Goal: Task Accomplishment & Management: Manage account settings

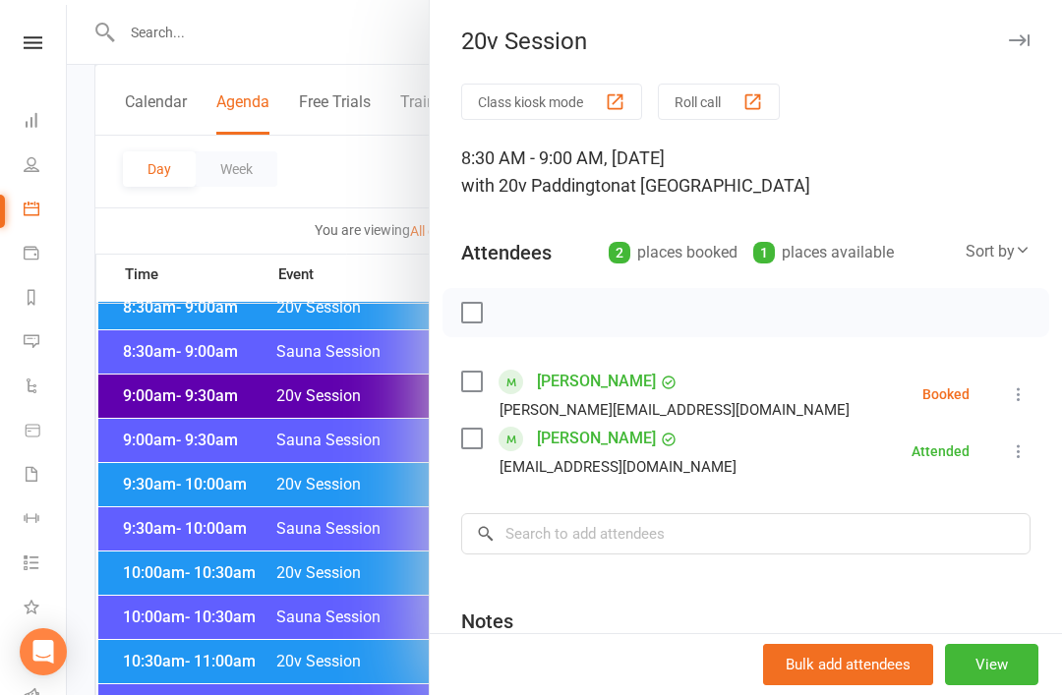
scroll to position [455, 0]
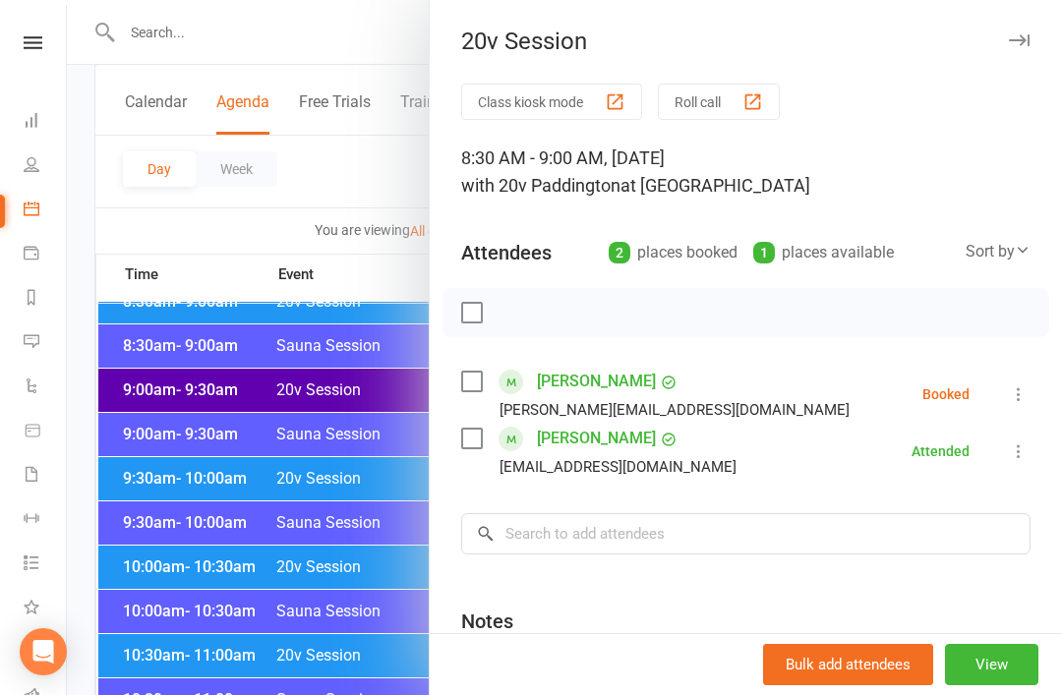
click at [353, 566] on div at bounding box center [564, 347] width 995 height 695
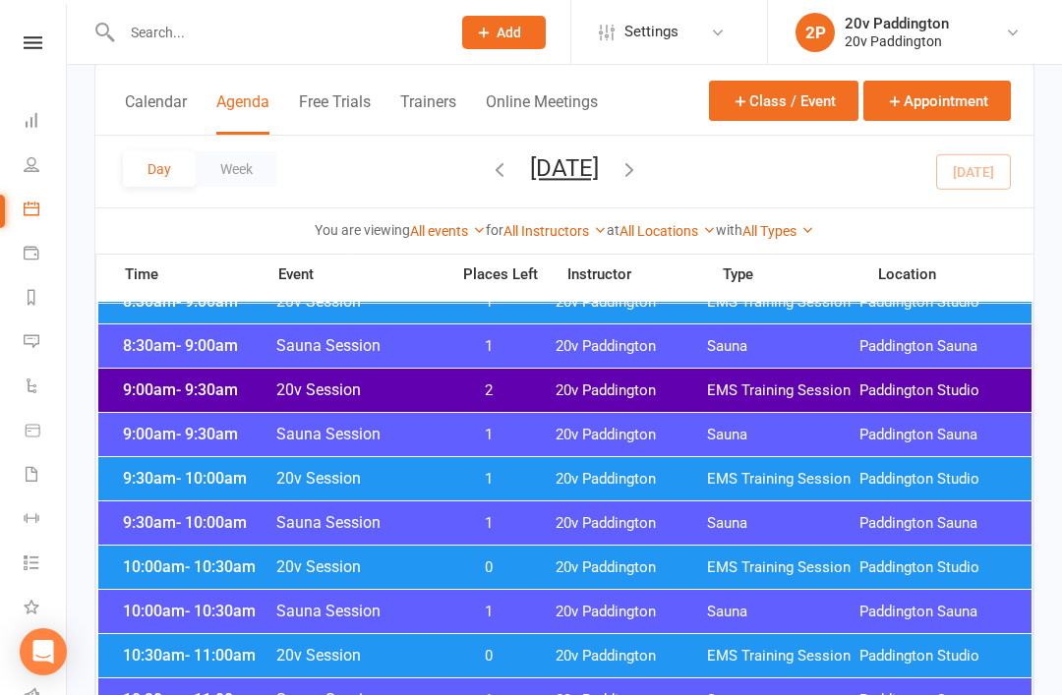
click at [1011, 296] on th "Time Event Places Left Instructor Type Location" at bounding box center [564, 278] width 937 height 49
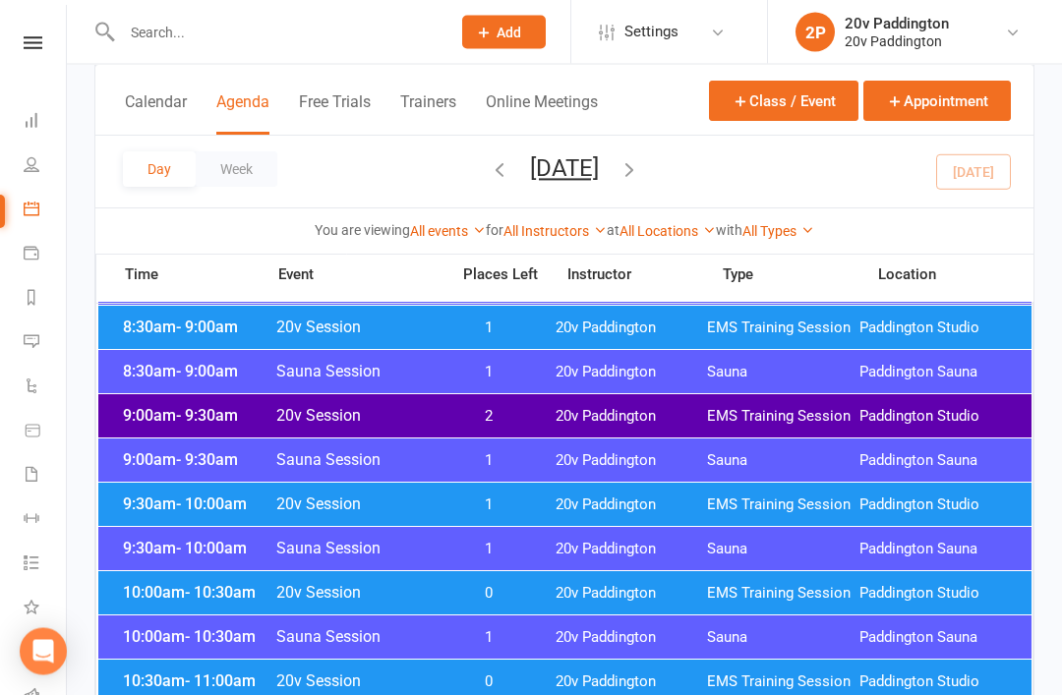
scroll to position [422, 0]
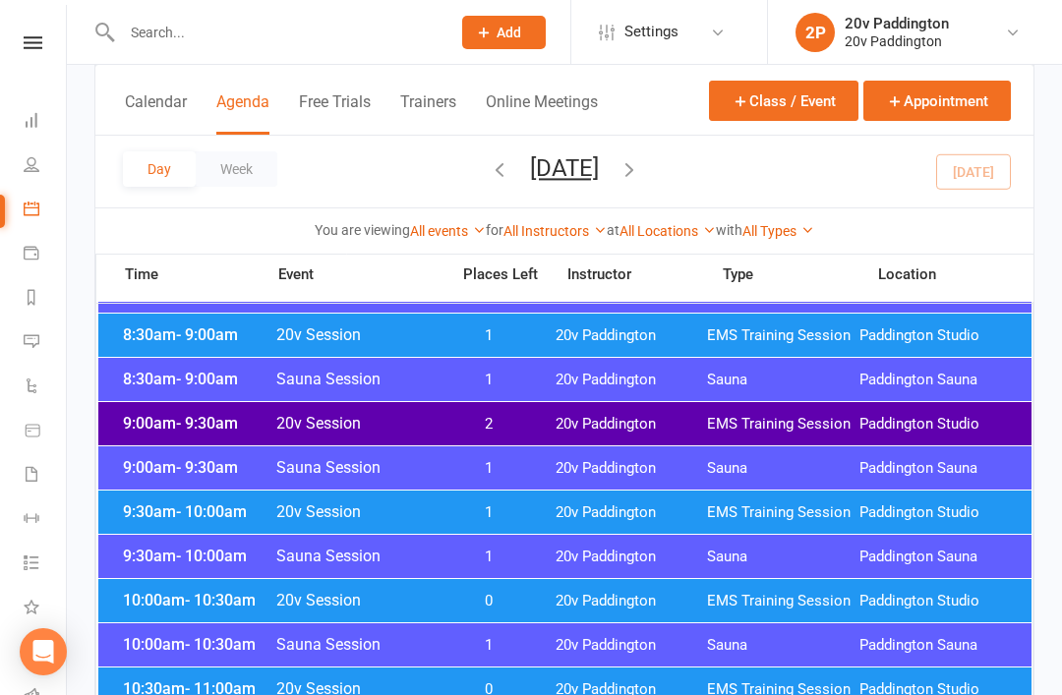
click at [528, 436] on div "9:00am - 9:30am 20v Session 2 20v Paddington EMS Training Session Paddington St…" at bounding box center [564, 423] width 933 height 43
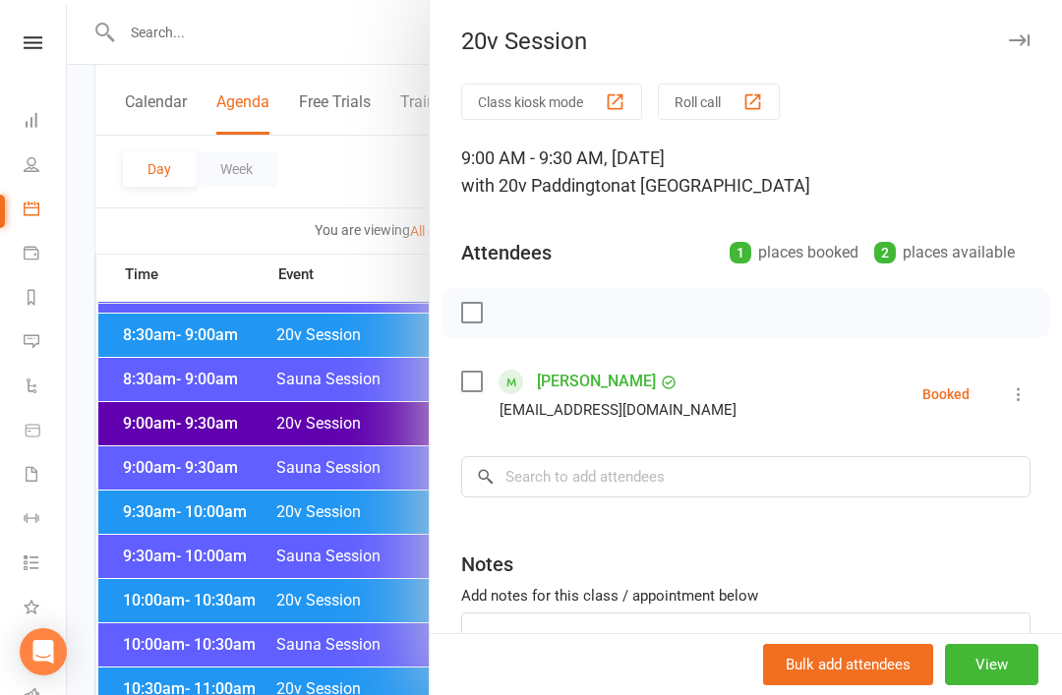
click at [1025, 393] on icon at bounding box center [1018, 394] width 20 height 20
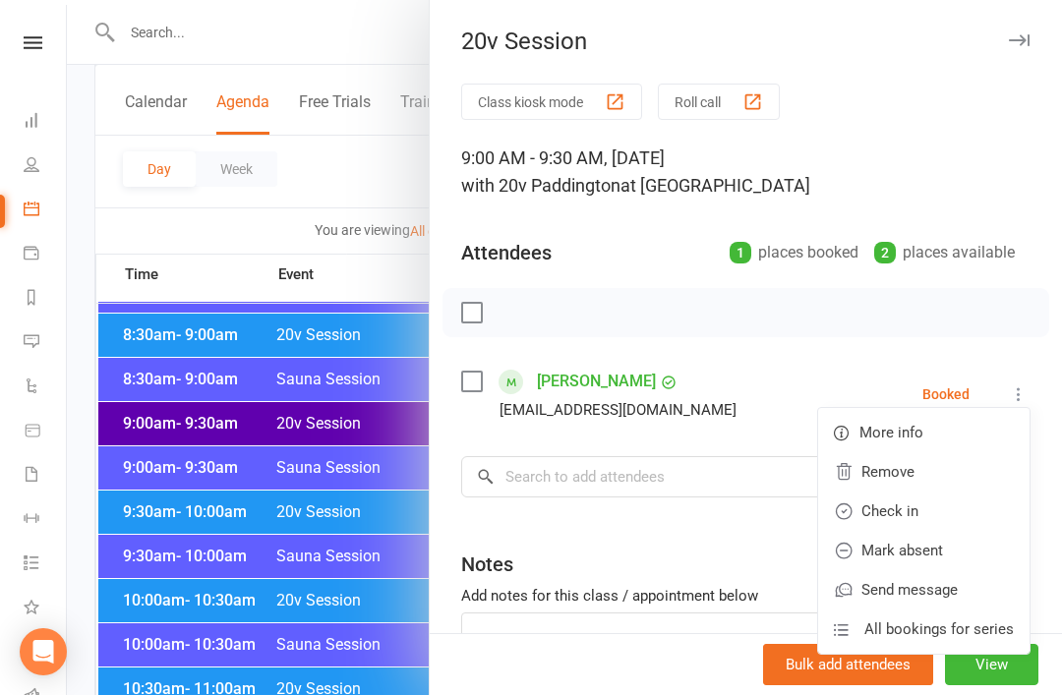
click at [953, 479] on link "Remove" at bounding box center [923, 471] width 211 height 39
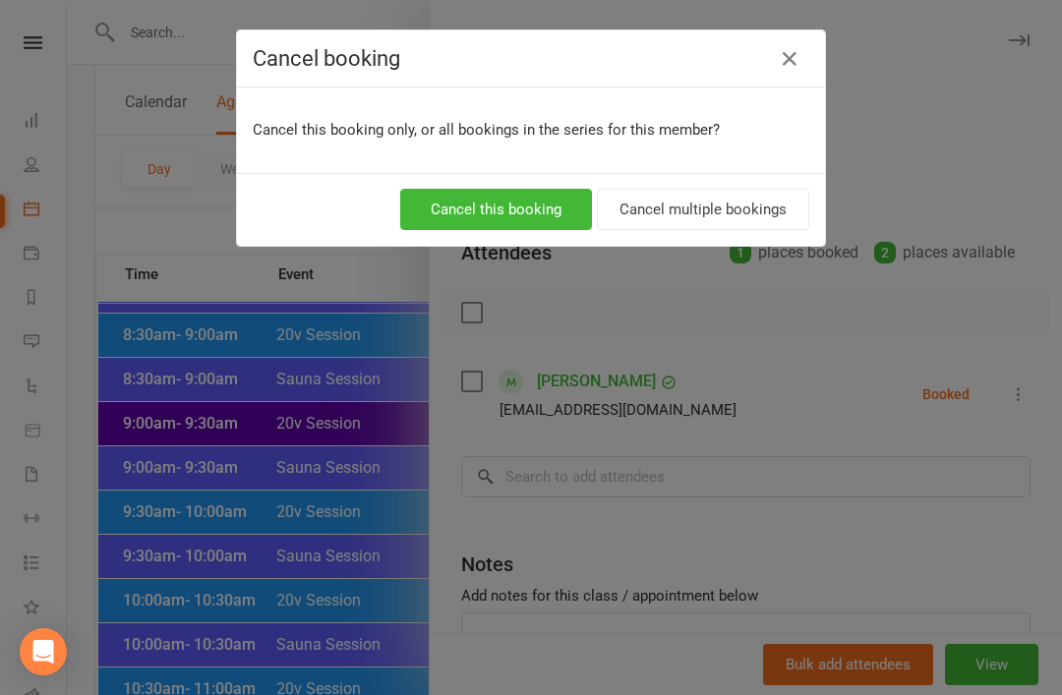
click at [793, 36] on div "Cancel booking" at bounding box center [531, 58] width 588 height 57
click at [777, 71] on button "button" at bounding box center [789, 58] width 31 height 31
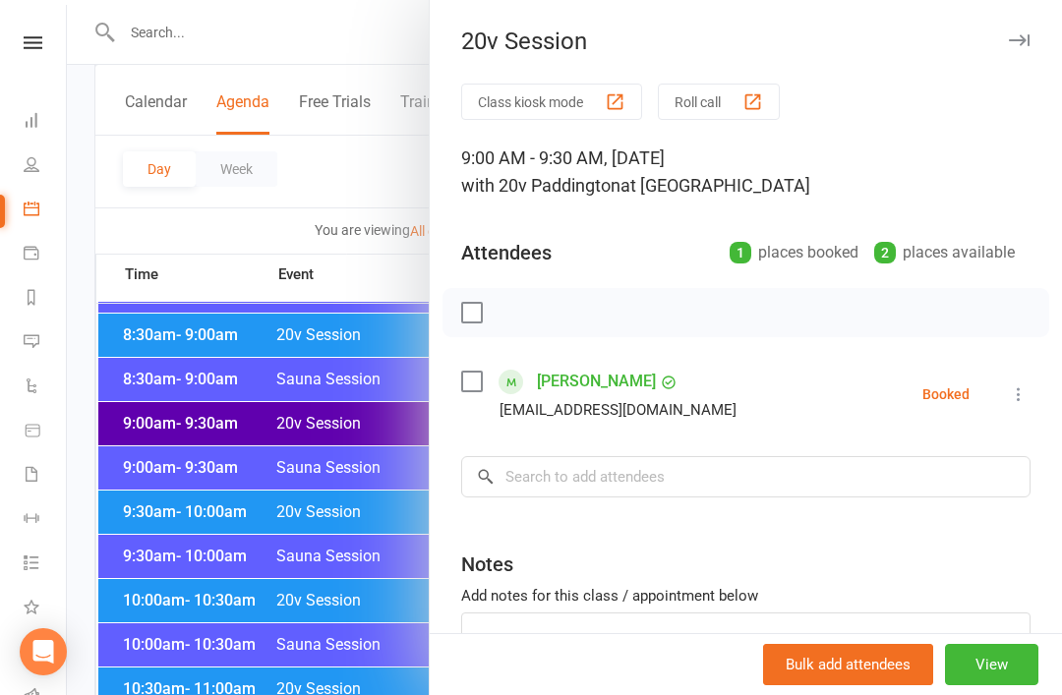
click at [1028, 395] on icon at bounding box center [1018, 394] width 20 height 20
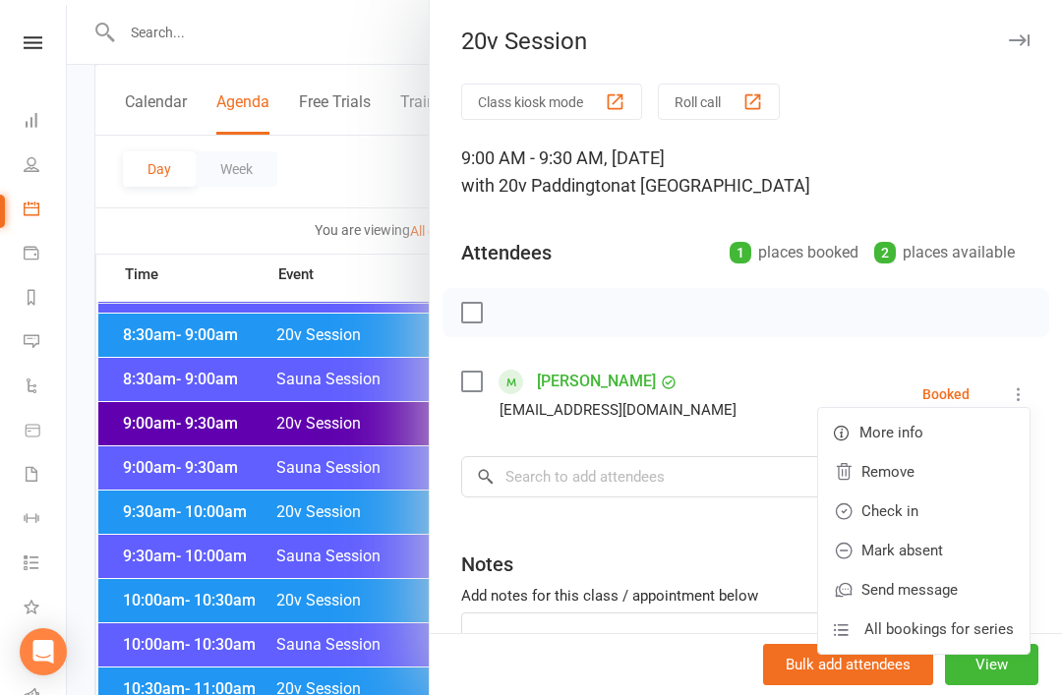
click at [933, 524] on link "Check in" at bounding box center [923, 510] width 211 height 39
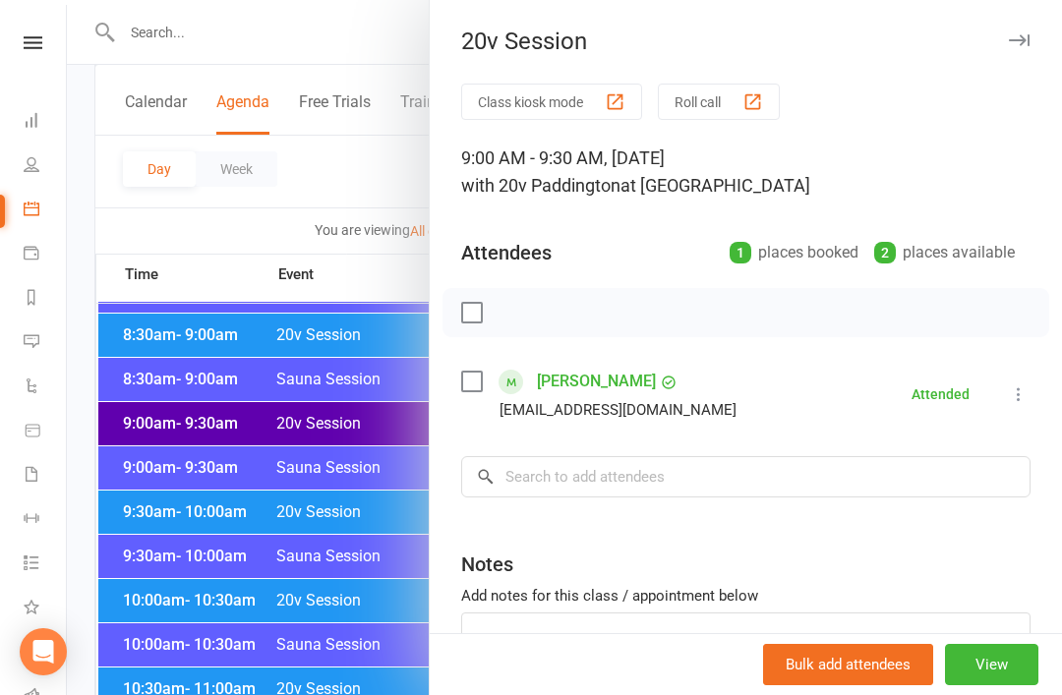
click at [271, 589] on div at bounding box center [564, 347] width 995 height 695
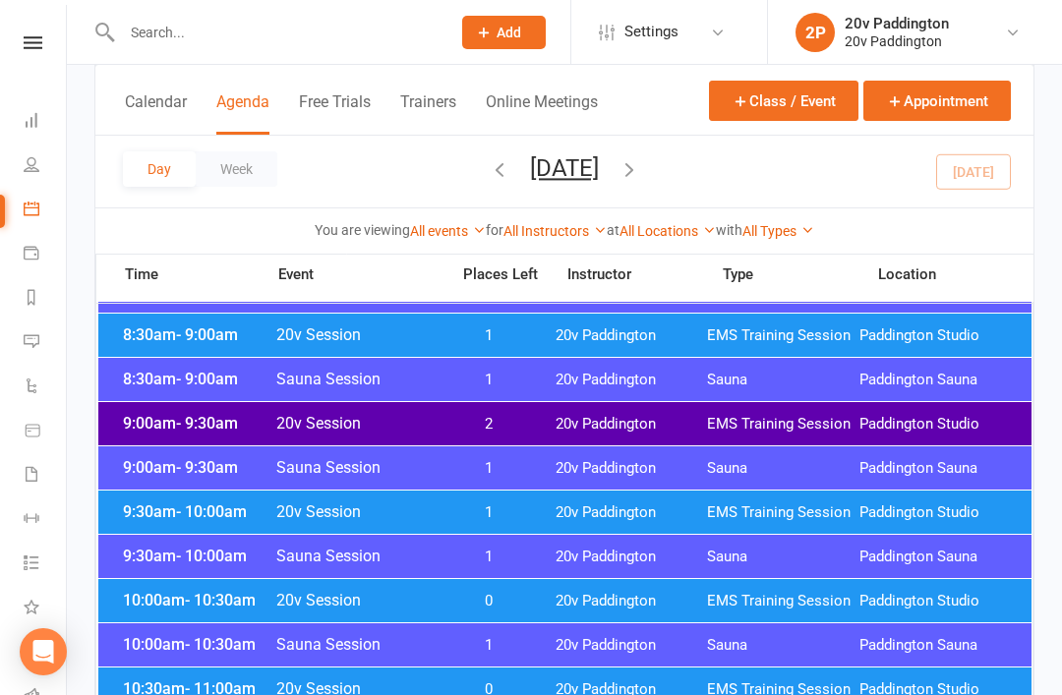
click at [474, 333] on span "1" at bounding box center [488, 335] width 103 height 19
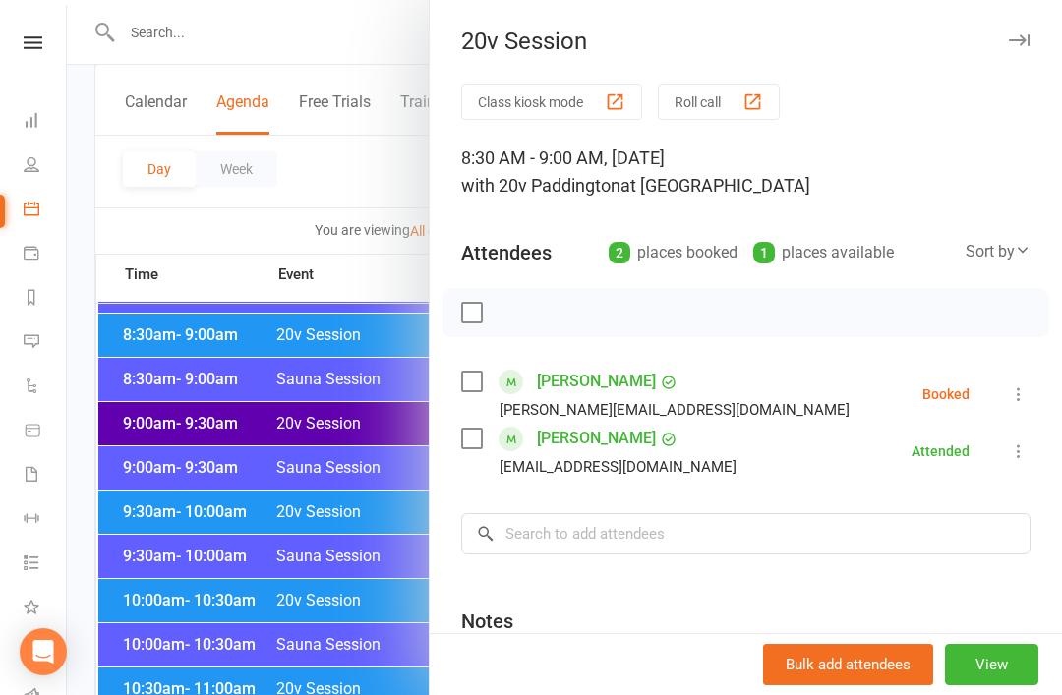
click at [1011, 403] on icon at bounding box center [1018, 394] width 20 height 20
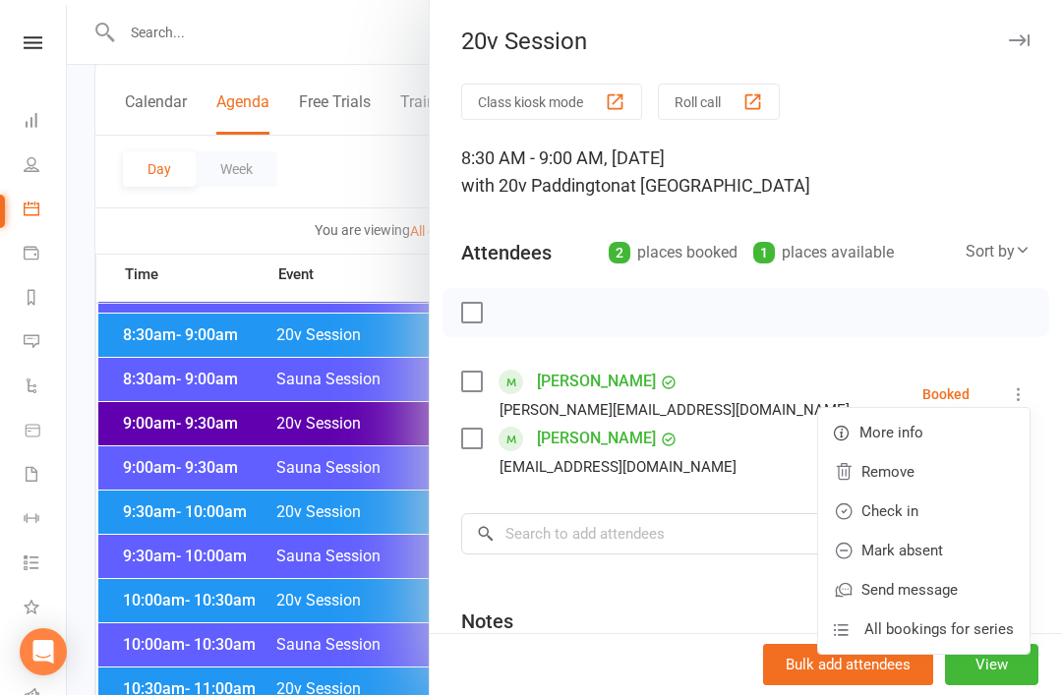
click at [947, 479] on link "Remove" at bounding box center [923, 471] width 211 height 39
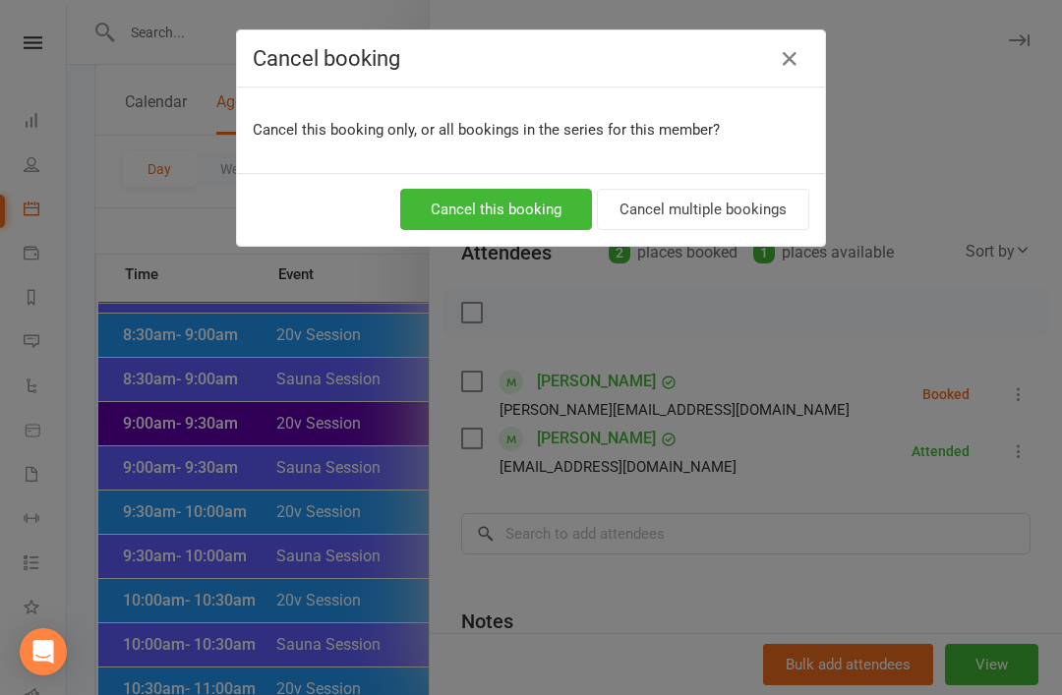
click at [533, 199] on button "Cancel this booking" at bounding box center [496, 209] width 192 height 41
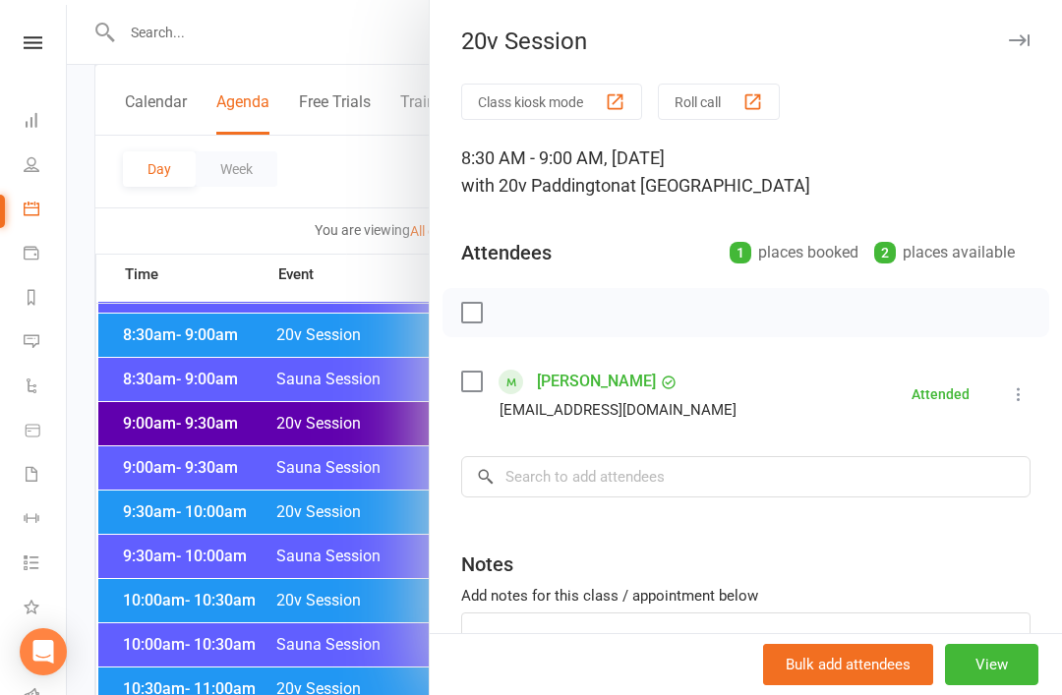
click at [358, 585] on div at bounding box center [564, 347] width 995 height 695
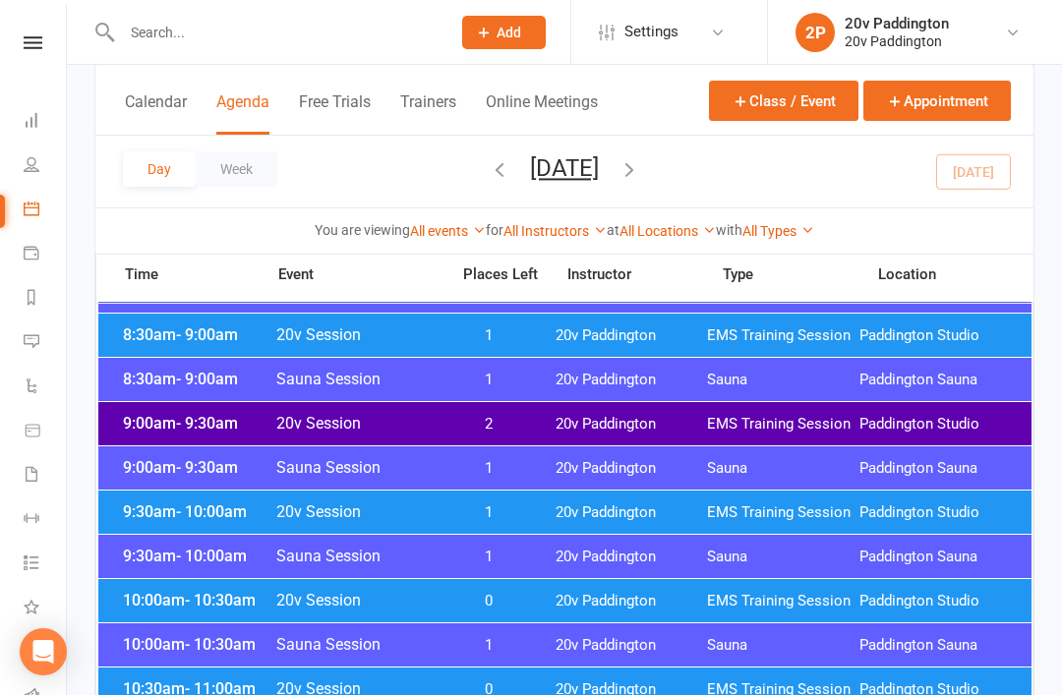
click at [414, 601] on span "20v Session" at bounding box center [356, 600] width 162 height 19
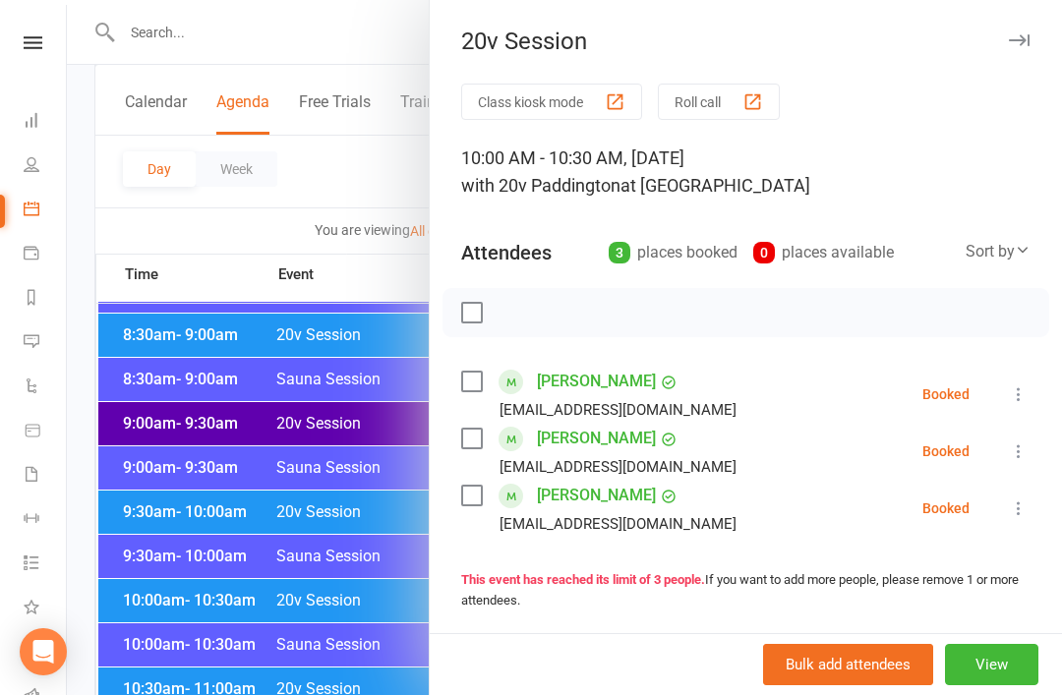
click at [304, 625] on div at bounding box center [564, 347] width 995 height 695
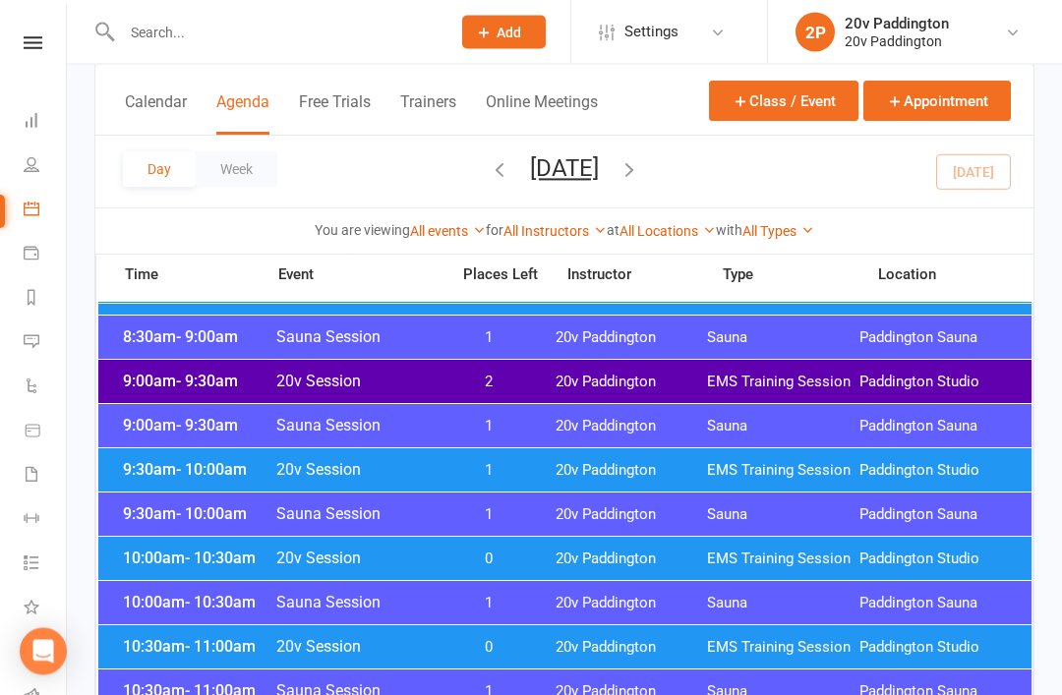
scroll to position [464, 0]
click at [455, 637] on div "10:30am - 11:00am 20v Session 0 20v Paddington EMS Training Session Paddington …" at bounding box center [564, 646] width 933 height 43
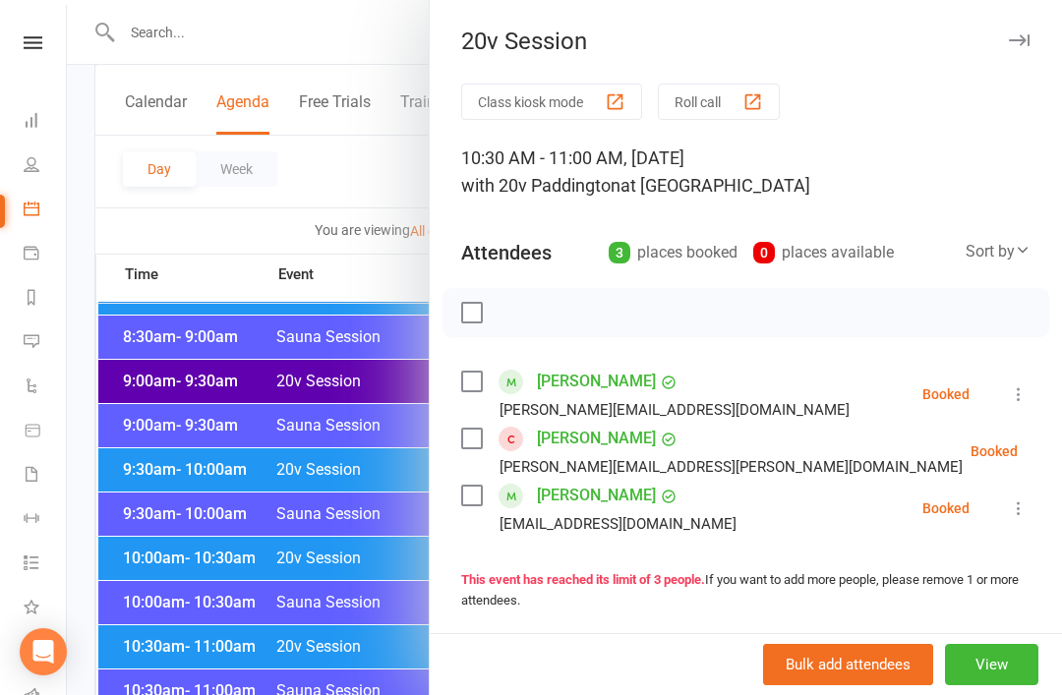
click at [333, 664] on div at bounding box center [564, 347] width 995 height 695
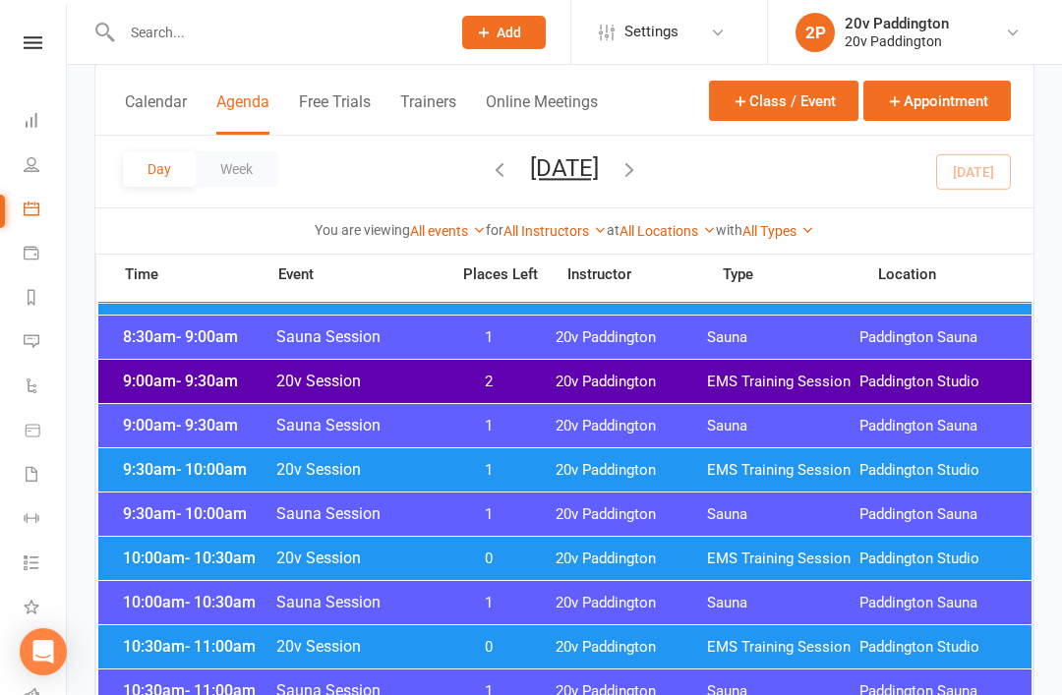
click at [464, 466] on span "1" at bounding box center [488, 470] width 103 height 19
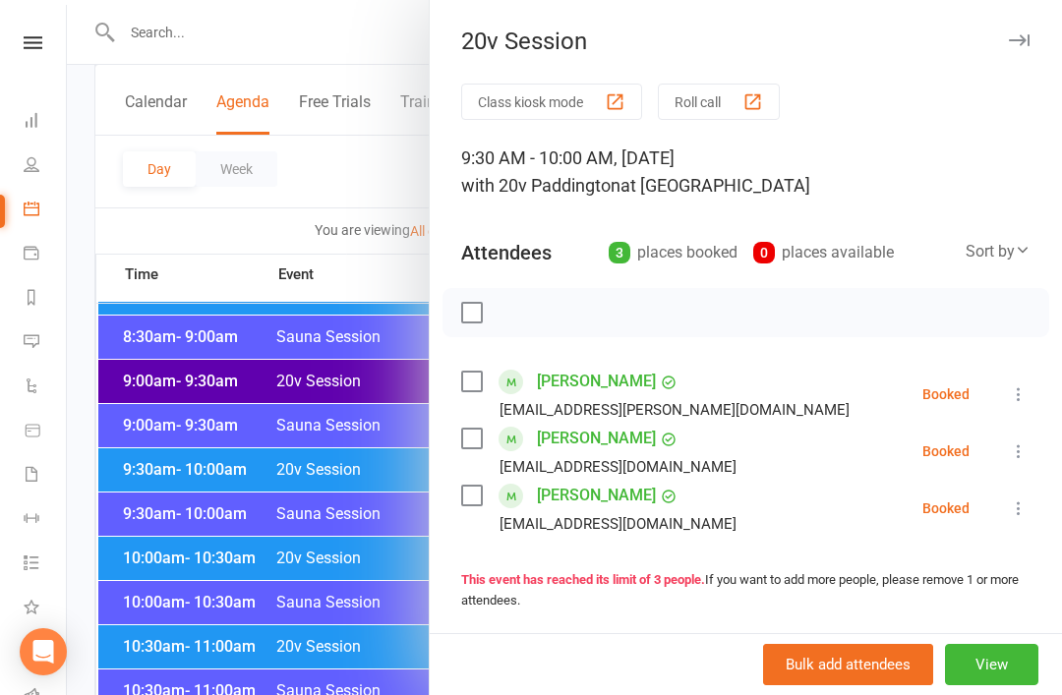
click at [331, 606] on div at bounding box center [564, 347] width 995 height 695
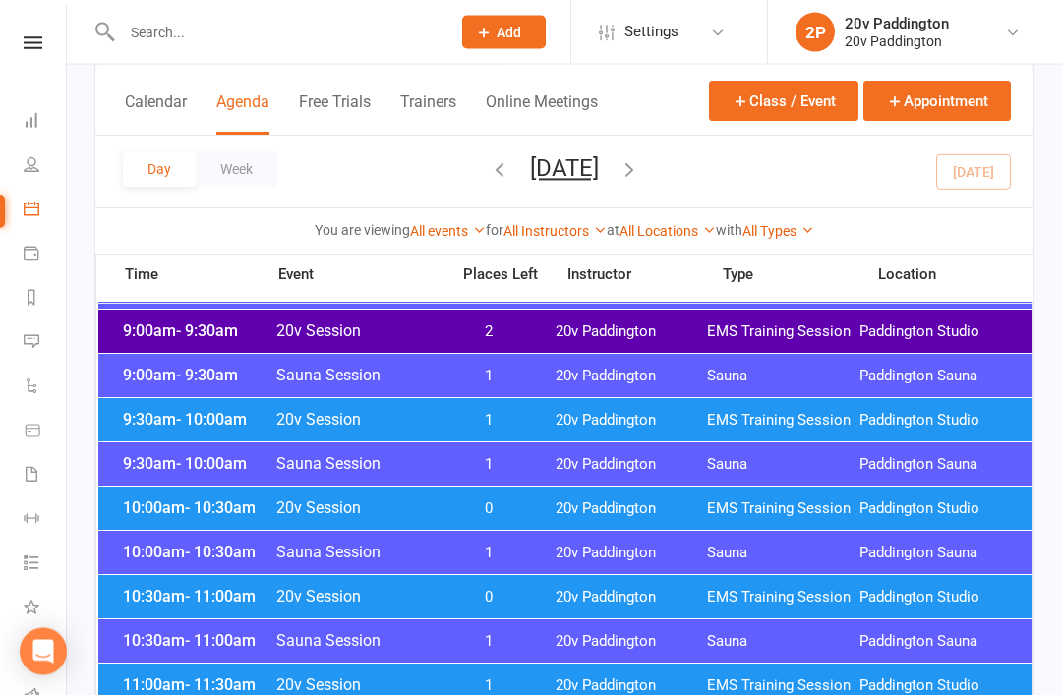
scroll to position [514, 0]
click at [471, 497] on div "10:00am - 10:30am 20v Session 0 20v Paddington EMS Training Session Paddington …" at bounding box center [564, 508] width 933 height 43
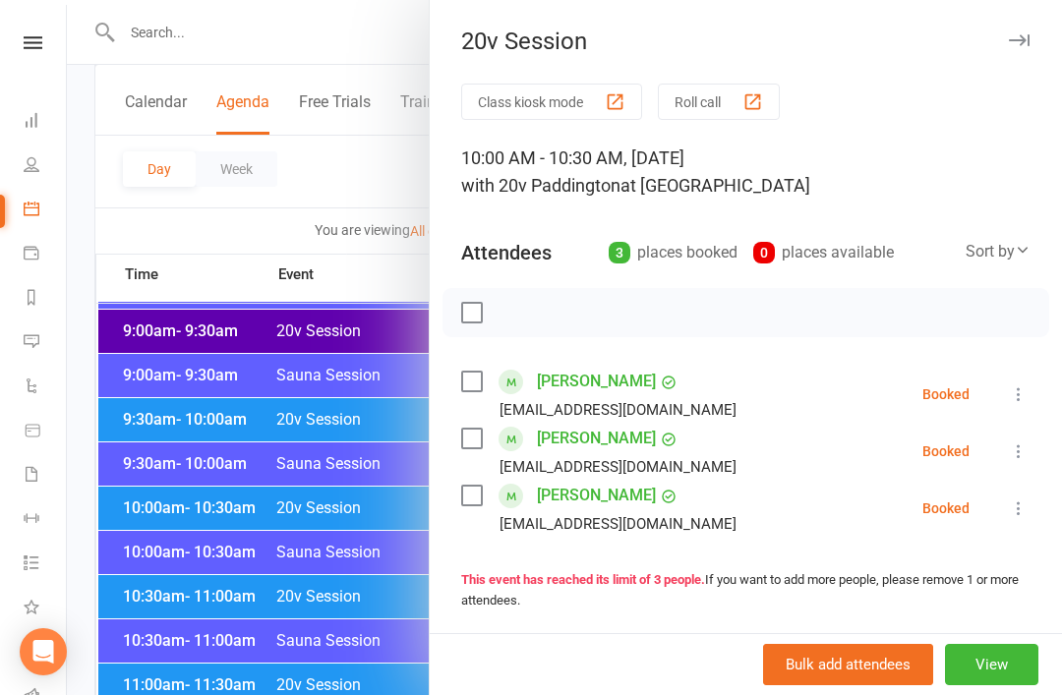
click at [336, 632] on div at bounding box center [564, 347] width 995 height 695
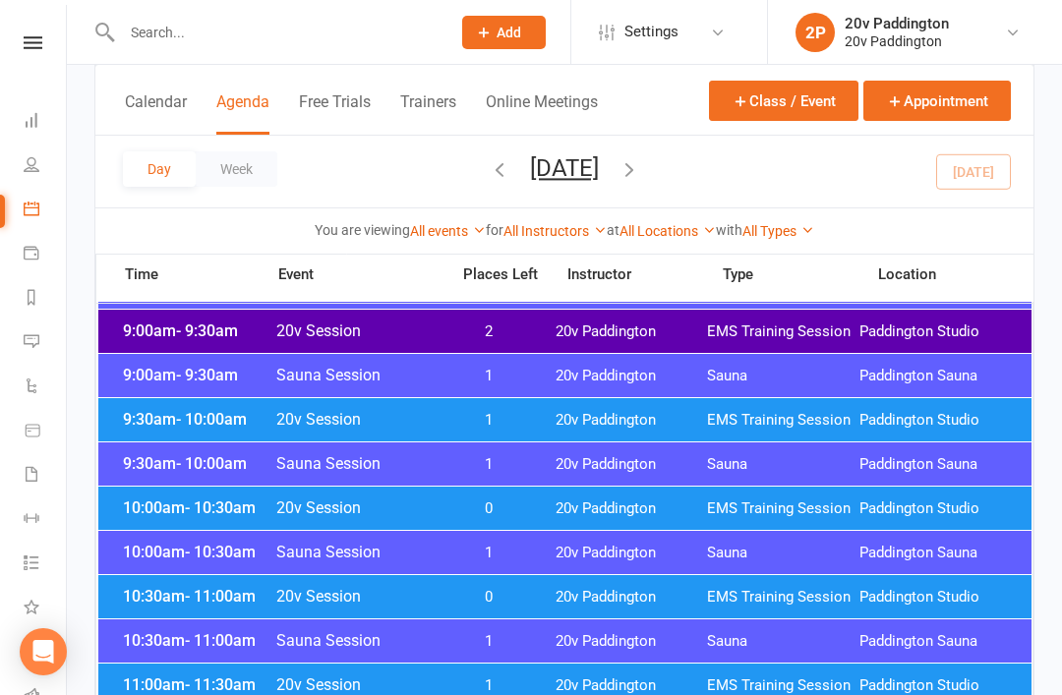
click at [439, 591] on span "0" at bounding box center [488, 597] width 103 height 19
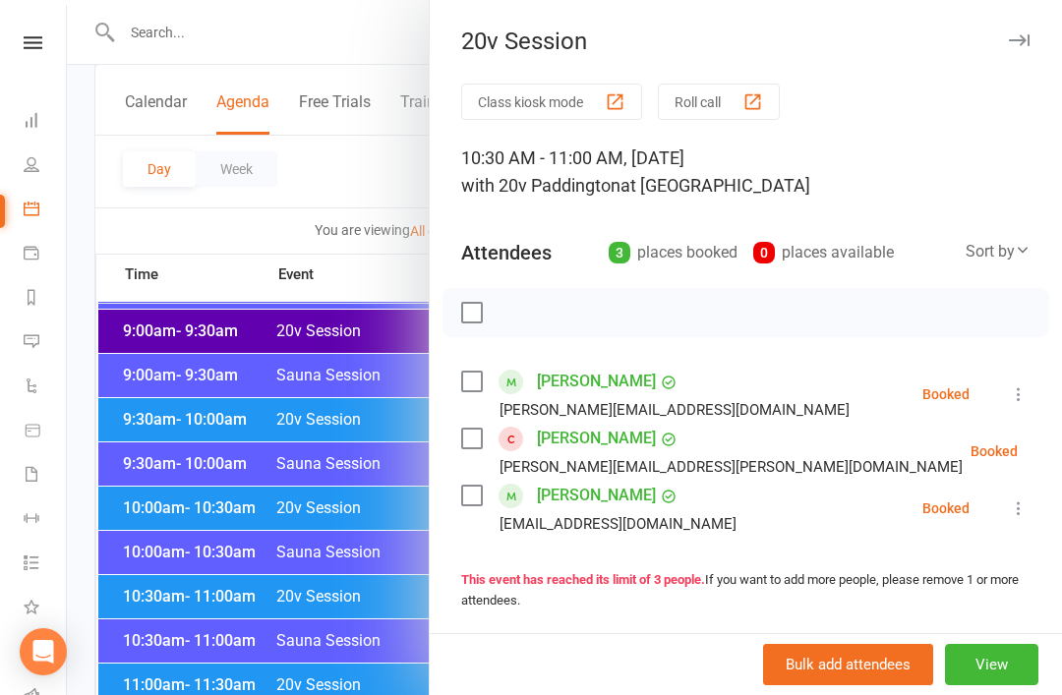
click at [344, 633] on div at bounding box center [564, 347] width 995 height 695
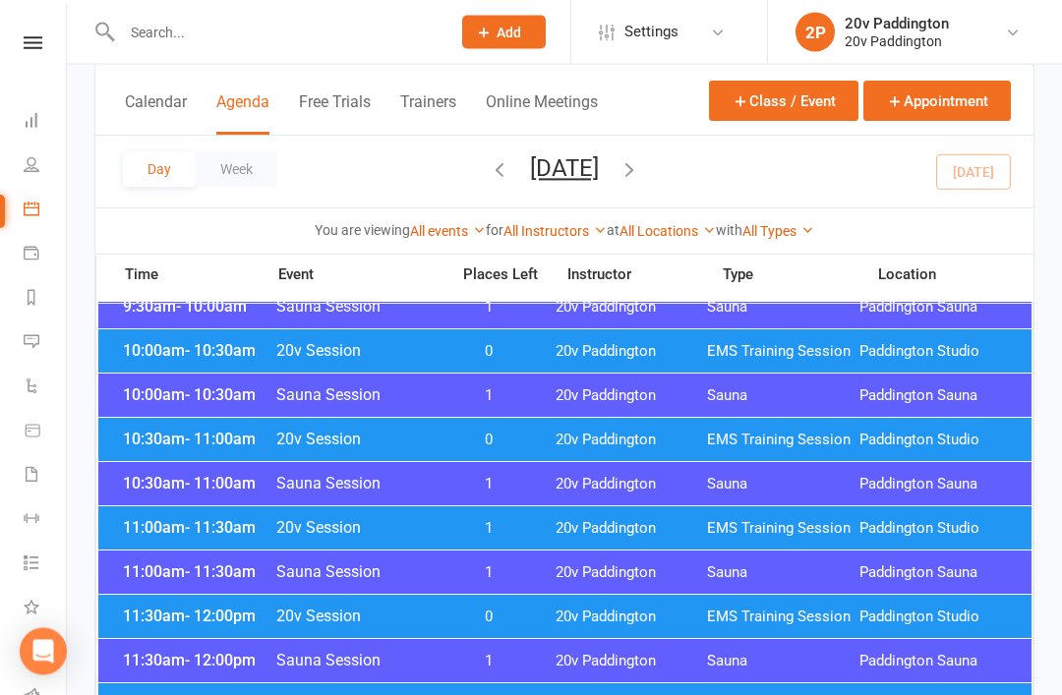
scroll to position [671, 0]
click at [500, 512] on div "11:00am - 11:30am 20v Session 1 20v Paddington EMS Training Session Paddington …" at bounding box center [564, 527] width 933 height 43
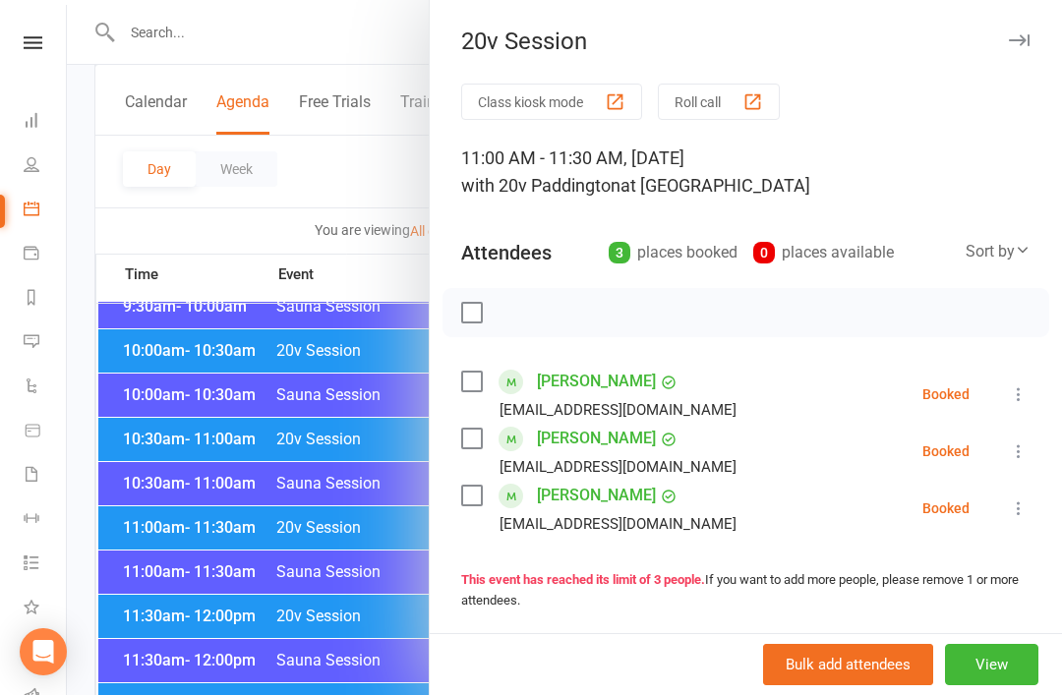
click at [356, 619] on div at bounding box center [564, 347] width 995 height 695
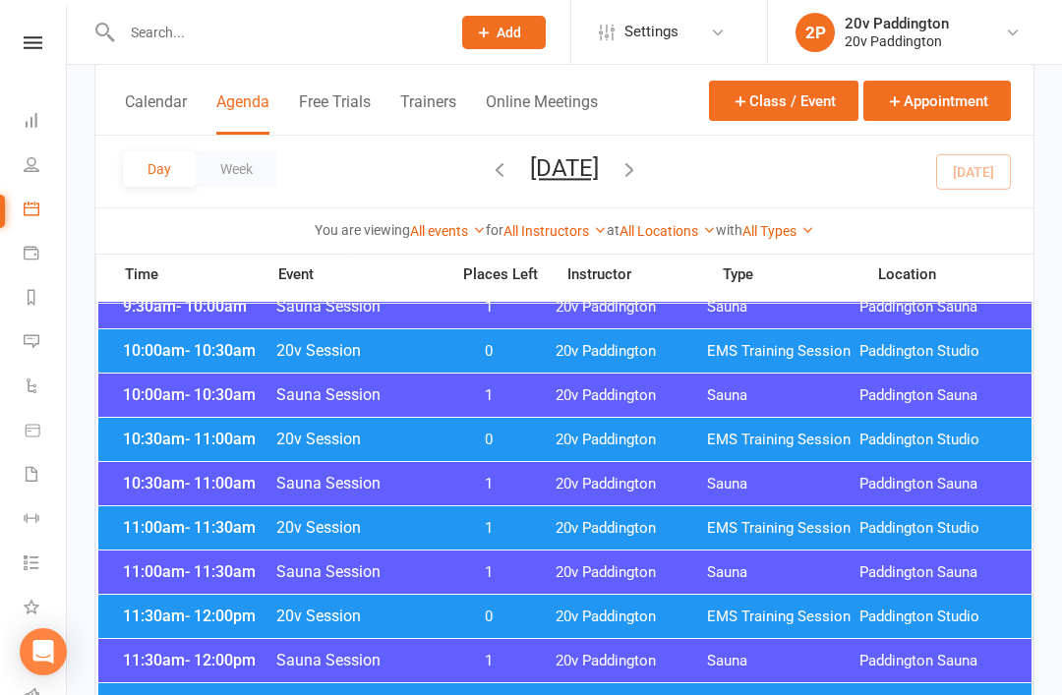
click at [415, 617] on span "20v Session" at bounding box center [356, 615] width 162 height 19
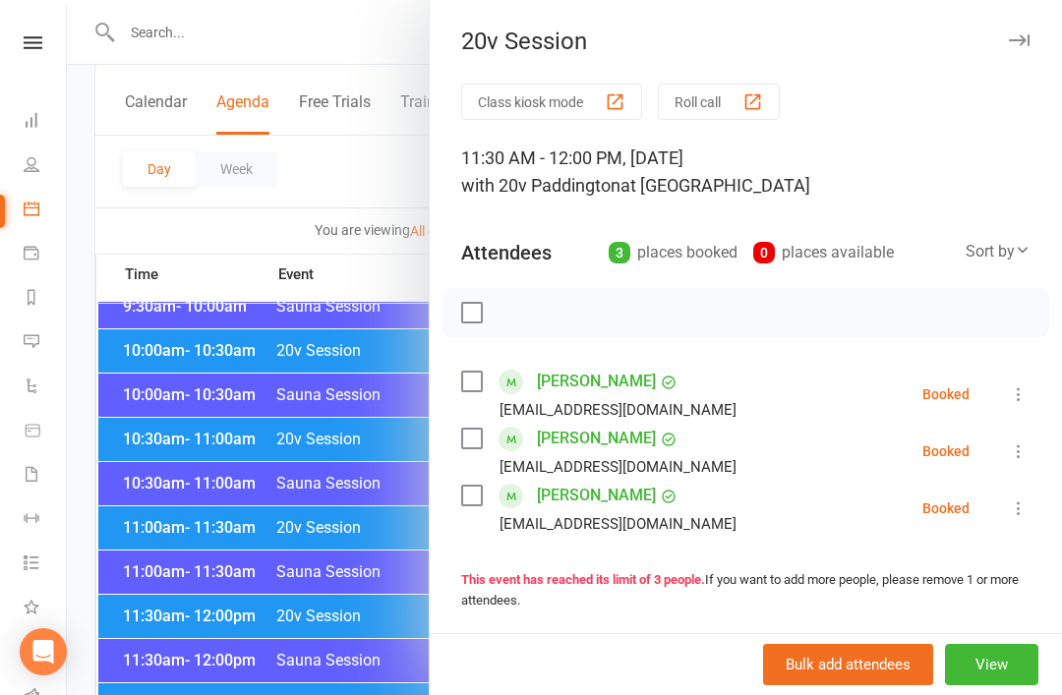
click at [323, 673] on div at bounding box center [564, 347] width 995 height 695
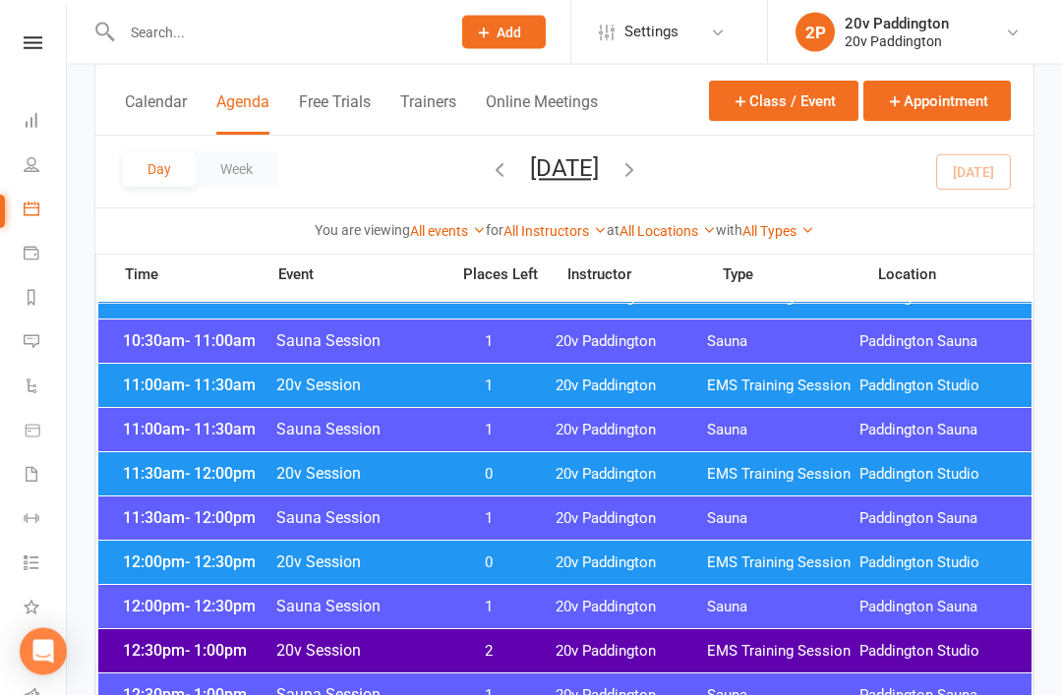
click at [454, 556] on span "0" at bounding box center [488, 563] width 103 height 19
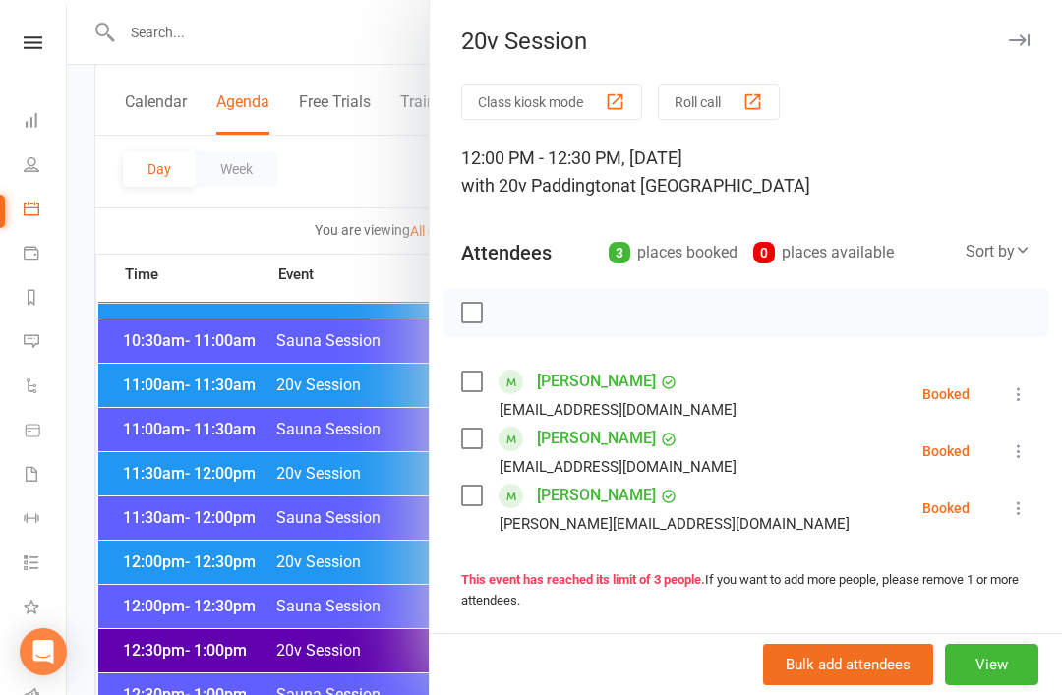
click at [349, 647] on div at bounding box center [564, 347] width 995 height 695
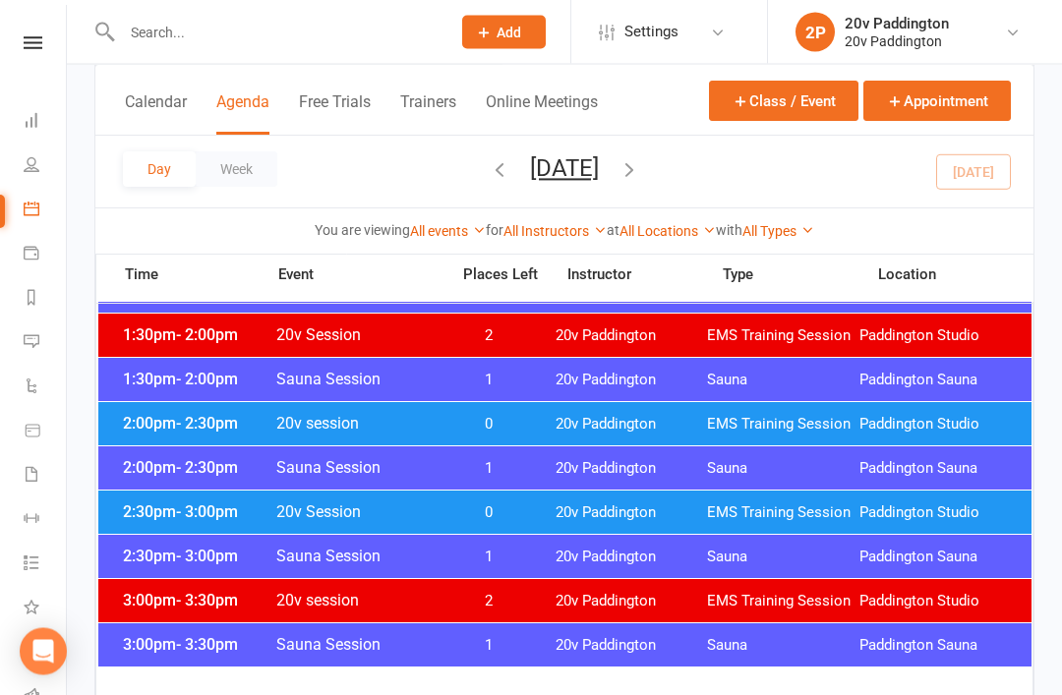
click at [635, 438] on div "2:00pm - 2:30pm 20v session 0 20v Paddington EMS Training Session Paddington St…" at bounding box center [564, 424] width 933 height 43
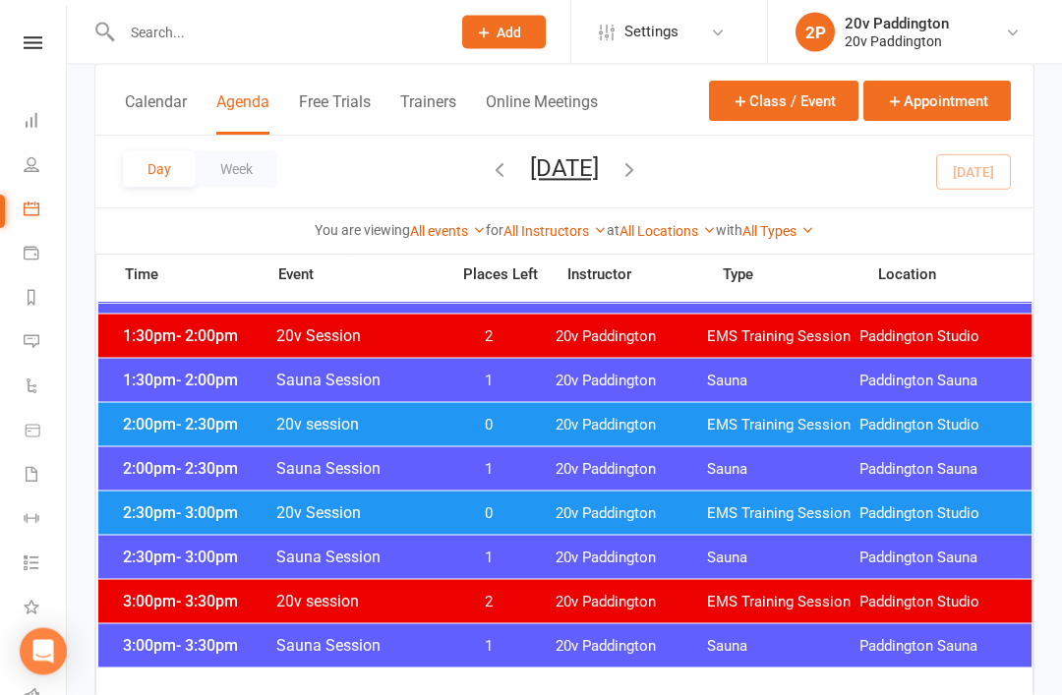
scroll to position [1306, 0]
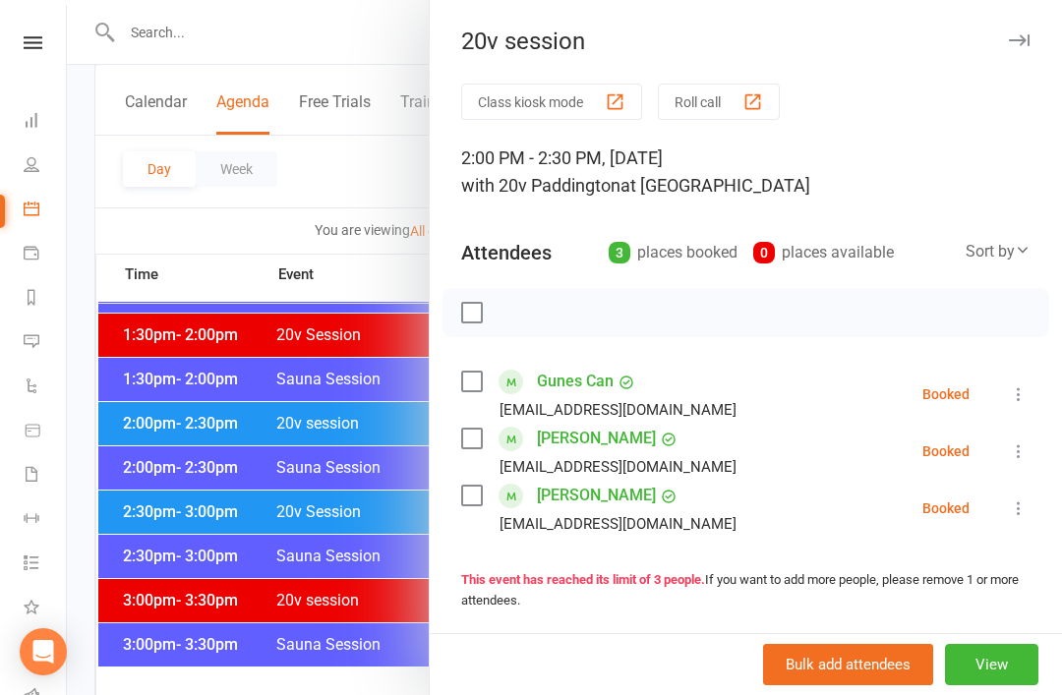
click at [368, 573] on div at bounding box center [564, 347] width 995 height 695
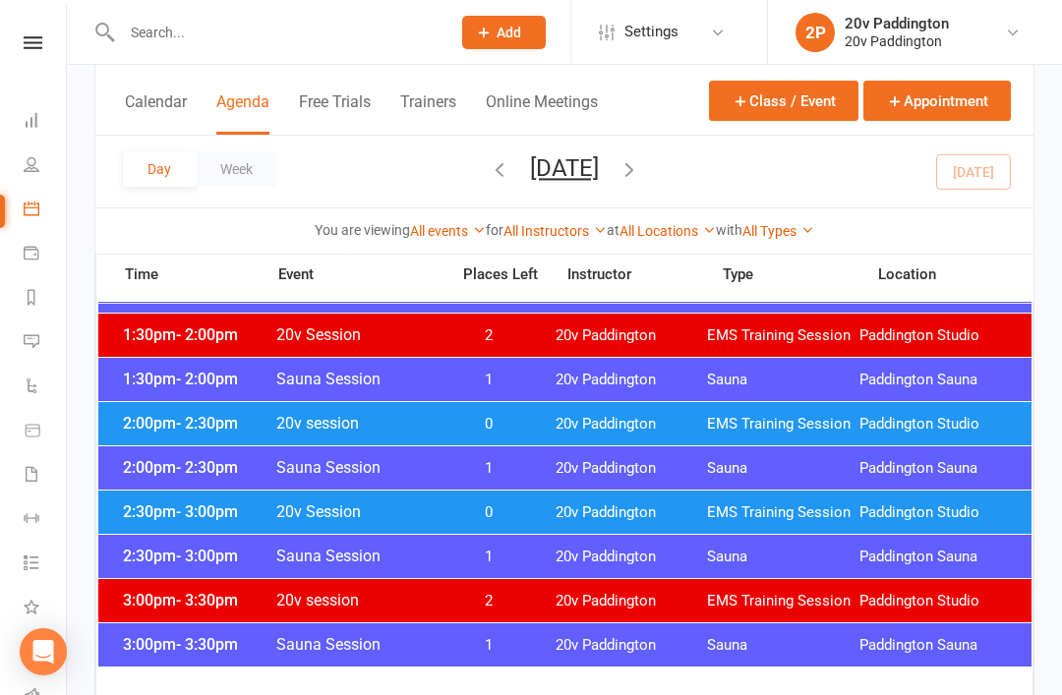
click at [499, 502] on div "2:30pm - 3:00pm 20v Session 0 20v Paddington EMS Training Session Paddington St…" at bounding box center [564, 511] width 933 height 43
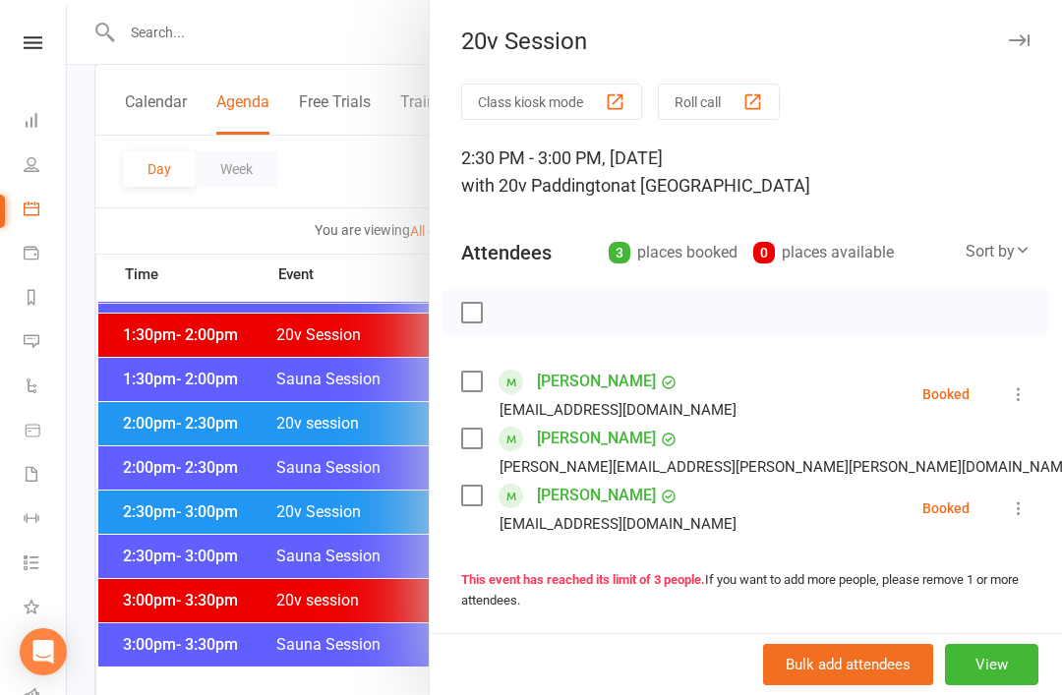
click at [328, 472] on div at bounding box center [564, 347] width 995 height 695
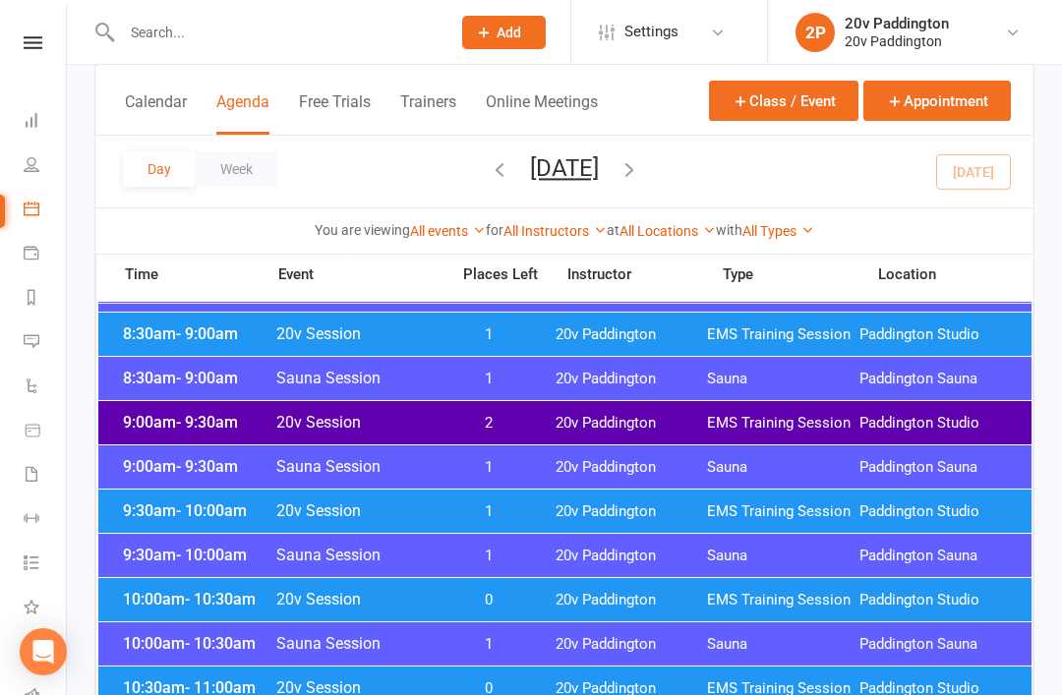
scroll to position [422, 0]
click at [433, 517] on span "20v Session" at bounding box center [356, 511] width 162 height 19
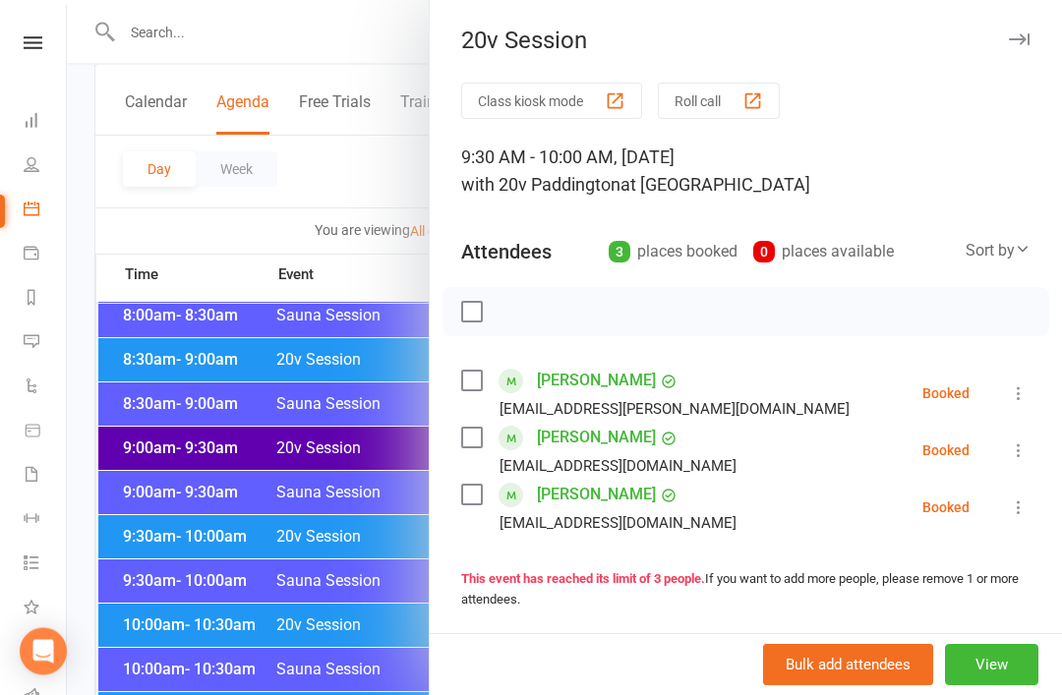
click at [350, 569] on div at bounding box center [564, 347] width 995 height 695
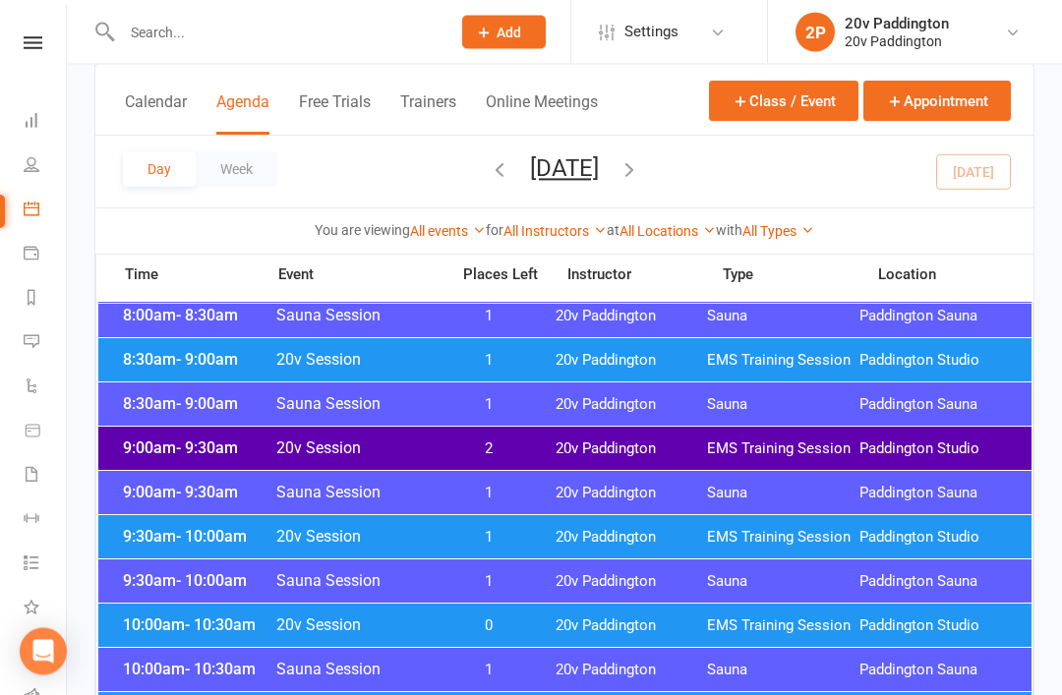
scroll to position [397, 0]
click at [507, 347] on div "8:30am - 9:00am 20v Session 1 20v Paddington EMS Training Session Paddington St…" at bounding box center [564, 359] width 933 height 43
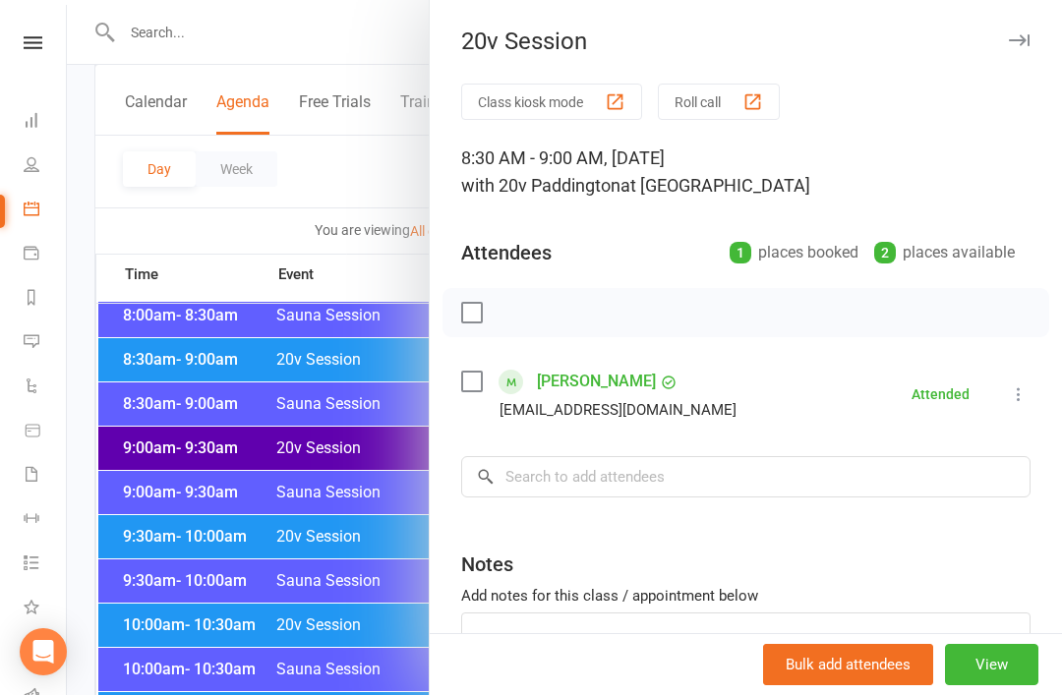
click at [382, 534] on div at bounding box center [564, 347] width 995 height 695
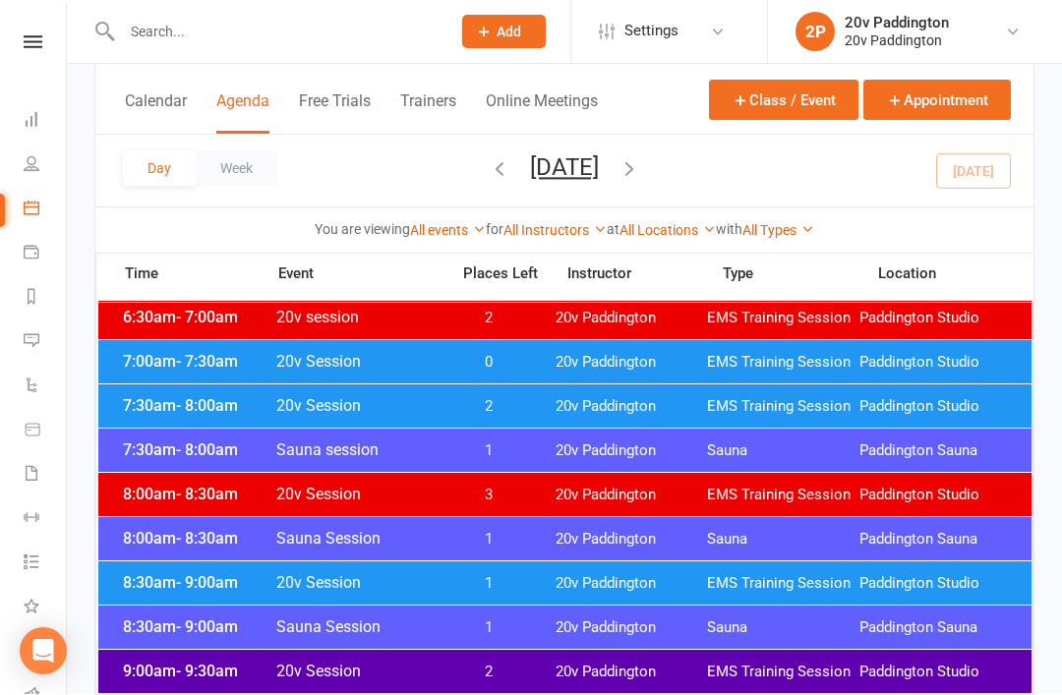
click at [503, 396] on div "7:30am - 8:00am 20v Session 2 20v Paddington EMS Training Session Paddington St…" at bounding box center [564, 406] width 933 height 43
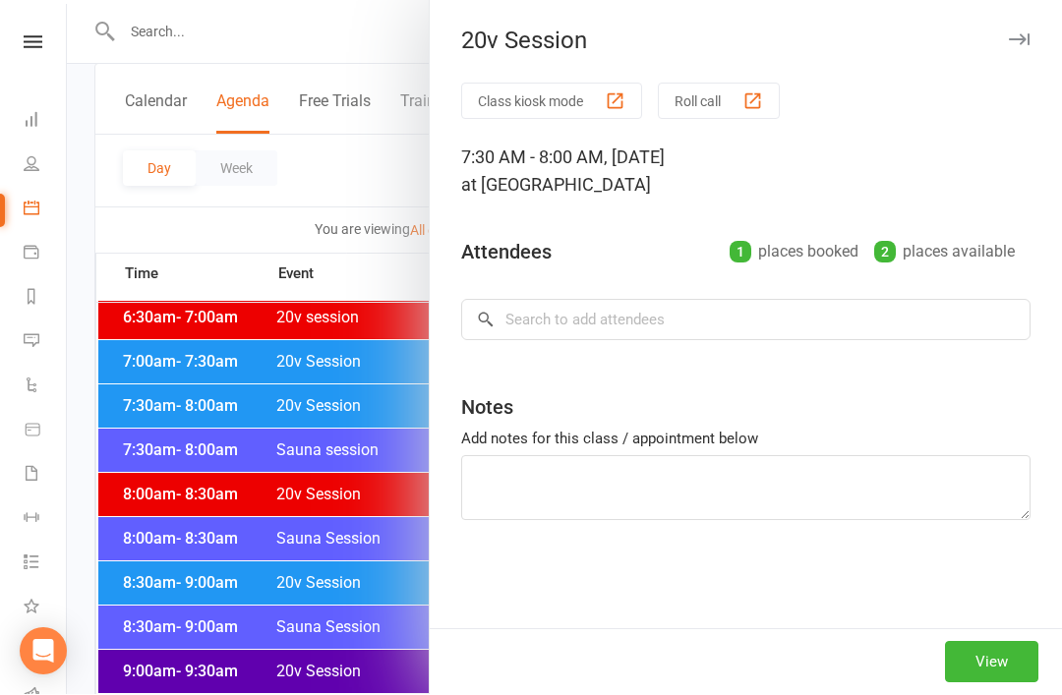
scroll to position [174, 0]
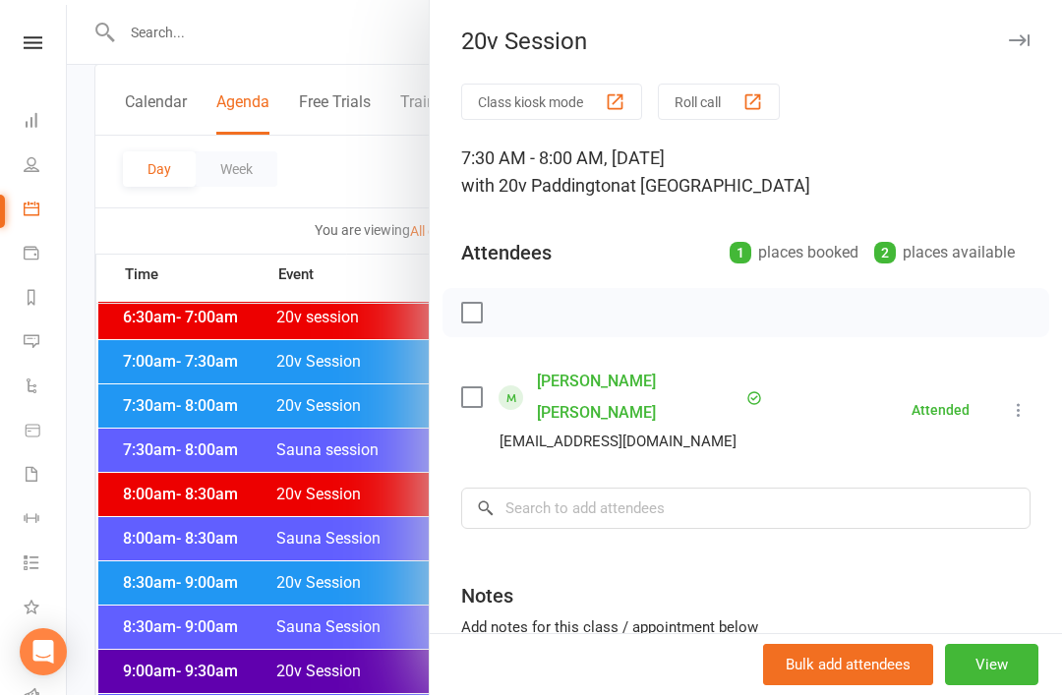
click at [394, 551] on div at bounding box center [564, 347] width 995 height 695
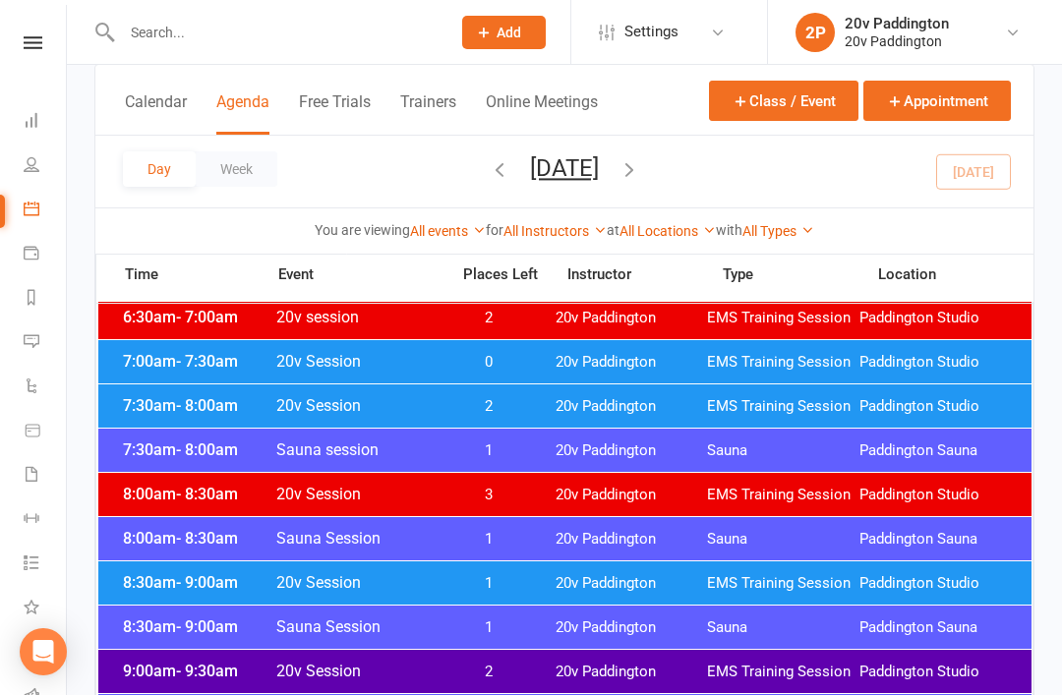
click at [507, 368] on span "0" at bounding box center [488, 362] width 103 height 19
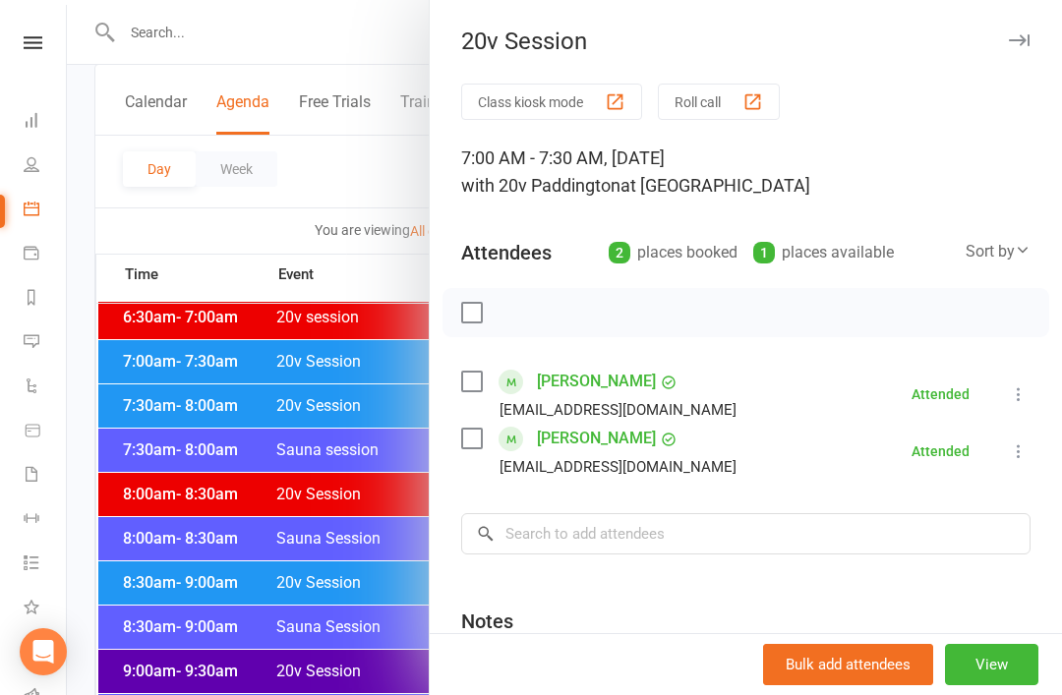
click at [363, 615] on div at bounding box center [564, 347] width 995 height 695
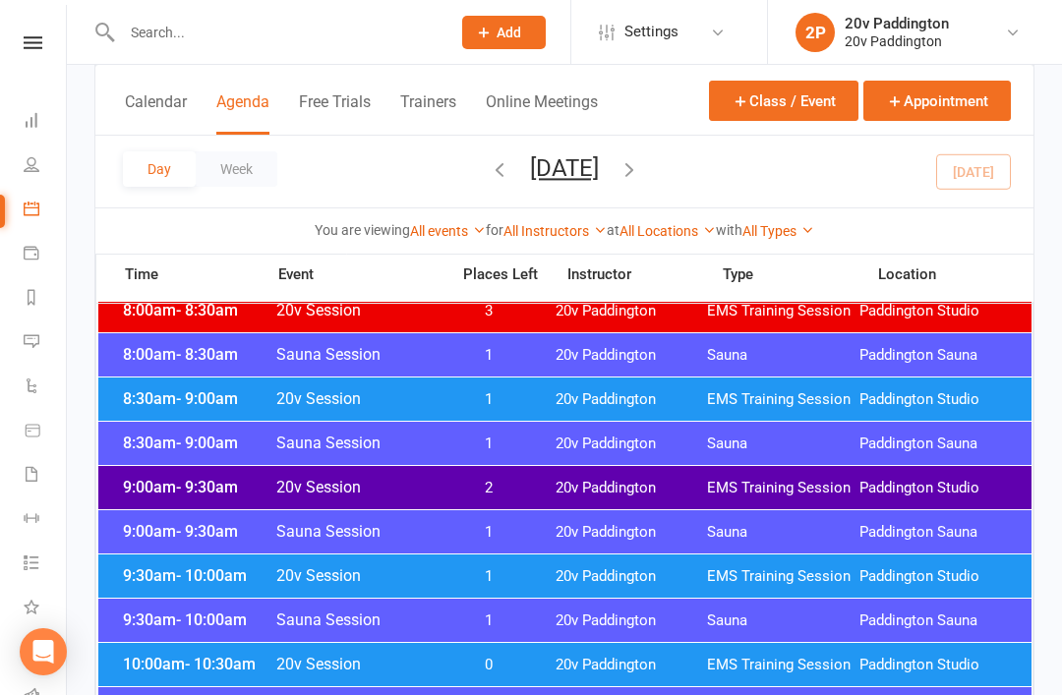
scroll to position [363, 0]
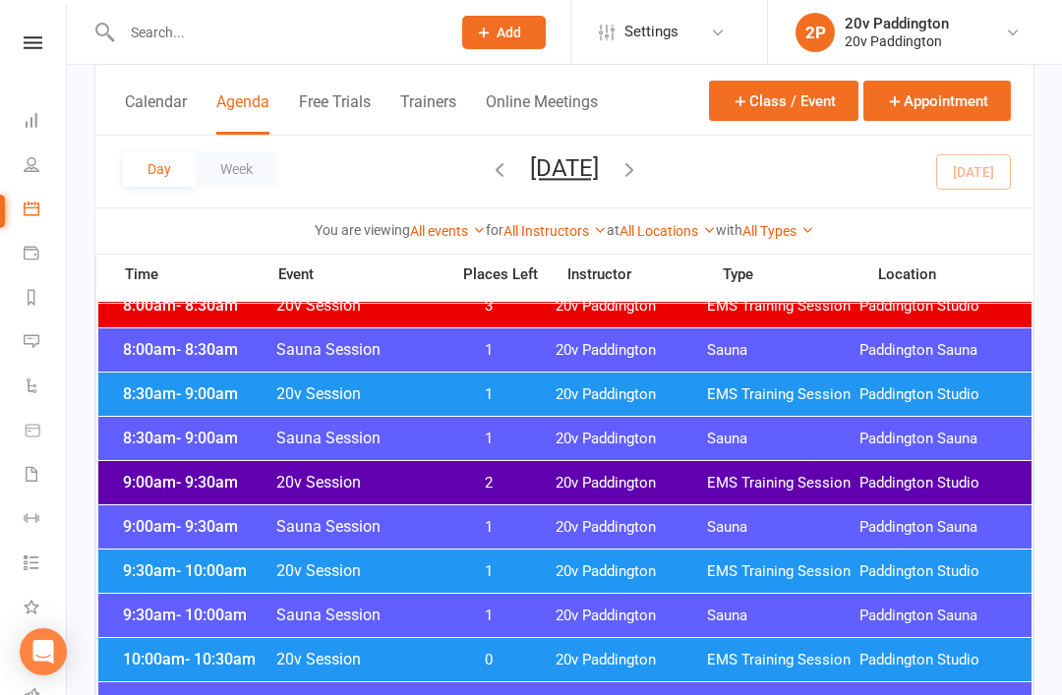
click at [466, 453] on div "8:30am - 9:00am Sauna Session 1 20v Paddington Sauna Paddington Sauna" at bounding box center [564, 438] width 933 height 43
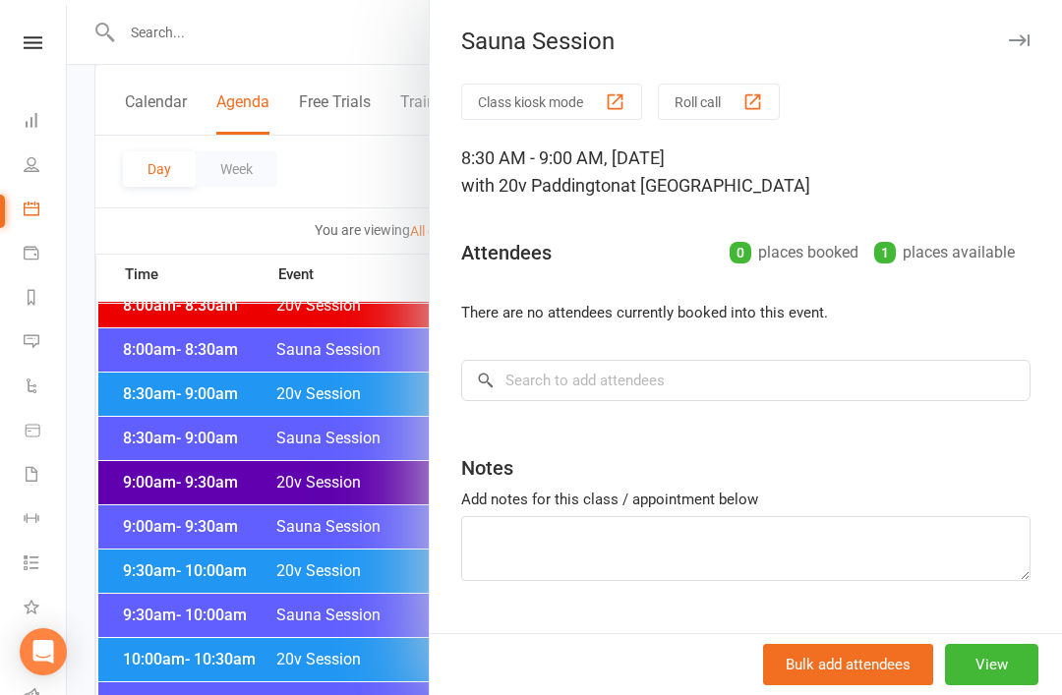
click at [352, 586] on div at bounding box center [564, 347] width 995 height 695
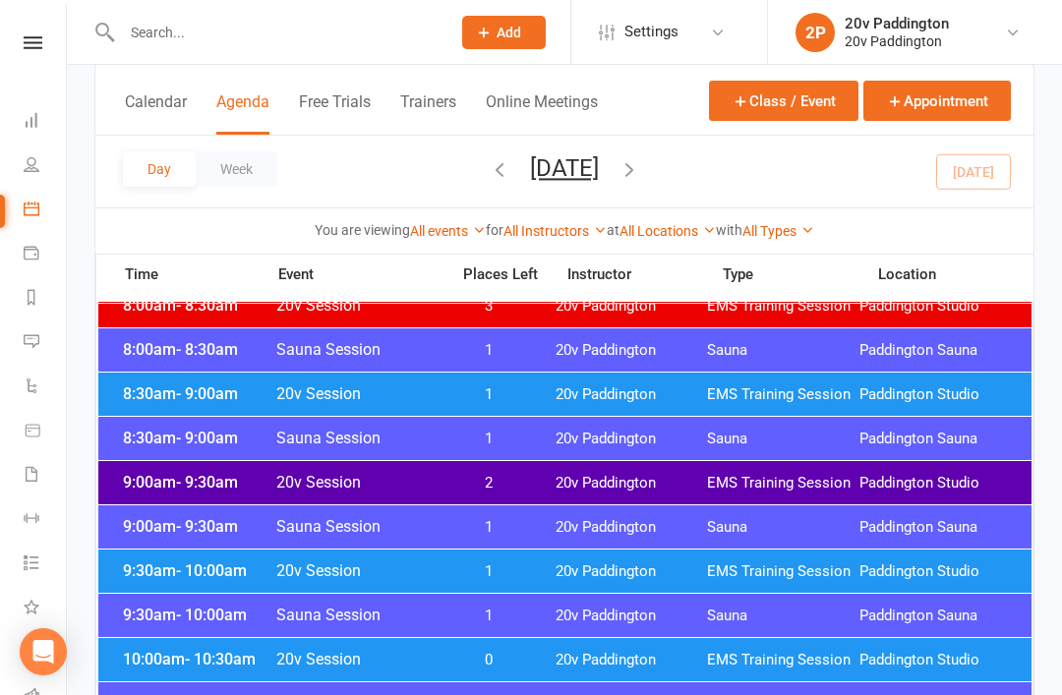
click at [381, 615] on span "Sauna Session" at bounding box center [356, 614] width 162 height 19
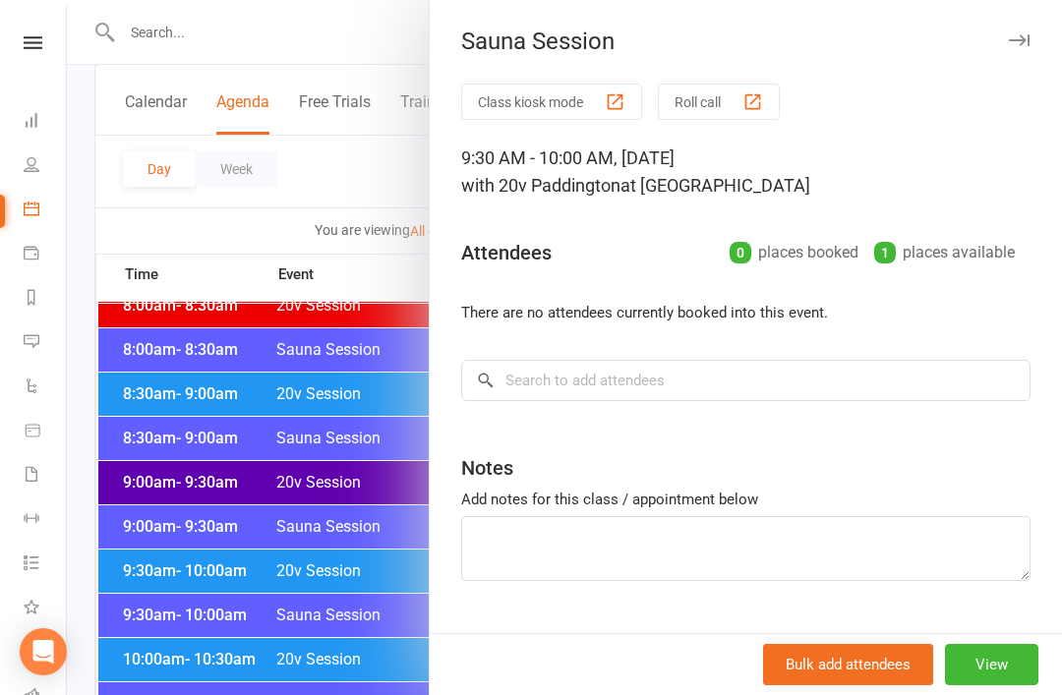
click at [308, 647] on div at bounding box center [564, 347] width 995 height 695
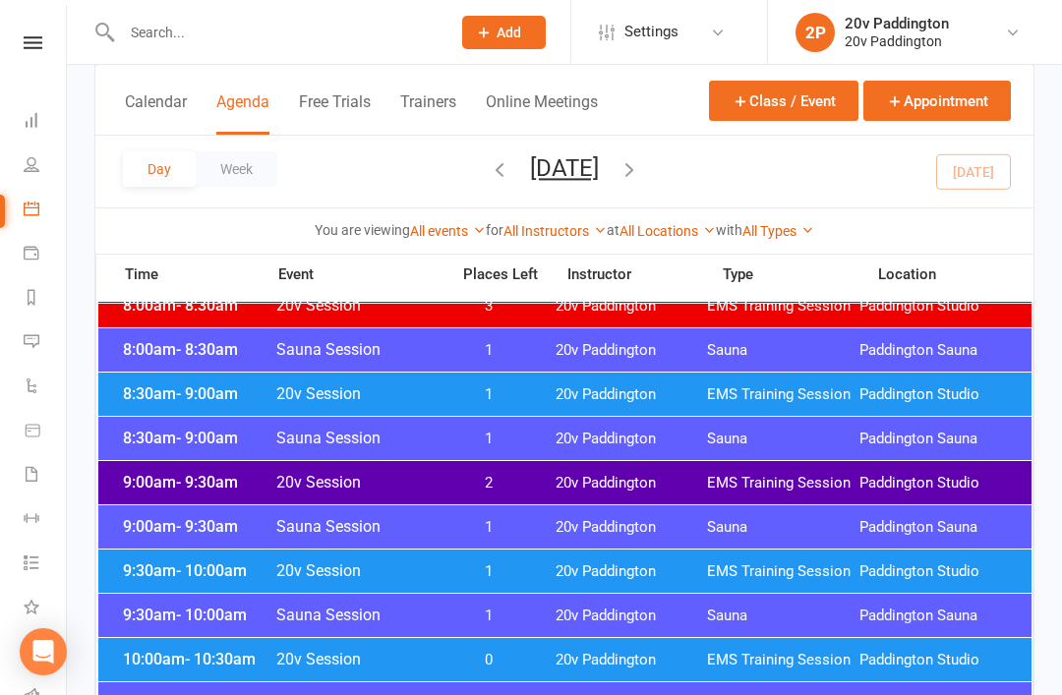
click at [366, 567] on span "20v Session" at bounding box center [356, 570] width 162 height 19
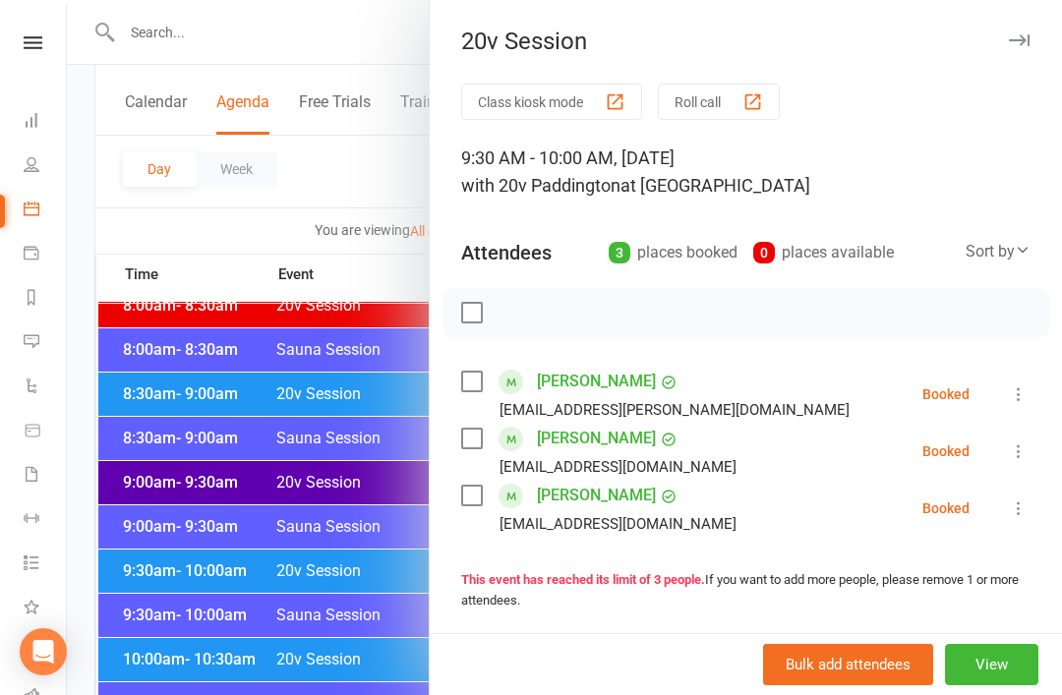
click at [29, 404] on link "Automations" at bounding box center [46, 388] width 44 height 44
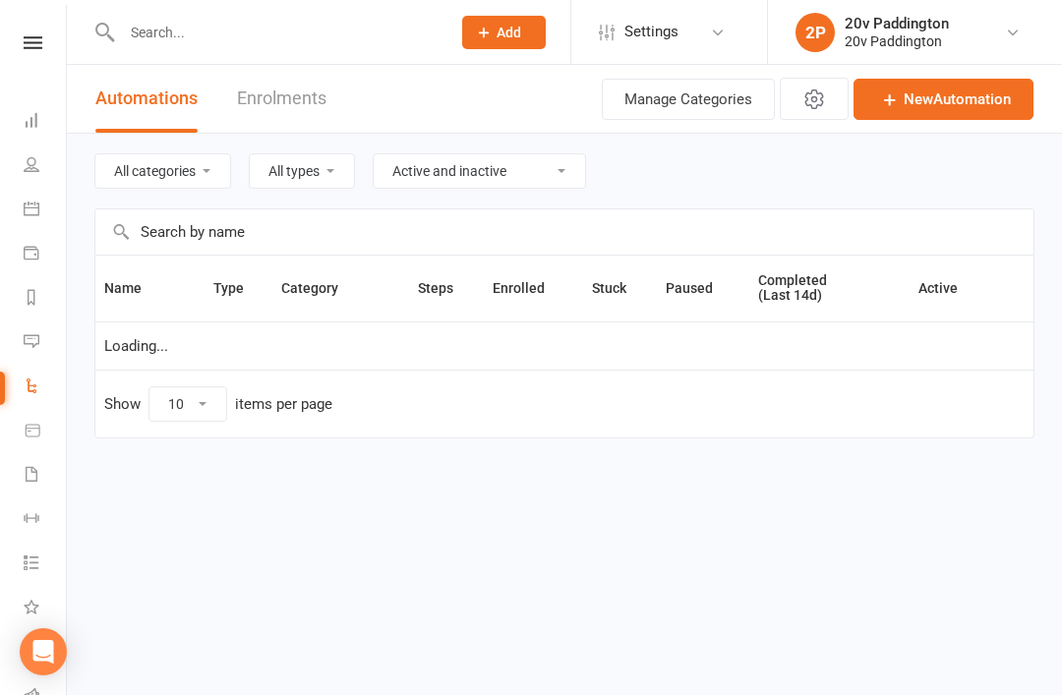
select select "100"
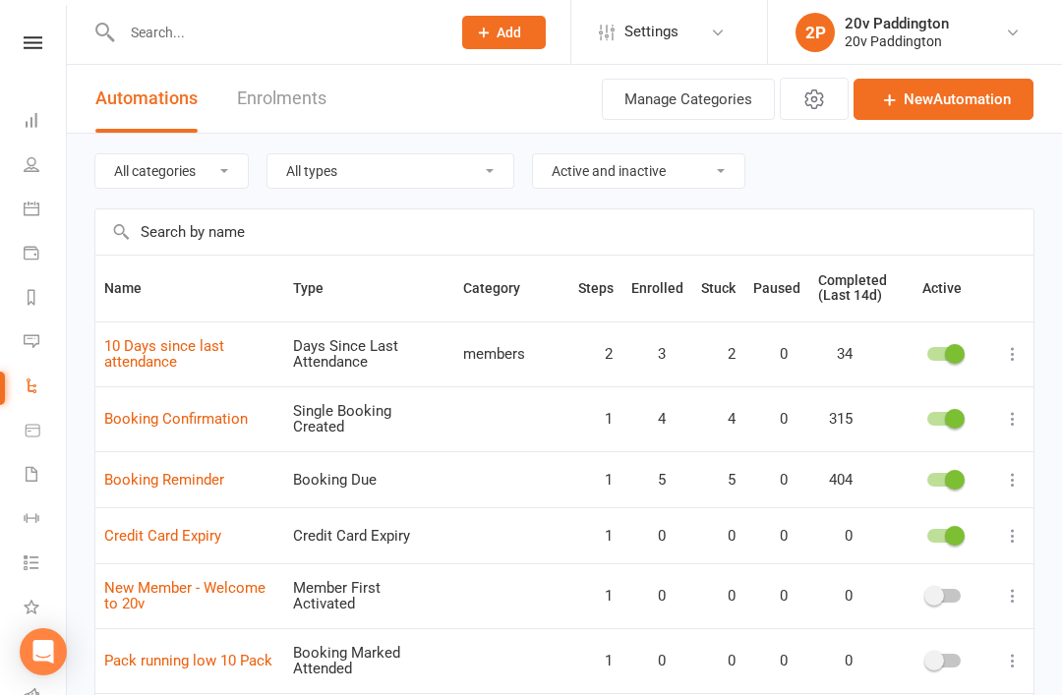
click at [54, 217] on link "Calendar" at bounding box center [46, 211] width 44 height 44
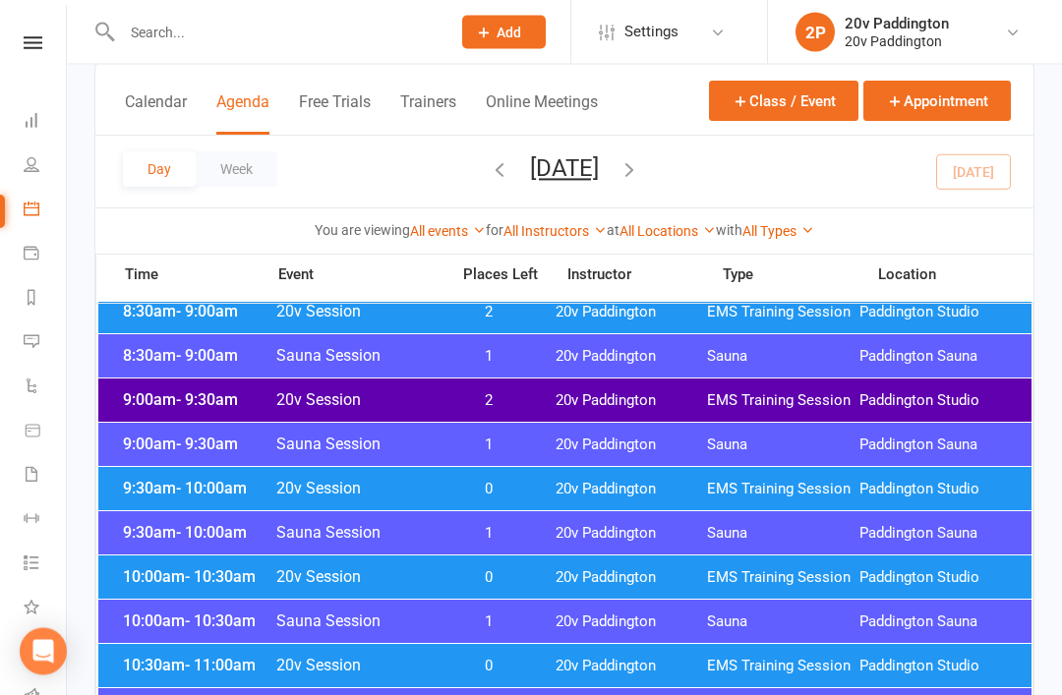
click at [565, 478] on div "9:30am - 10:00am 20v Session 0 20v Paddington EMS Training Session Paddington S…" at bounding box center [564, 489] width 933 height 43
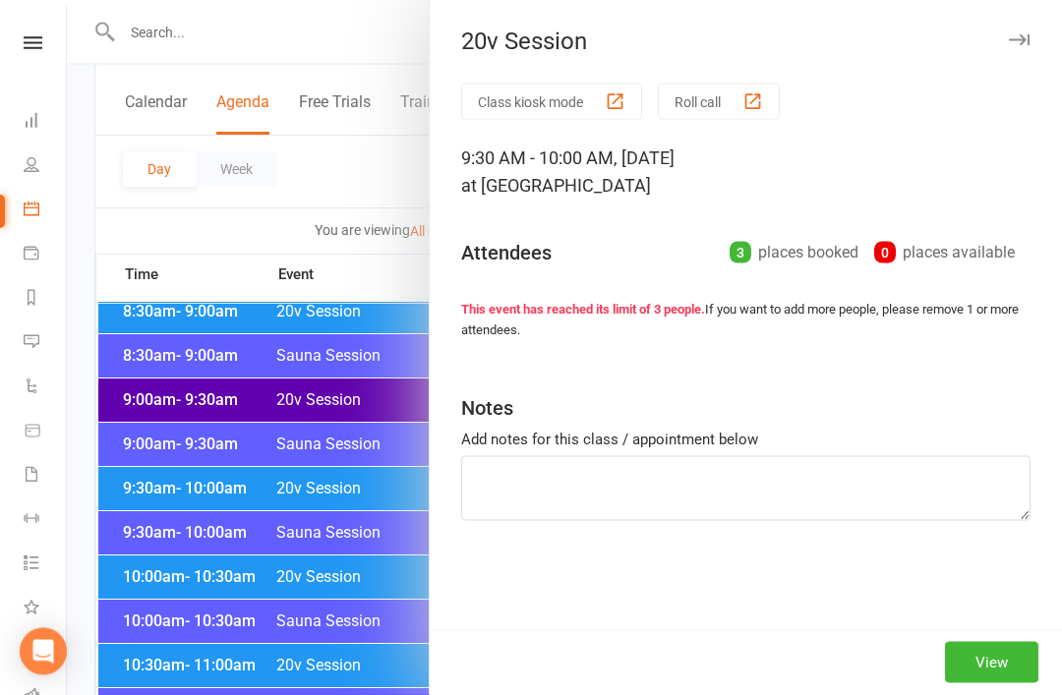
scroll to position [445, 0]
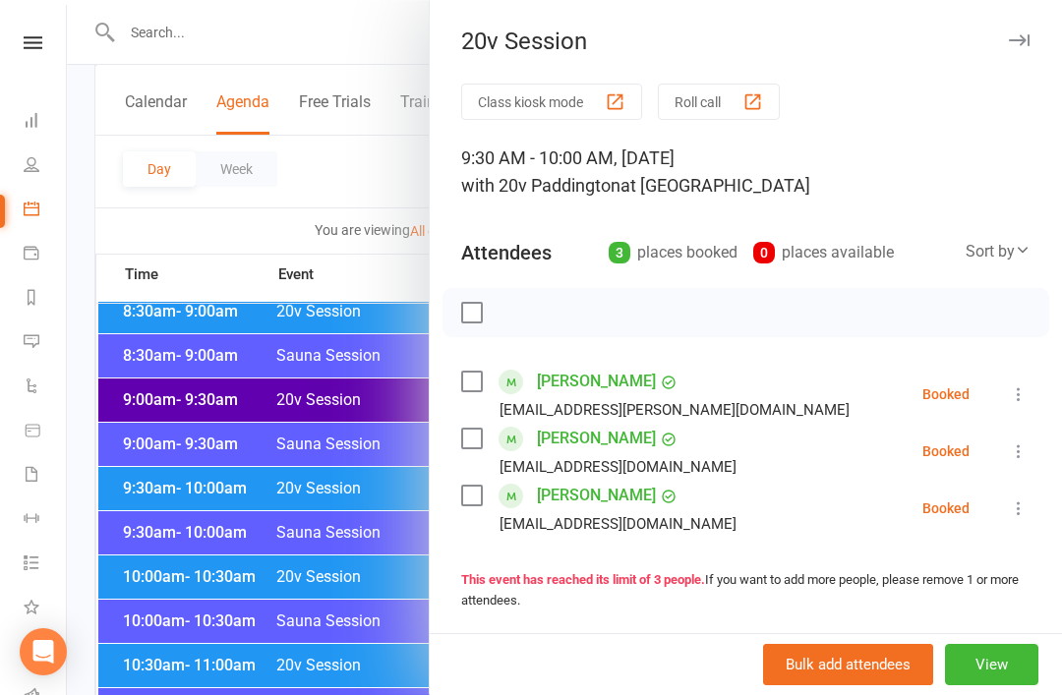
click at [1022, 507] on icon at bounding box center [1018, 508] width 20 height 20
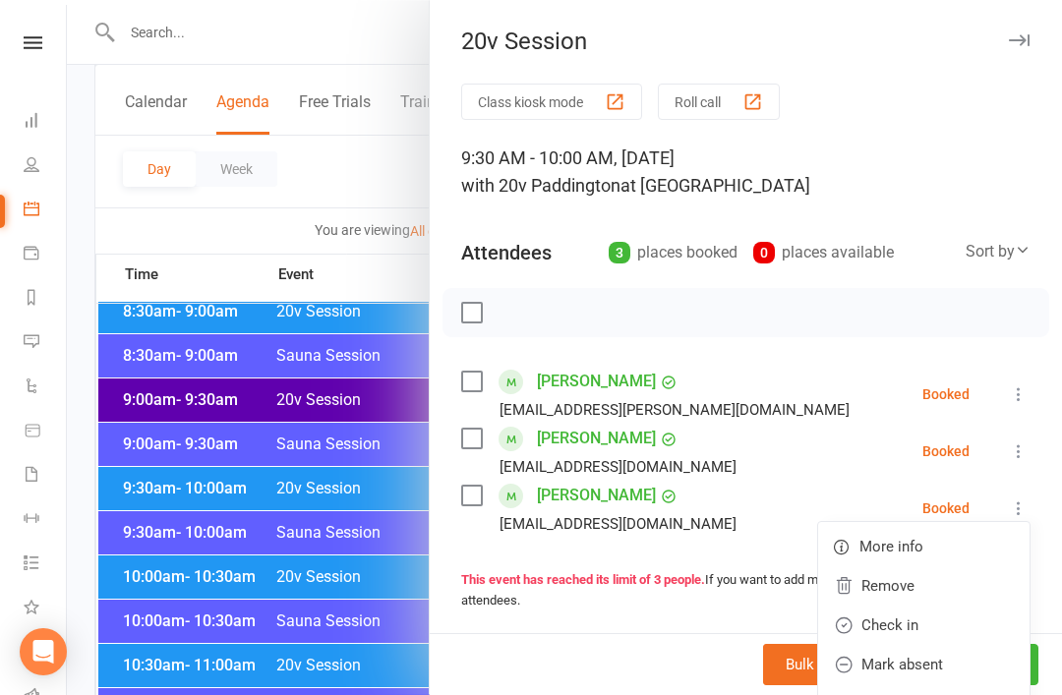
click at [921, 631] on link "Check in" at bounding box center [923, 624] width 211 height 39
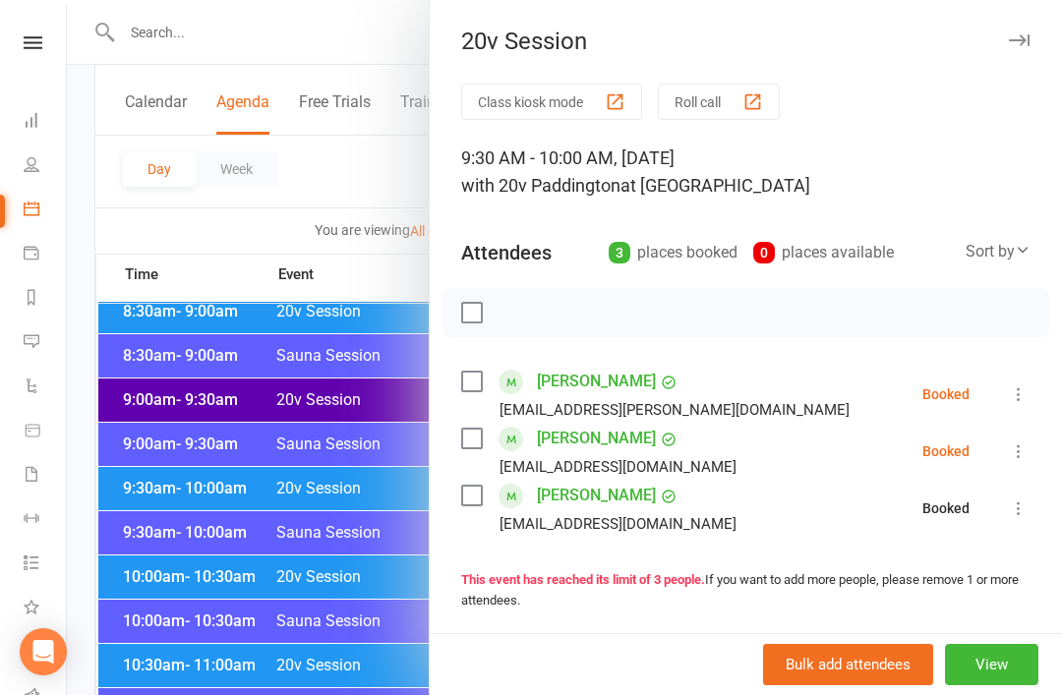
click at [1005, 463] on li "Katherine Ramsay katherineramsay89@gmail.com Booked More info Remove Check in M…" at bounding box center [745, 451] width 569 height 57
click at [1019, 441] on button at bounding box center [1019, 451] width 24 height 24
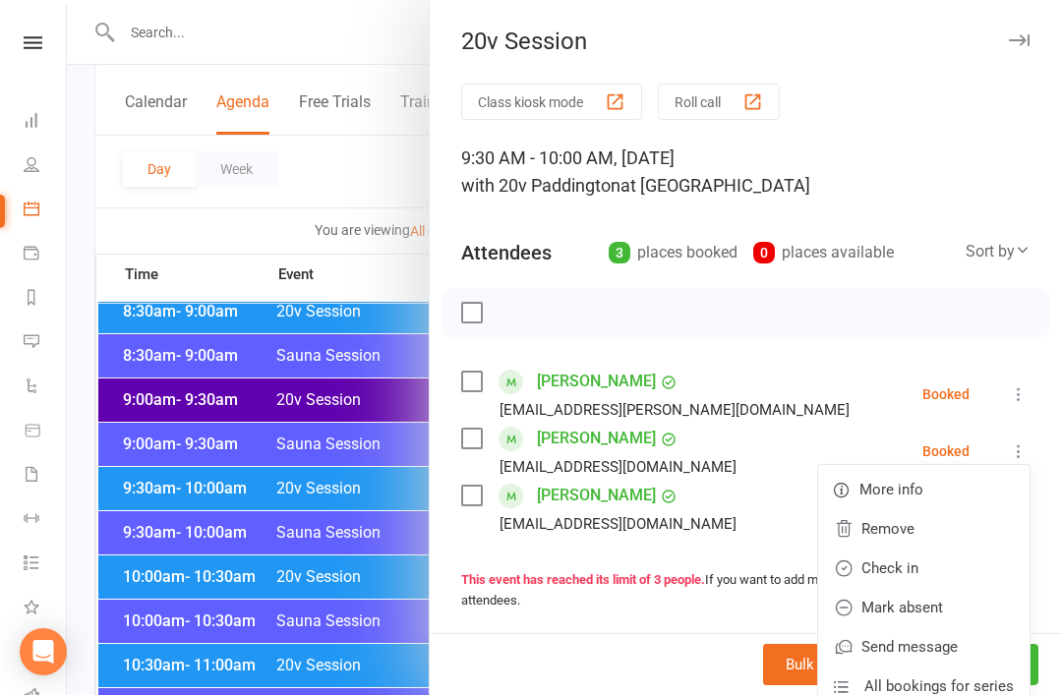
click at [939, 566] on link "Check in" at bounding box center [923, 567] width 211 height 39
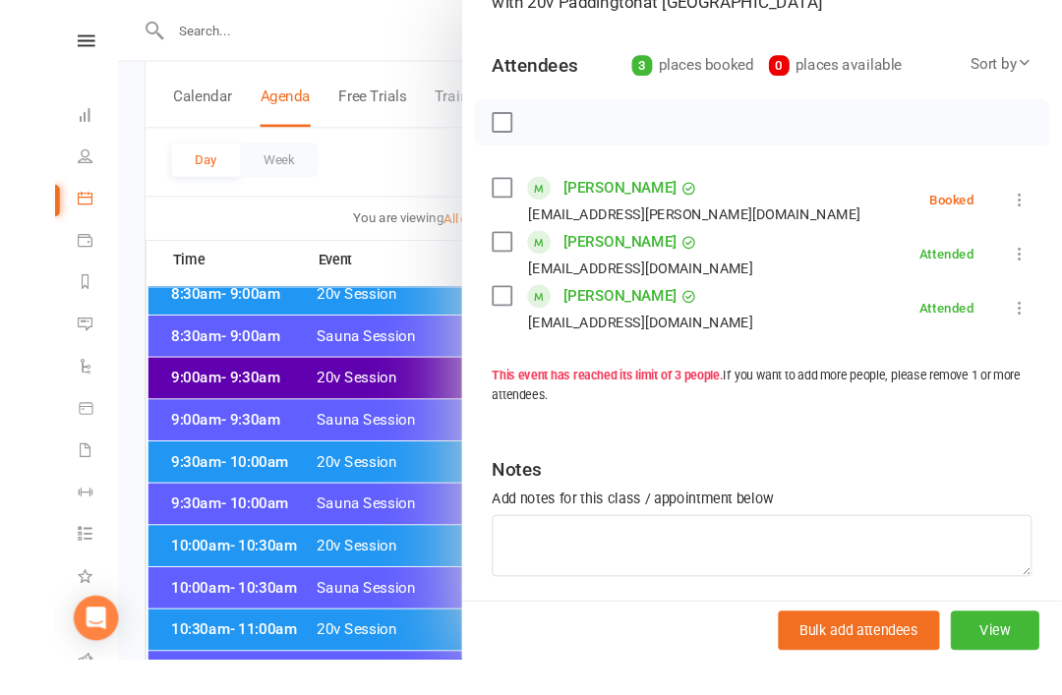
scroll to position [420, 0]
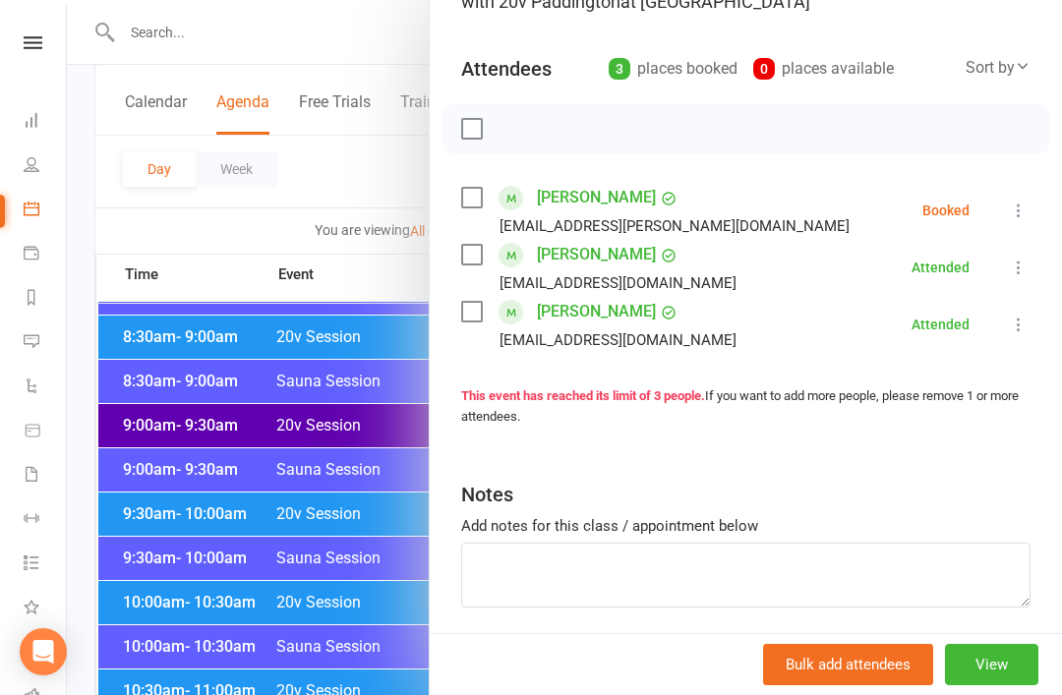
click at [577, 212] on link "[PERSON_NAME]" at bounding box center [596, 197] width 119 height 31
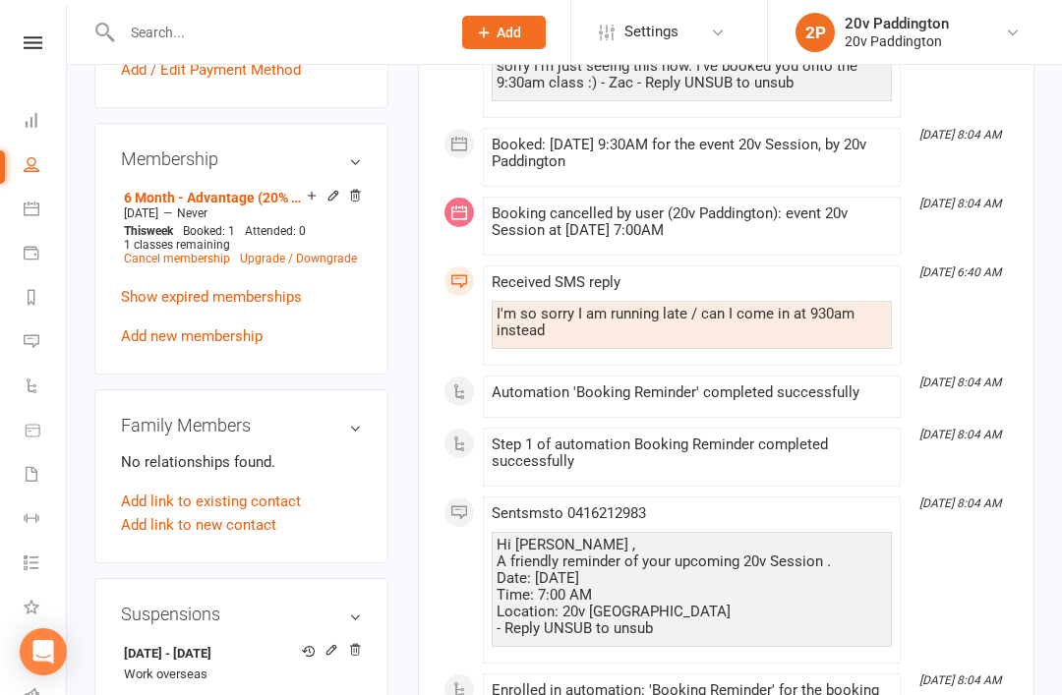
scroll to position [1143, 0]
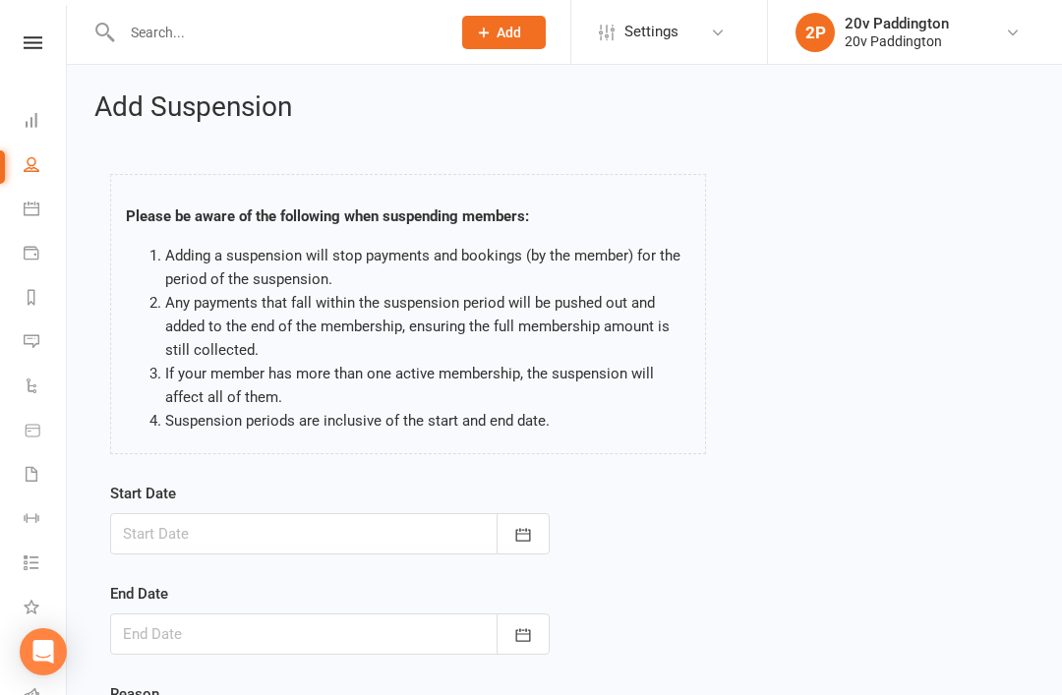
click at [519, 526] on icon "button" at bounding box center [523, 535] width 20 height 20
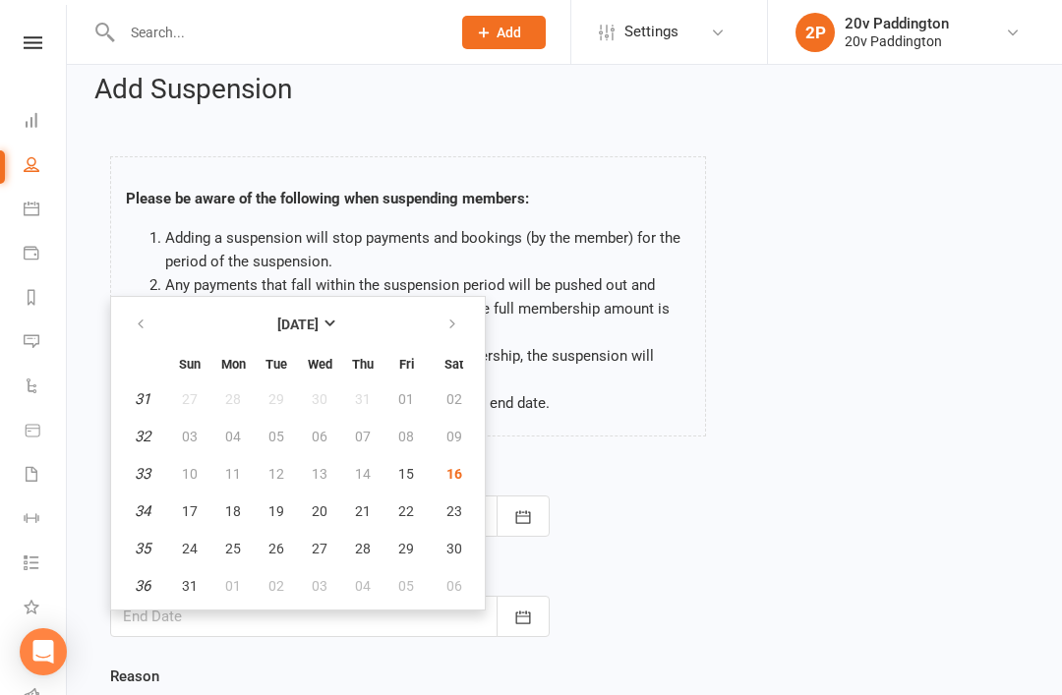
scroll to position [17, 0]
click at [194, 520] on button "17" at bounding box center [189, 511] width 41 height 35
type input "17 Aug 2025"
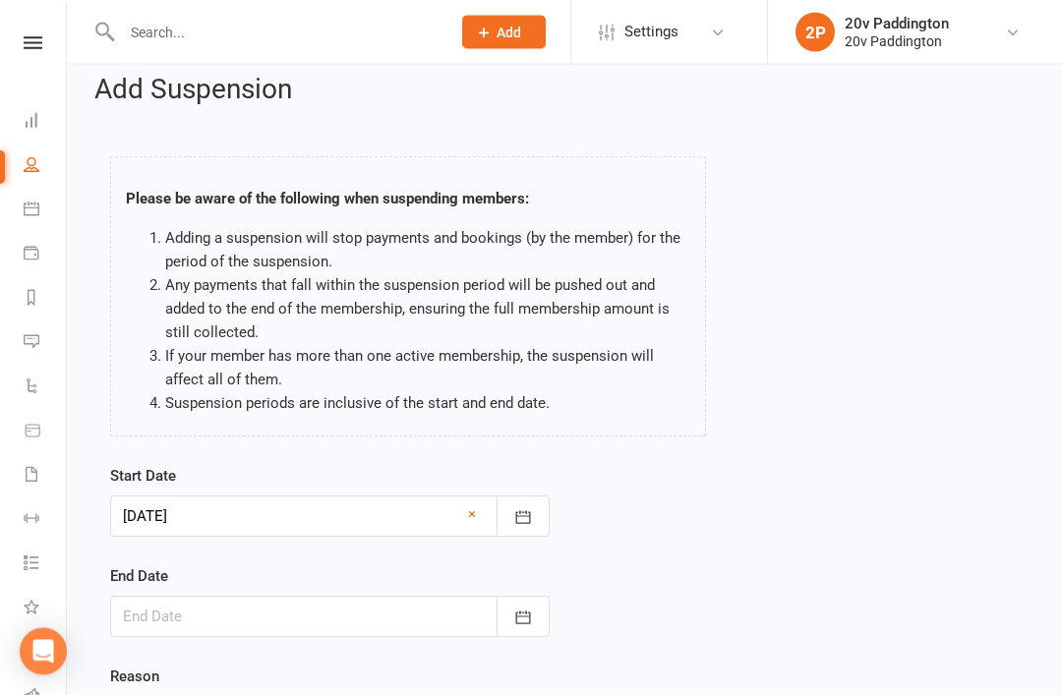
scroll to position [18, 0]
click at [370, 616] on div at bounding box center [329, 616] width 439 height 41
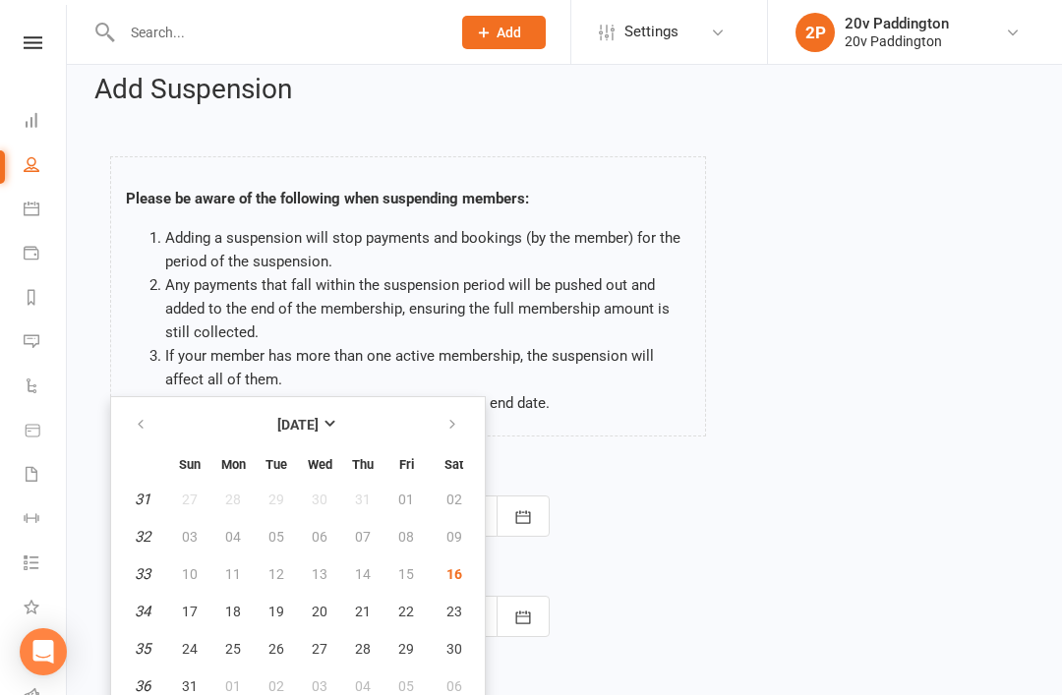
click at [734, 491] on div "Start Date 17 Aug 2025 August 2025 Sun Mon Tue Wed Thu Fri Sat 31 27 28 29 30 3…" at bounding box center [564, 614] width 938 height 301
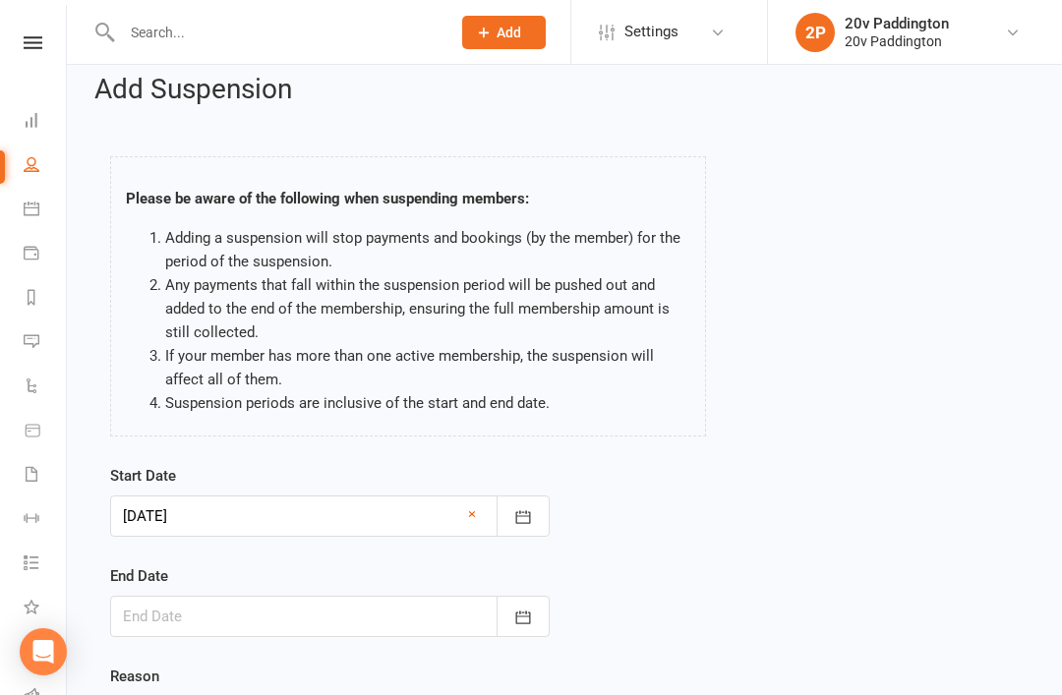
scroll to position [0, 0]
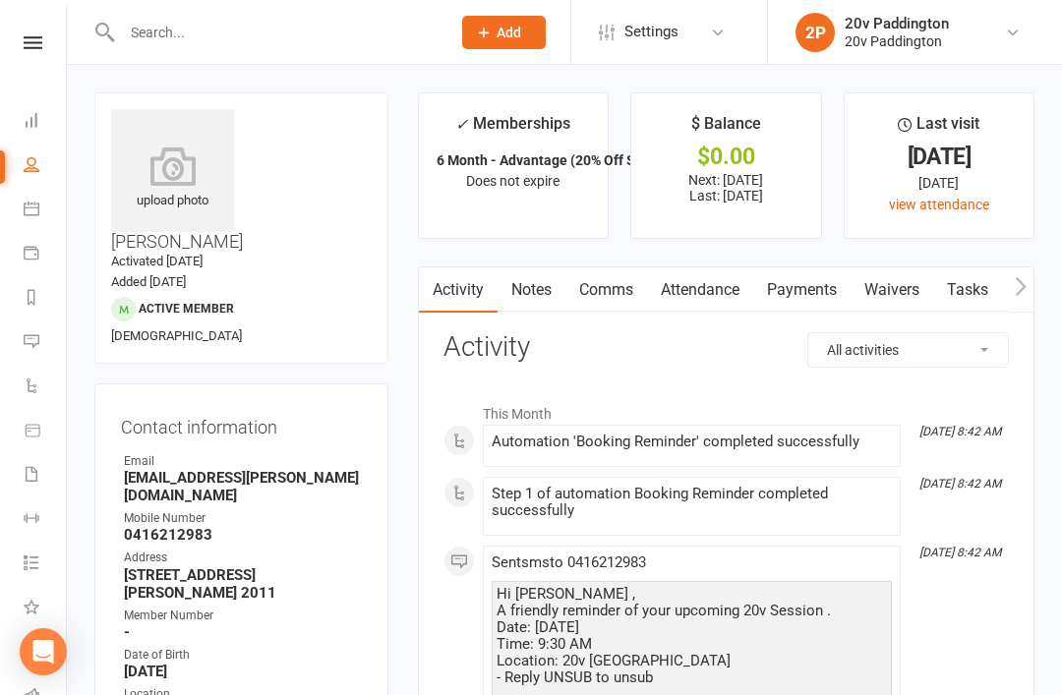
click at [736, 300] on link "Attendance" at bounding box center [700, 289] width 106 height 45
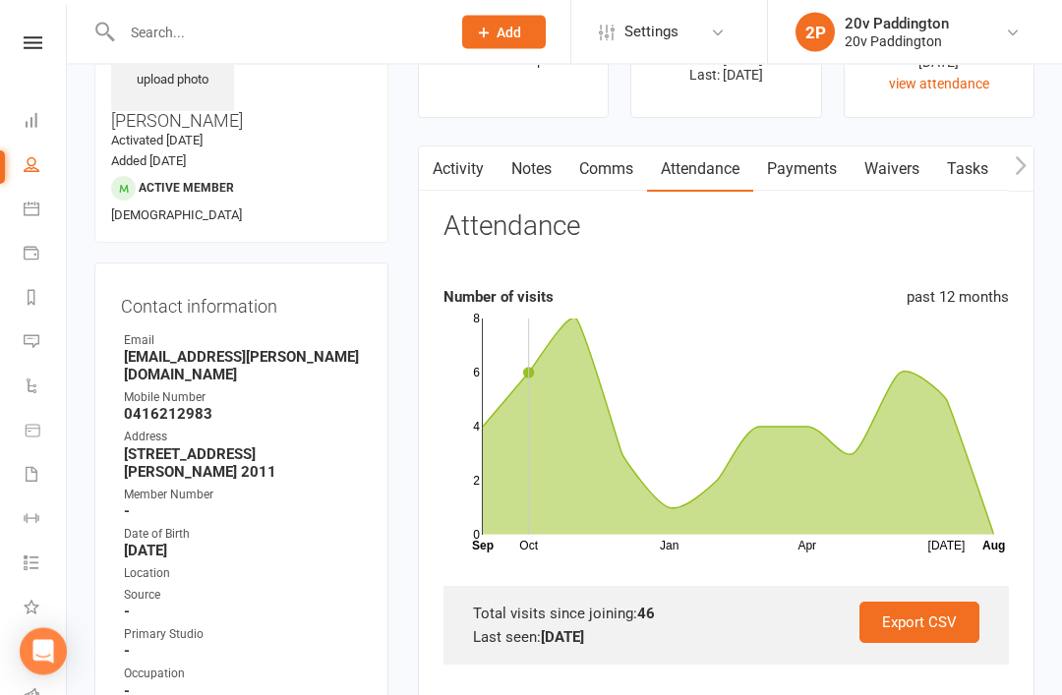
click at [811, 187] on link "Payments" at bounding box center [801, 169] width 97 height 45
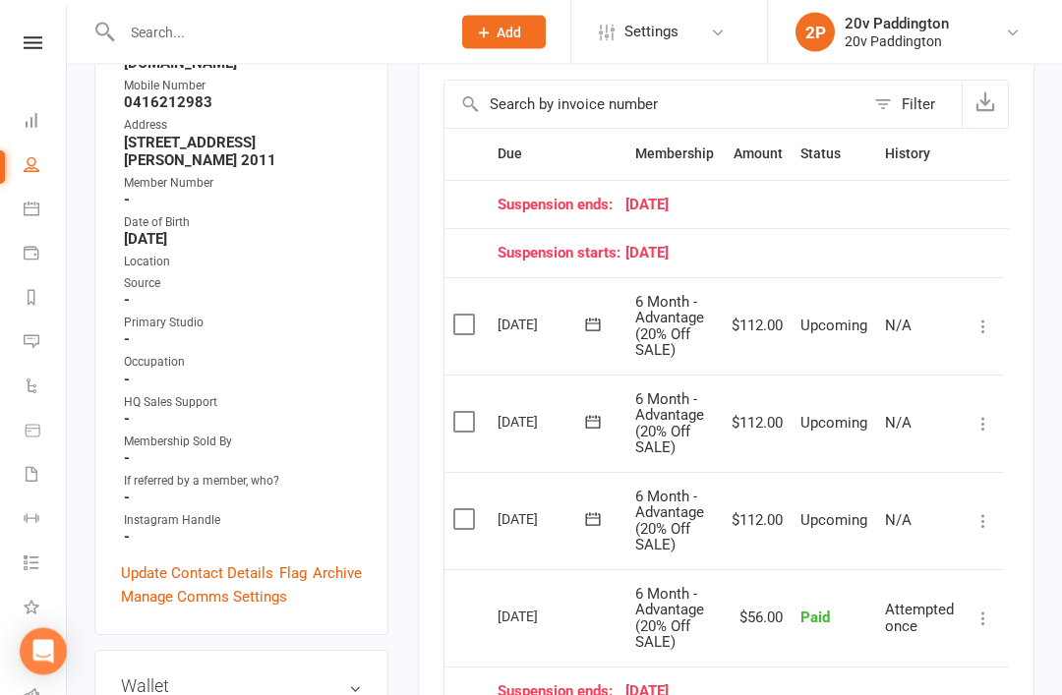
scroll to position [432, 0]
click at [490, 514] on td "19 Aug 2025" at bounding box center [558, 520] width 138 height 97
click at [470, 511] on label at bounding box center [466, 519] width 27 height 20
click at [466, 509] on input "checkbox" at bounding box center [459, 509] width 13 height 0
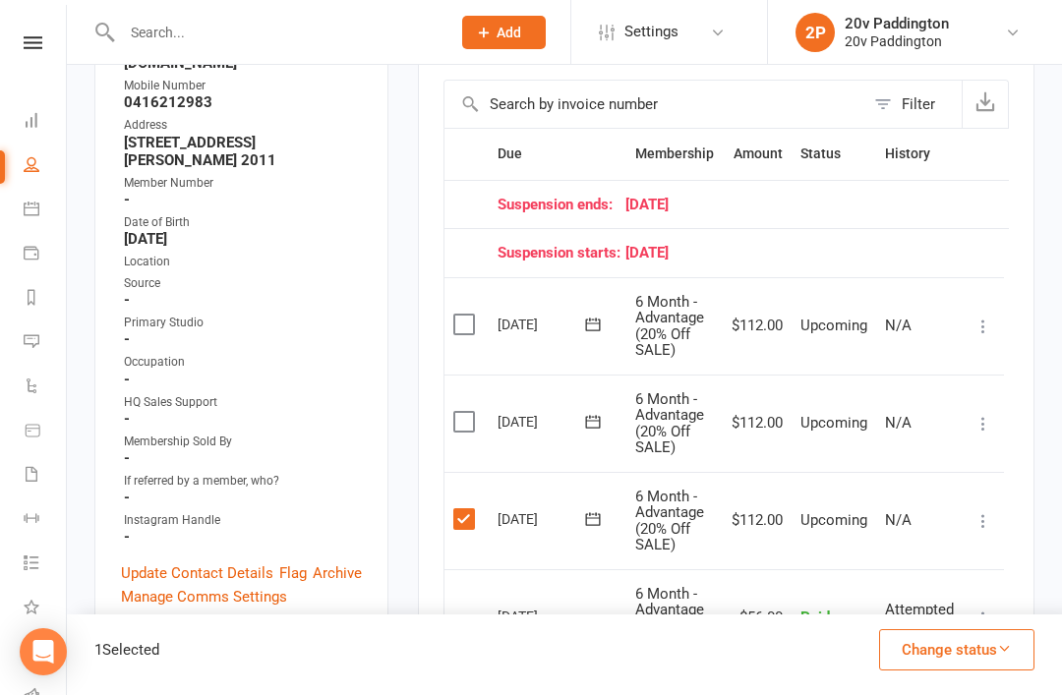
click at [945, 670] on button "Change status" at bounding box center [956, 649] width 155 height 41
click at [914, 616] on link "Skipped" at bounding box center [935, 596] width 195 height 39
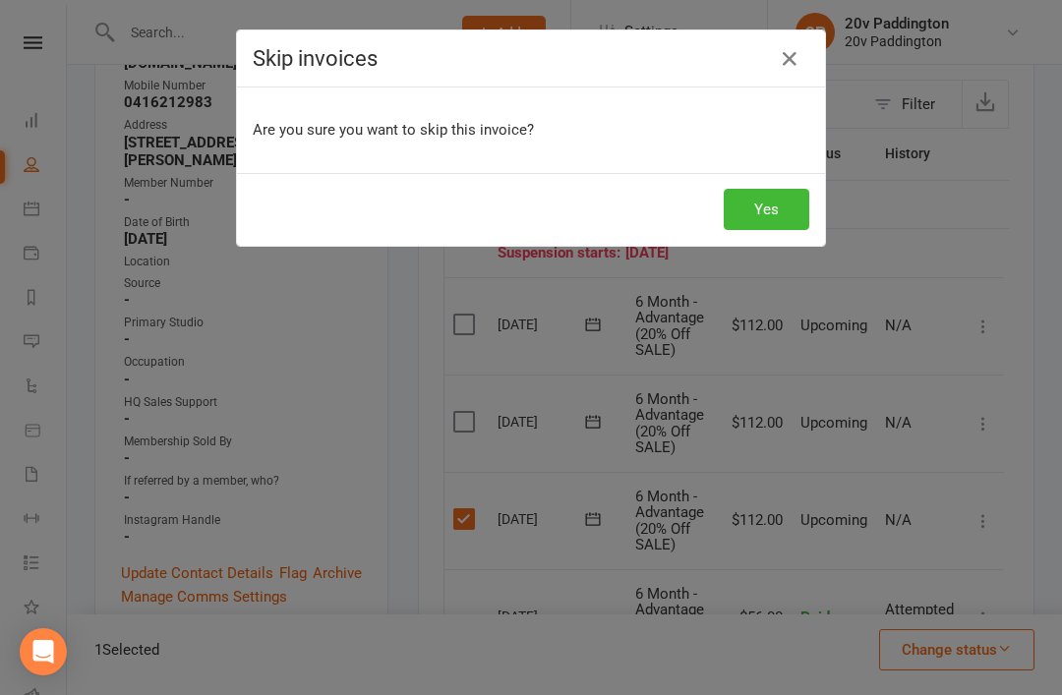
click at [756, 224] on button "Yes" at bounding box center [766, 209] width 86 height 41
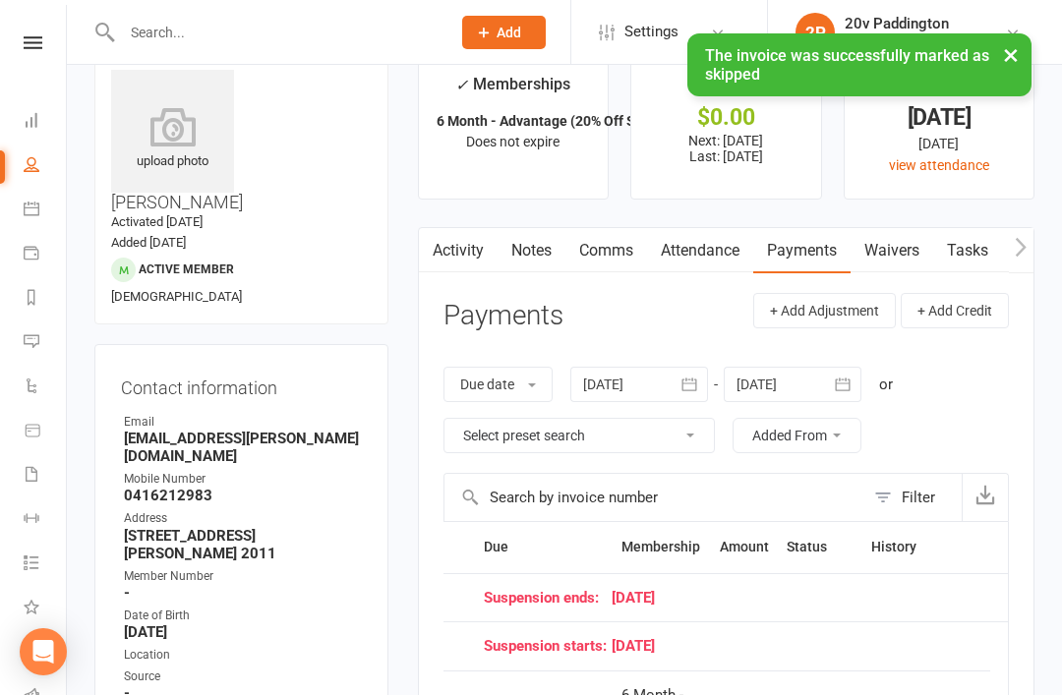
scroll to position [40, 0]
click at [569, 246] on link "Comms" at bounding box center [606, 249] width 82 height 45
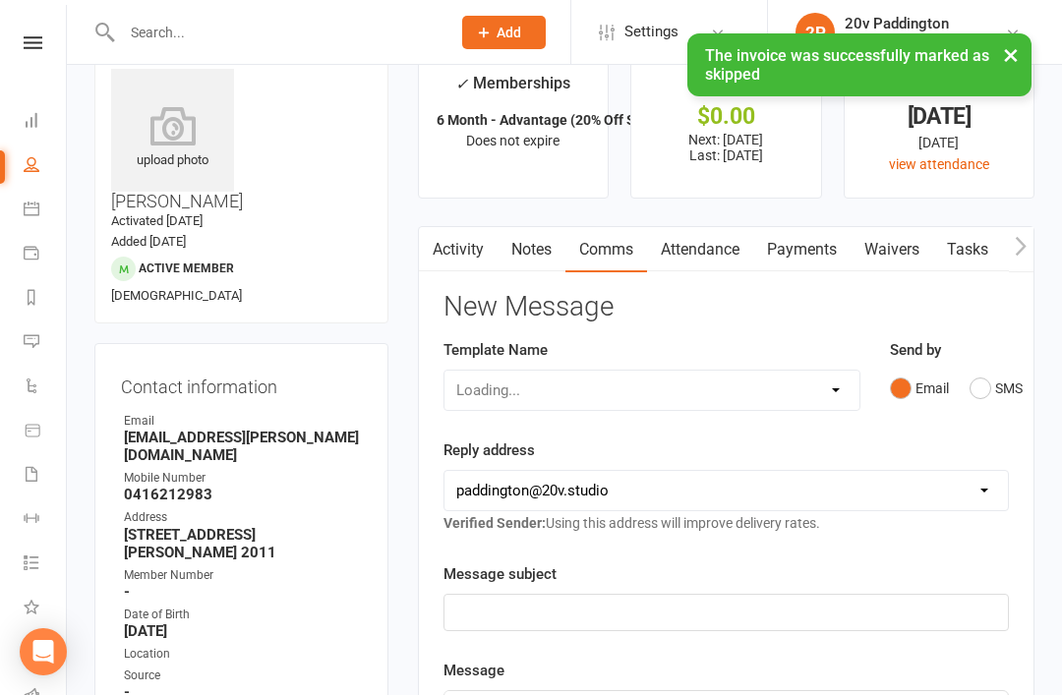
scroll to position [103, 0]
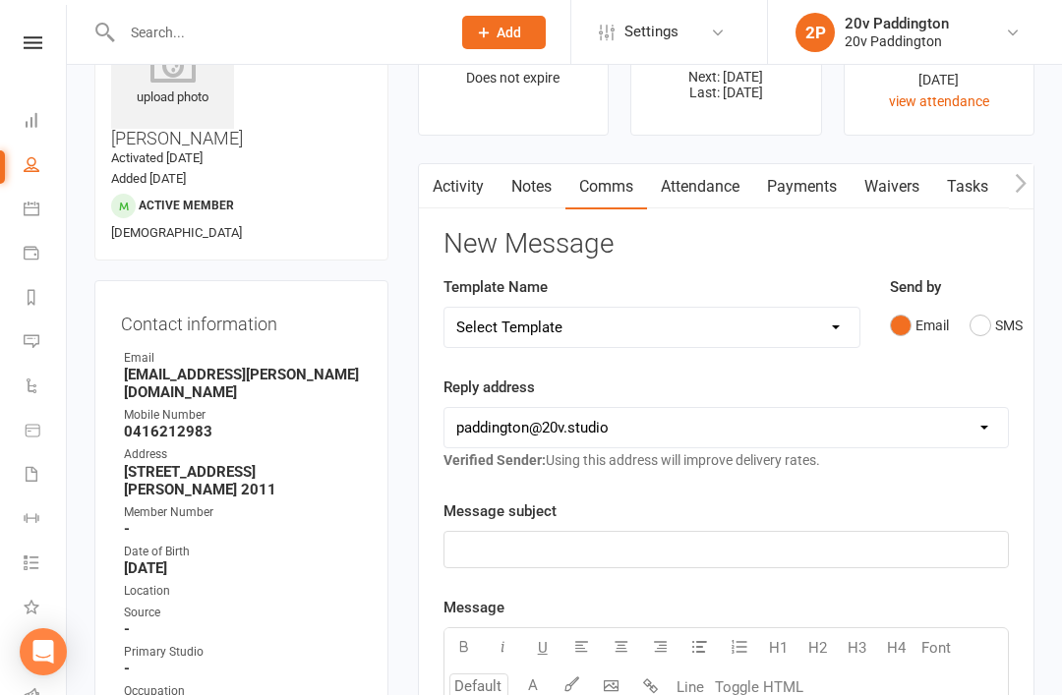
click at [544, 195] on link "Notes" at bounding box center [531, 186] width 68 height 45
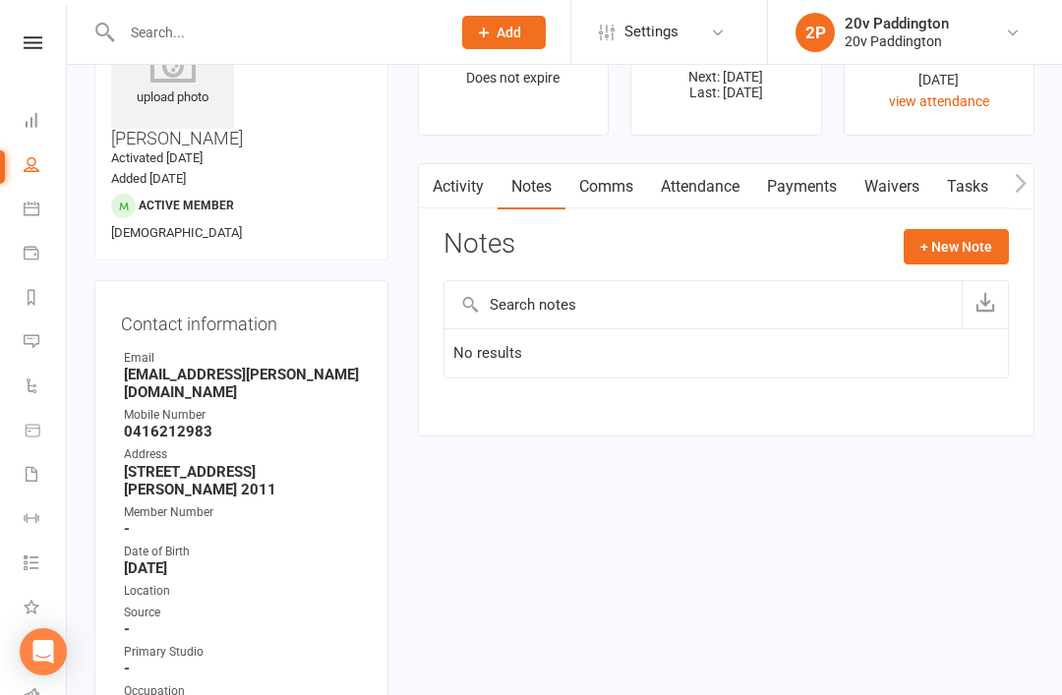
click at [968, 243] on button "+ New Note" at bounding box center [955, 246] width 105 height 35
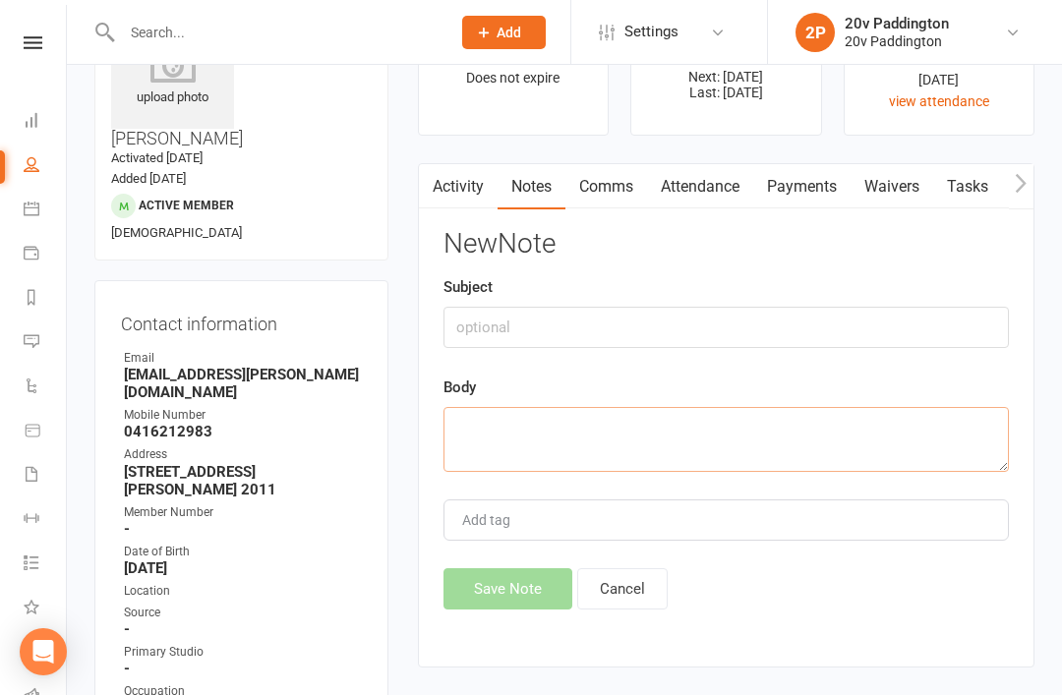
click at [763, 440] on textarea at bounding box center [725, 439] width 565 height 65
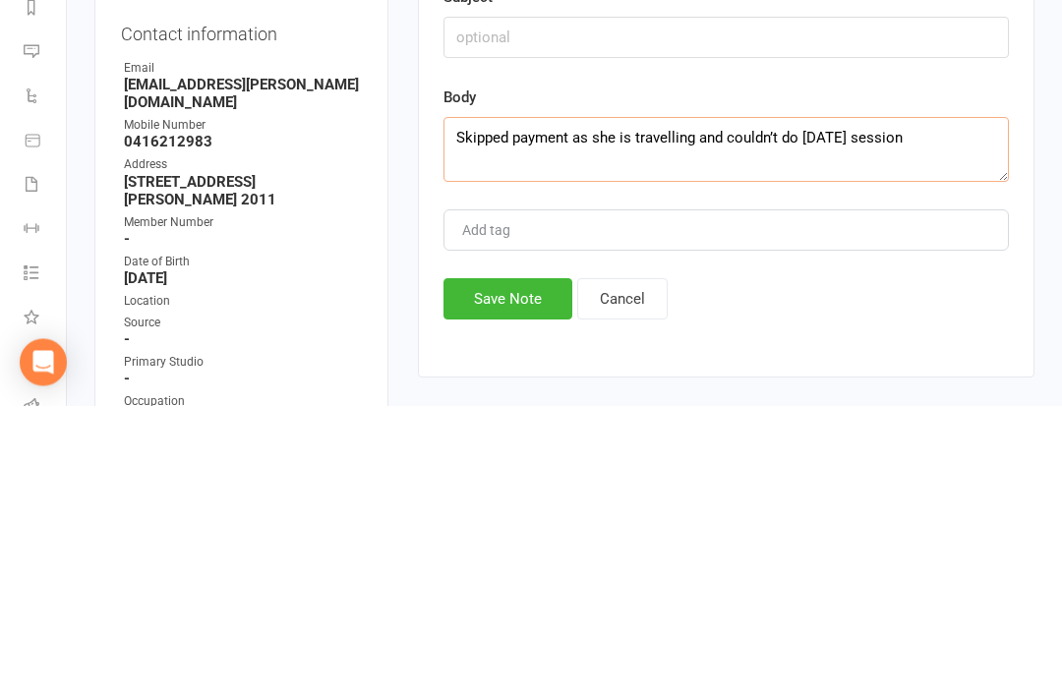
type textarea "Skipped payment as she is travelling and couldn’t do Saturday session"
click at [830, 264] on div "New Note Subject Body Skipped payment as she is travelling and couldn’t do Satu…" at bounding box center [725, 419] width 565 height 380
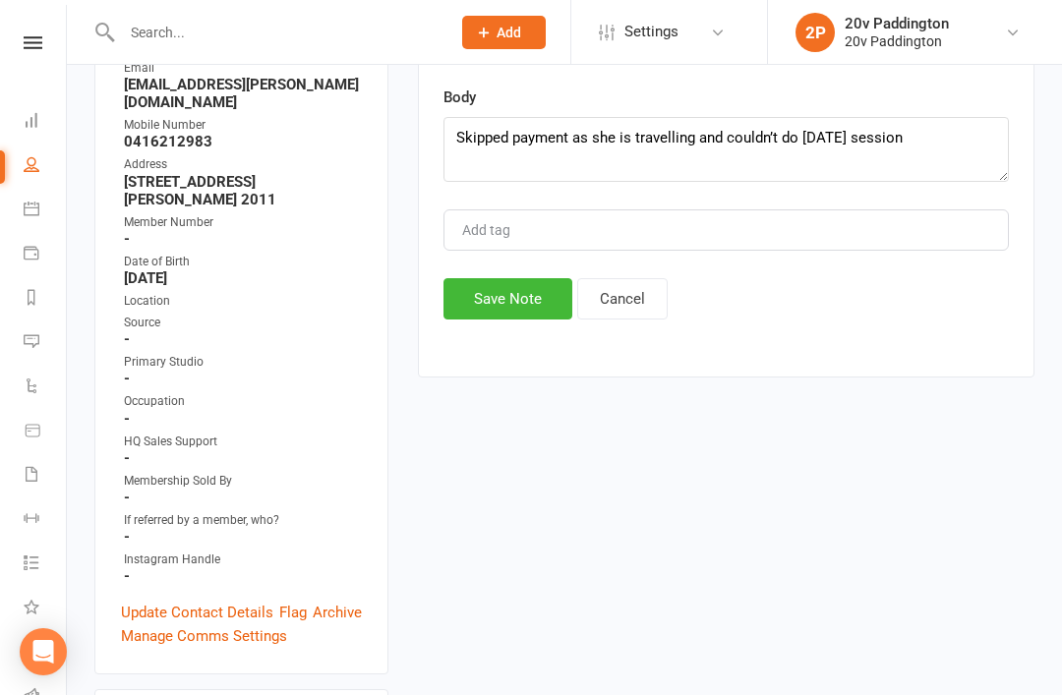
click at [514, 307] on button "Save Note" at bounding box center [507, 298] width 129 height 41
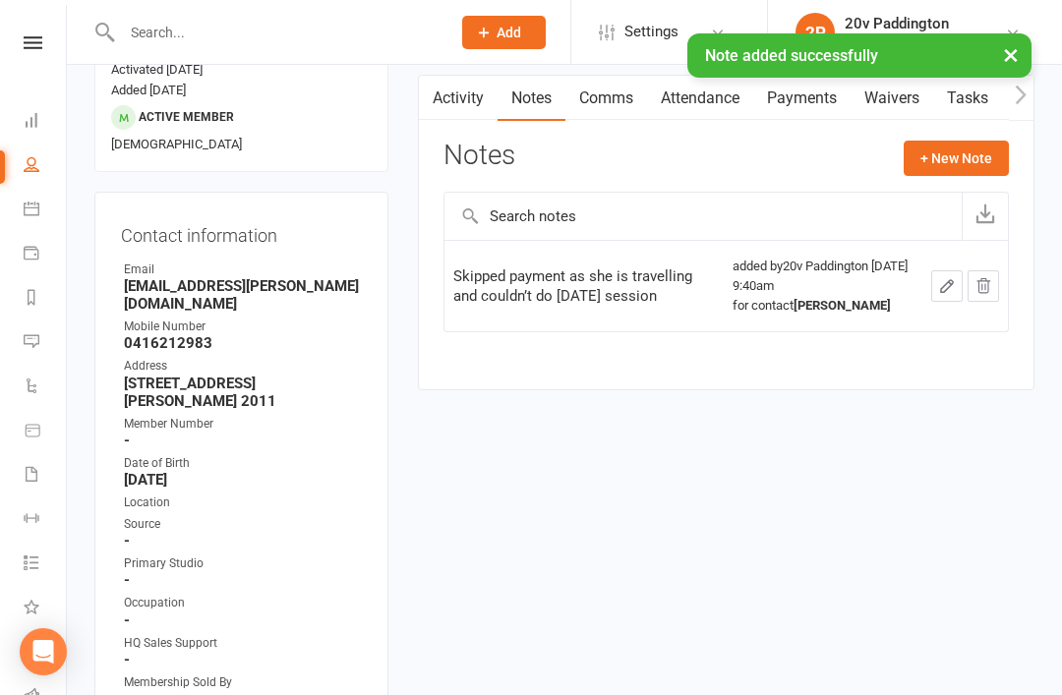
scroll to position [0, 0]
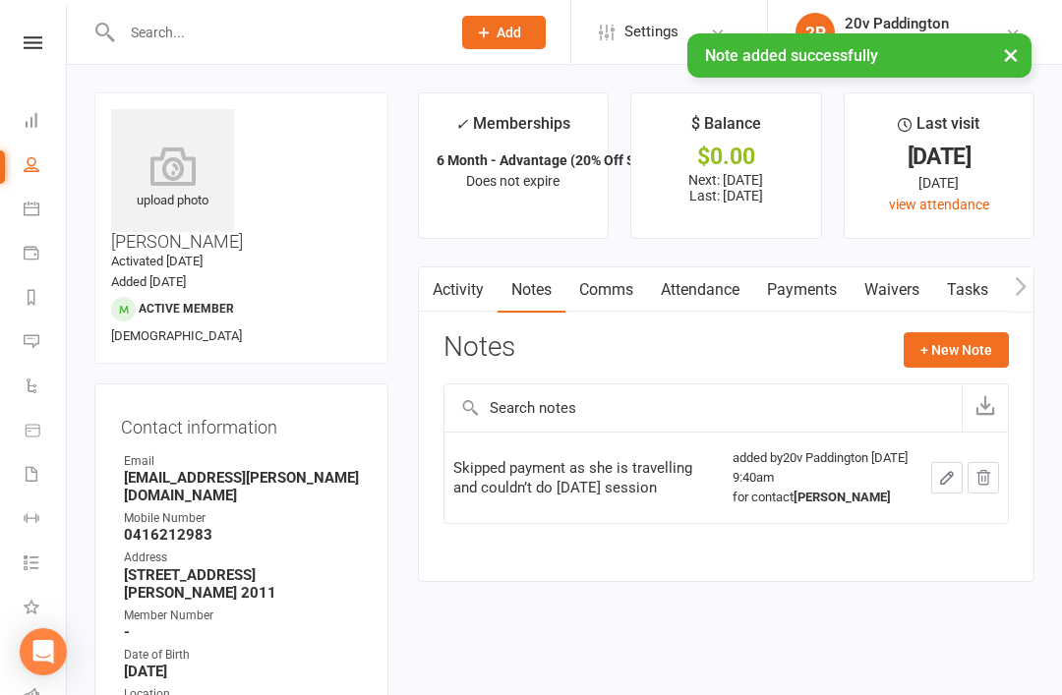
click at [47, 227] on link "Calendar" at bounding box center [46, 211] width 44 height 44
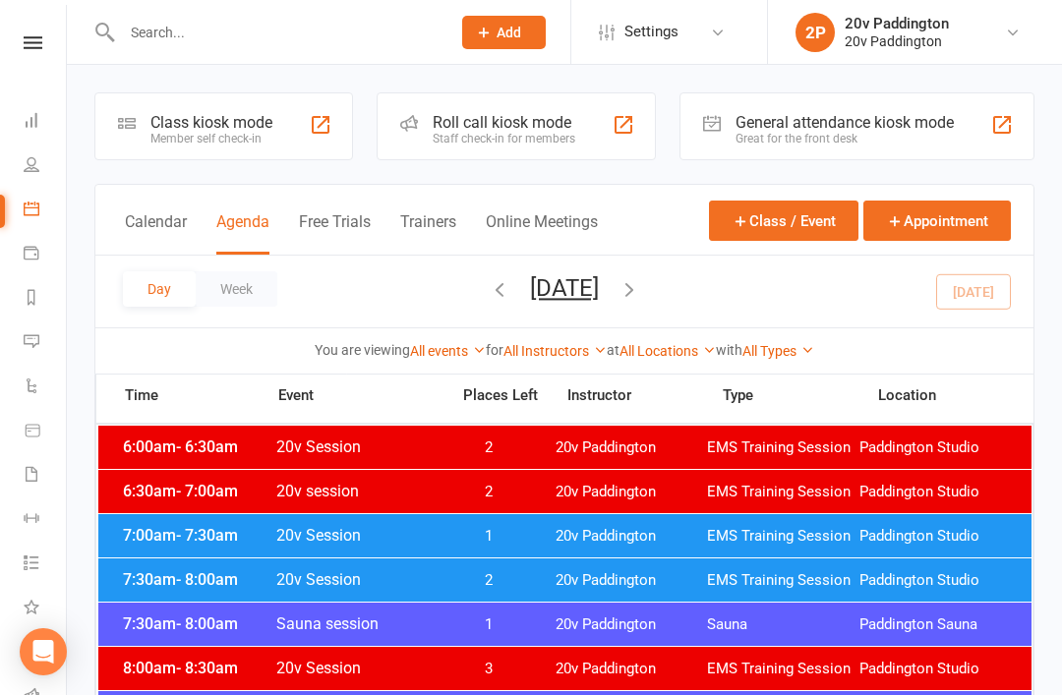
click at [599, 274] on button "[DATE]" at bounding box center [564, 288] width 69 height 28
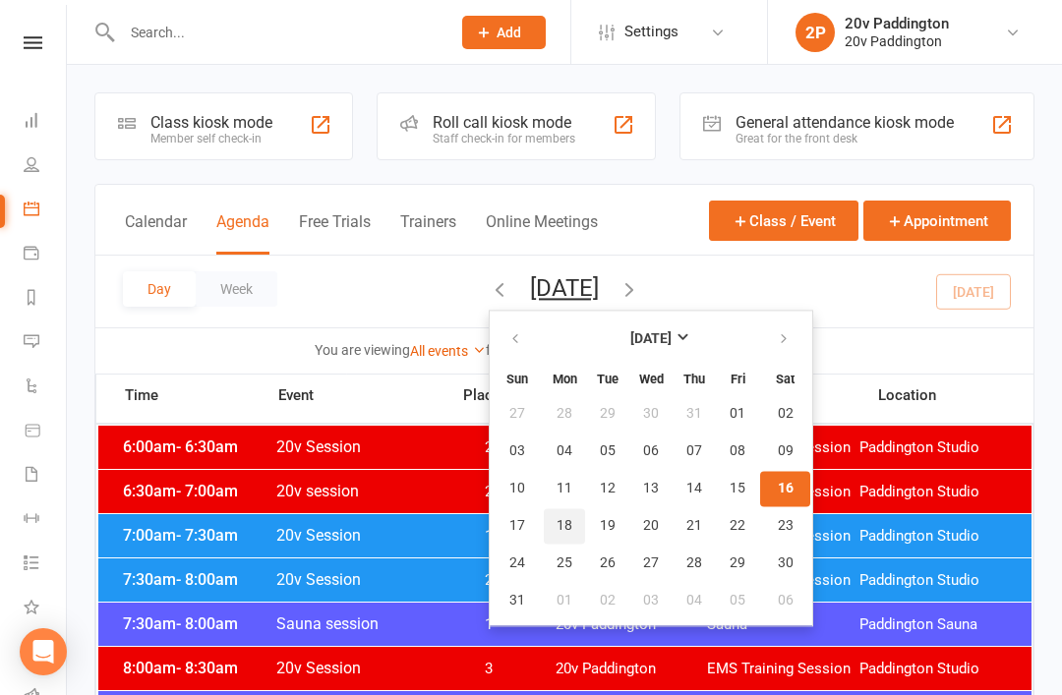
click at [544, 524] on button "18" at bounding box center [564, 525] width 41 height 35
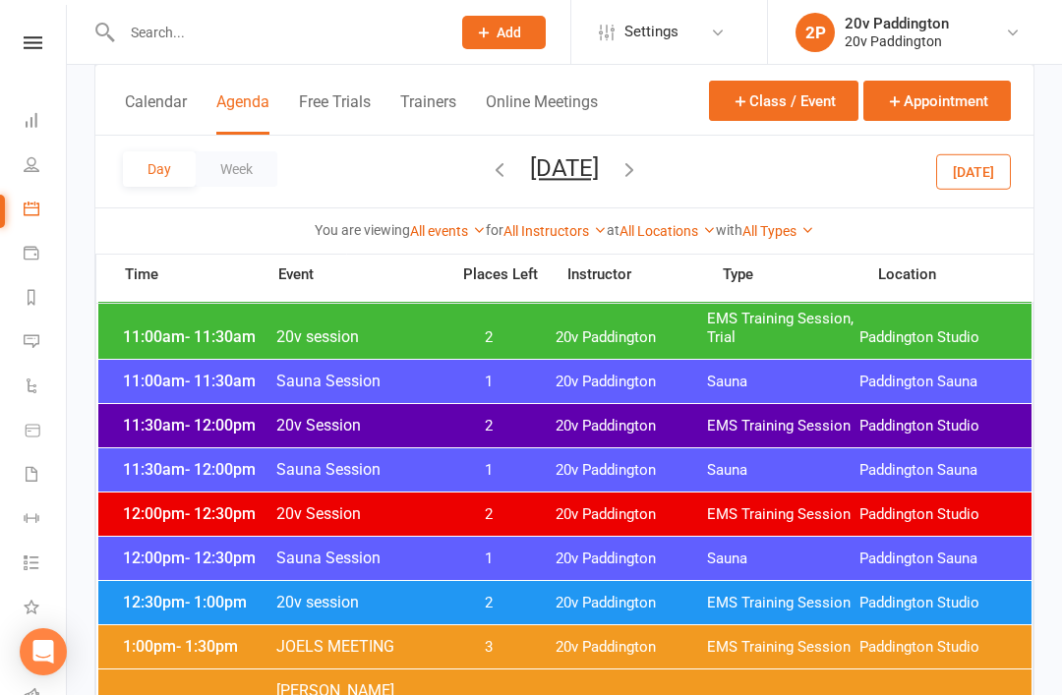
scroll to position [1045, 0]
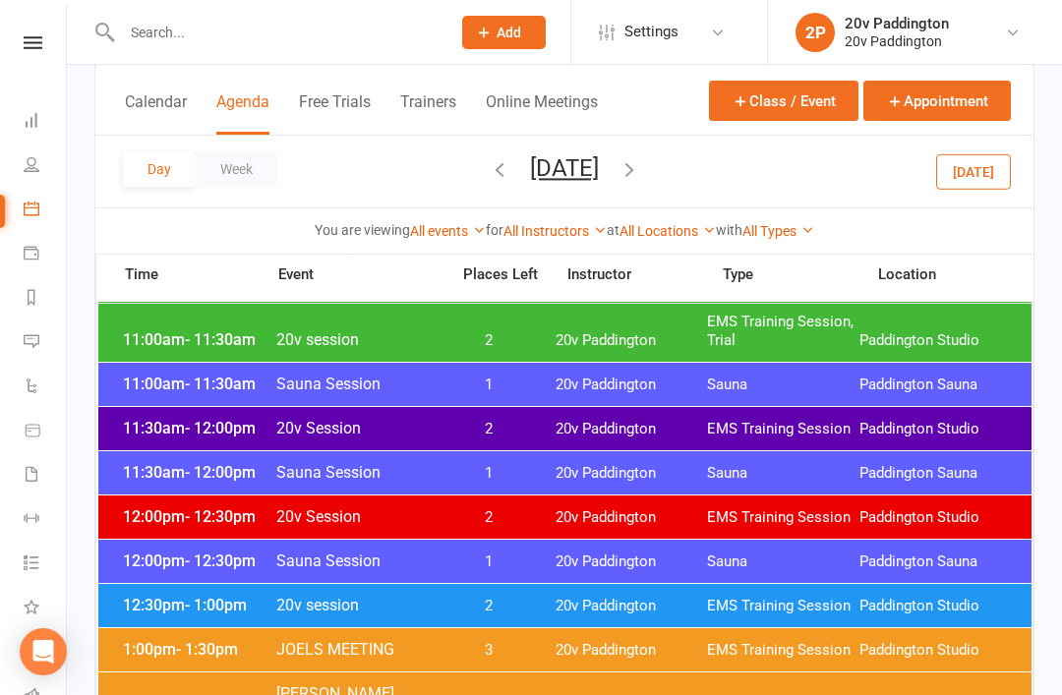
click at [648, 588] on div "12:30pm - 1:00pm 20v session 2 20v Paddington EMS Training Session Paddington S…" at bounding box center [564, 605] width 933 height 43
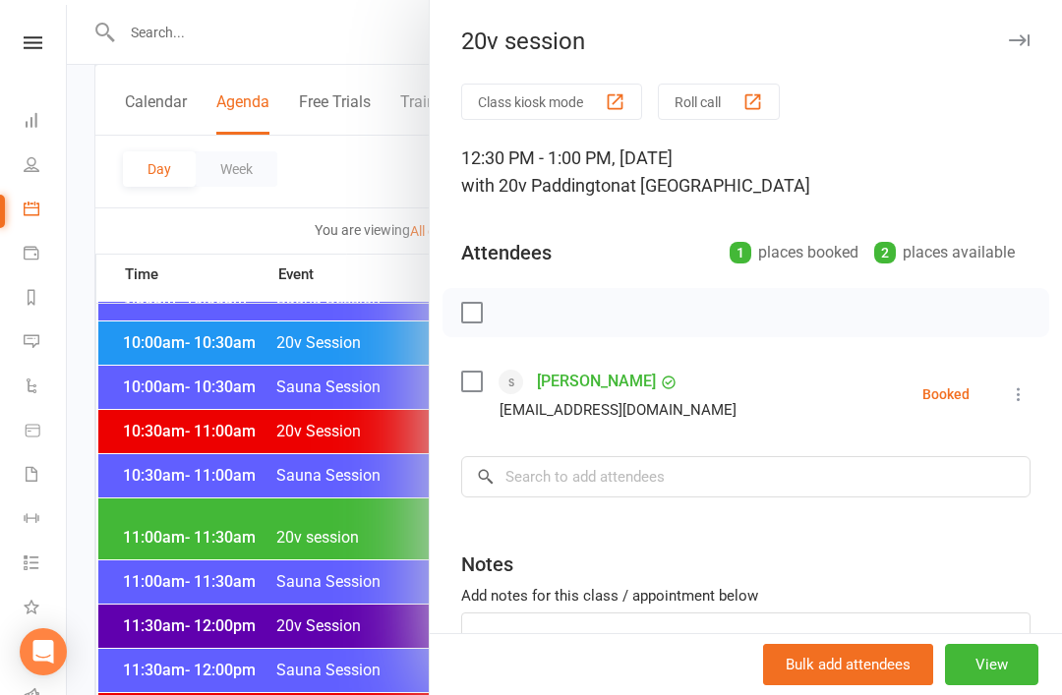
click at [358, 539] on div at bounding box center [564, 347] width 995 height 695
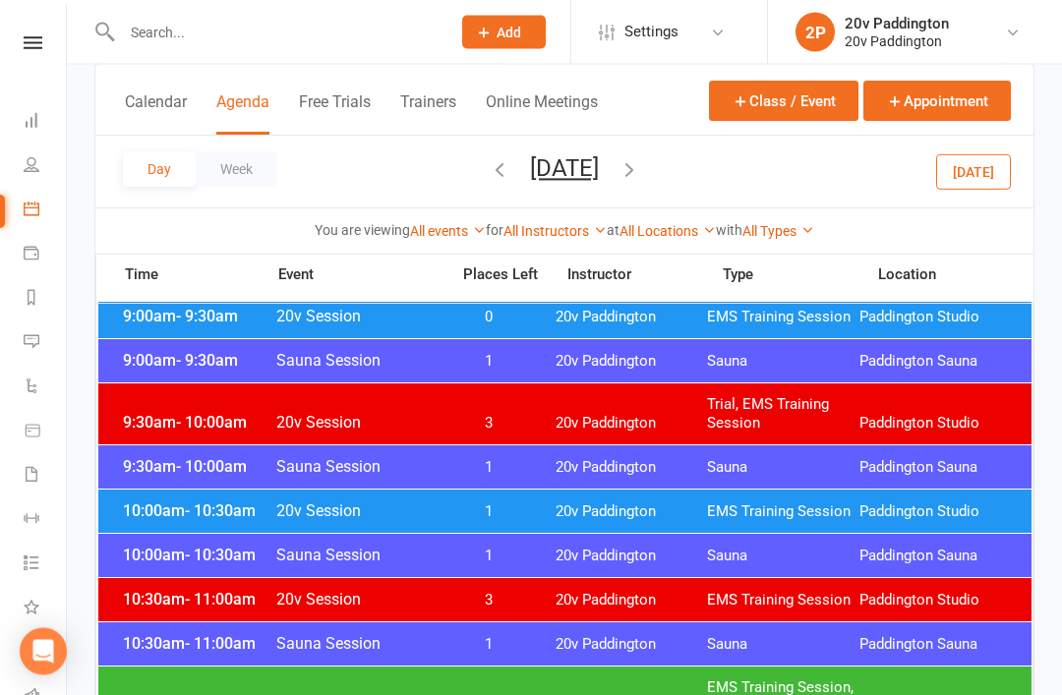
scroll to position [662, 0]
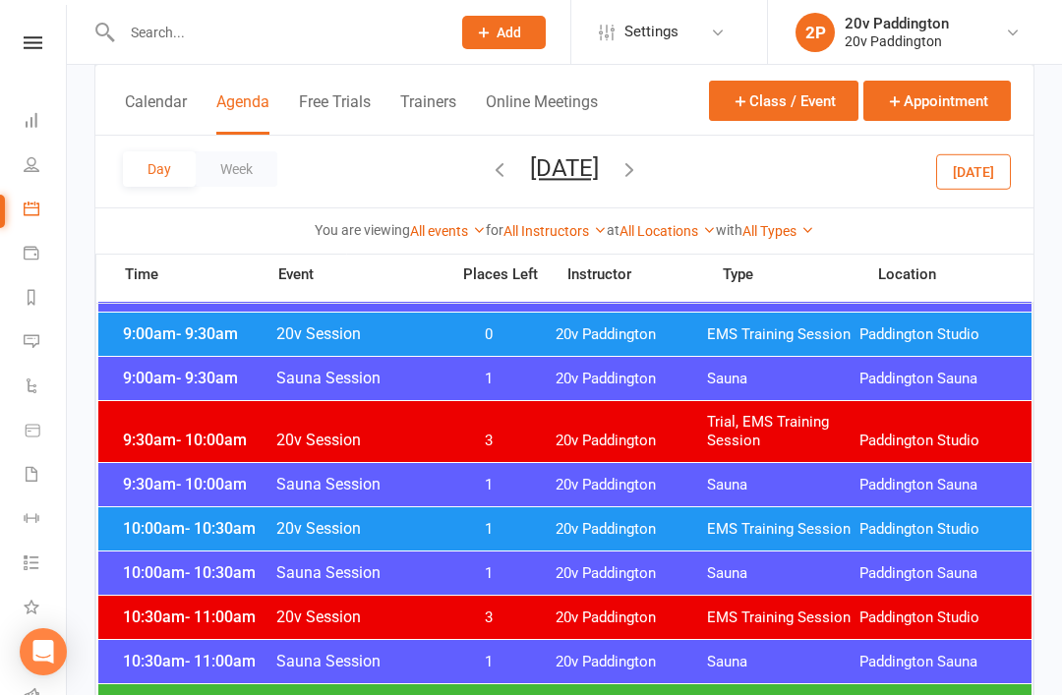
click at [576, 534] on span "20v Paddington" at bounding box center [631, 529] width 152 height 19
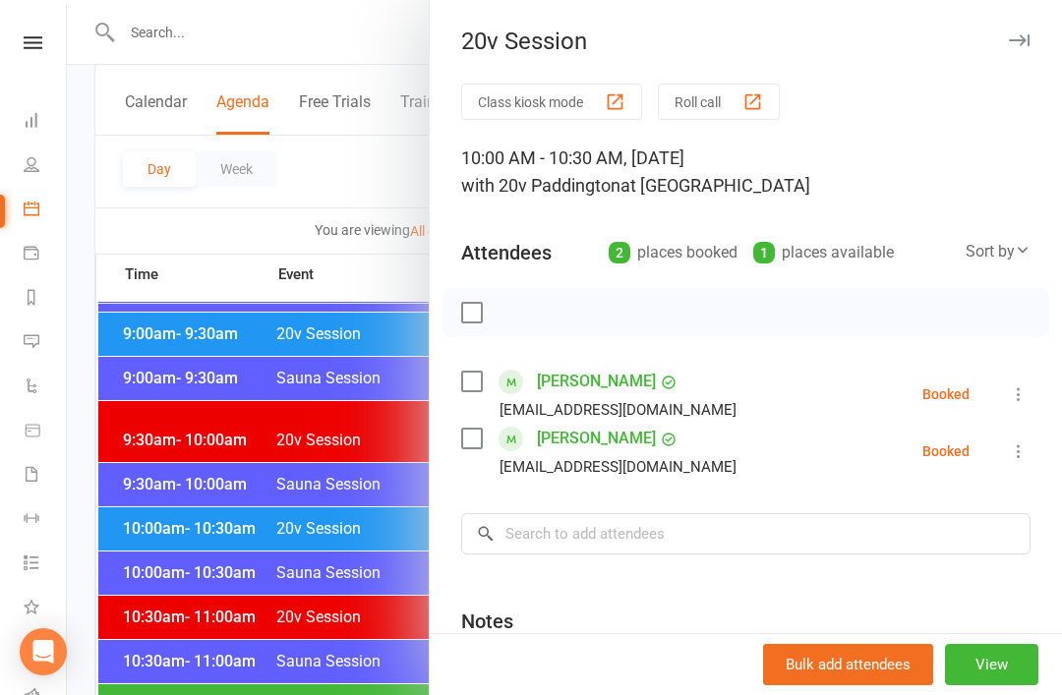
click at [142, 263] on div at bounding box center [564, 347] width 995 height 695
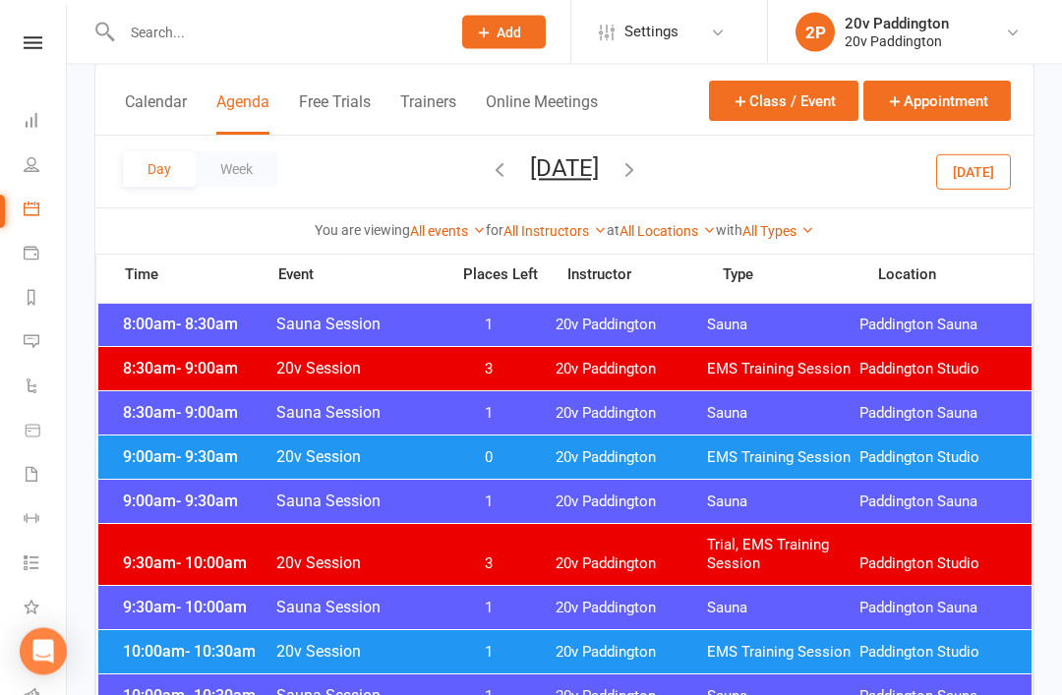
scroll to position [514, 0]
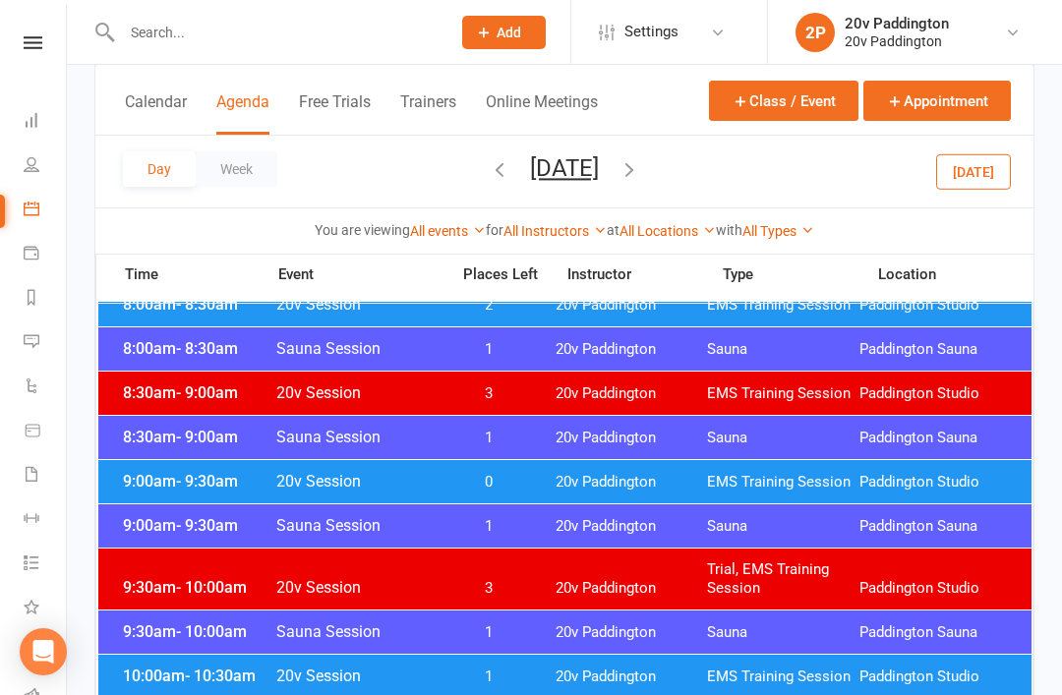
click at [614, 472] on div "9:00am - 9:30am 20v Session 0 20v Paddington EMS Training Session Paddington St…" at bounding box center [564, 481] width 933 height 43
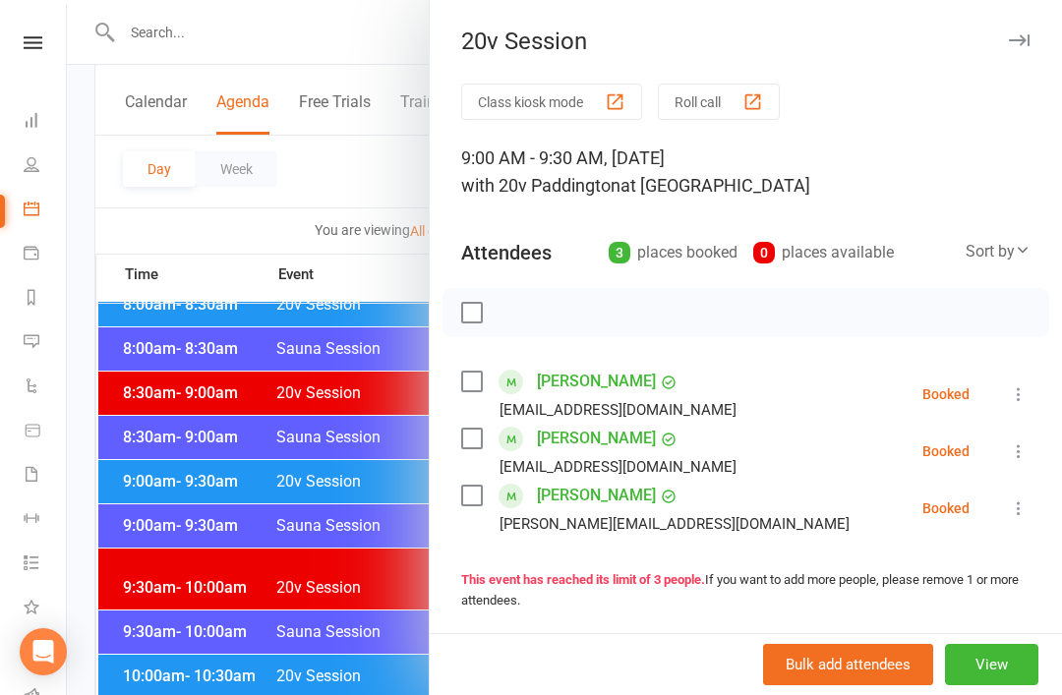
click at [338, 623] on div at bounding box center [564, 347] width 995 height 695
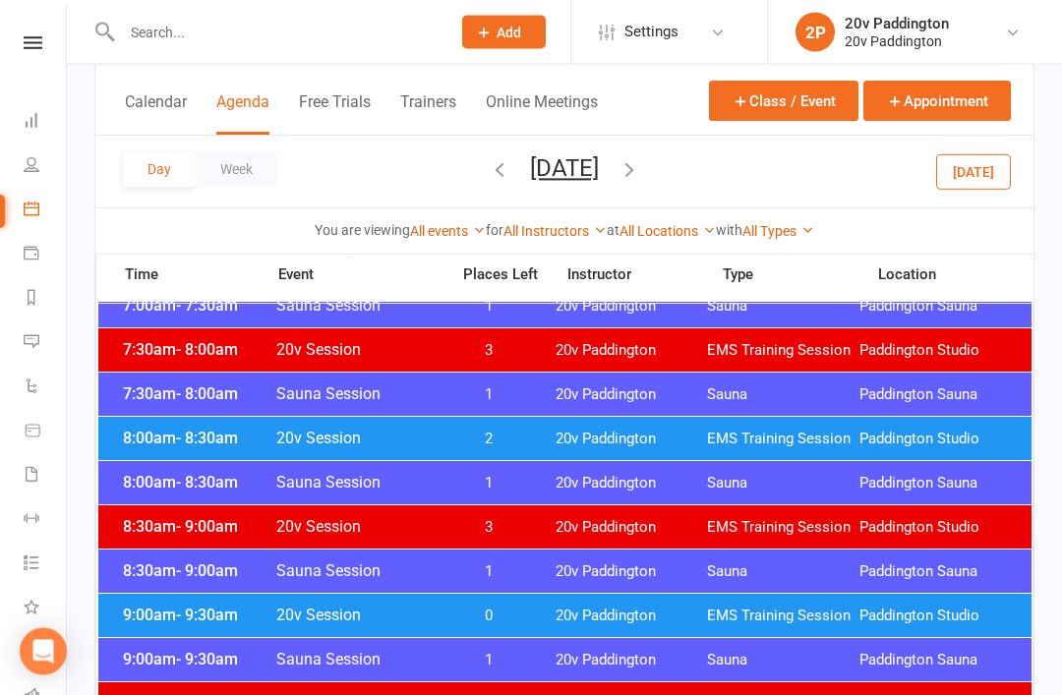
scroll to position [350, 0]
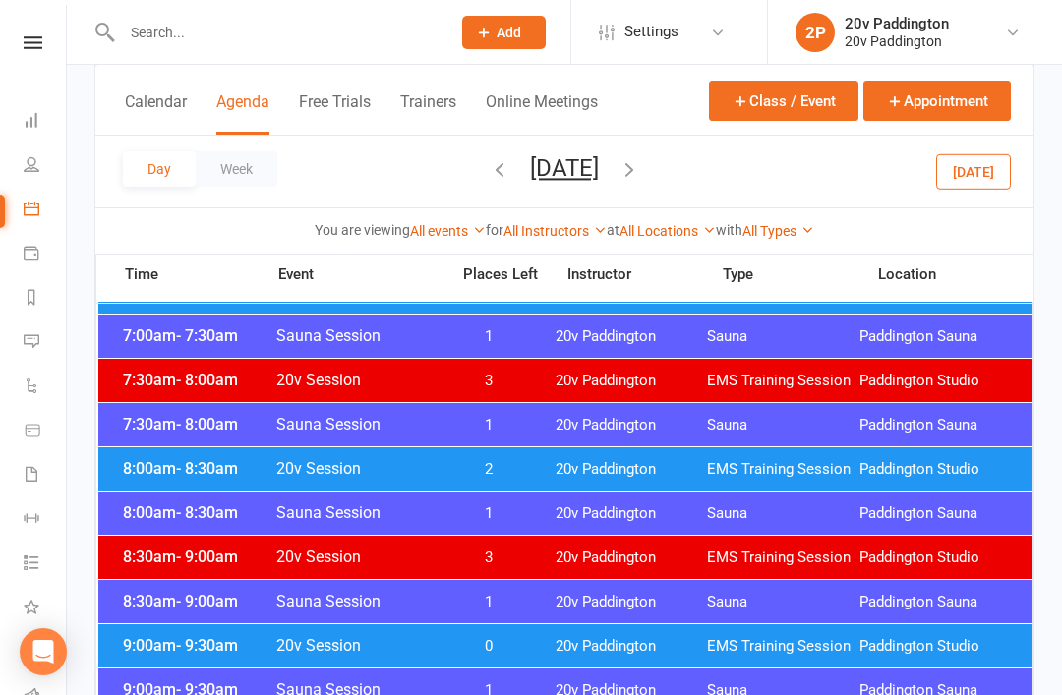
click at [555, 467] on span "20v Paddington" at bounding box center [631, 469] width 152 height 19
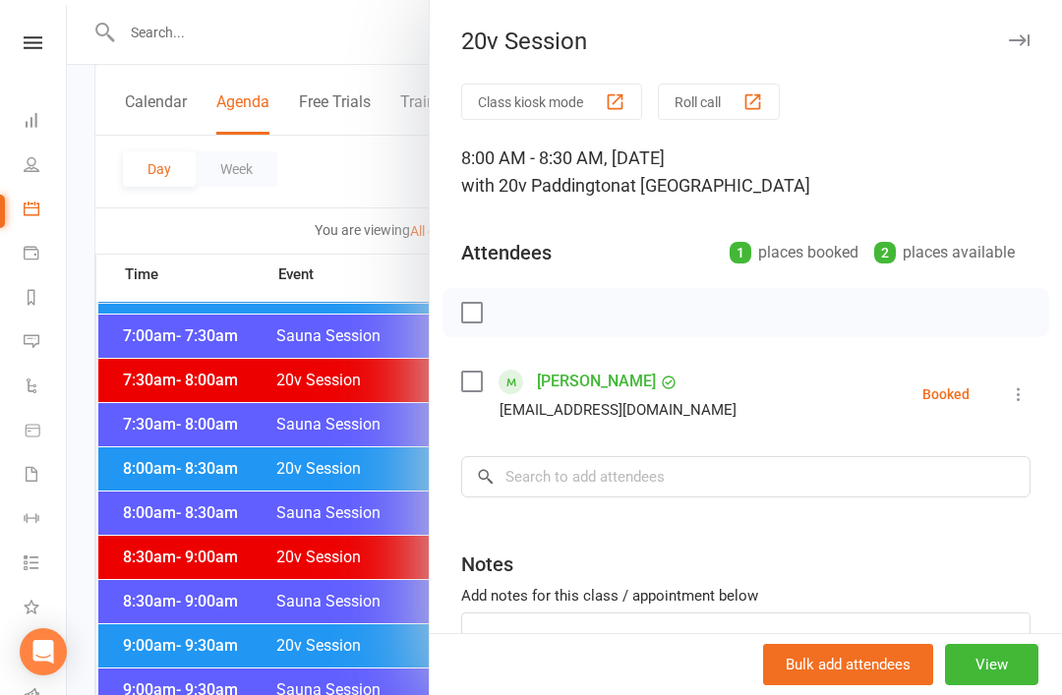
click at [141, 296] on div at bounding box center [564, 347] width 995 height 695
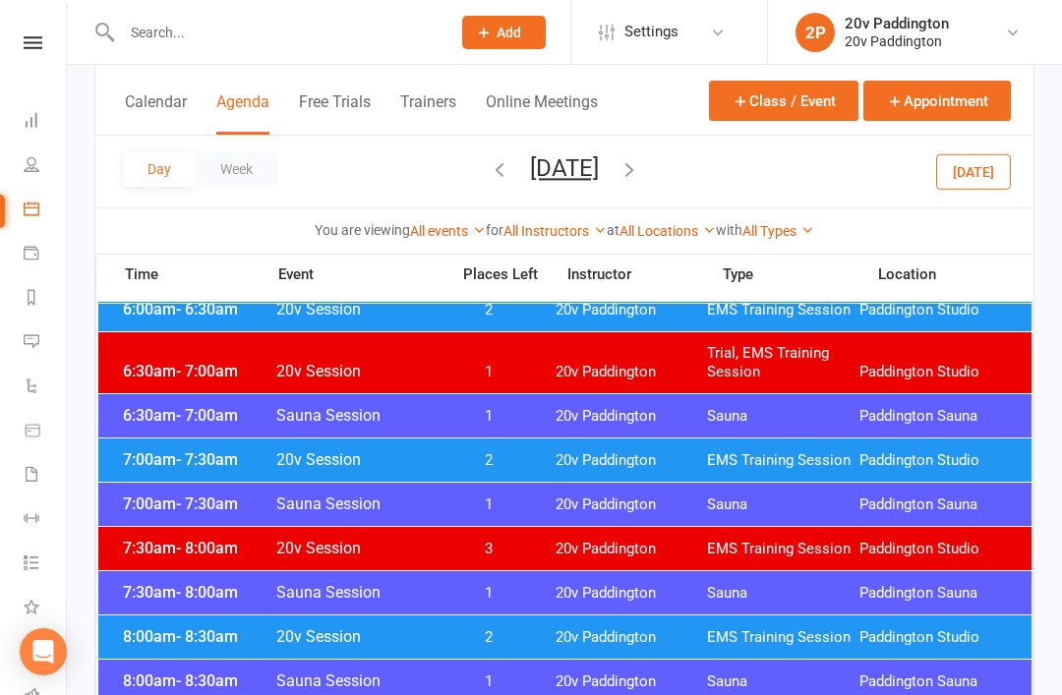
scroll to position [231, 0]
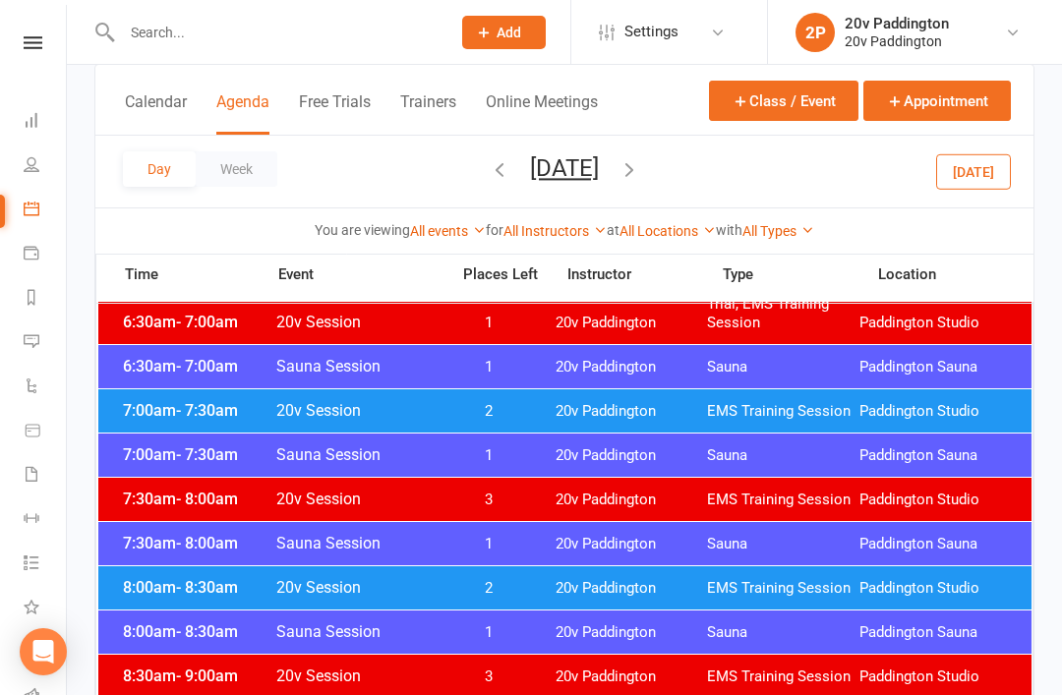
click at [997, 156] on button "[DATE]" at bounding box center [973, 170] width 75 height 35
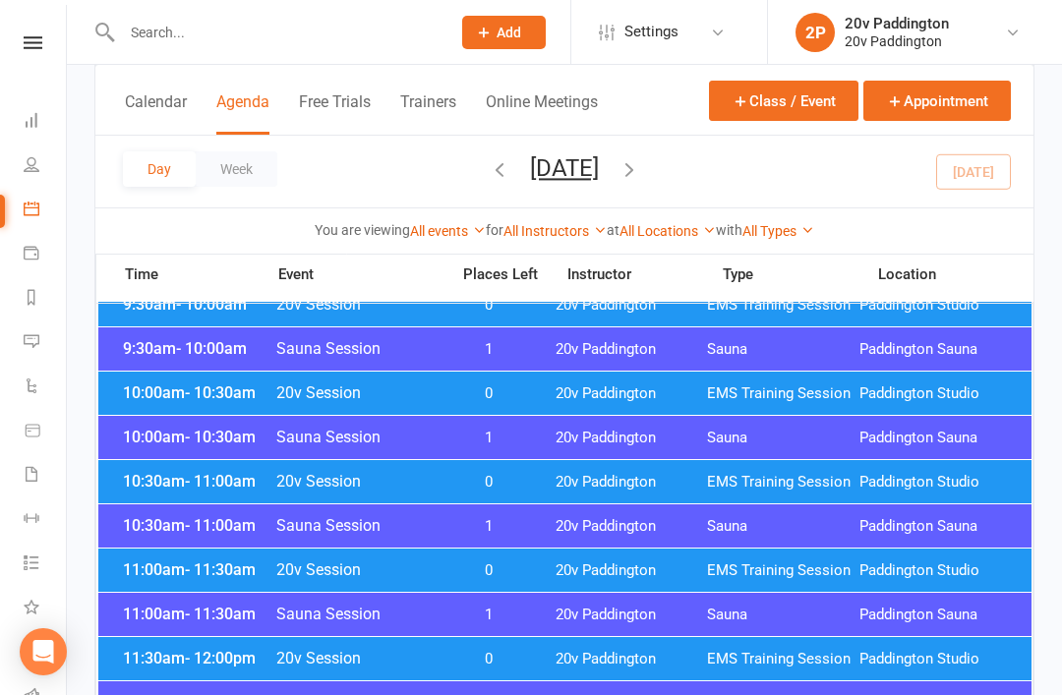
scroll to position [628, 0]
click at [162, 486] on span "10:30am - 11:00am" at bounding box center [196, 482] width 157 height 19
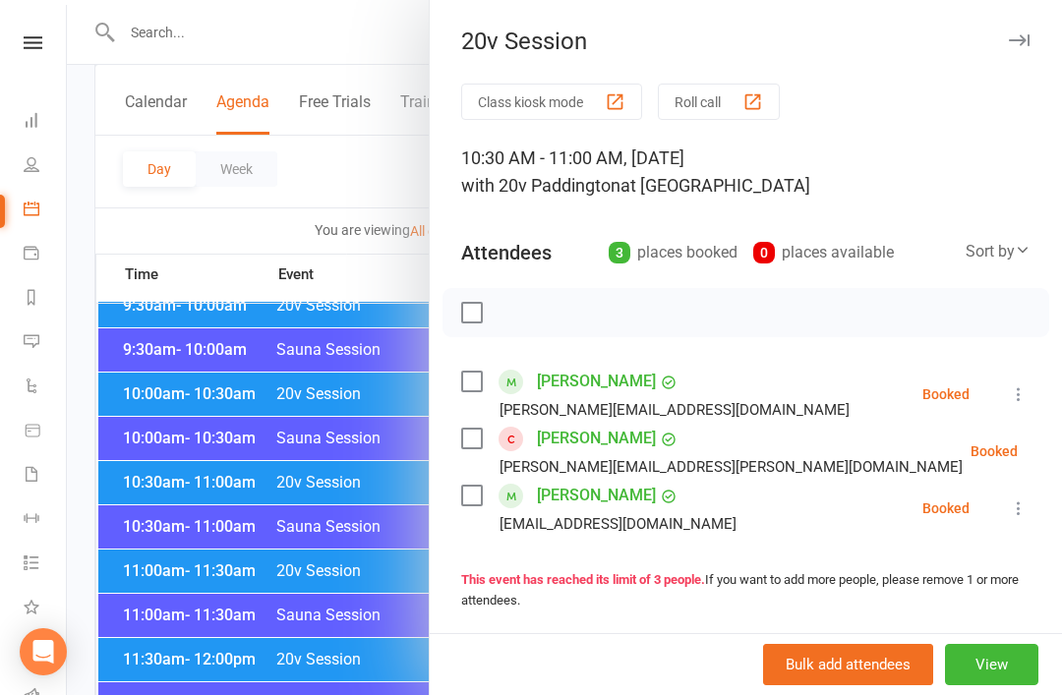
click at [144, 393] on div at bounding box center [564, 347] width 995 height 695
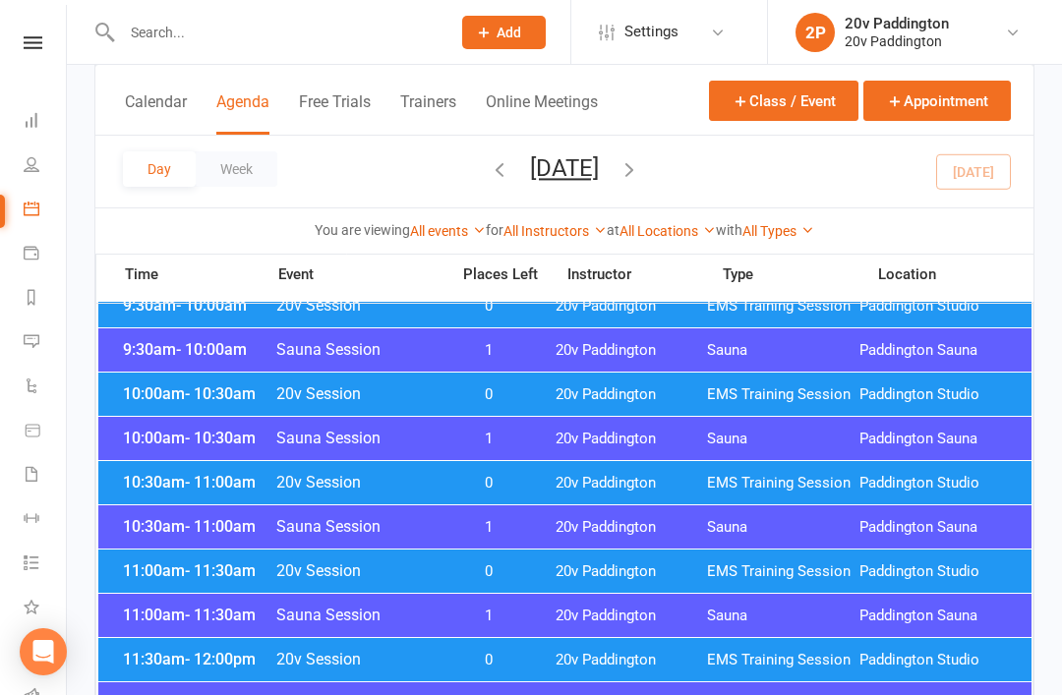
click at [154, 386] on span "10:00am - 10:30am" at bounding box center [196, 393] width 157 height 19
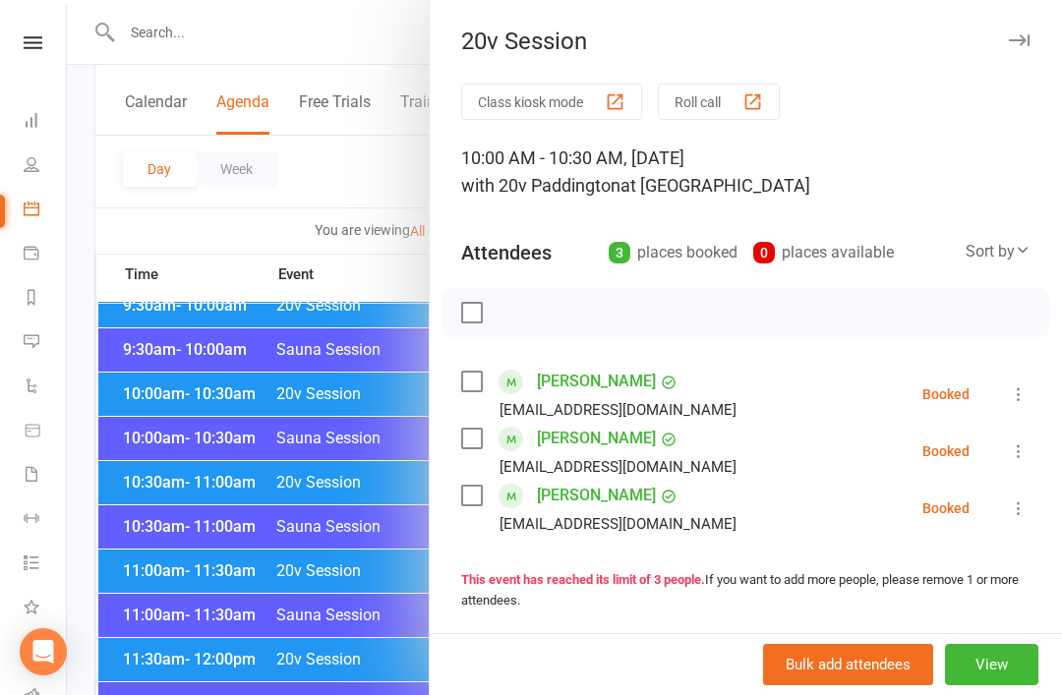
click at [145, 384] on div at bounding box center [564, 347] width 995 height 695
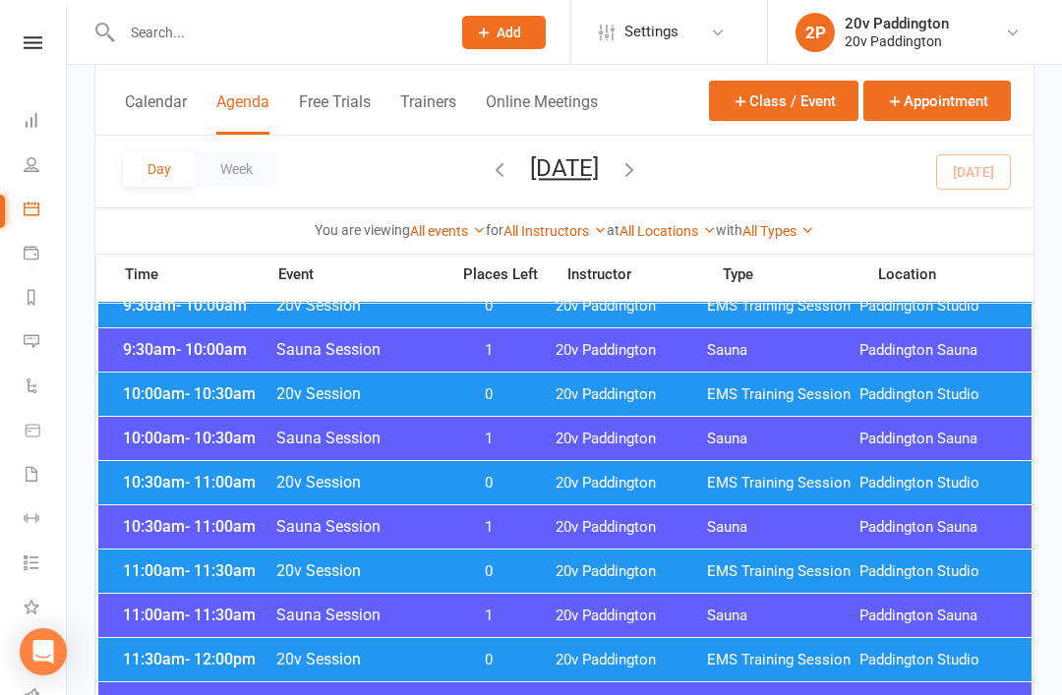
click at [164, 483] on span "10:30am - 11:00am" at bounding box center [196, 482] width 157 height 19
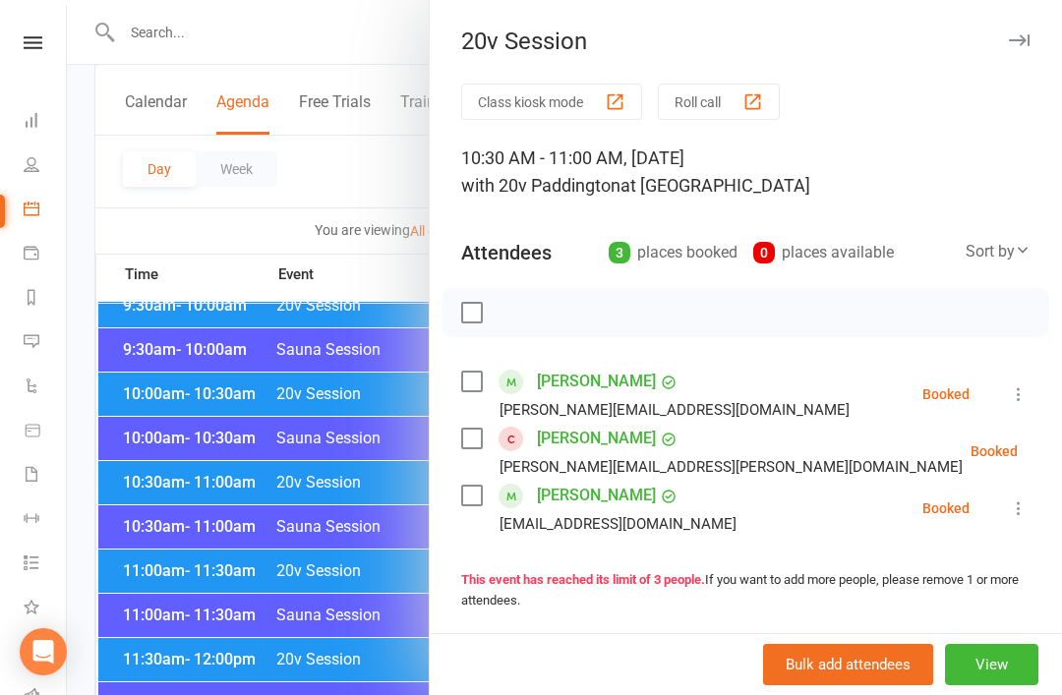
click at [155, 452] on div at bounding box center [564, 347] width 995 height 695
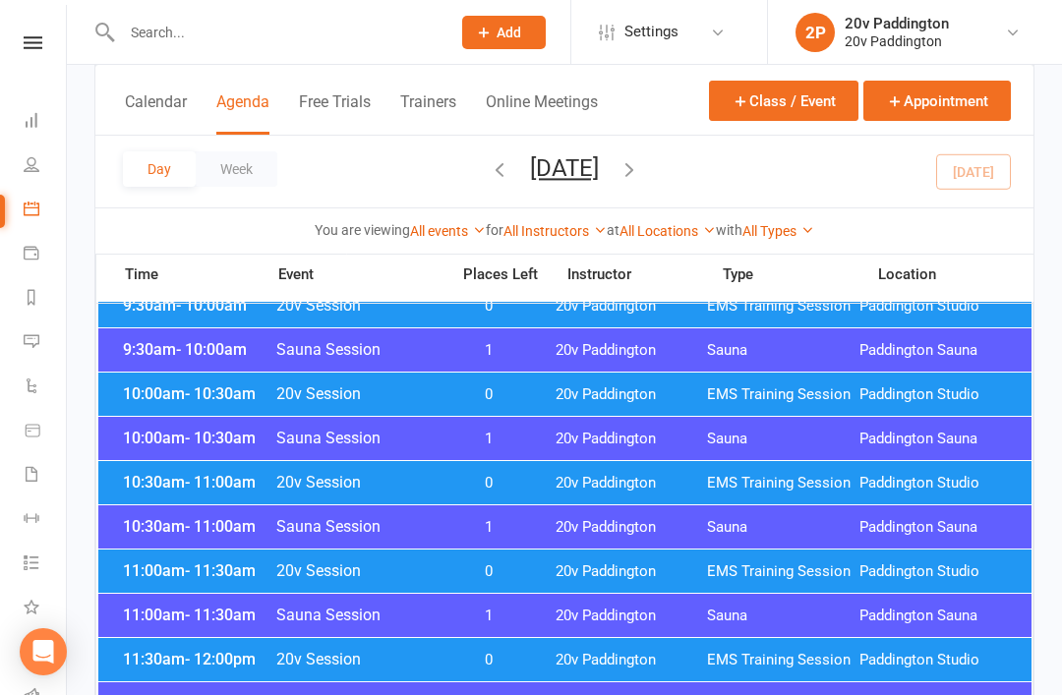
click at [144, 569] on span "11:00am - 11:30am" at bounding box center [196, 570] width 157 height 19
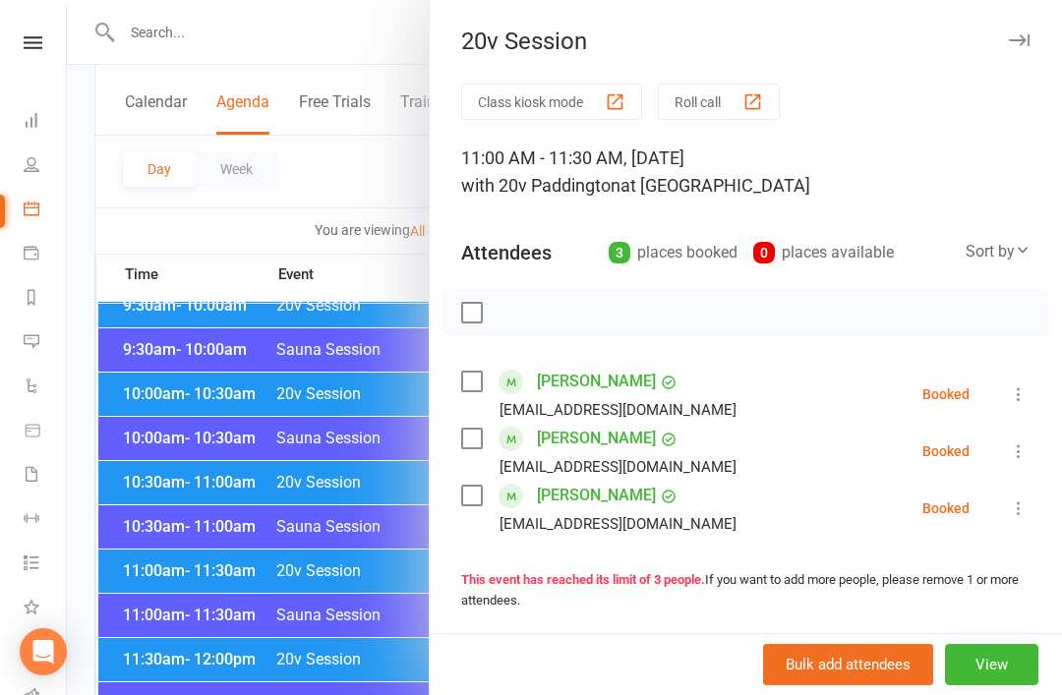
click at [150, 497] on div at bounding box center [564, 347] width 995 height 695
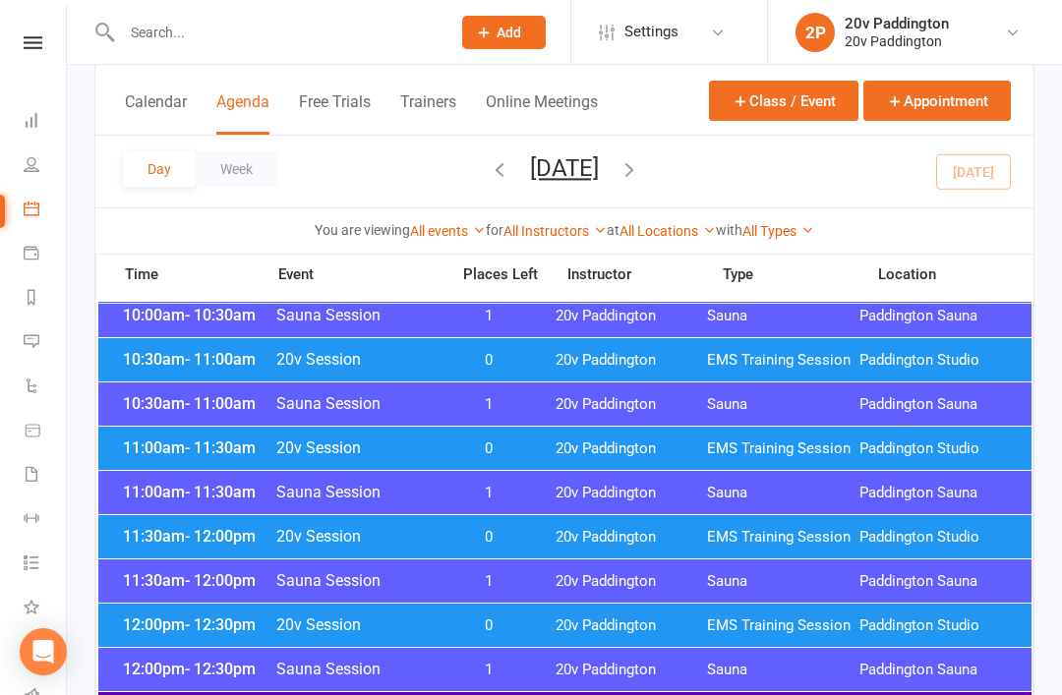
scroll to position [766, 0]
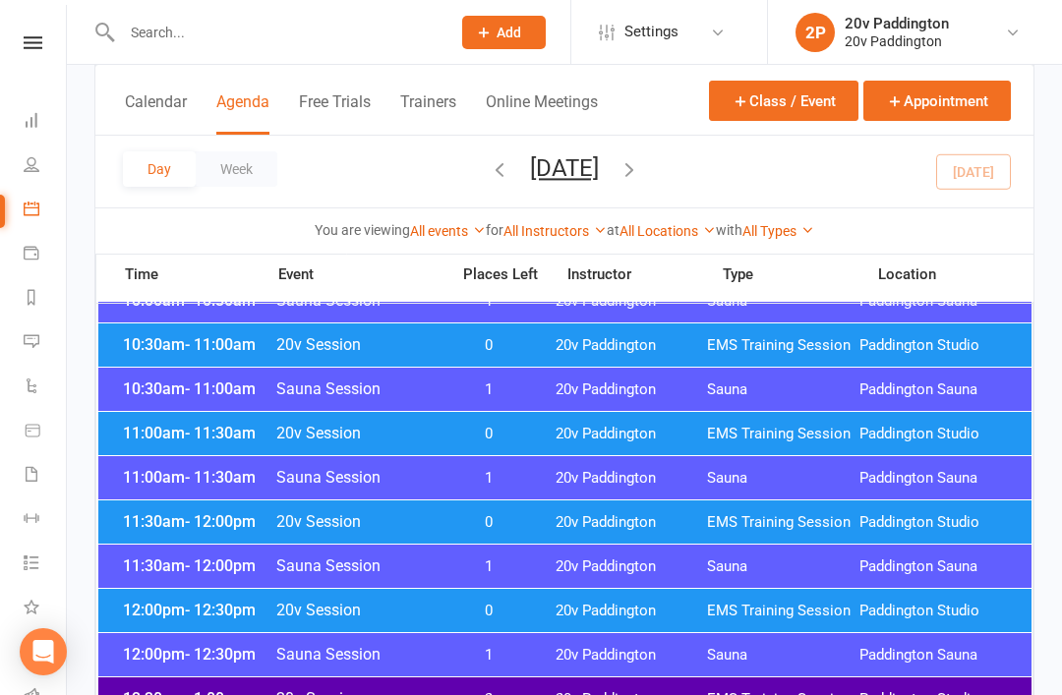
click at [158, 527] on span "11:30am - 12:00pm" at bounding box center [196, 521] width 157 height 19
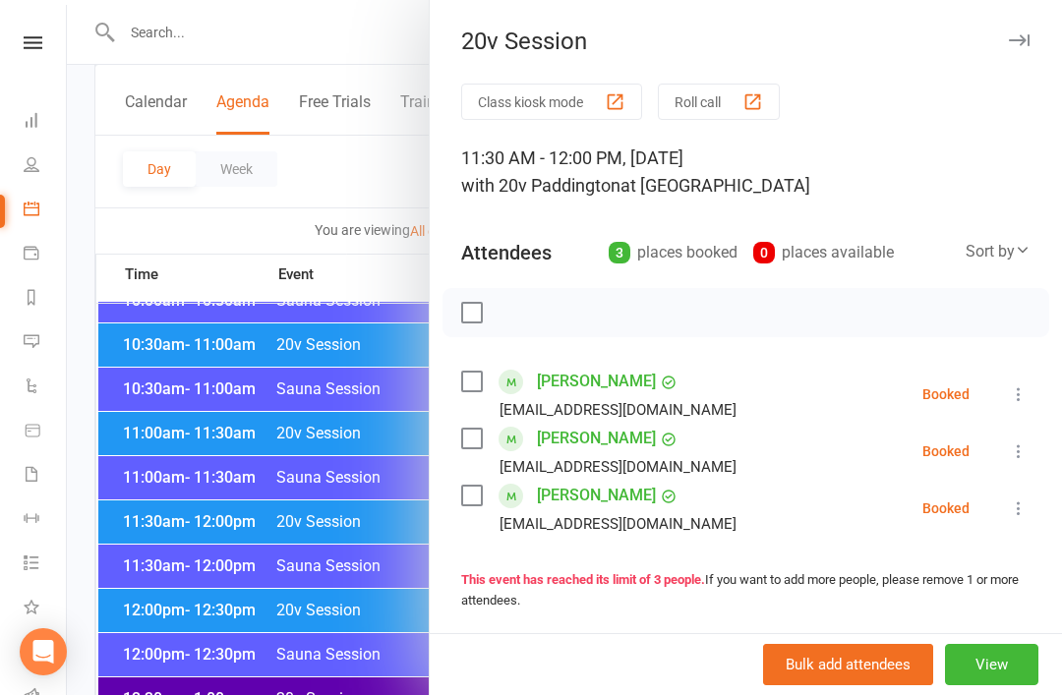
click at [153, 464] on div at bounding box center [564, 347] width 995 height 695
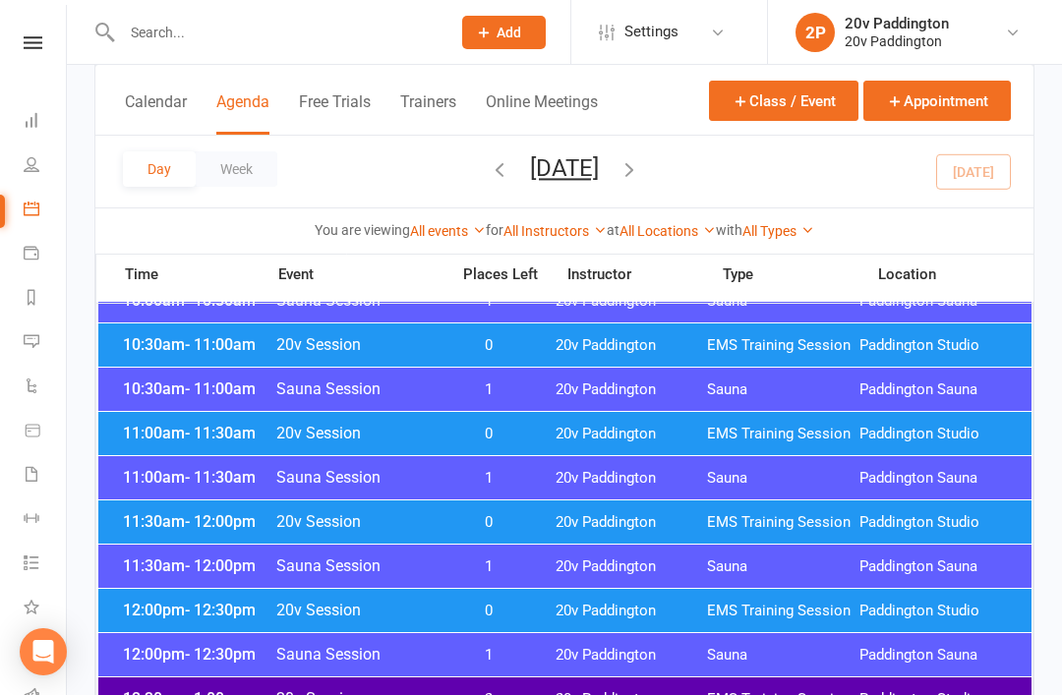
click at [148, 599] on div "12:00pm - 12:30pm 20v Session 0 20v Paddington EMS Training Session Paddington …" at bounding box center [564, 610] width 933 height 43
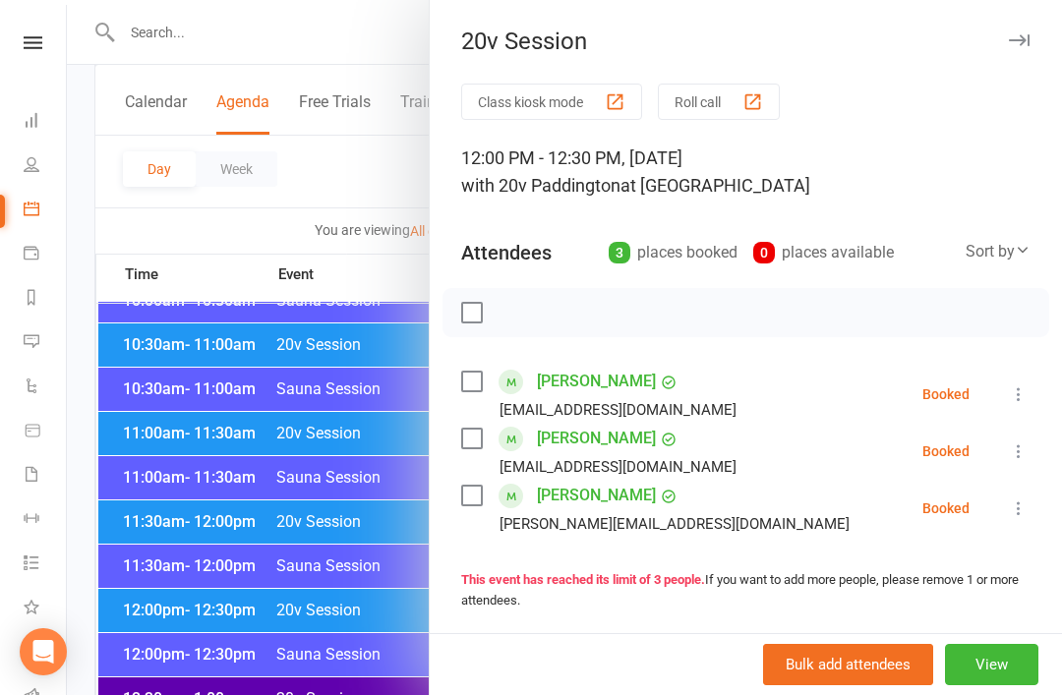
click at [154, 442] on div at bounding box center [564, 347] width 995 height 695
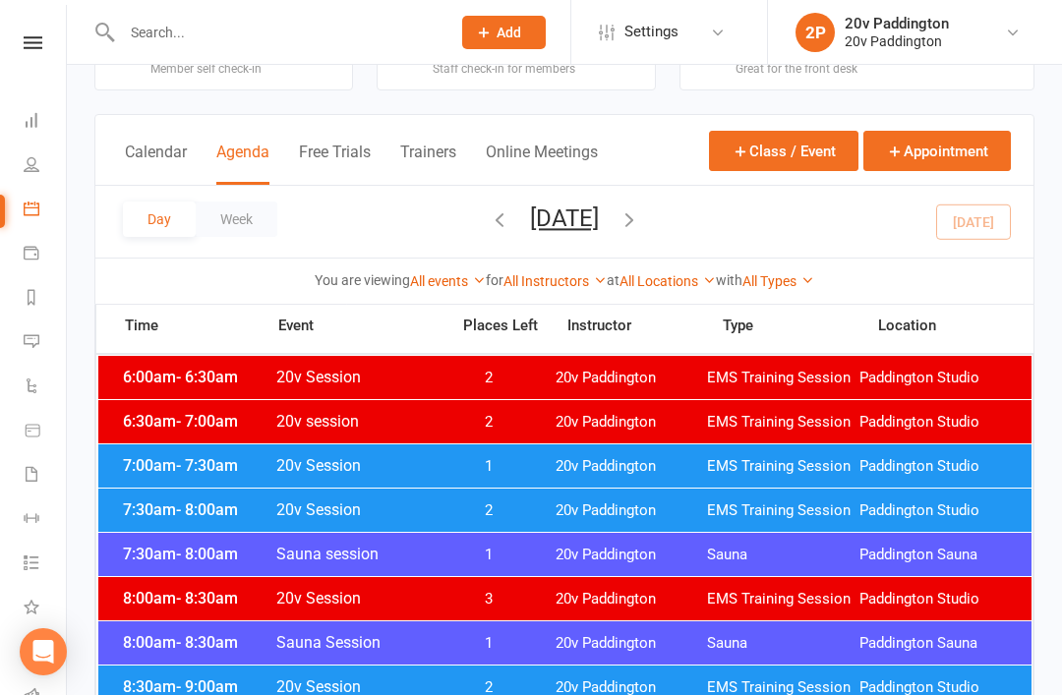
scroll to position [0, 0]
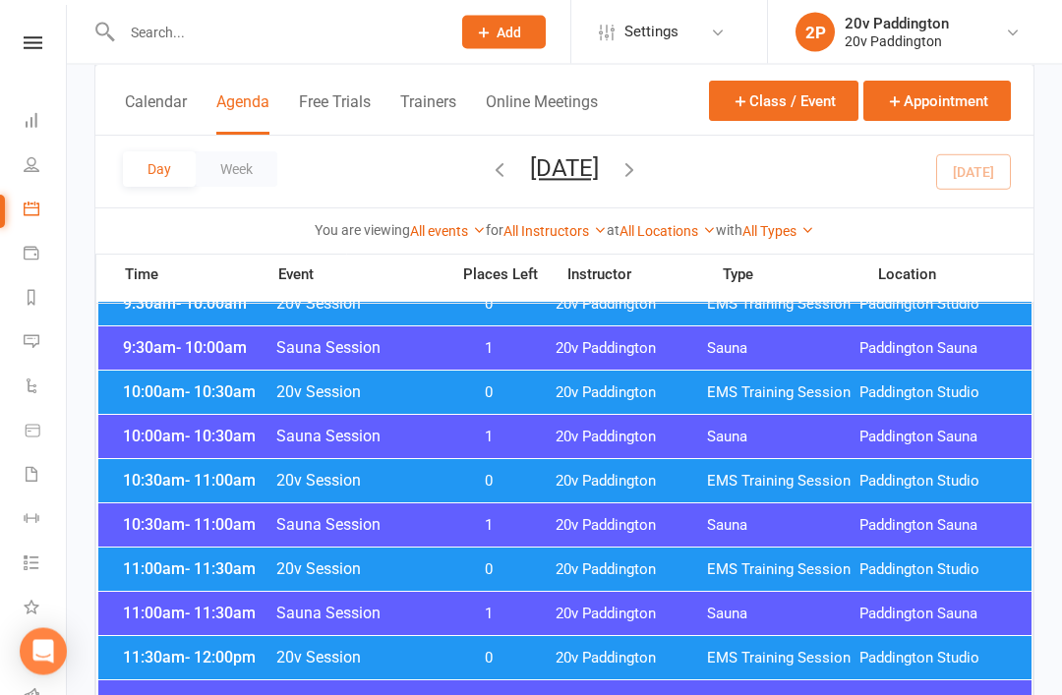
click at [649, 557] on div "11:00am - 11:30am 20v Session 0 20v Paddington EMS Training Session Paddington …" at bounding box center [564, 569] width 933 height 43
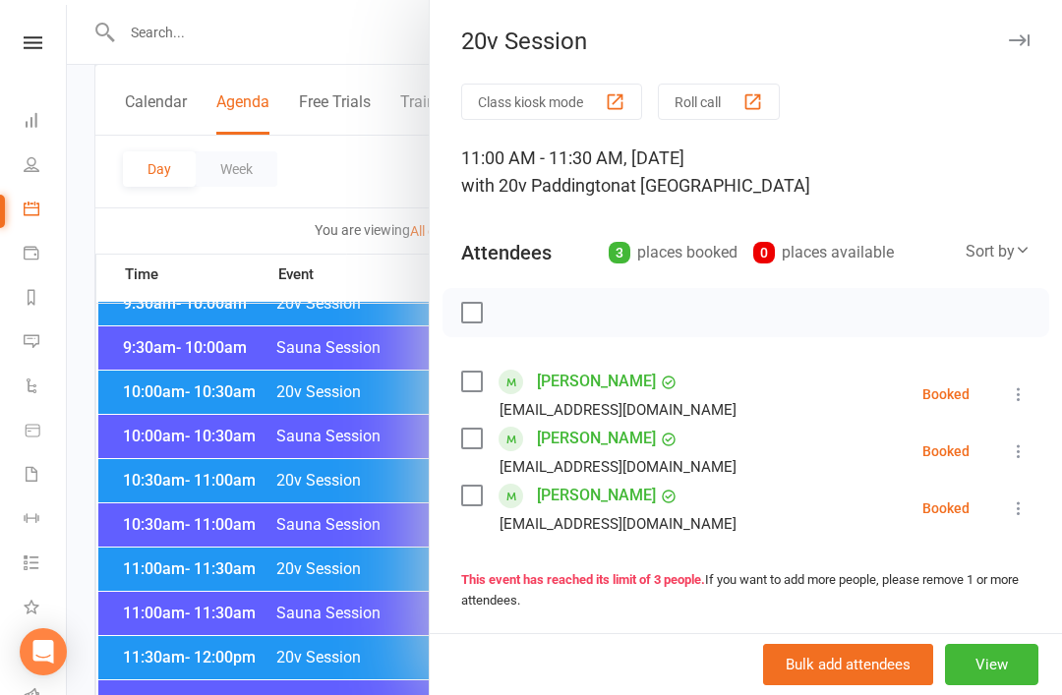
click at [1005, 472] on li "Gillian Wong Gilliann815@gmail.com Booked More info Remove Check in Mark absent…" at bounding box center [745, 451] width 569 height 57
click at [1022, 454] on icon at bounding box center [1018, 451] width 20 height 20
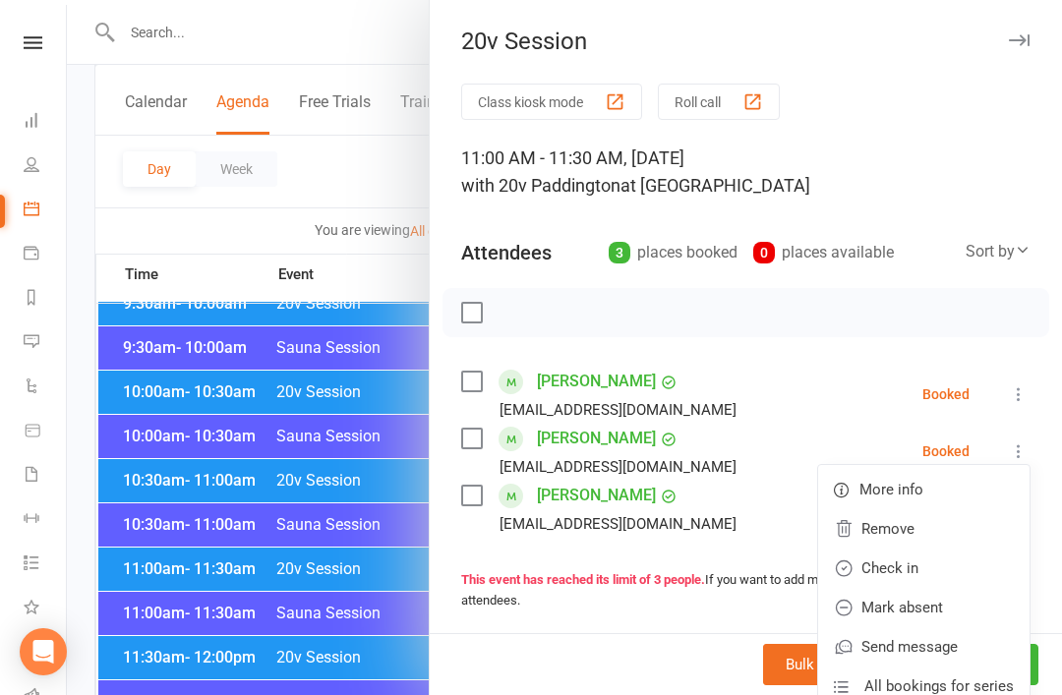
click at [938, 529] on link "Remove" at bounding box center [923, 528] width 211 height 39
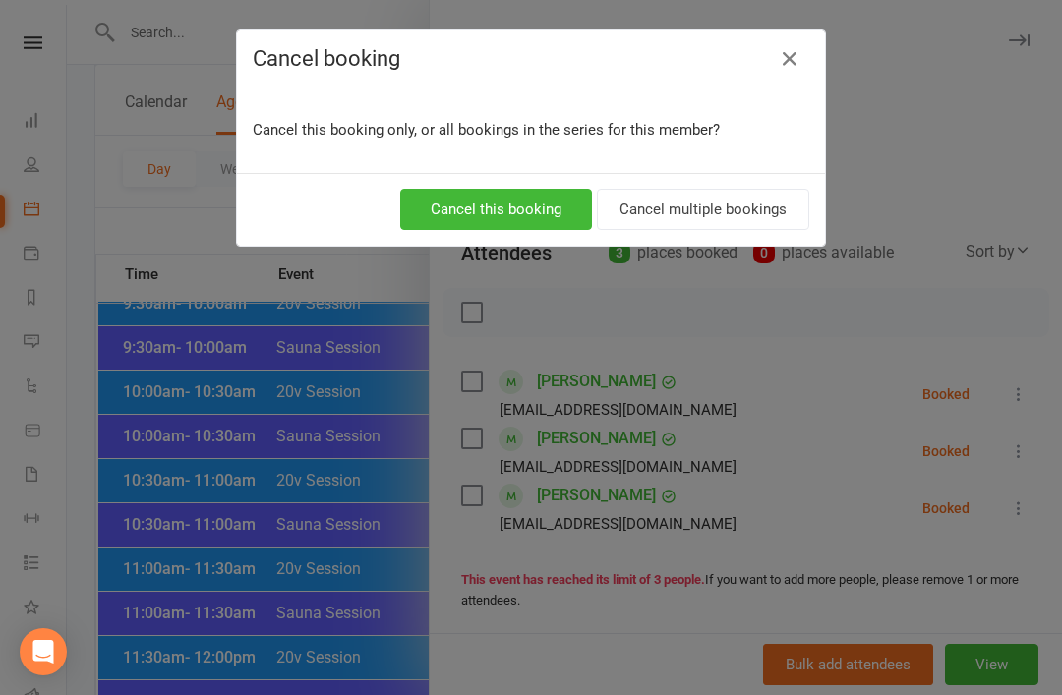
click at [573, 220] on button "Cancel this booking" at bounding box center [496, 209] width 192 height 41
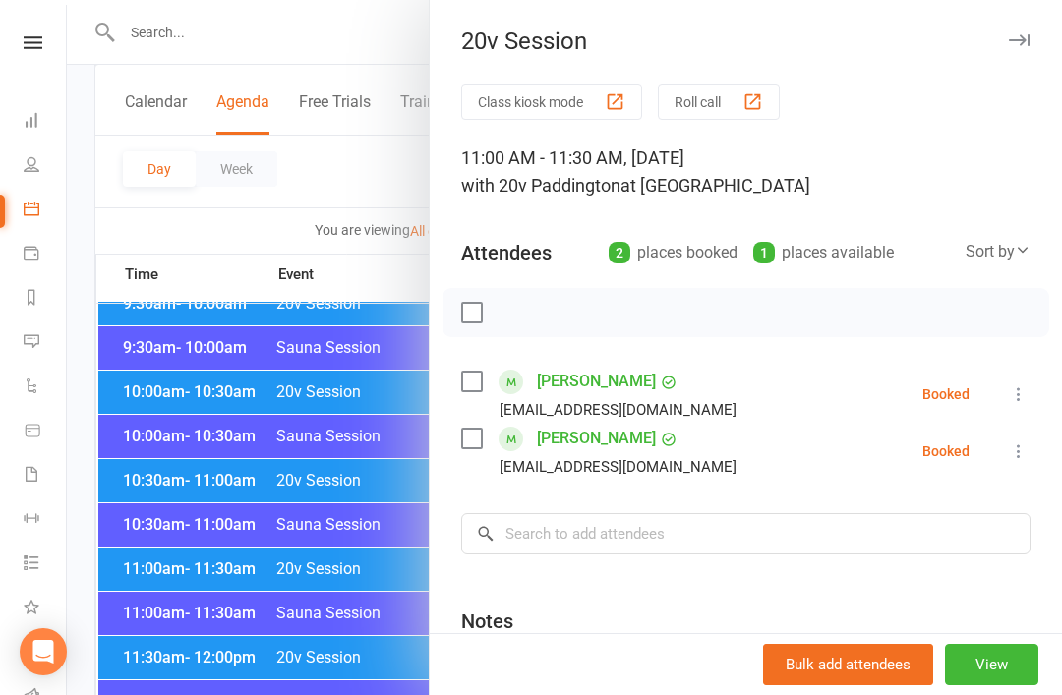
scroll to position [629, 0]
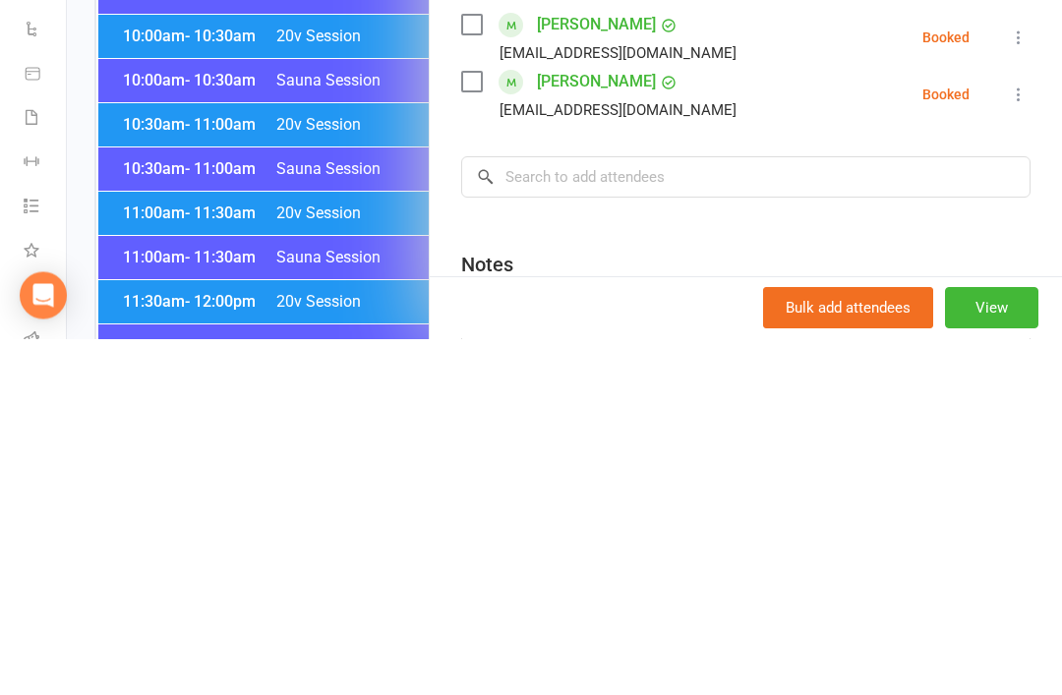
click at [982, 641] on div "Add notes for this class / appointment below" at bounding box center [745, 653] width 569 height 24
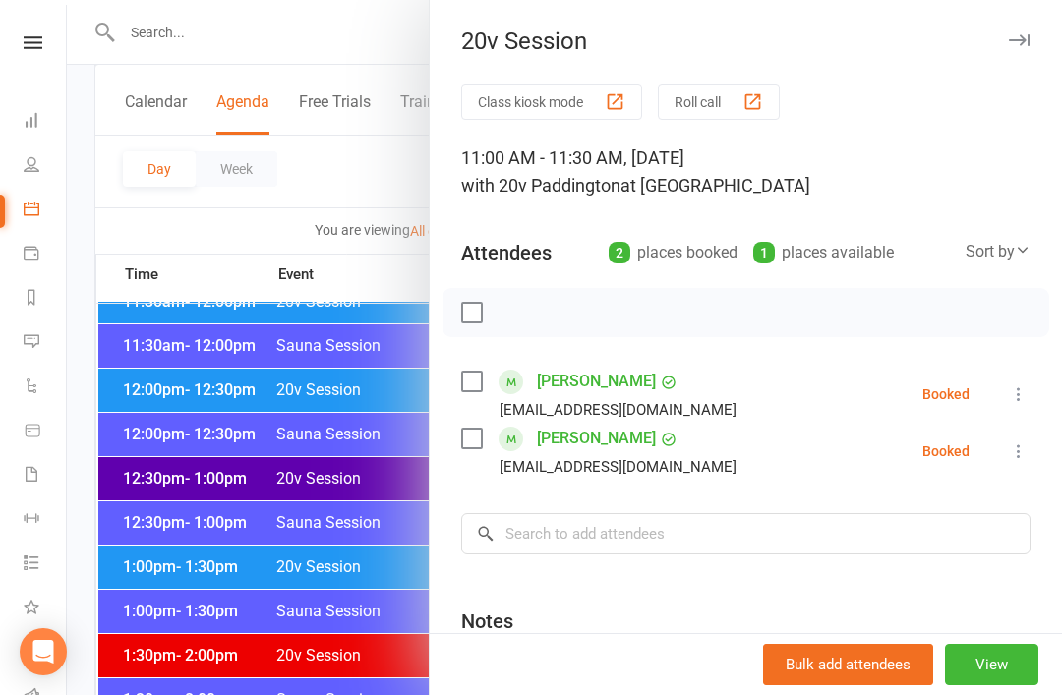
click at [1014, 460] on icon at bounding box center [1018, 451] width 20 height 20
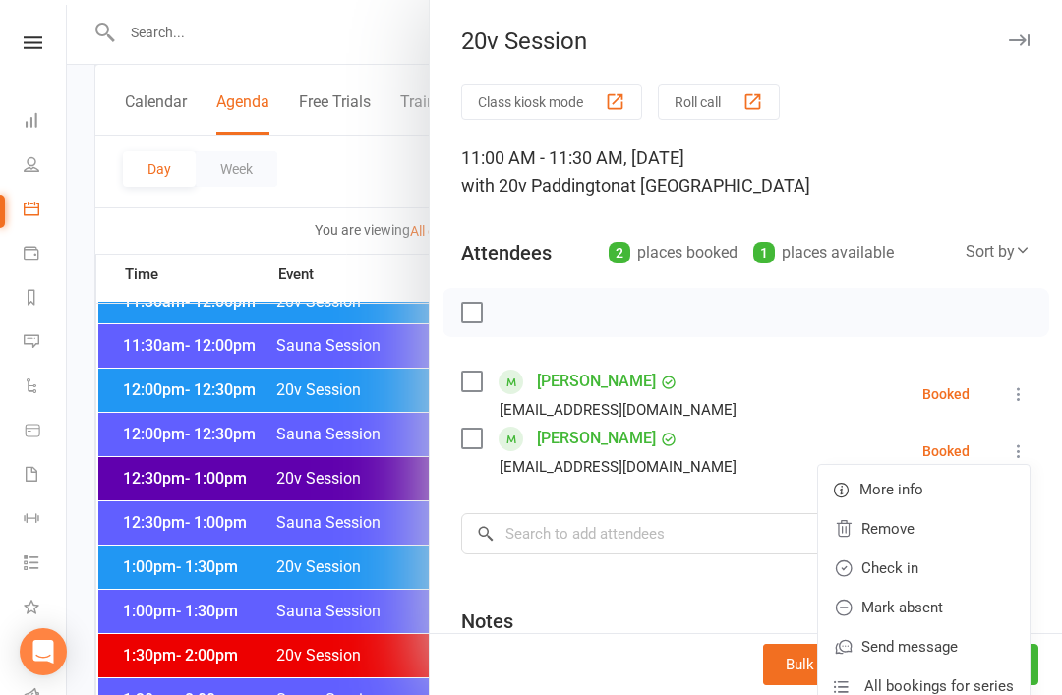
click at [933, 535] on link "Remove" at bounding box center [923, 528] width 211 height 39
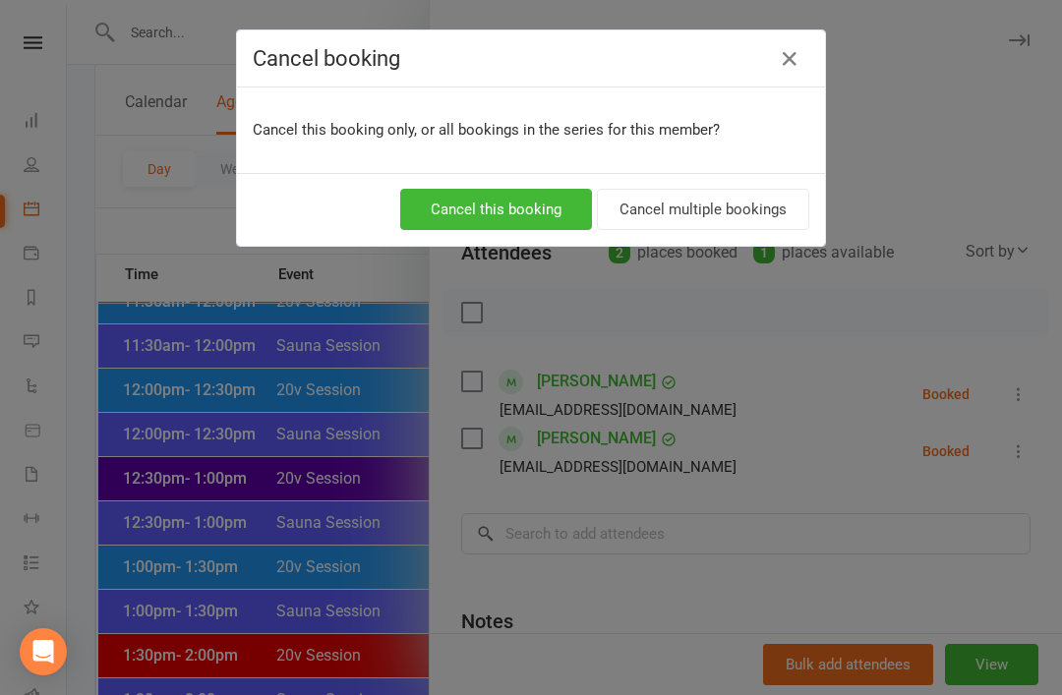
click at [528, 226] on button "Cancel this booking" at bounding box center [496, 209] width 192 height 41
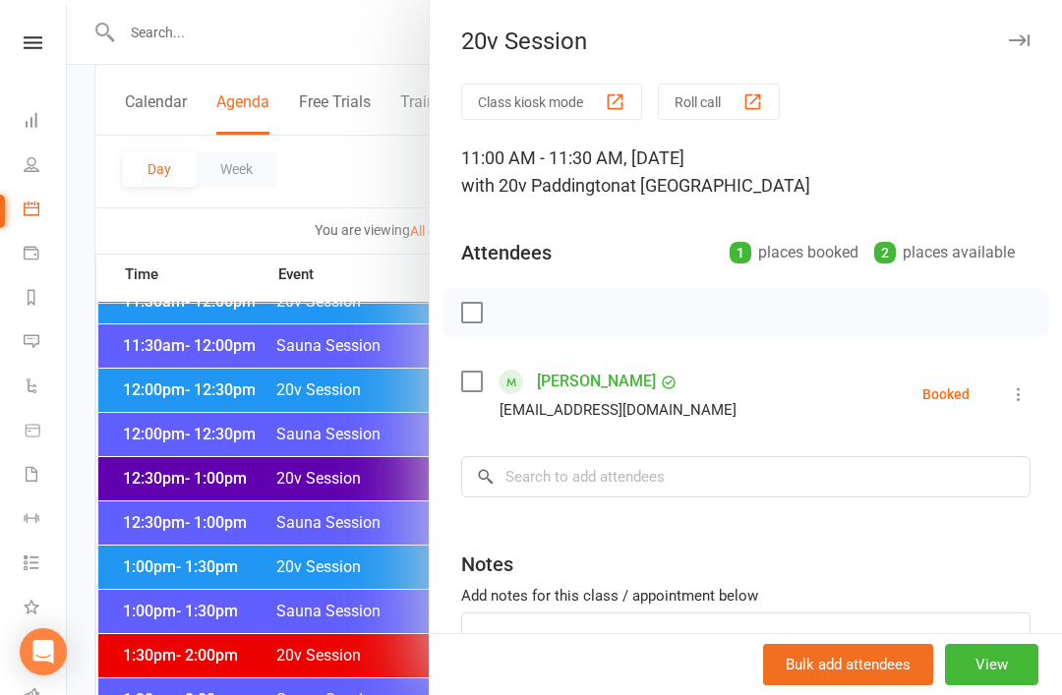
click at [122, 368] on div at bounding box center [564, 347] width 995 height 695
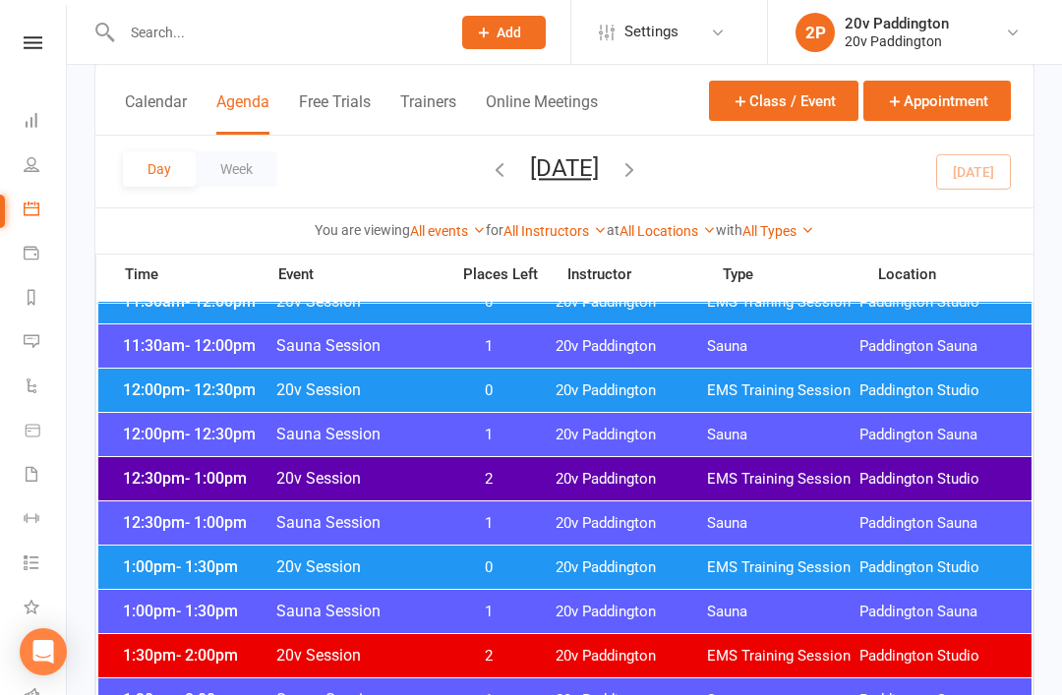
click at [130, 424] on div at bounding box center [564, 347] width 995 height 695
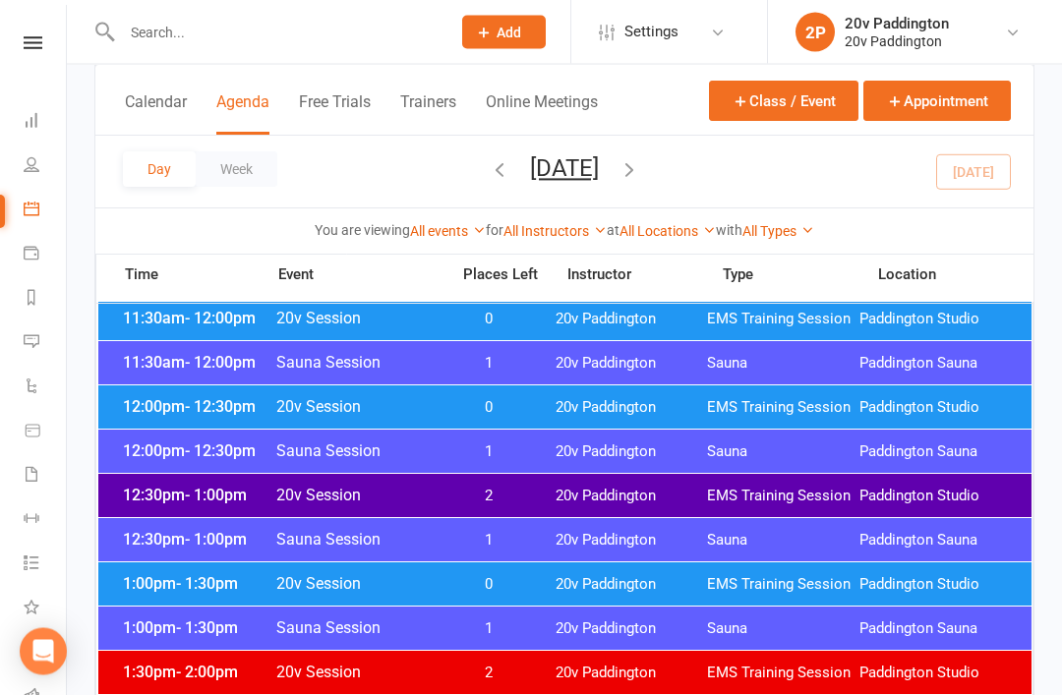
scroll to position [964, 0]
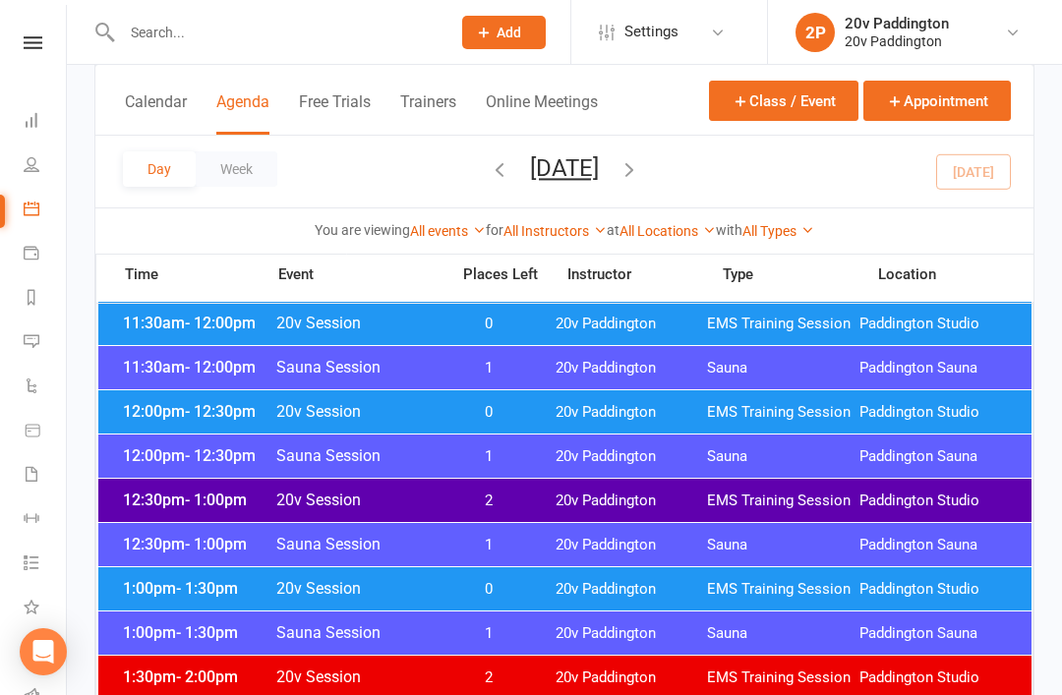
click at [599, 178] on button "[DATE]" at bounding box center [564, 168] width 69 height 28
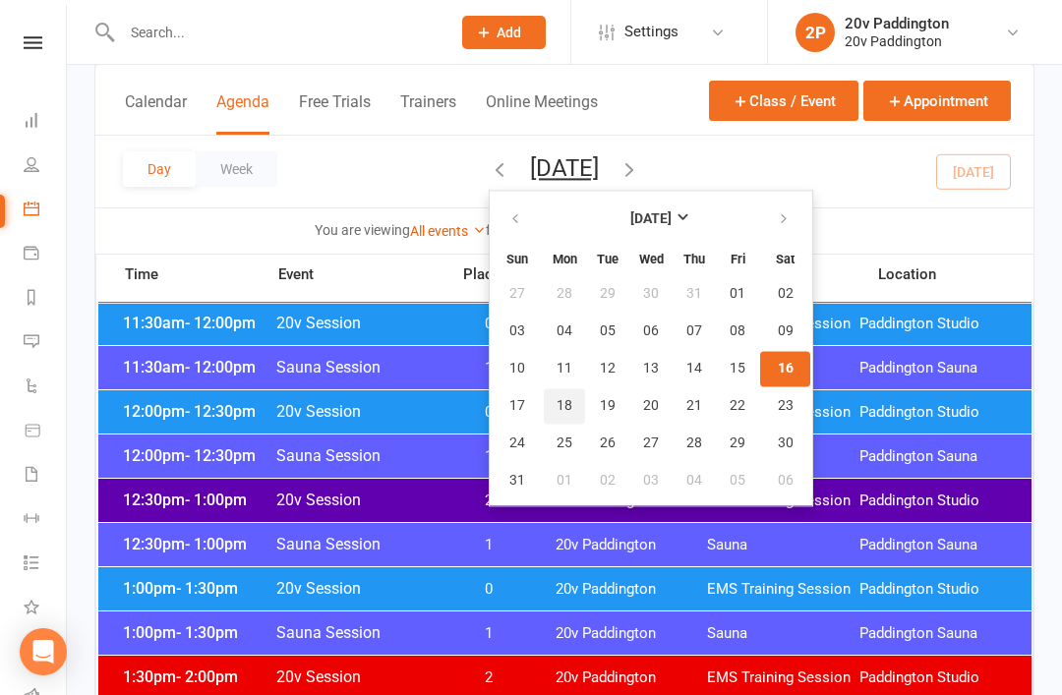
click at [544, 419] on button "18" at bounding box center [564, 405] width 41 height 35
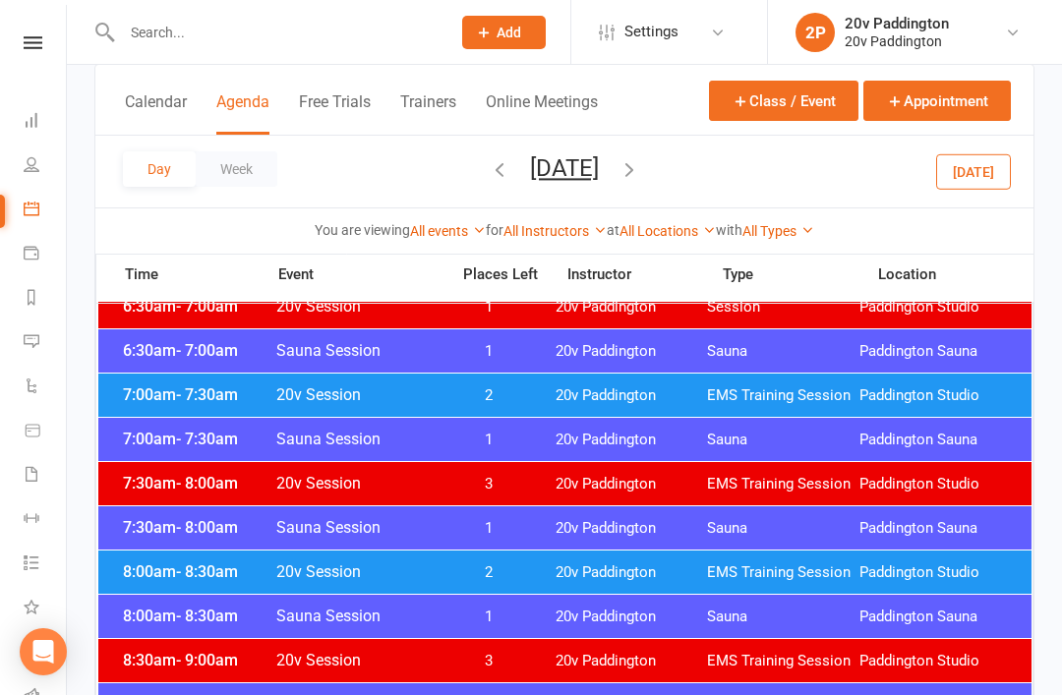
click at [546, 584] on div "8:00am - 8:30am 20v Session 2 20v Paddington EMS Training Session Paddington St…" at bounding box center [564, 571] width 933 height 43
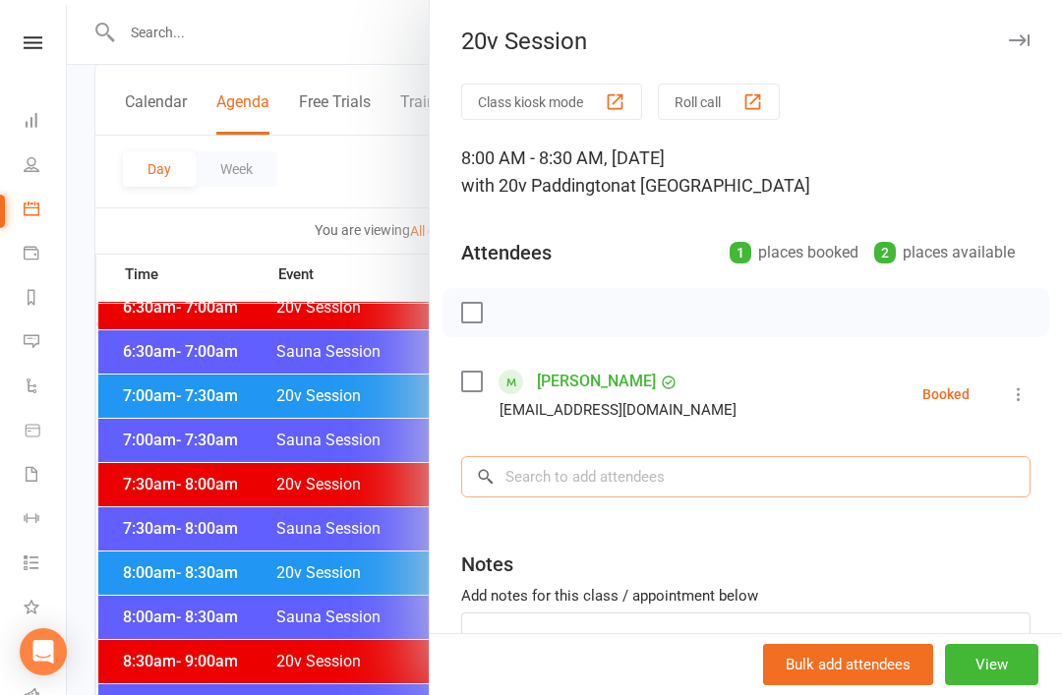
click at [596, 466] on input "search" at bounding box center [745, 476] width 569 height 41
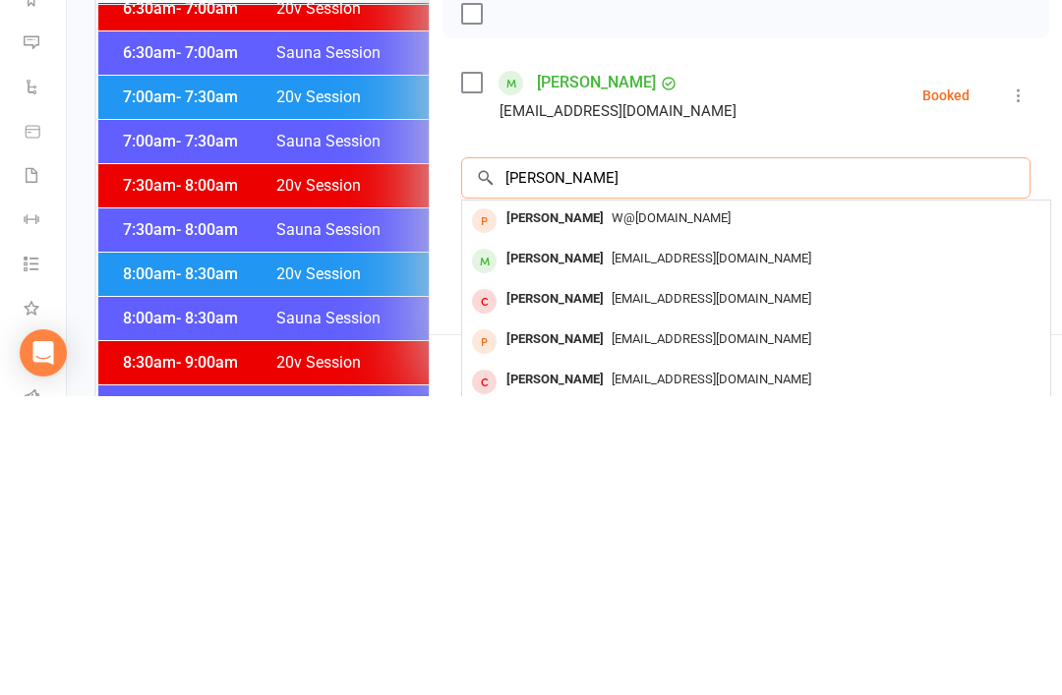
type input "Steven"
click at [684, 549] on span "syarham@hotmail.com" at bounding box center [711, 556] width 200 height 15
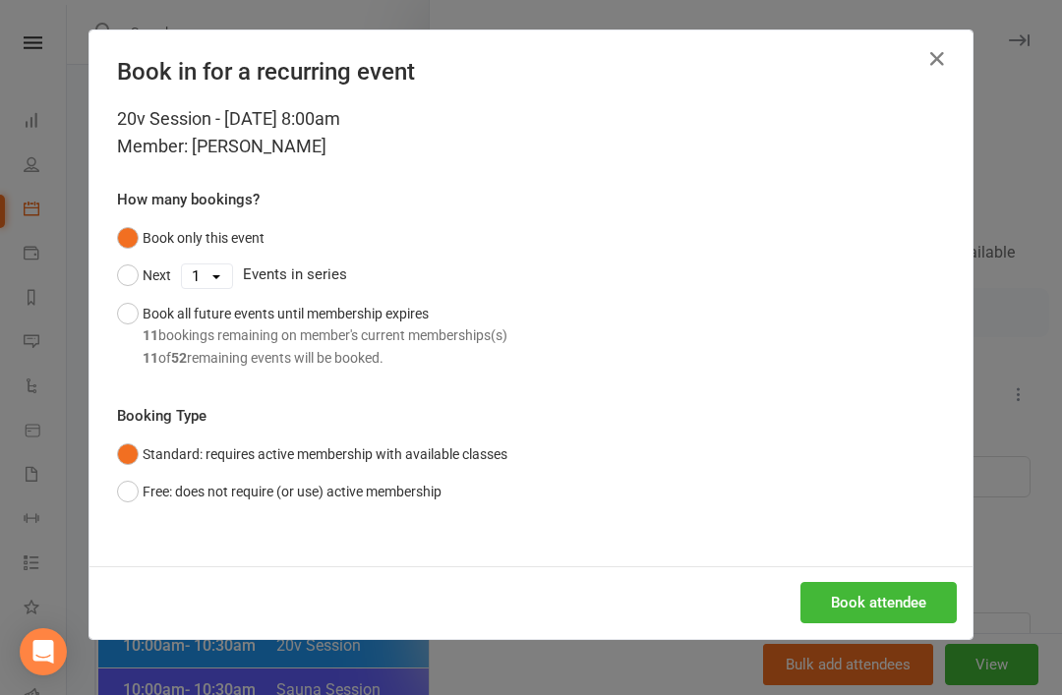
click at [847, 596] on button "Book attendee" at bounding box center [878, 602] width 156 height 41
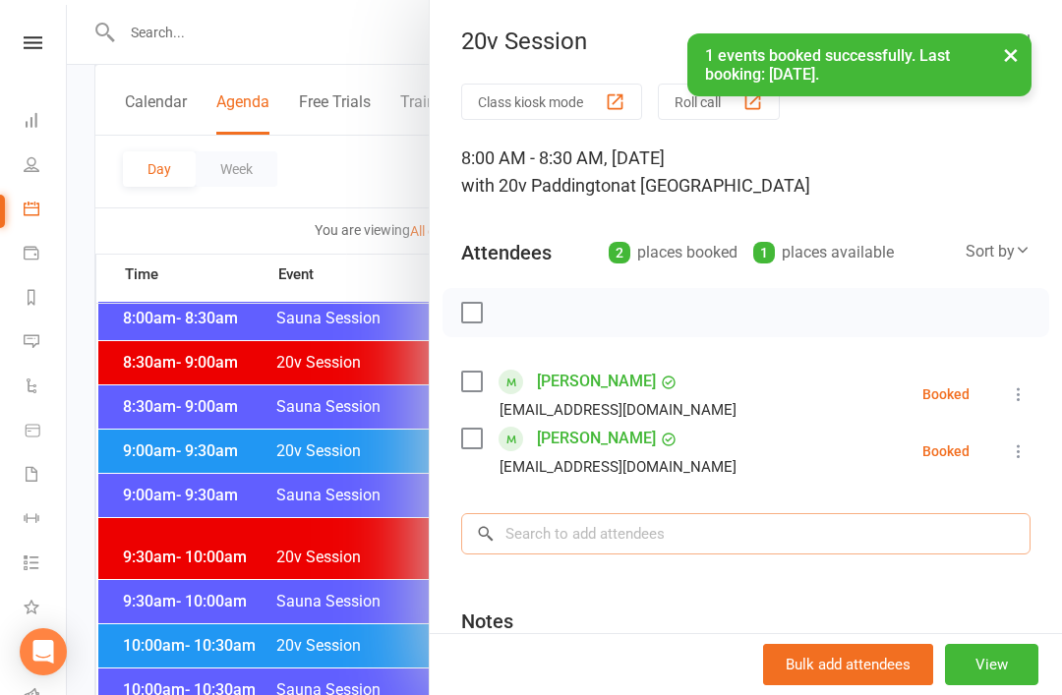
click at [654, 526] on input "search" at bounding box center [745, 533] width 569 height 41
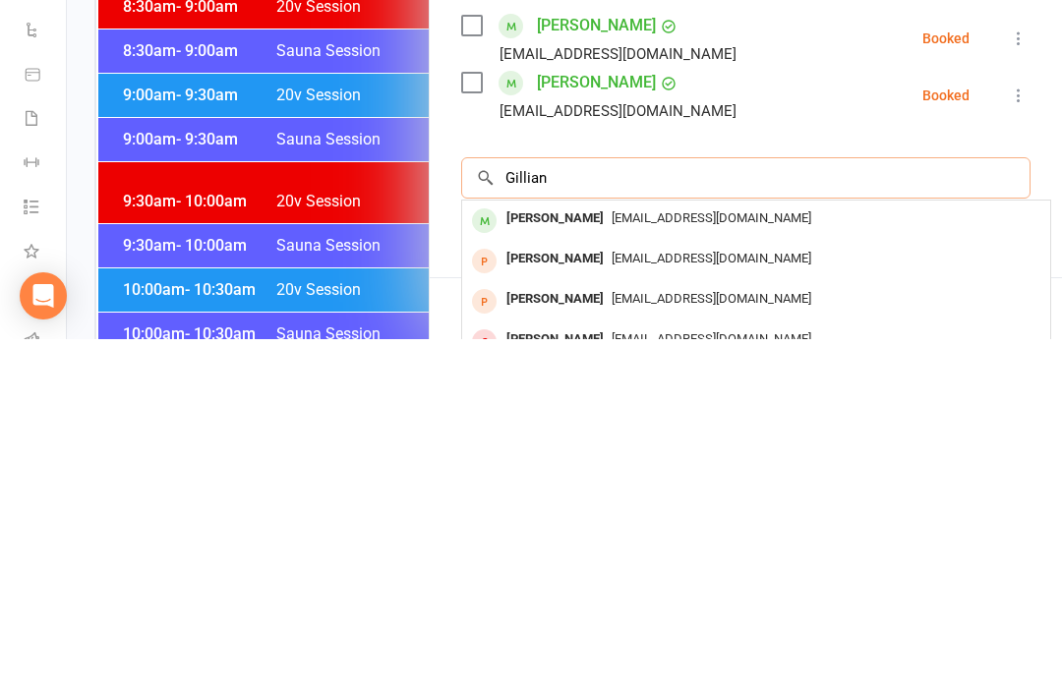
type input "Gillian"
click at [699, 566] on span "Gilliann815@gmail.com" at bounding box center [711, 573] width 200 height 15
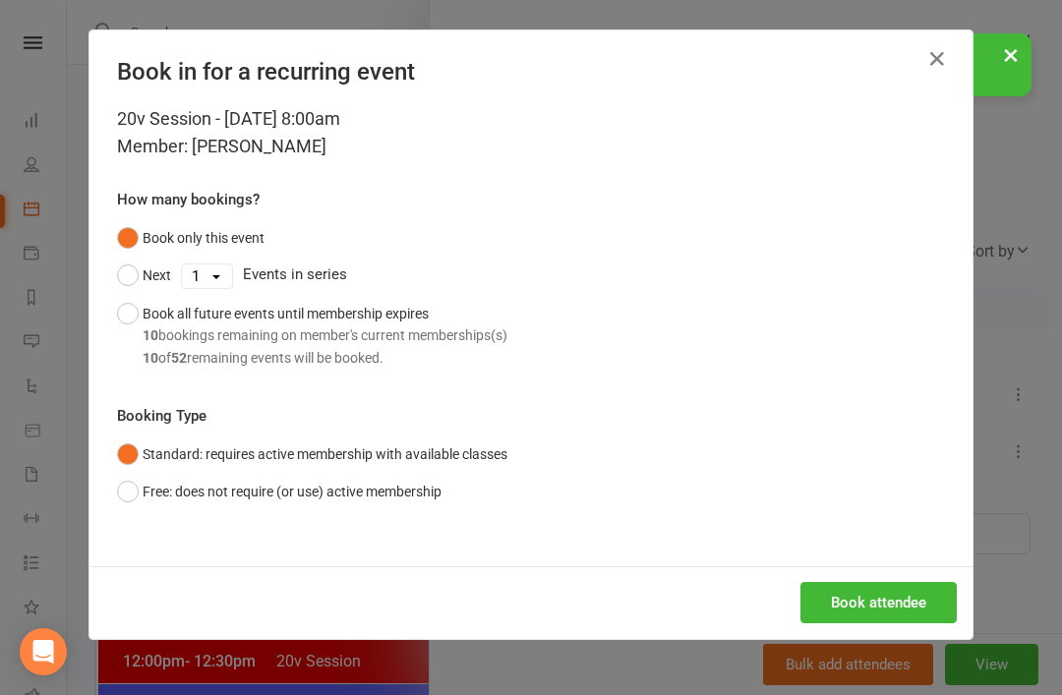
scroll to position [900, 0]
click at [904, 586] on button "Book attendee" at bounding box center [878, 602] width 156 height 41
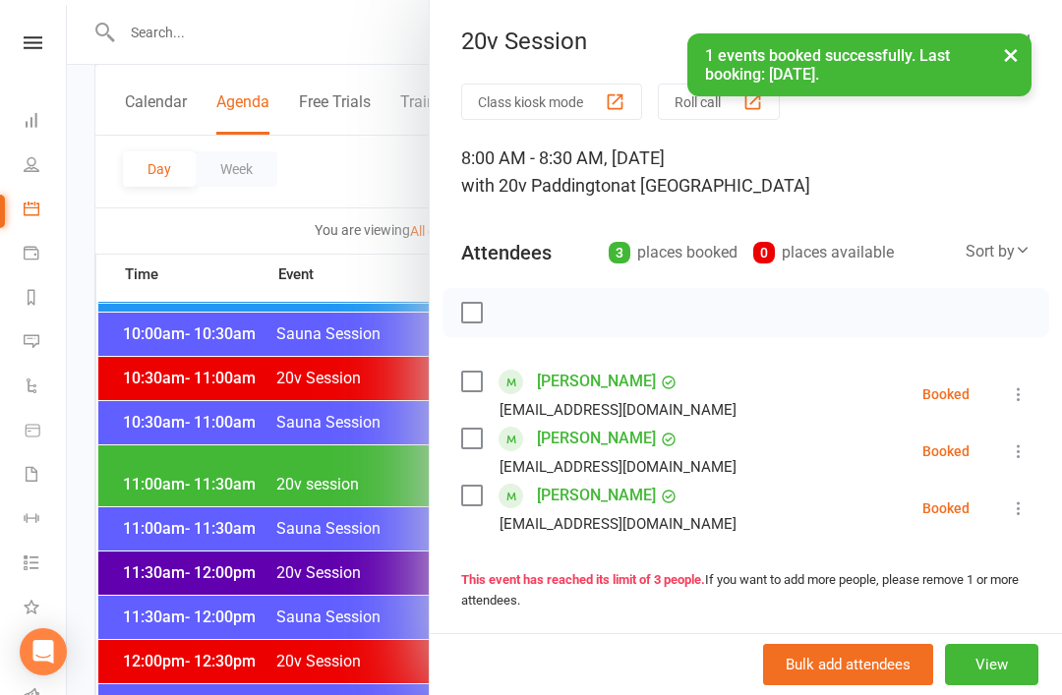
click at [151, 438] on div at bounding box center [564, 347] width 995 height 695
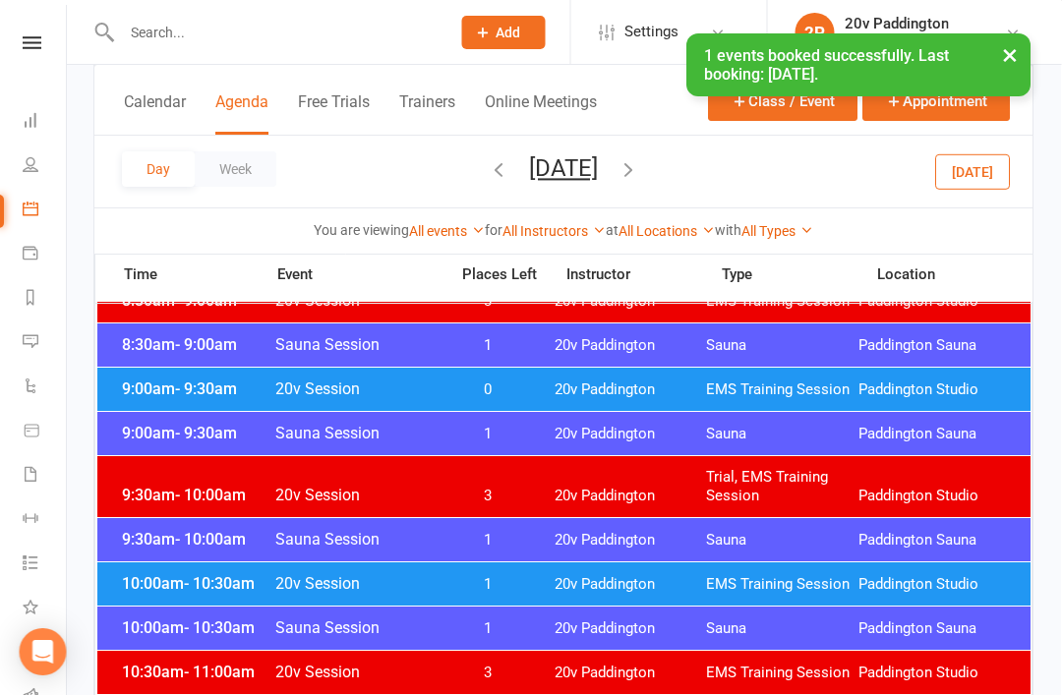
scroll to position [576, 227]
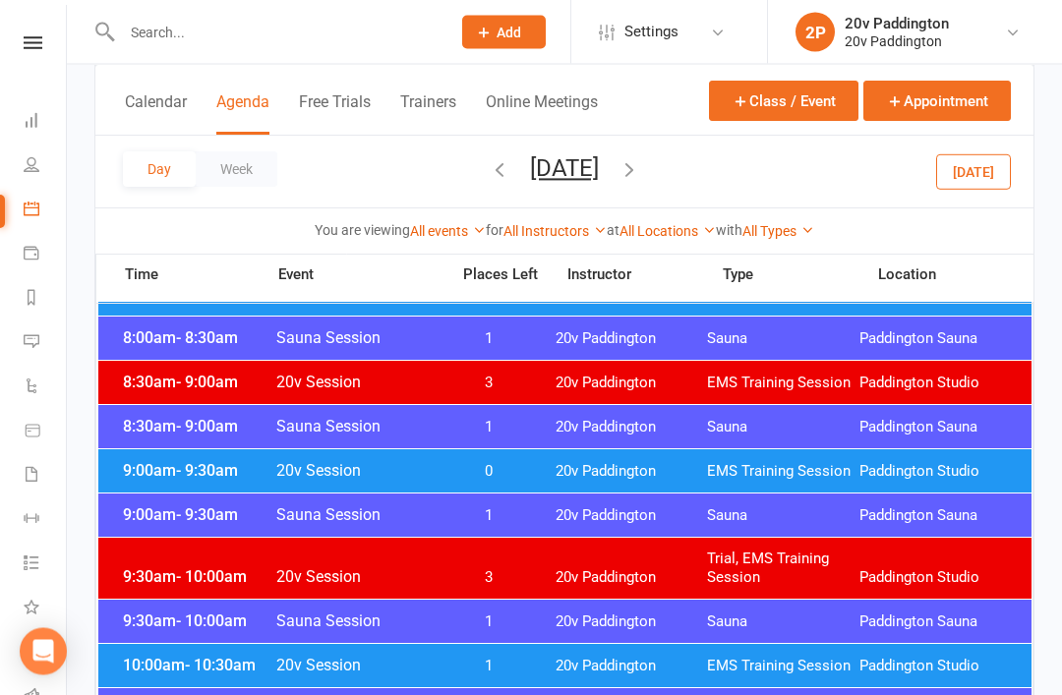
click at [994, 187] on button "[DATE]" at bounding box center [973, 170] width 75 height 35
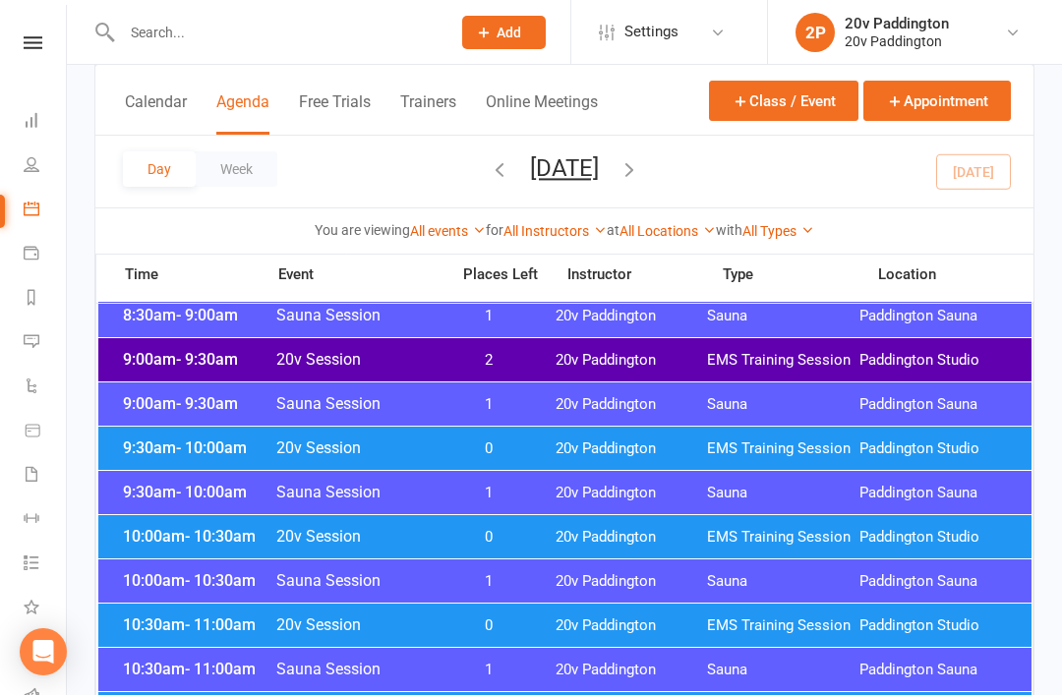
scroll to position [485, 0]
click at [166, 539] on span "10:00am - 10:30am" at bounding box center [196, 537] width 157 height 19
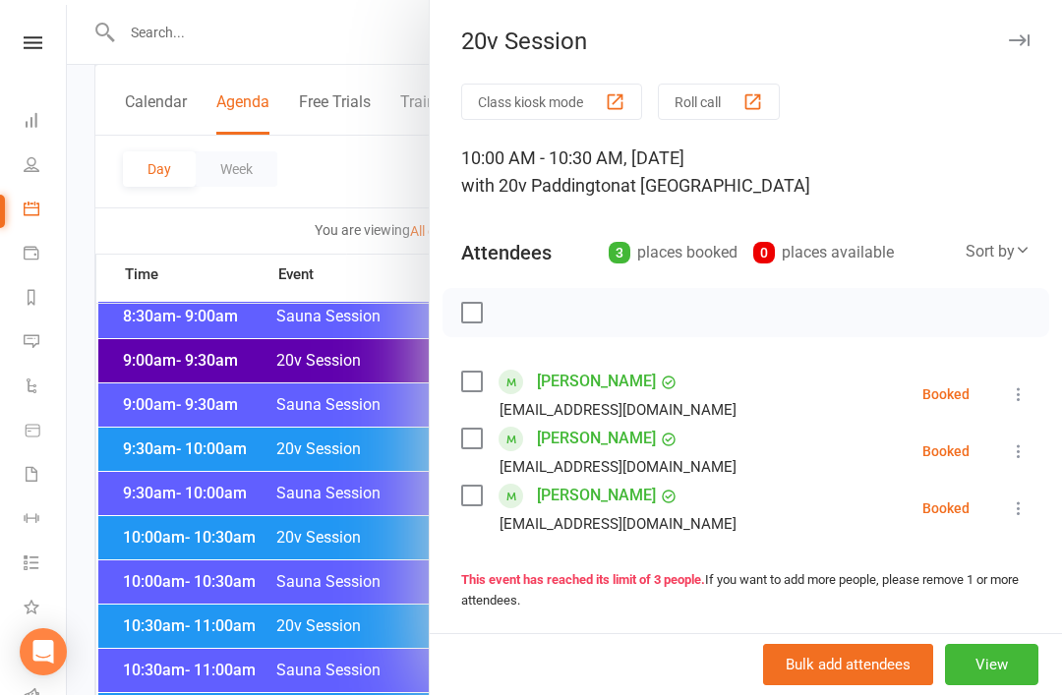
click at [140, 414] on div at bounding box center [564, 347] width 995 height 695
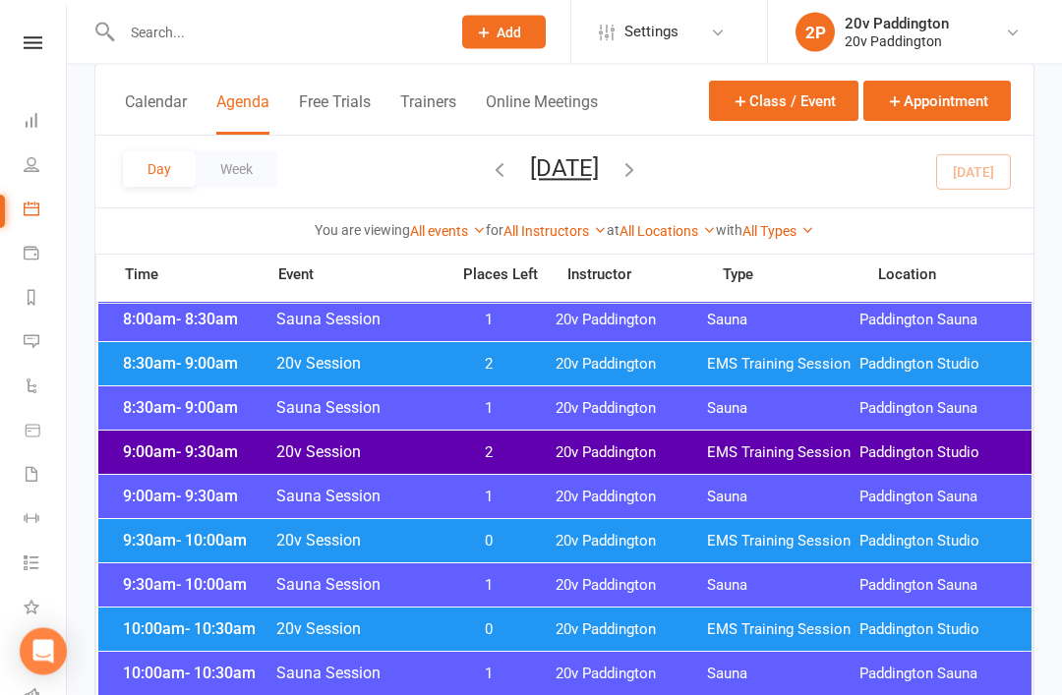
scroll to position [374, 0]
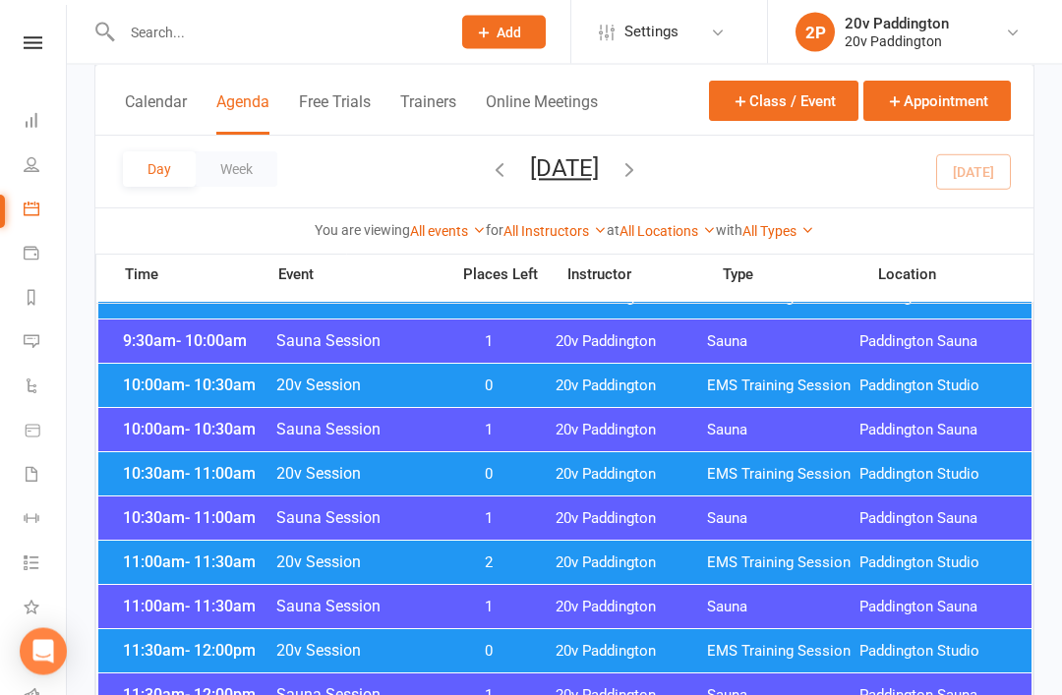
click at [137, 485] on div "10:30am - 11:00am 20v Session 0 20v Paddington EMS Training Session Paddington …" at bounding box center [564, 474] width 933 height 43
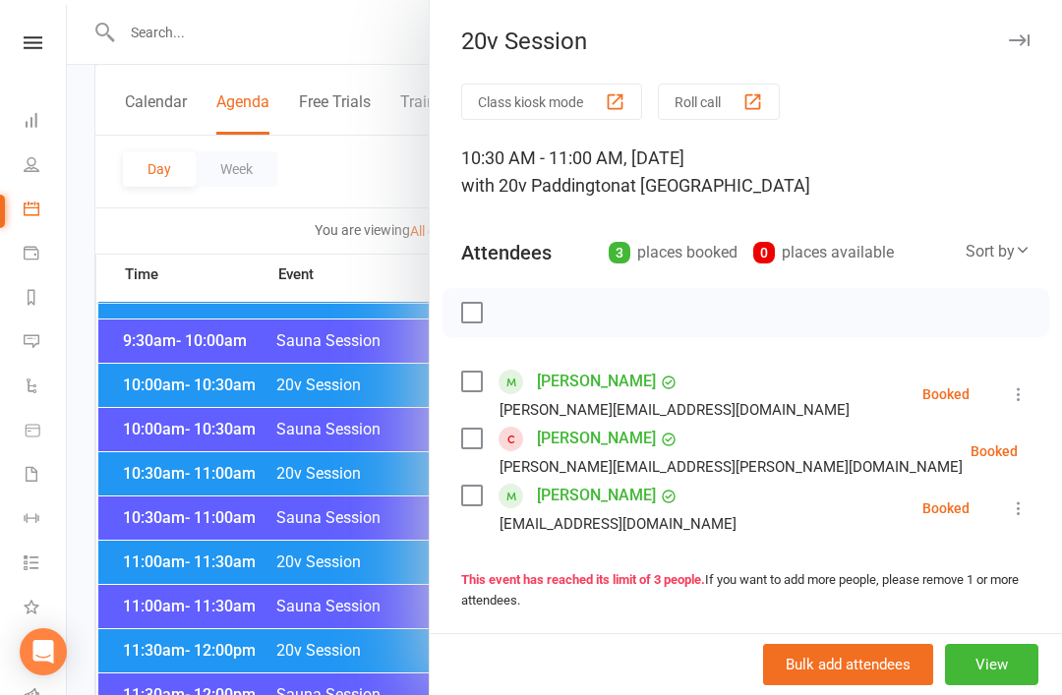
click at [130, 471] on div at bounding box center [564, 347] width 995 height 695
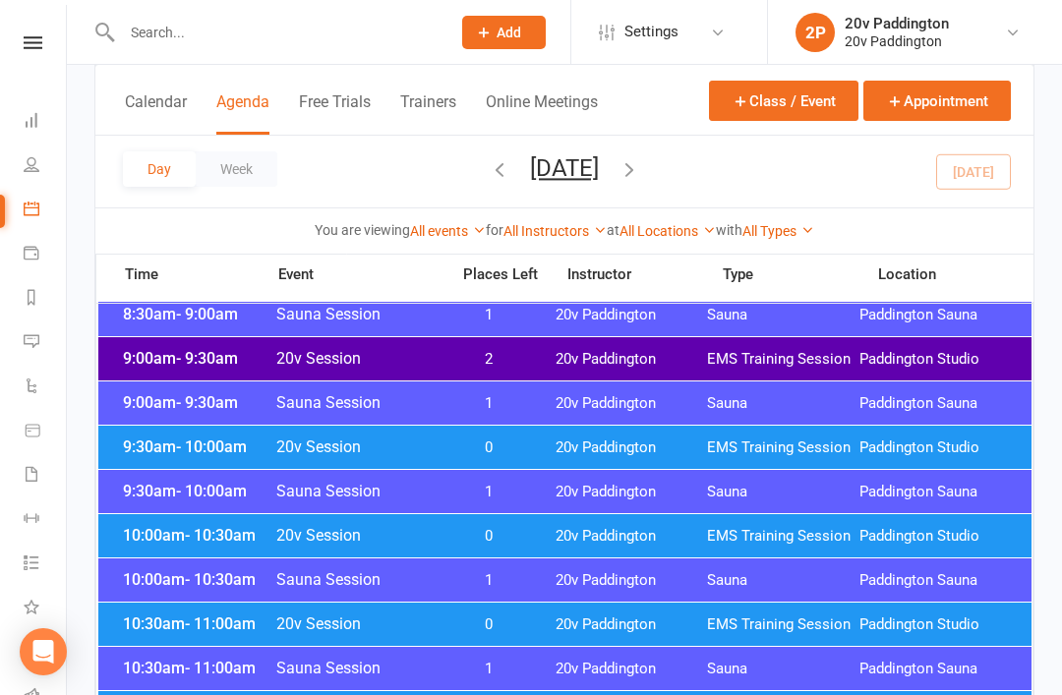
scroll to position [479, 0]
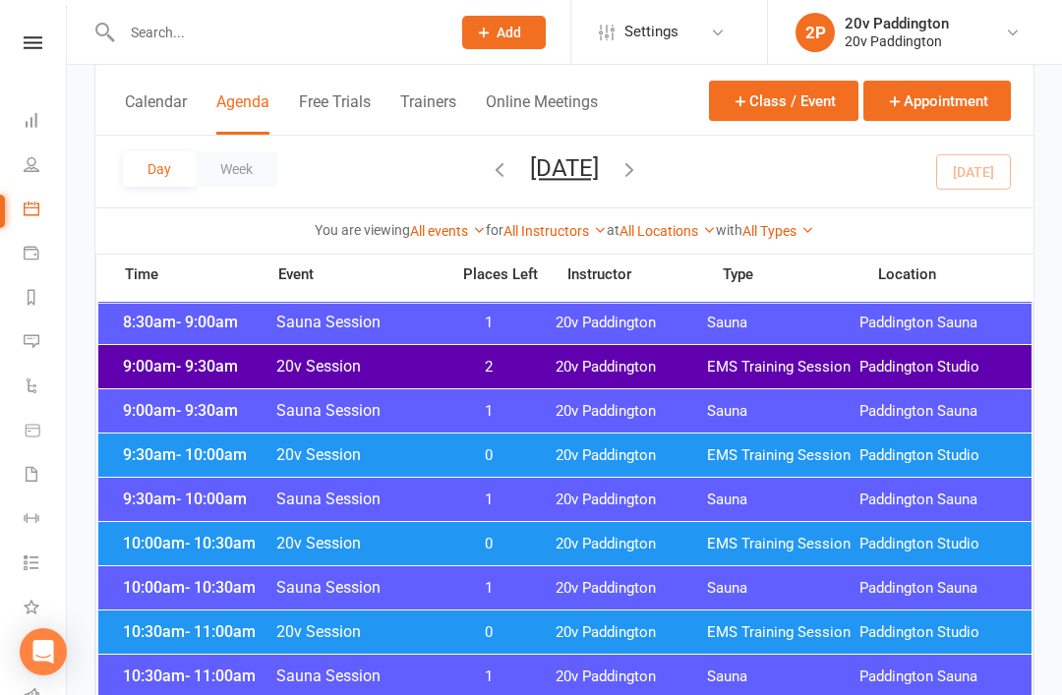
click at [125, 439] on div "9:30am - 10:00am 20v Session 0 20v Paddington EMS Training Session Paddington S…" at bounding box center [564, 454] width 933 height 43
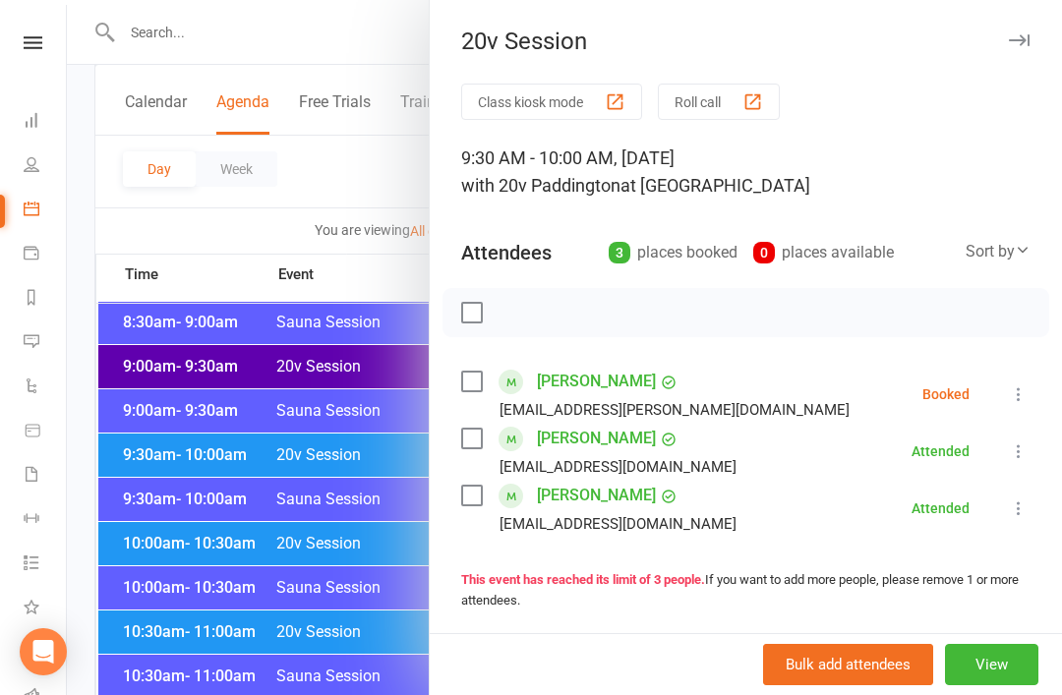
click at [1027, 395] on icon at bounding box center [1018, 394] width 20 height 20
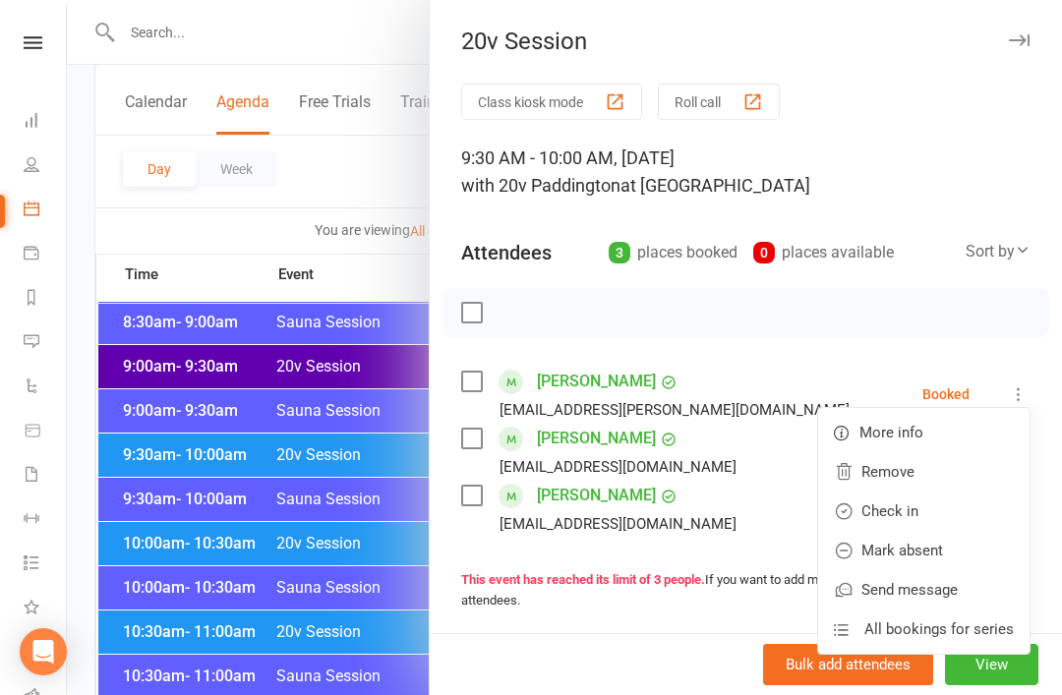
click at [948, 476] on link "Remove" at bounding box center [923, 471] width 211 height 39
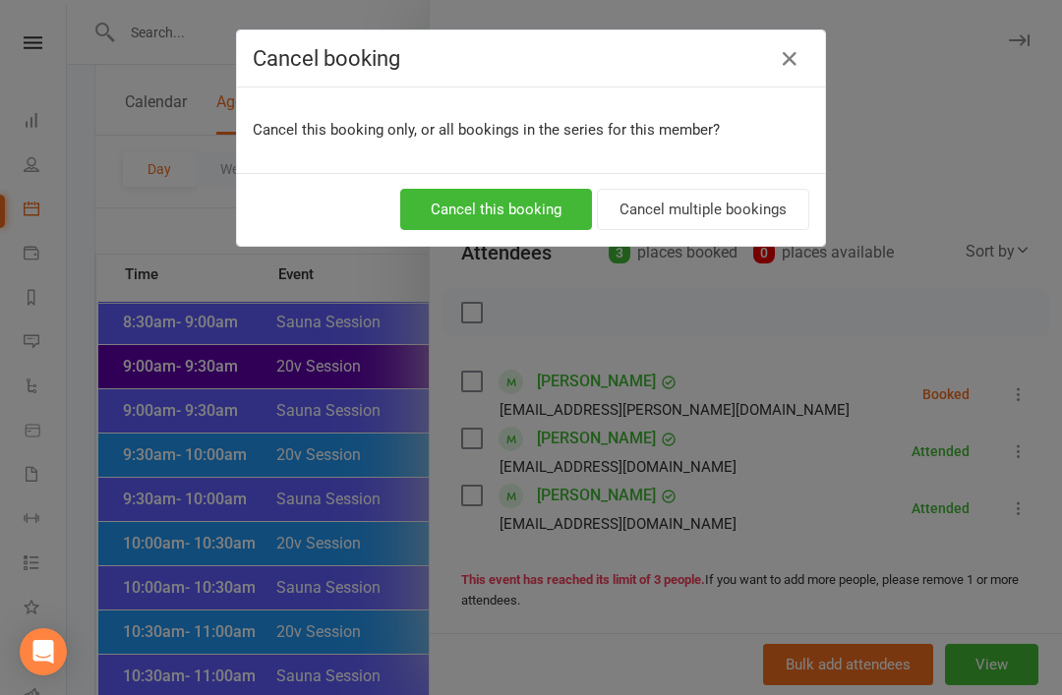
click at [547, 212] on button "Cancel this booking" at bounding box center [496, 209] width 192 height 41
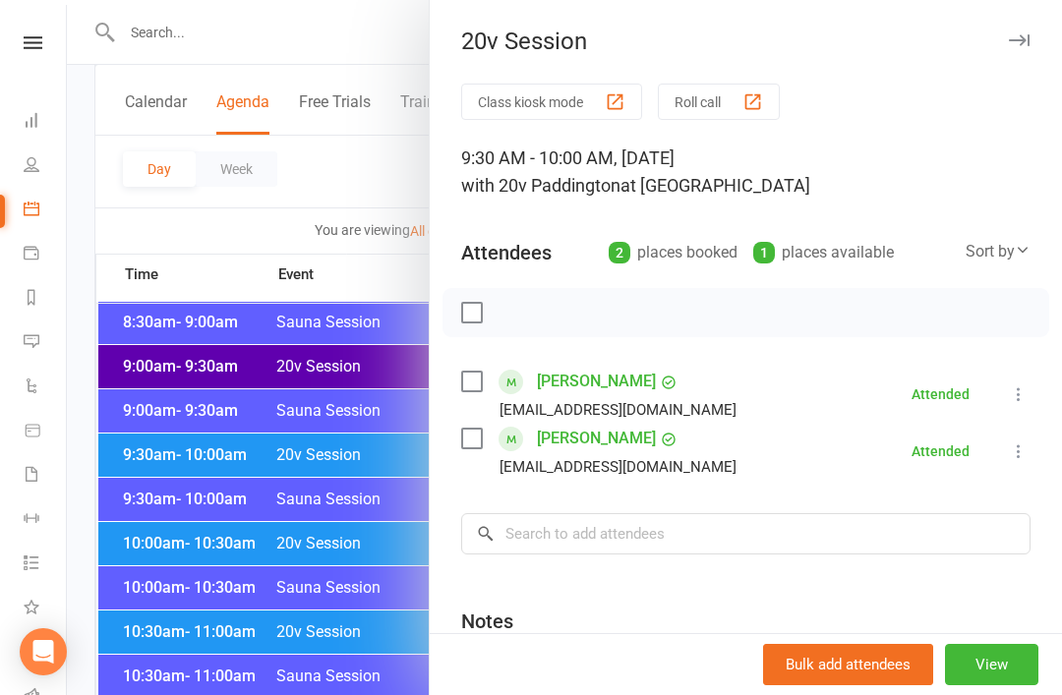
click at [145, 543] on div at bounding box center [564, 347] width 995 height 695
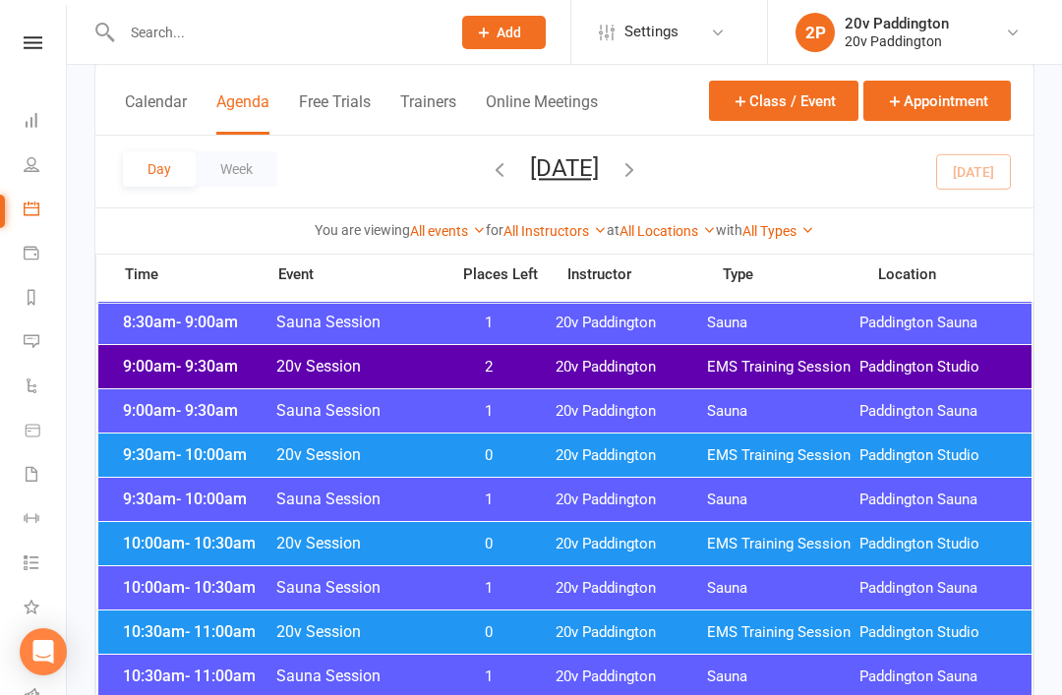
click at [156, 552] on div "10:00am - 10:30am 20v Session 0 20v Paddington EMS Training Session Paddington …" at bounding box center [564, 543] width 933 height 43
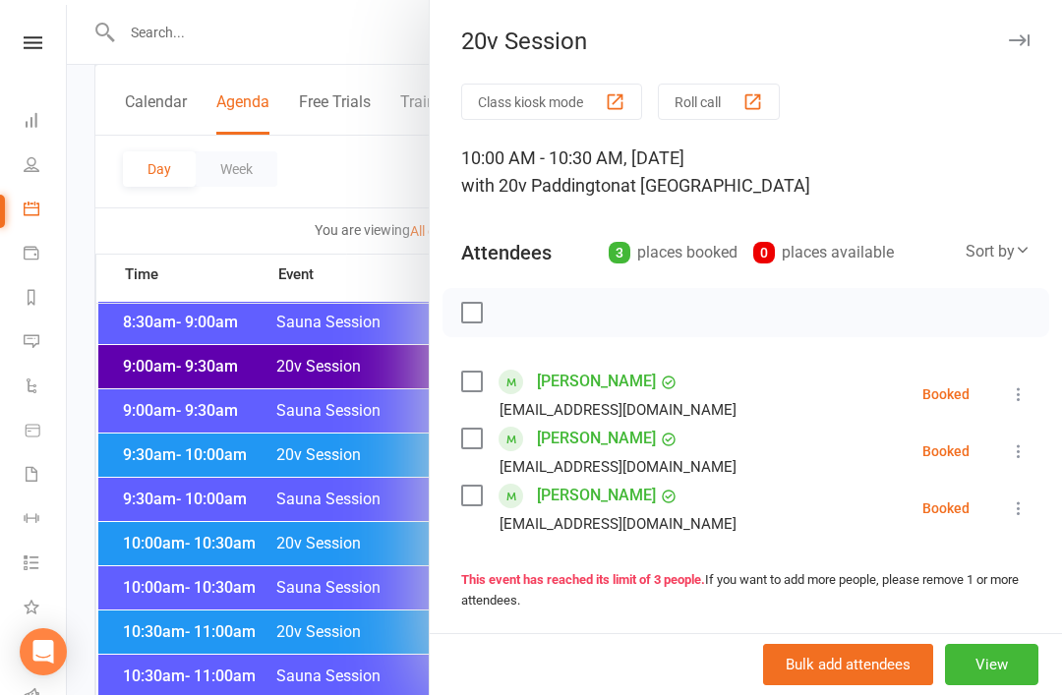
click at [72, 444] on div at bounding box center [564, 347] width 995 height 695
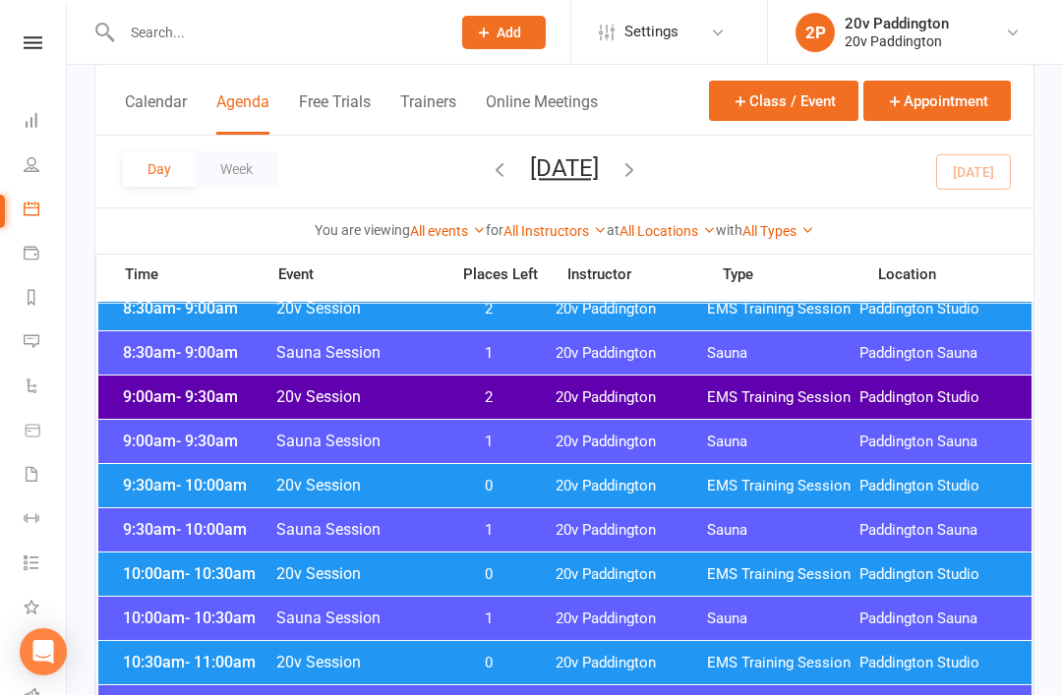
scroll to position [449, 0]
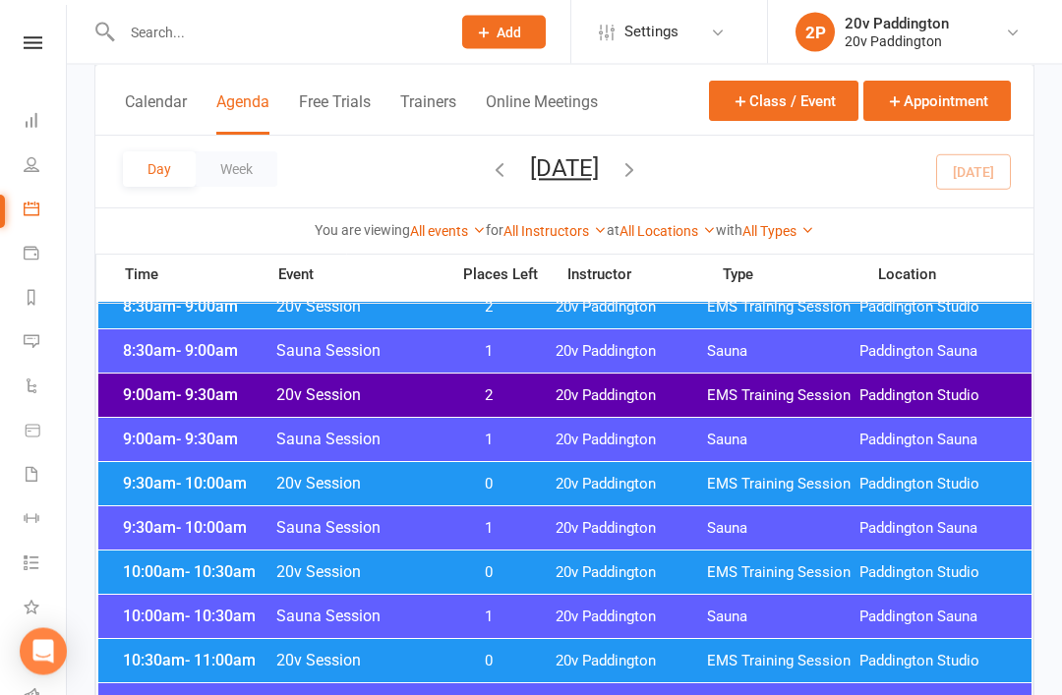
click at [143, 471] on div "9:30am - 10:00am 20v Session 0 20v Paddington EMS Training Session Paddington S…" at bounding box center [564, 484] width 933 height 43
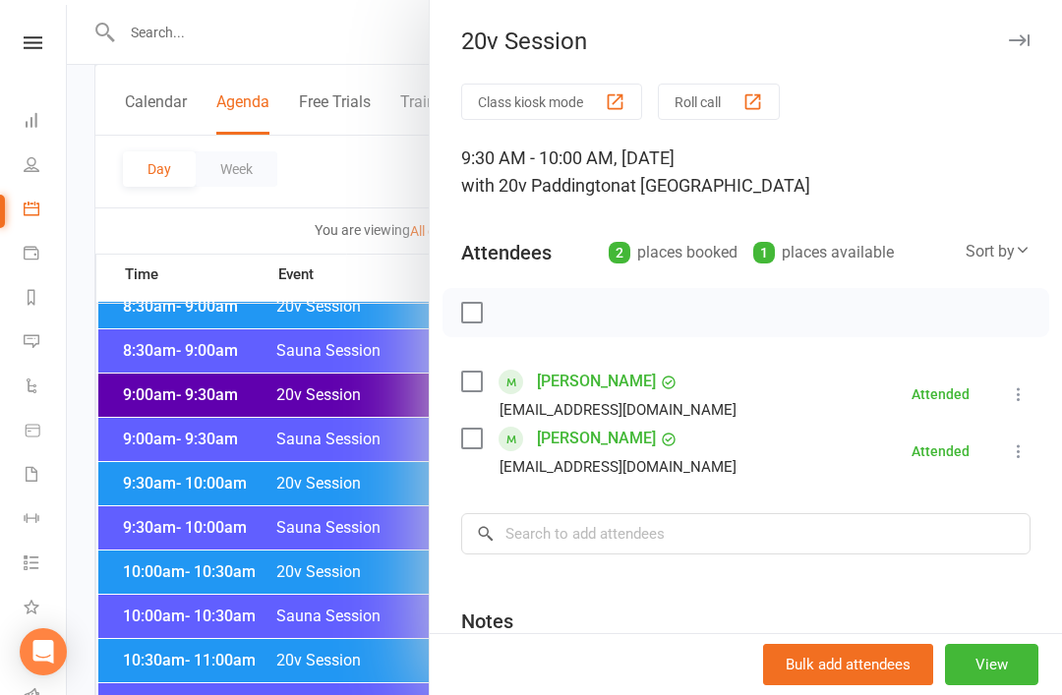
click at [139, 480] on div at bounding box center [564, 347] width 995 height 695
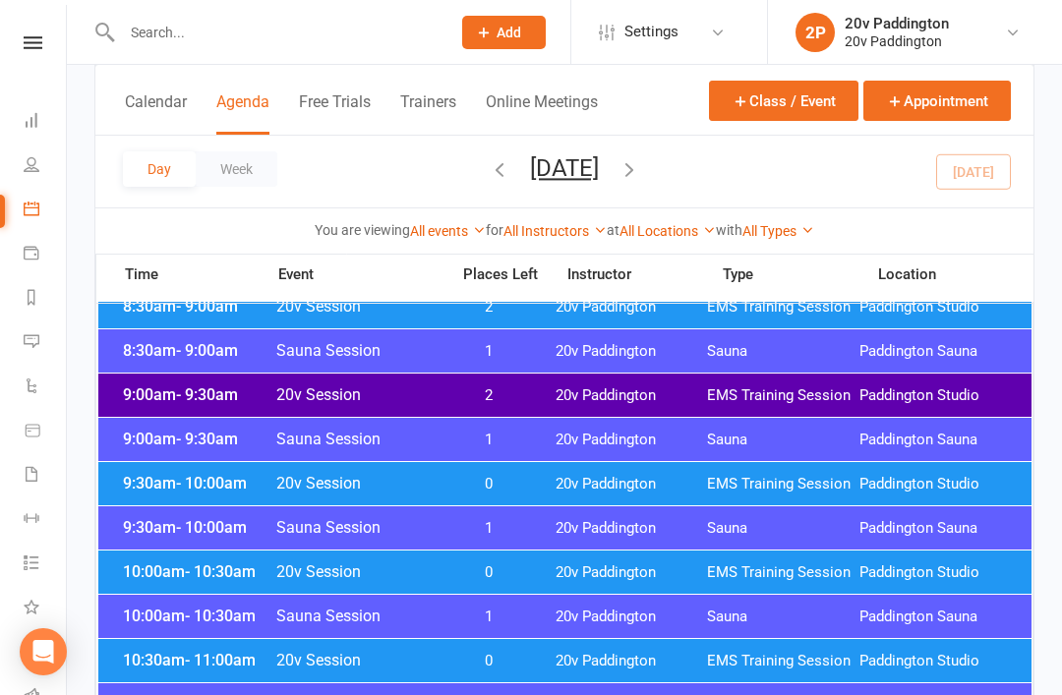
click at [162, 582] on div "10:00am - 10:30am 20v Session 0 20v Paddington EMS Training Session Paddington …" at bounding box center [564, 571] width 933 height 43
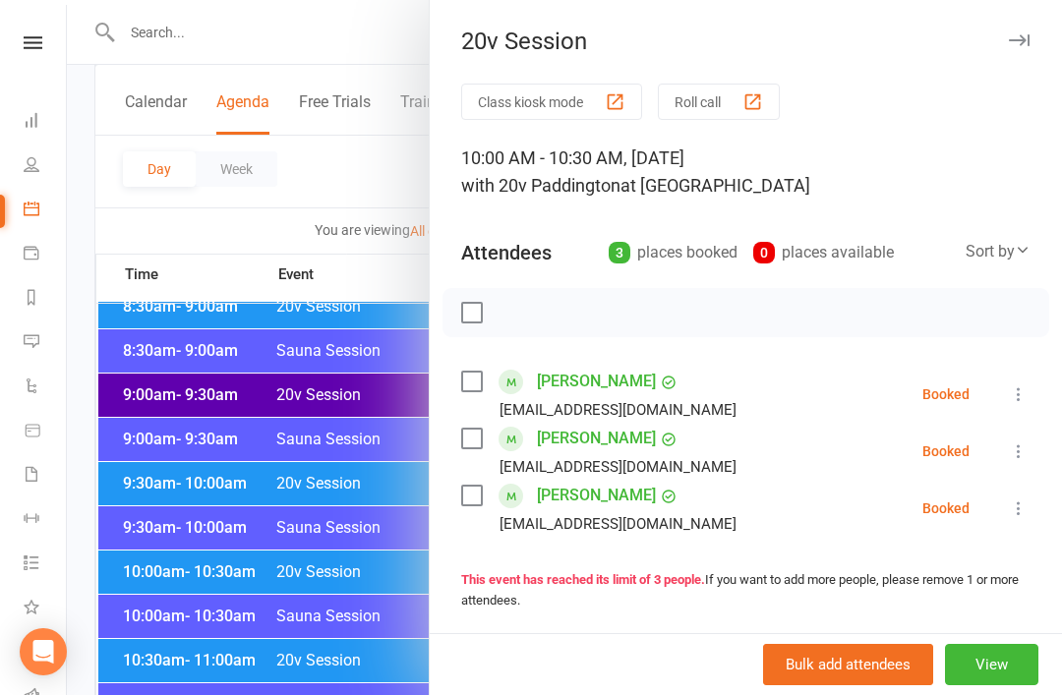
click at [109, 454] on div at bounding box center [564, 347] width 995 height 695
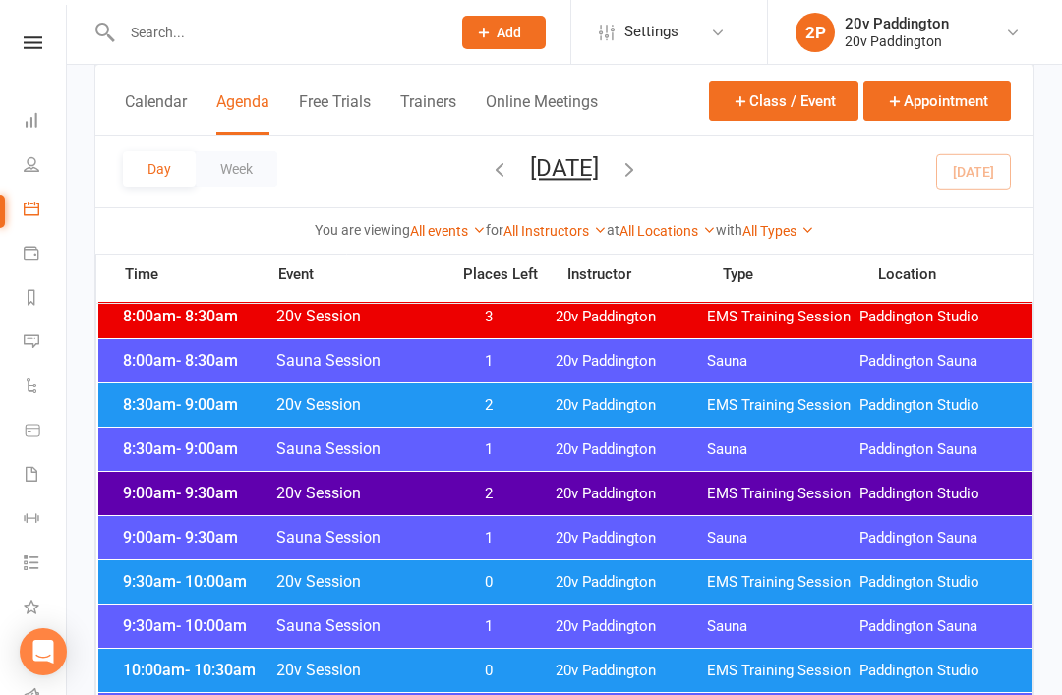
scroll to position [0, 0]
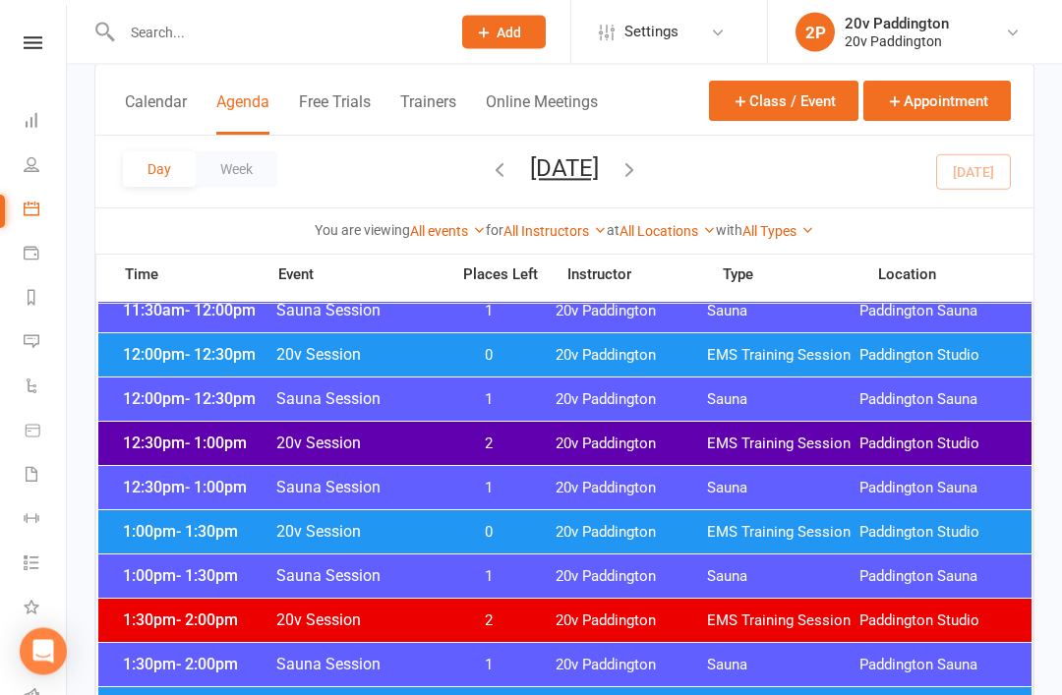
click at [758, 518] on div "1:00pm - 1:30pm 20v Session 0 20v Paddington EMS Training Session Paddington St…" at bounding box center [564, 532] width 933 height 43
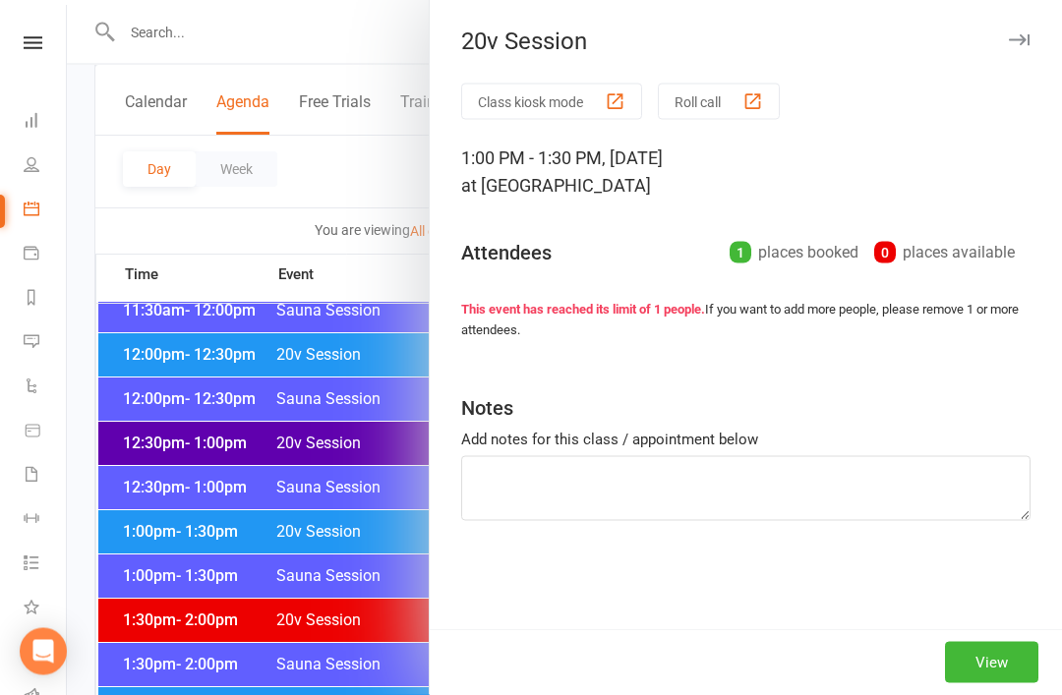
scroll to position [1021, 0]
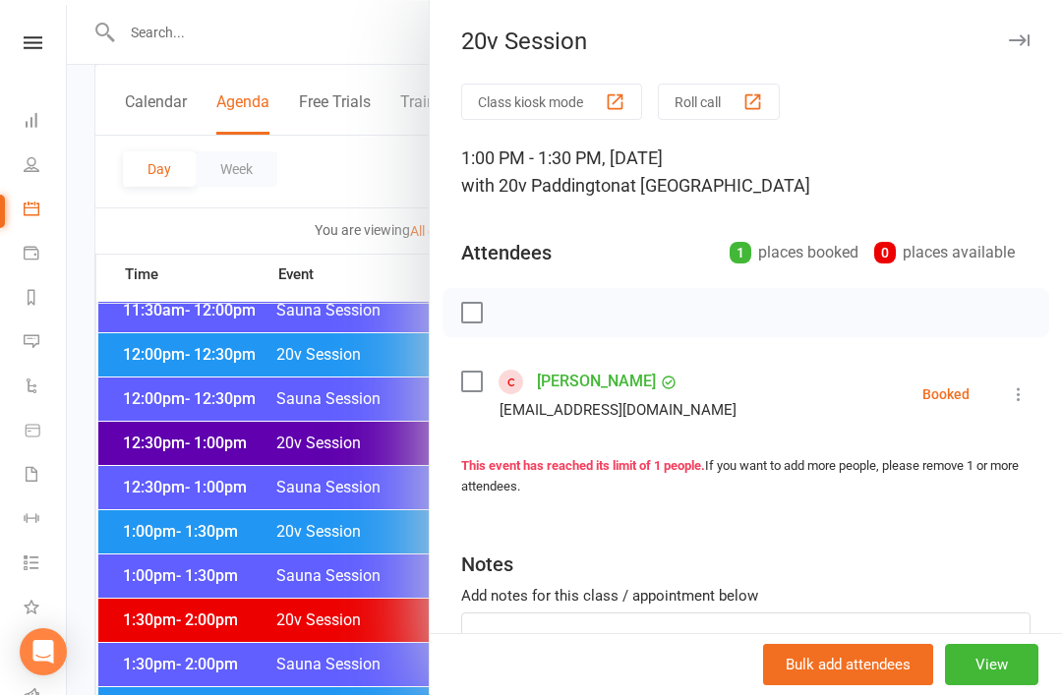
click at [321, 615] on div at bounding box center [564, 347] width 995 height 695
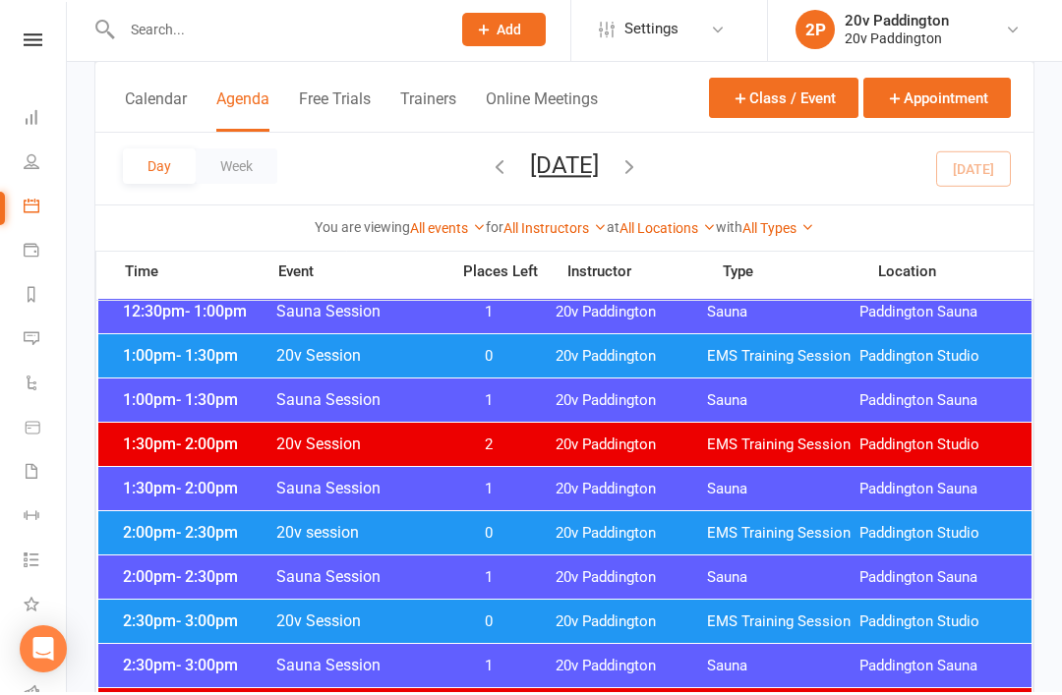
click at [613, 528] on span "20v Paddington" at bounding box center [631, 536] width 152 height 19
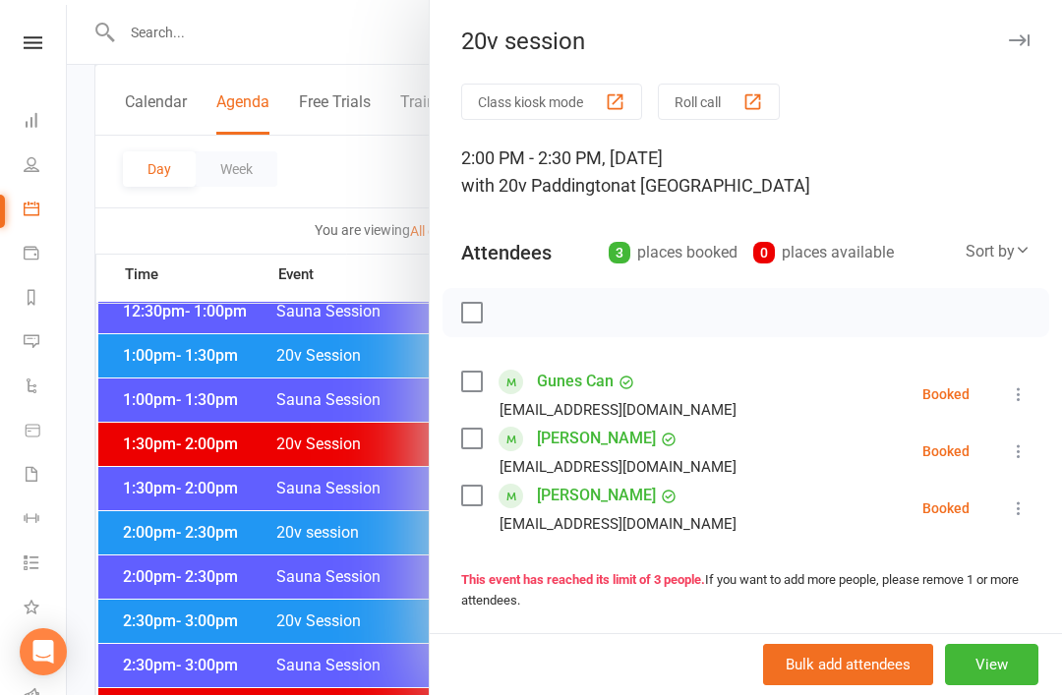
click at [356, 674] on div at bounding box center [564, 347] width 995 height 695
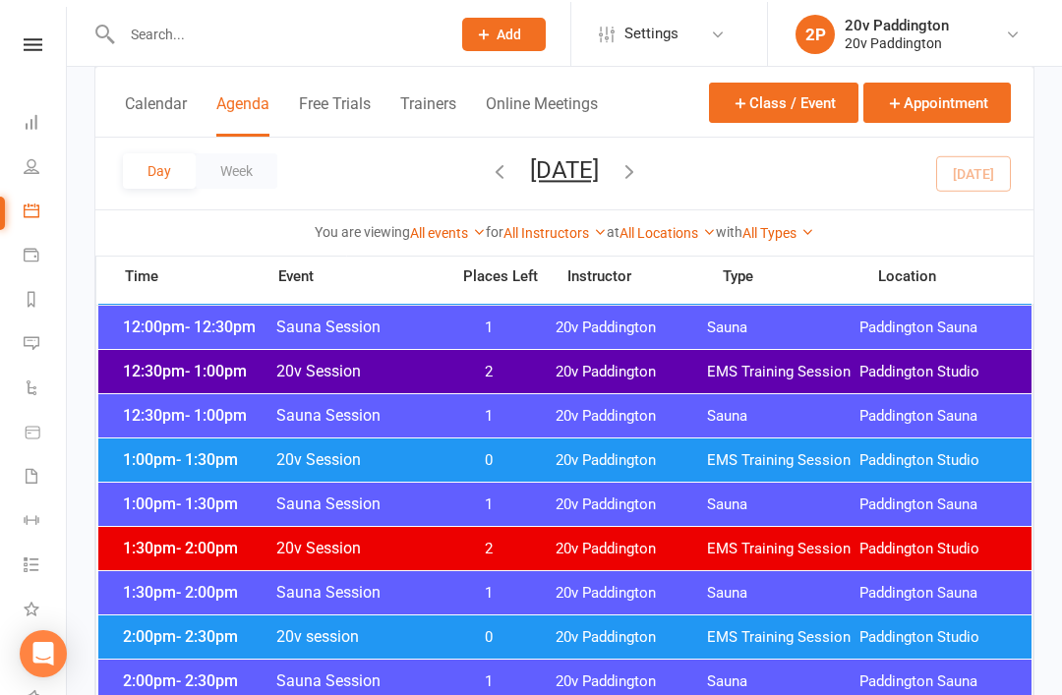
click at [591, 453] on span "20v Paddington" at bounding box center [631, 458] width 152 height 19
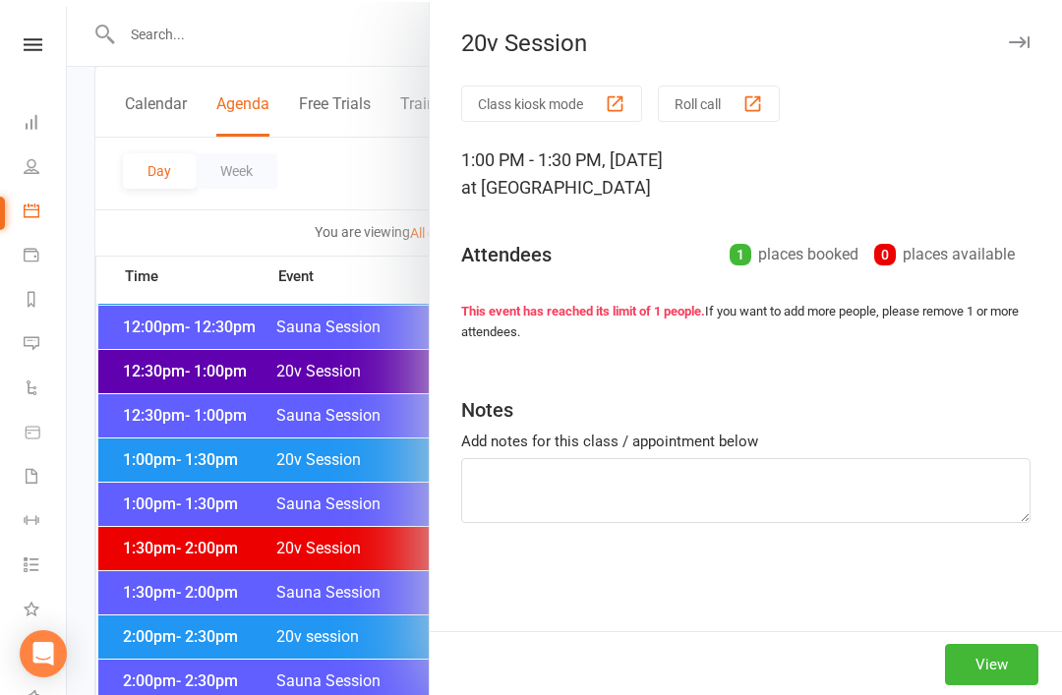
scroll to position [1093, 0]
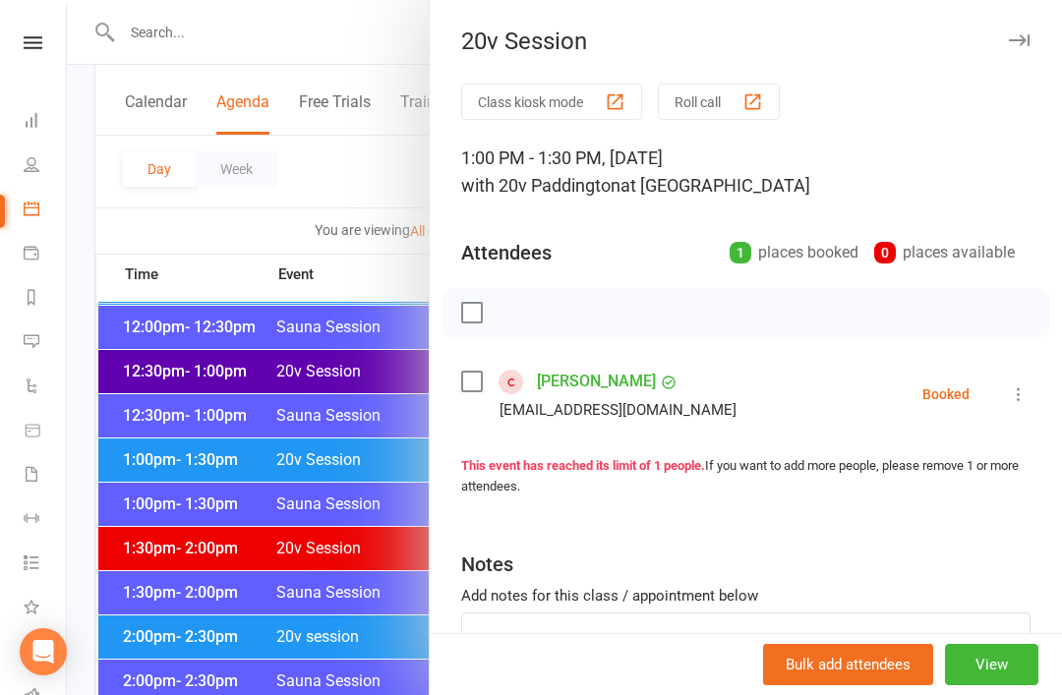
click at [303, 623] on div at bounding box center [564, 347] width 995 height 695
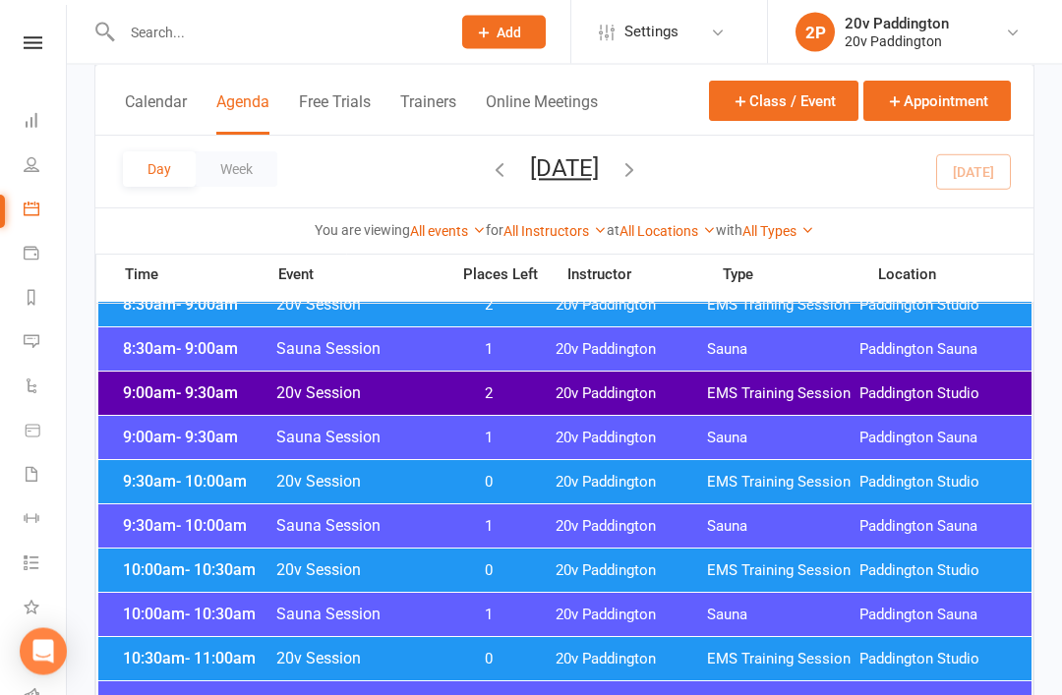
scroll to position [477, 0]
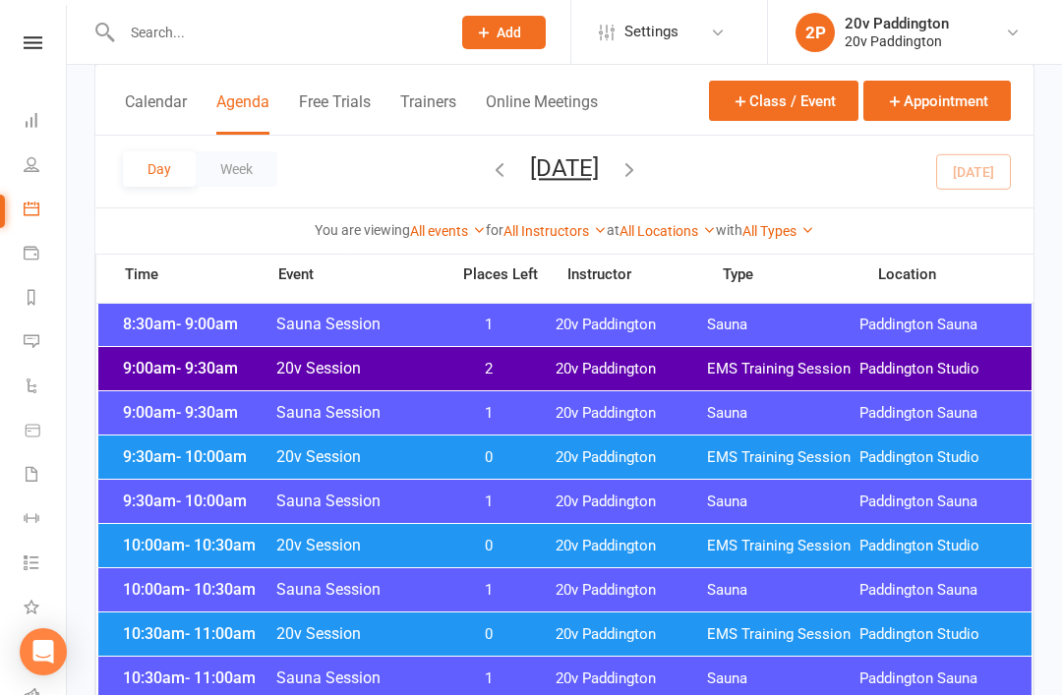
click at [629, 556] on div "10:00am - 10:30am 20v Session 0 20v Paddington EMS Training Session Paddington …" at bounding box center [564, 545] width 933 height 43
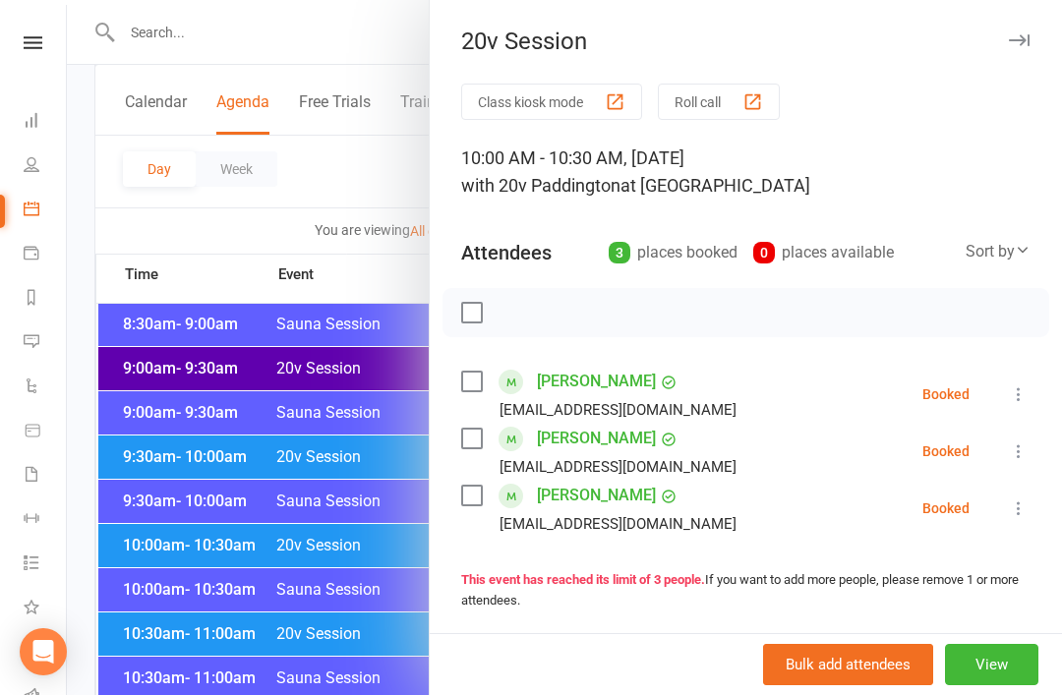
click at [388, 687] on div at bounding box center [564, 347] width 995 height 695
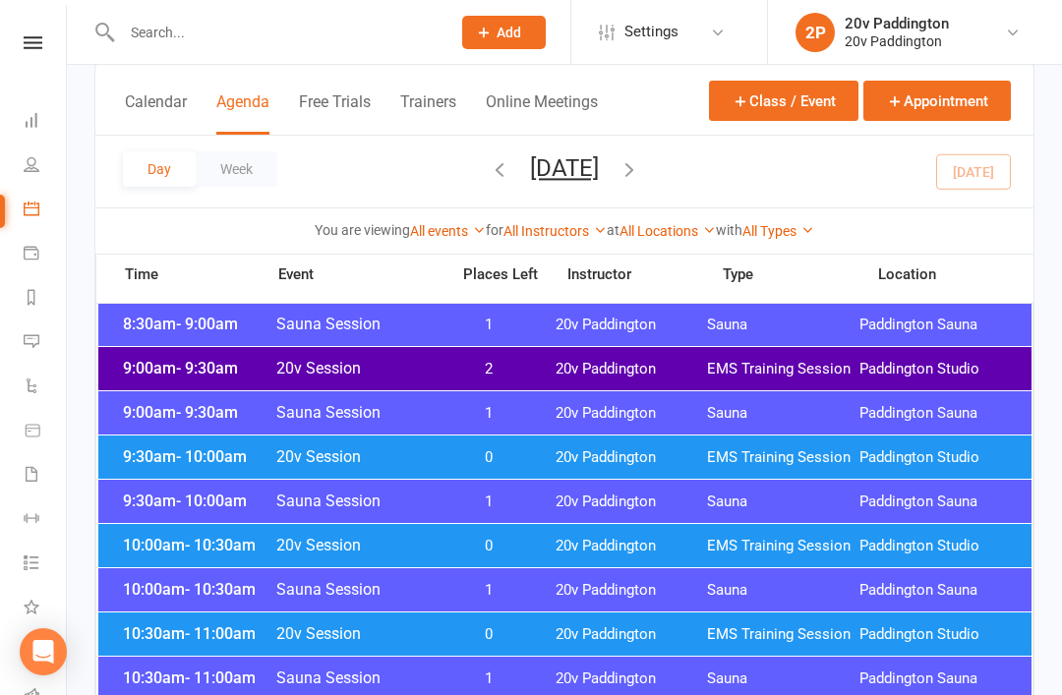
click at [522, 630] on span "0" at bounding box center [488, 634] width 103 height 19
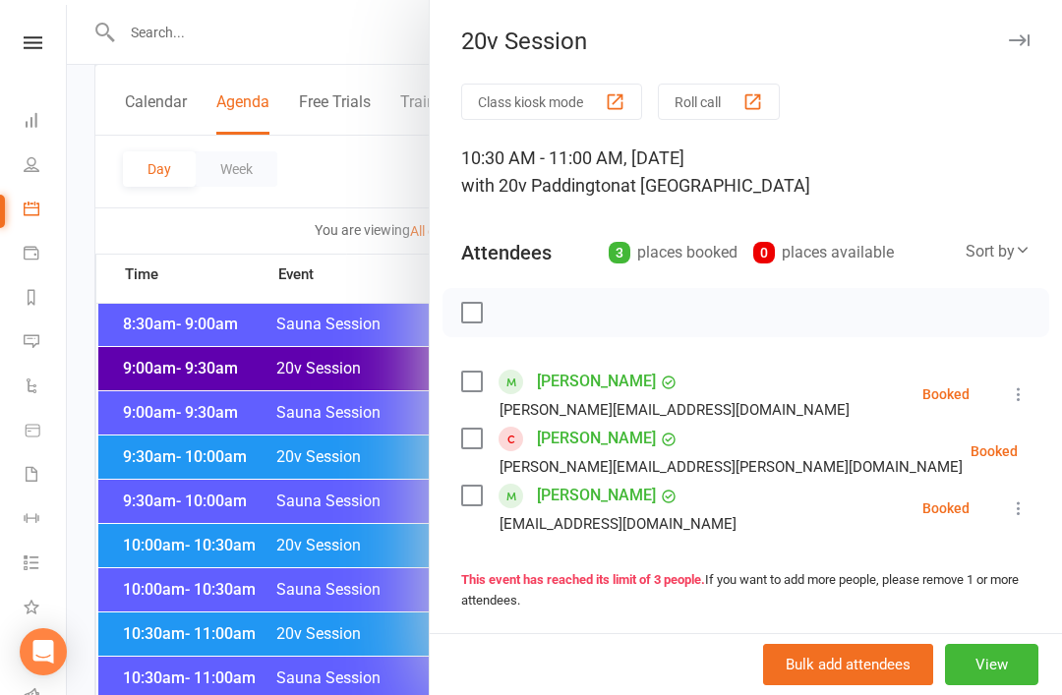
click at [363, 690] on div at bounding box center [564, 347] width 995 height 695
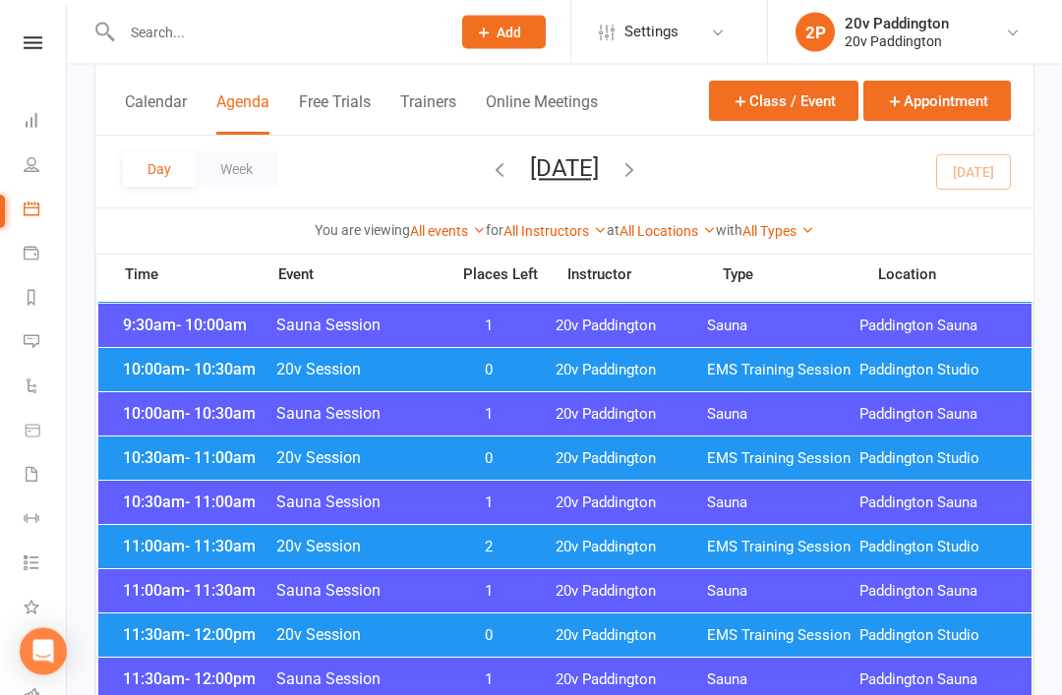
scroll to position [653, 0]
click at [573, 544] on span "20v Paddington" at bounding box center [631, 547] width 152 height 19
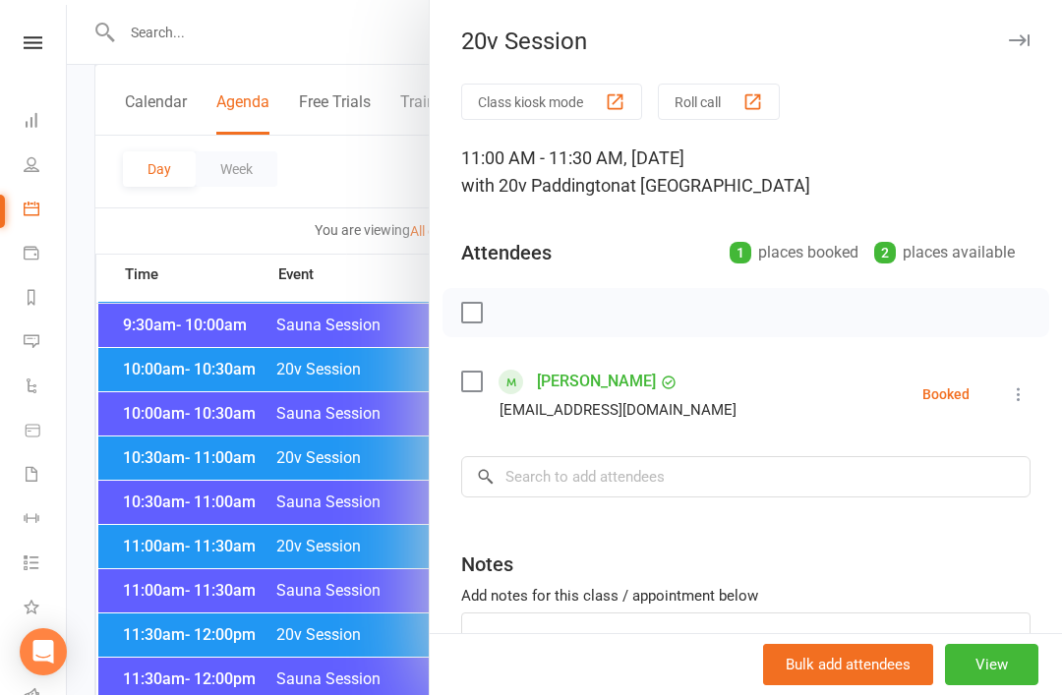
click at [349, 658] on div at bounding box center [564, 347] width 995 height 695
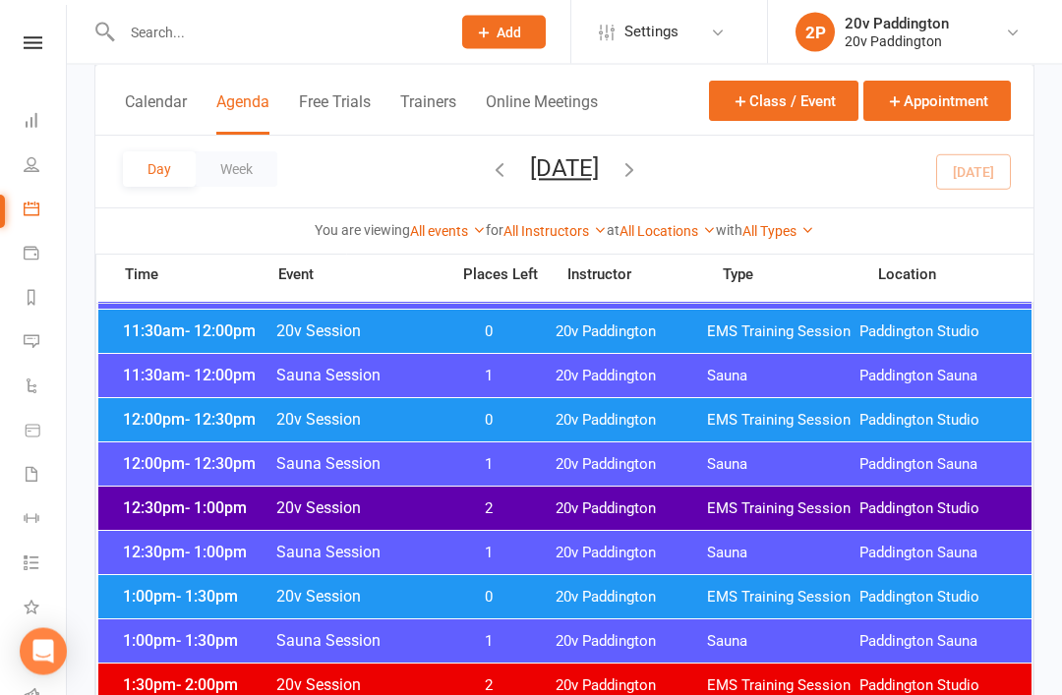
scroll to position [810, 0]
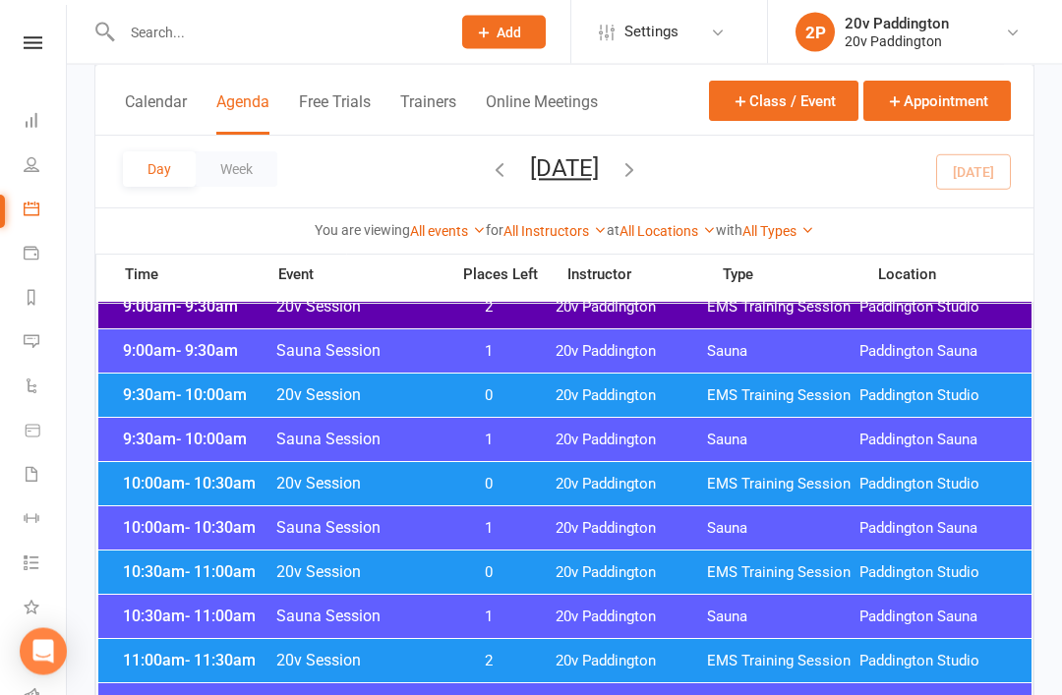
click at [701, 566] on span "20v Paddington" at bounding box center [631, 573] width 152 height 19
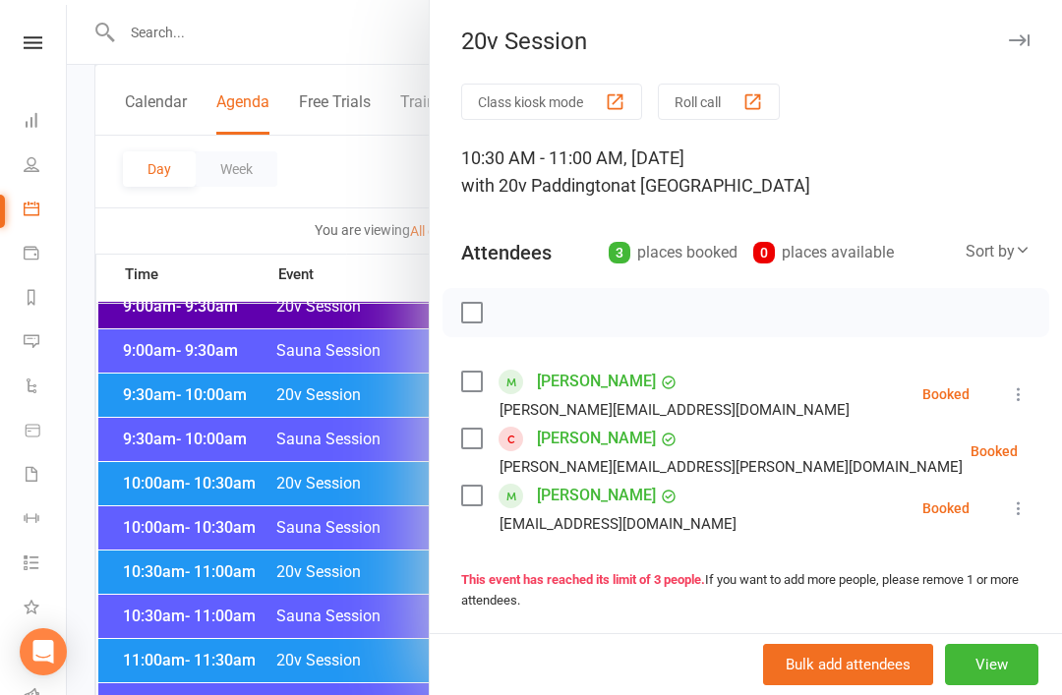
click at [291, 590] on div at bounding box center [564, 347] width 995 height 695
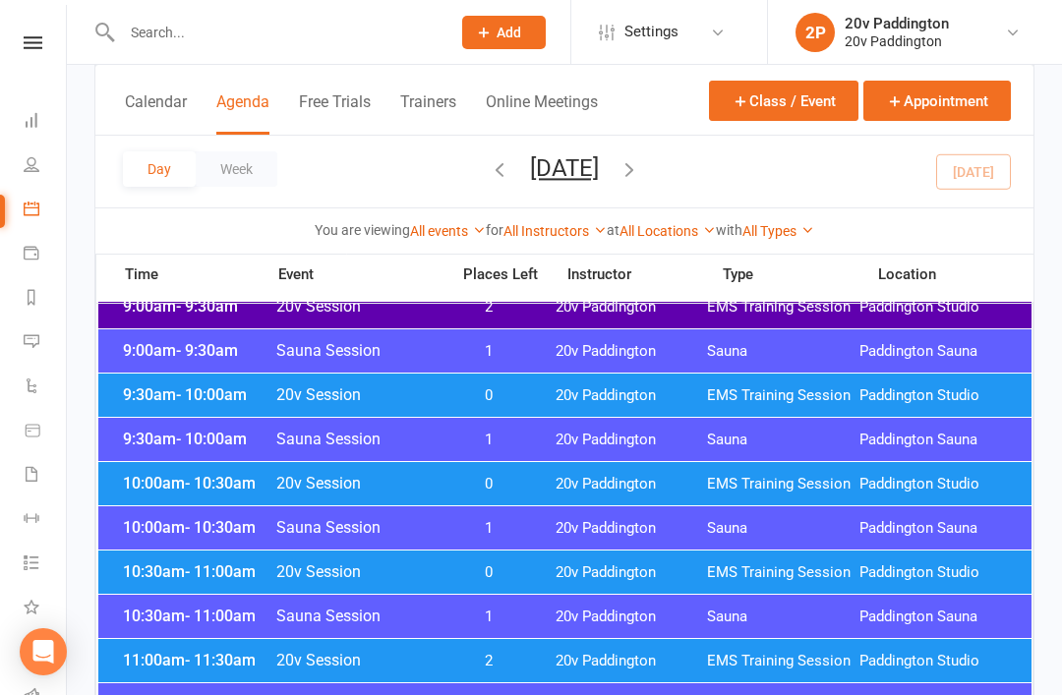
click at [479, 489] on span "0" at bounding box center [488, 484] width 103 height 19
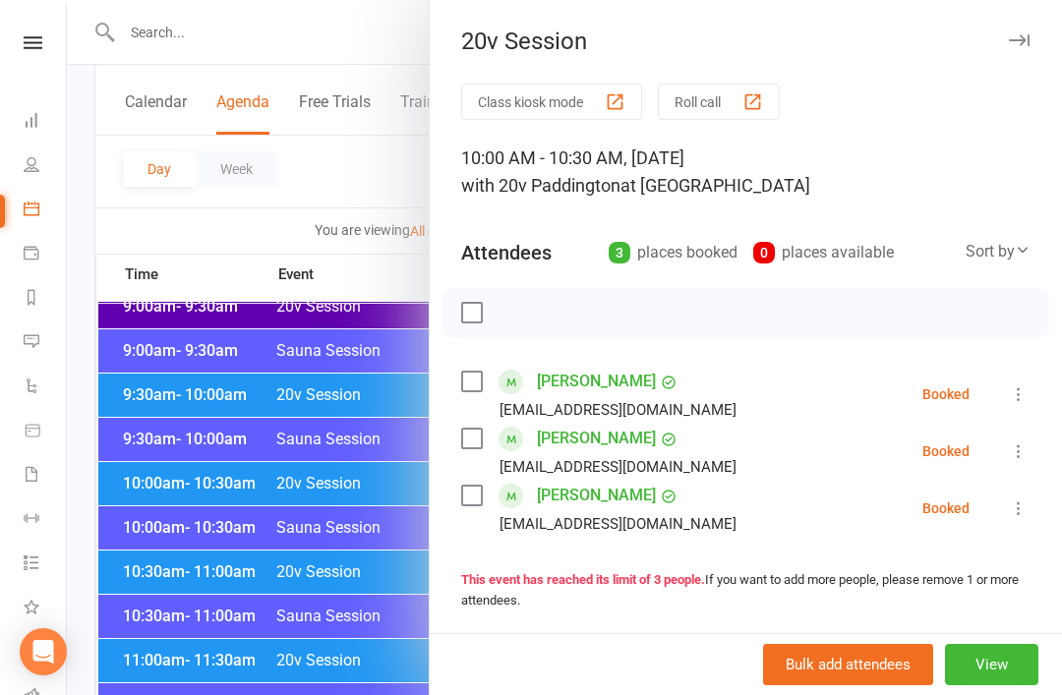
click at [1046, 448] on div "Class kiosk mode Roll call 10:00 AM - 10:30 AM, Saturday, August, 16, 2025 with…" at bounding box center [746, 557] width 632 height 947
click at [1007, 456] on button at bounding box center [1019, 451] width 24 height 24
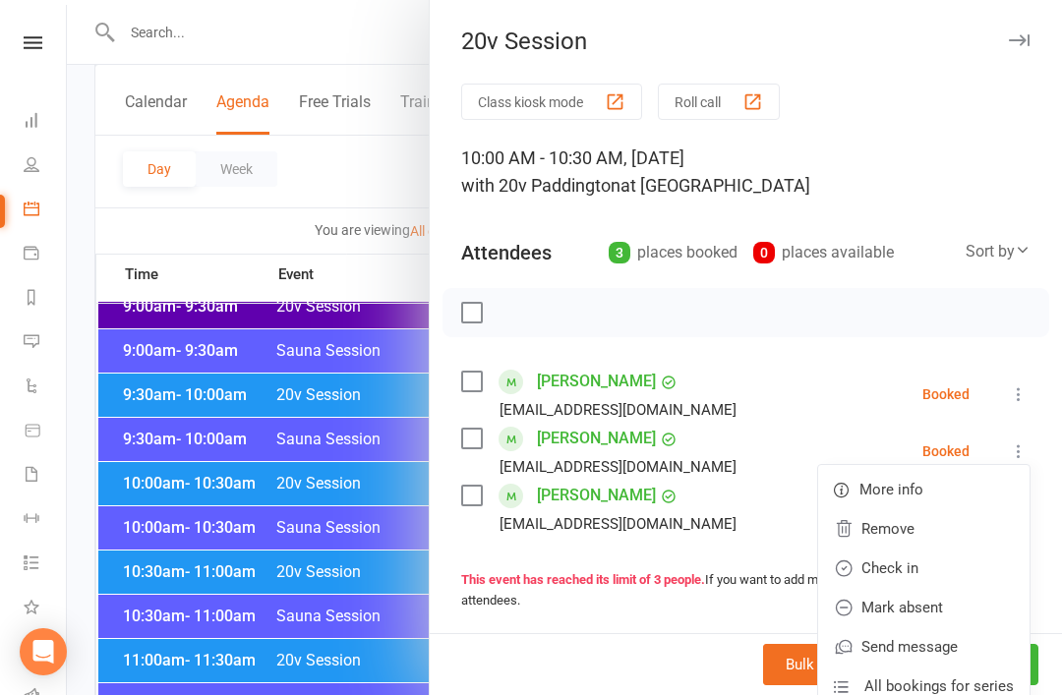
click at [917, 530] on link "Remove" at bounding box center [923, 528] width 211 height 39
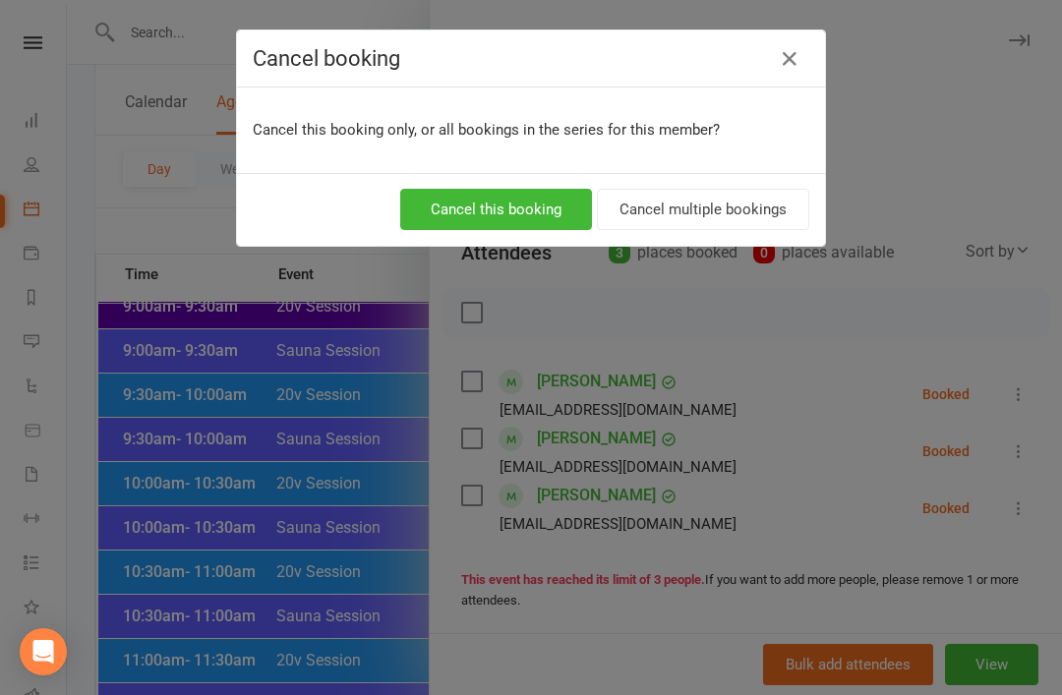
click at [548, 198] on button "Cancel this booking" at bounding box center [496, 209] width 192 height 41
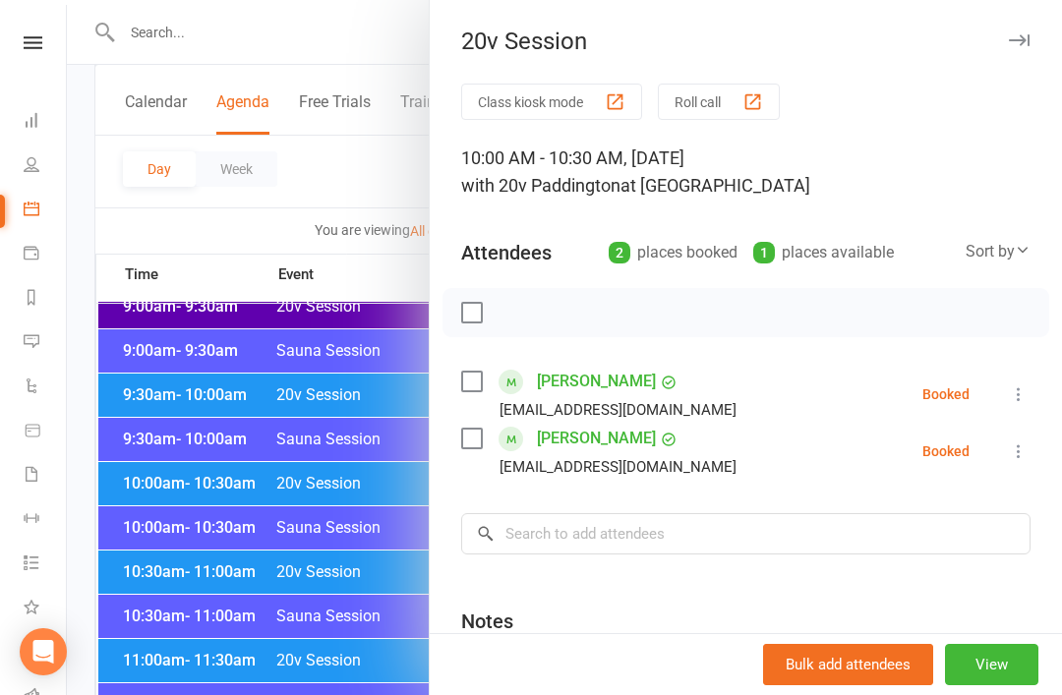
click at [345, 582] on div at bounding box center [564, 347] width 995 height 695
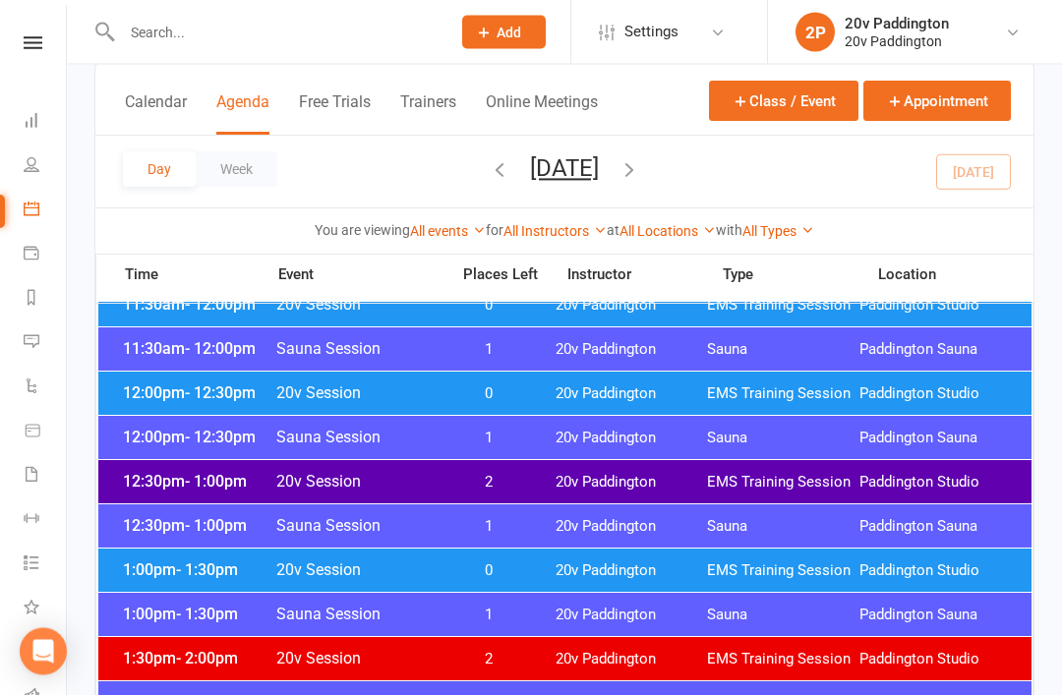
scroll to position [994, 0]
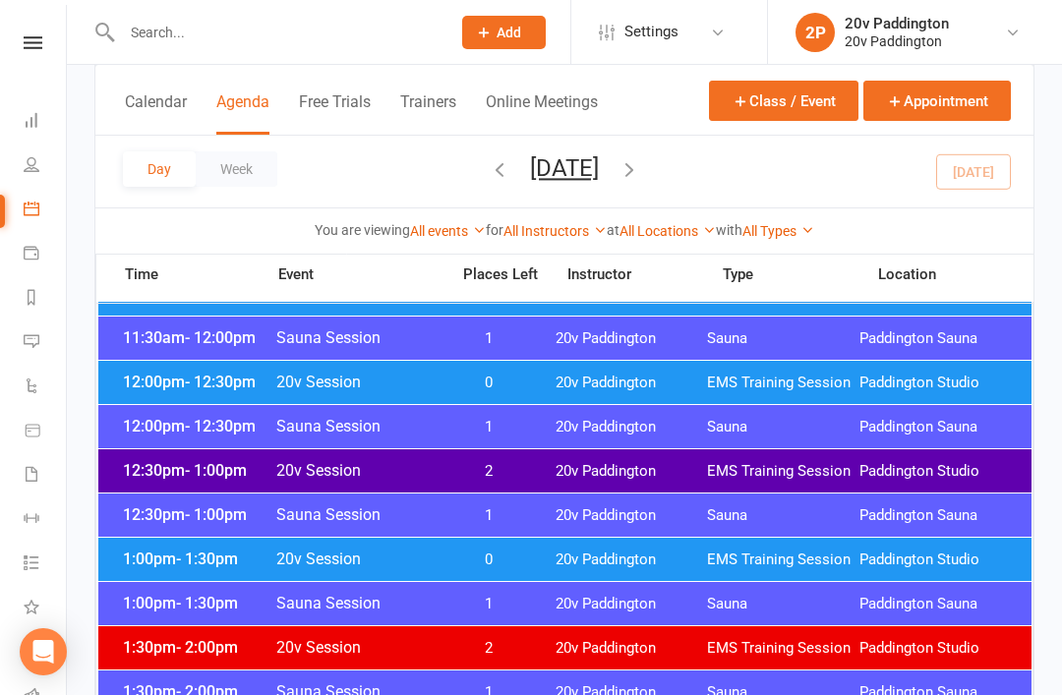
click at [524, 560] on span "0" at bounding box center [488, 559] width 103 height 19
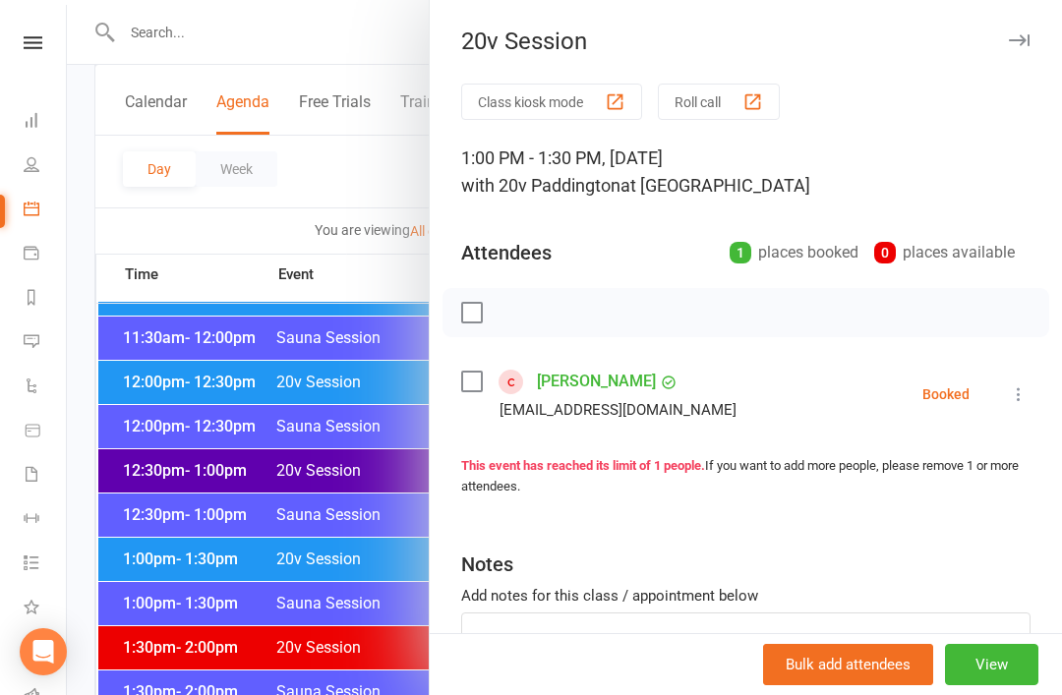
click at [990, 685] on button "View" at bounding box center [991, 664] width 93 height 41
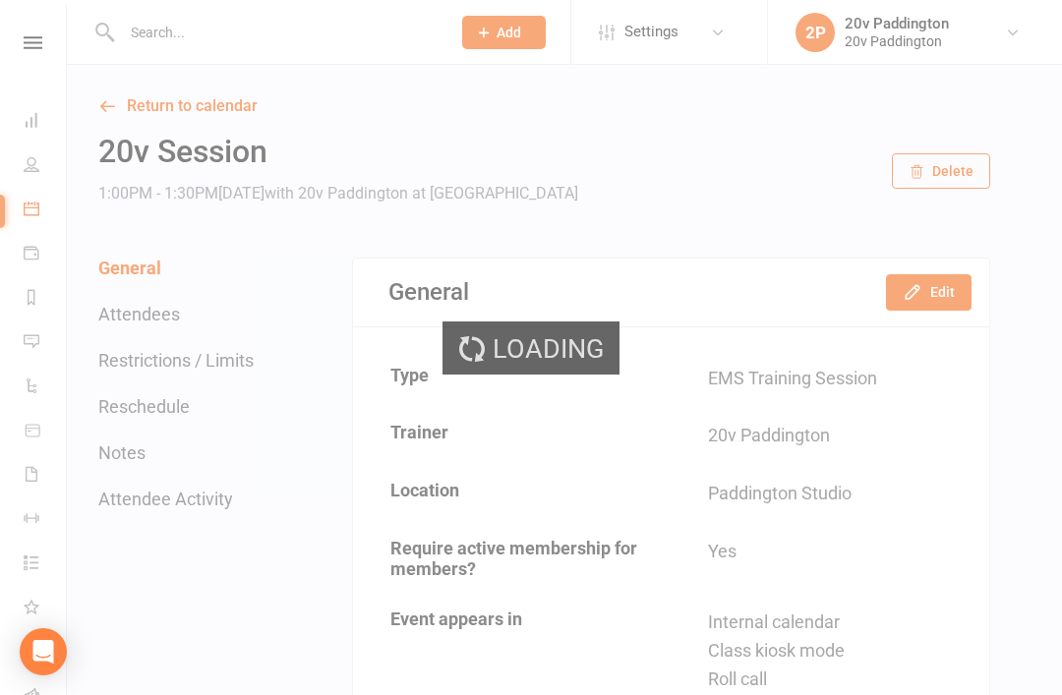
click at [966, 284] on div "Loading" at bounding box center [531, 347] width 1062 height 695
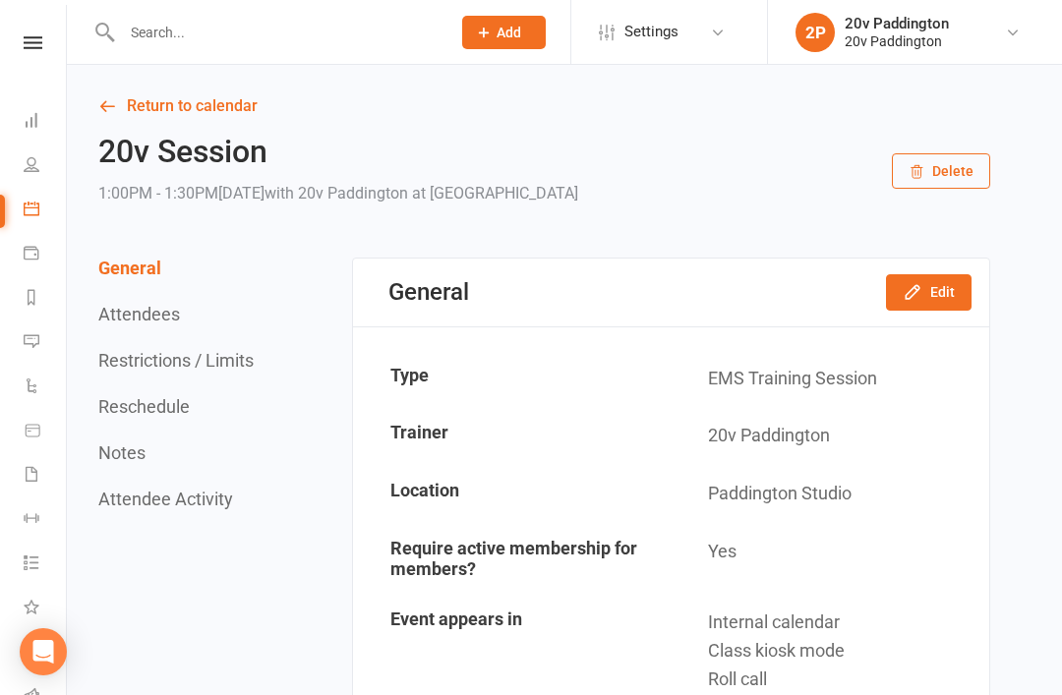
click at [946, 306] on button "Edit" at bounding box center [929, 291] width 86 height 35
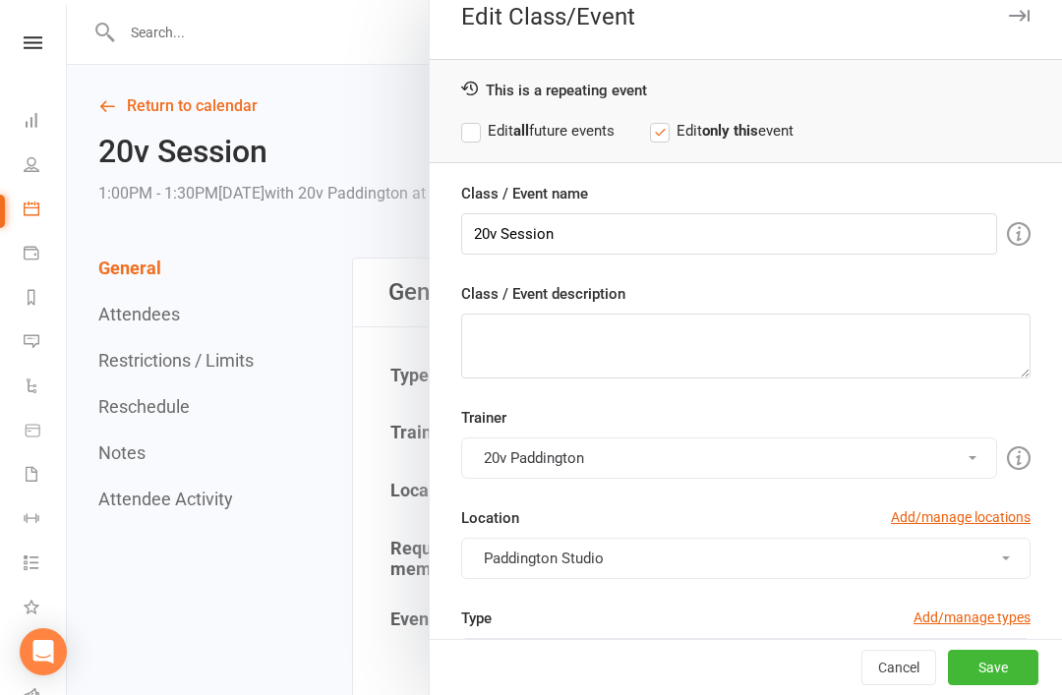
scroll to position [24, 0]
click at [872, 685] on button "Cancel" at bounding box center [898, 667] width 75 height 35
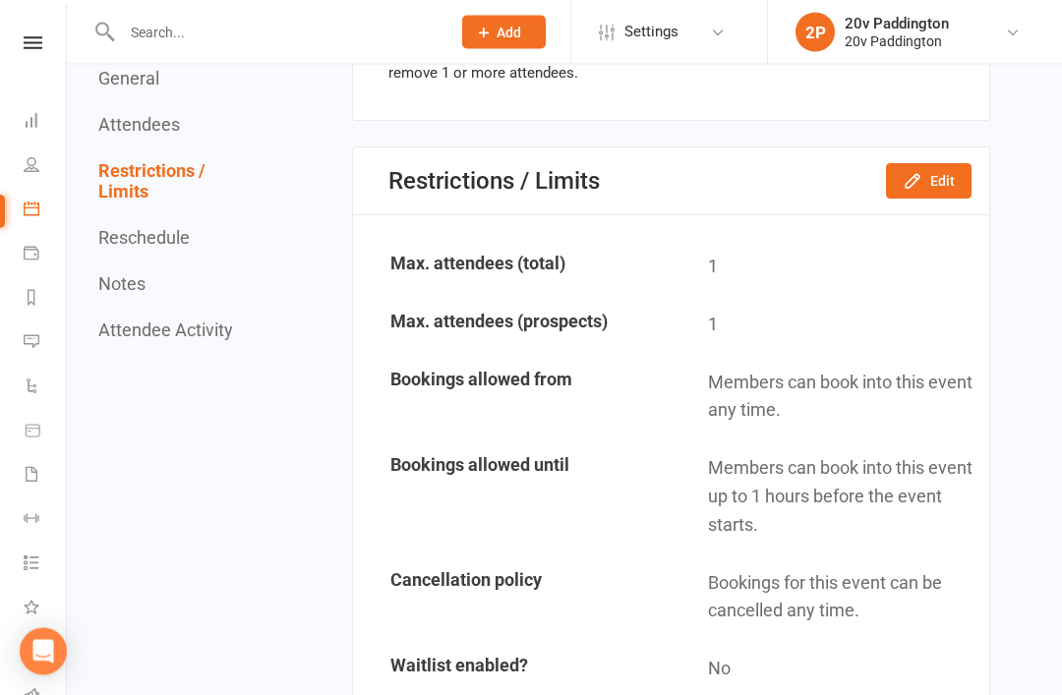
click at [966, 171] on button "Edit" at bounding box center [929, 181] width 86 height 35
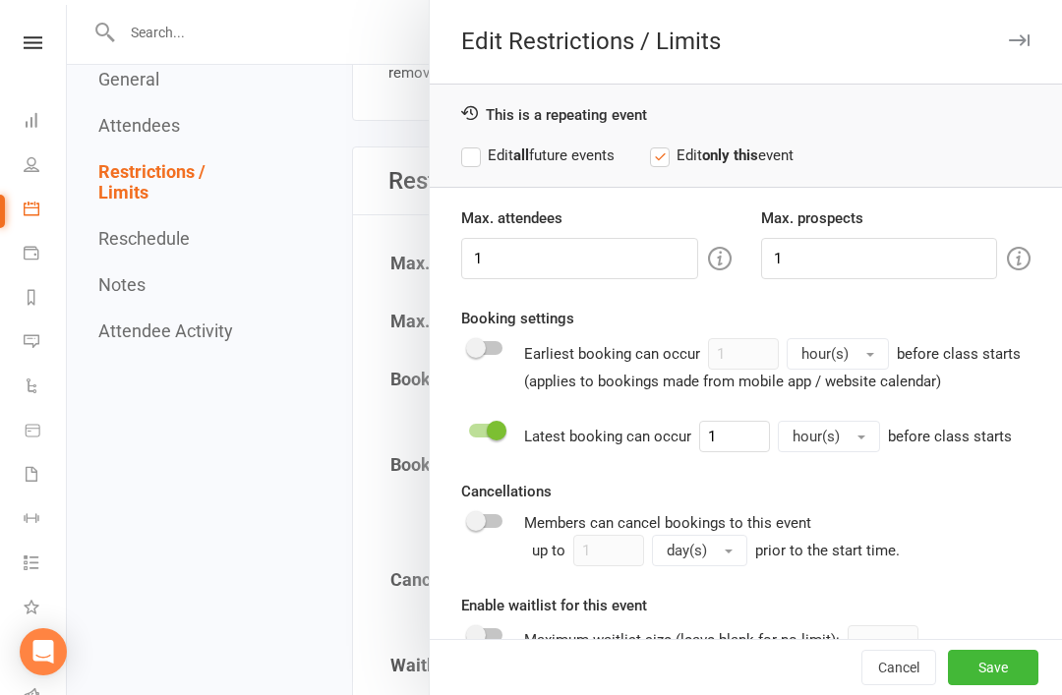
click at [622, 309] on div "Booking settings Earliest booking can occur 1 hour(s) before class starts (appl…" at bounding box center [745, 350] width 569 height 86
click at [694, 223] on div "Max. attendees 1" at bounding box center [596, 242] width 300 height 73
click at [655, 267] on input "1" at bounding box center [579, 258] width 237 height 41
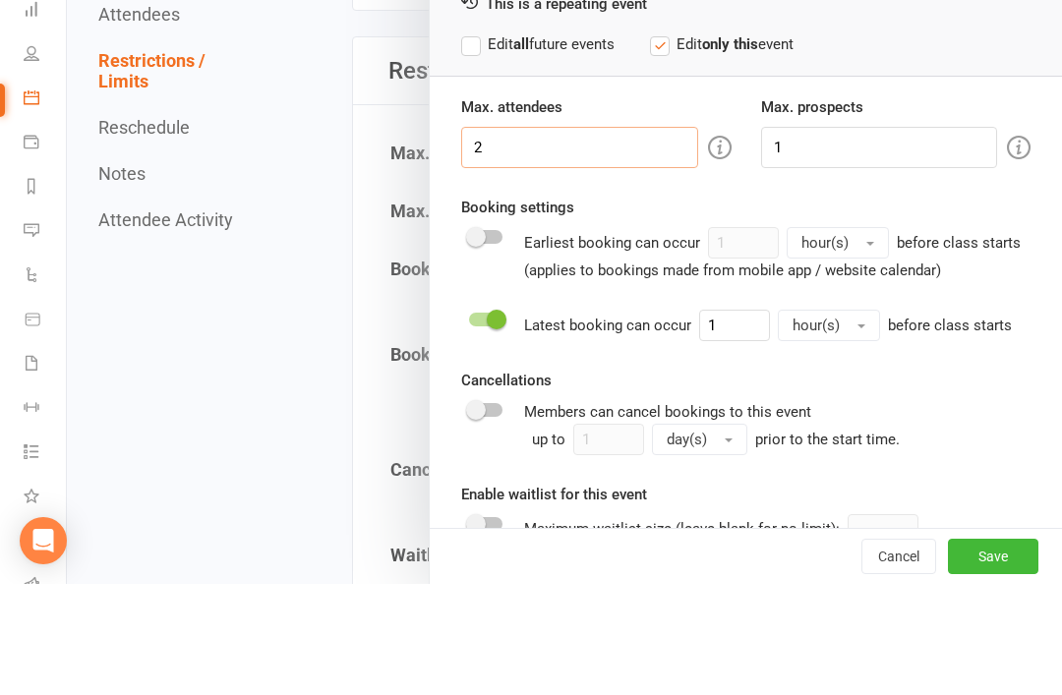
type input "2"
click at [971, 307] on div "Booking settings Earliest booking can occur 1 hour(s) before class starts (appl…" at bounding box center [745, 350] width 569 height 86
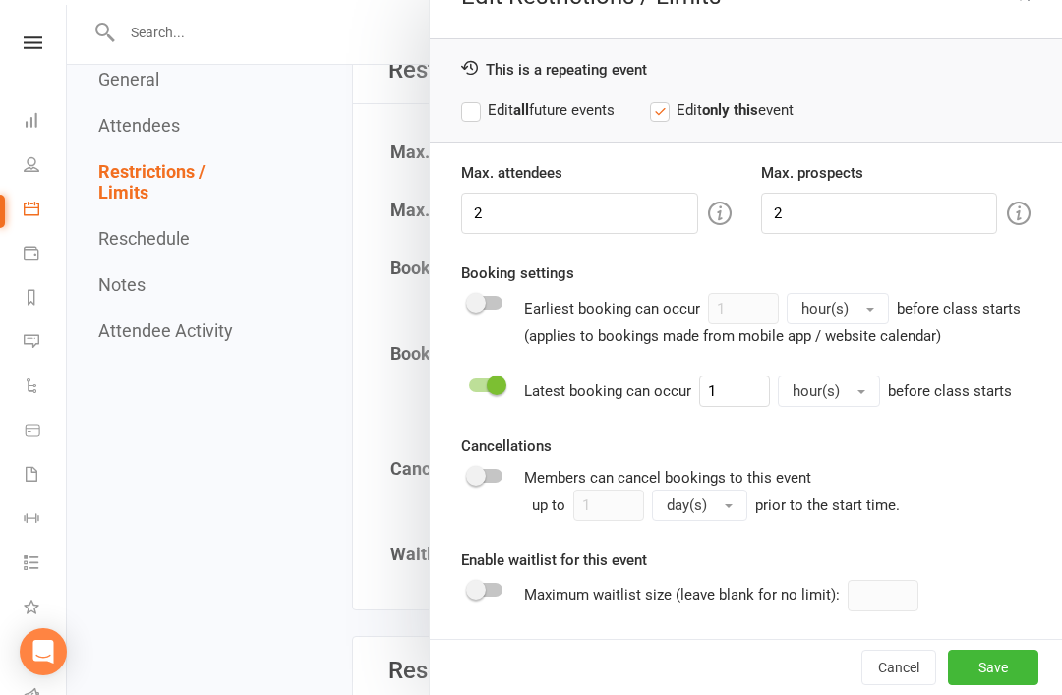
scroll to position [44, 0]
click at [1016, 655] on button "Save" at bounding box center [993, 667] width 90 height 35
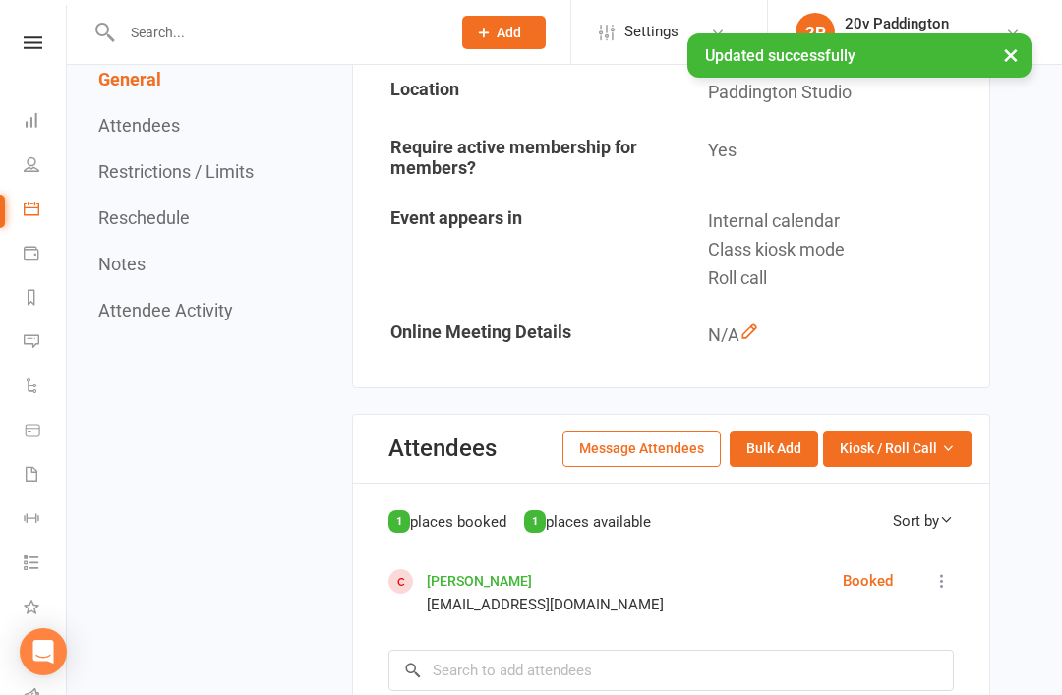
scroll to position [441, 0]
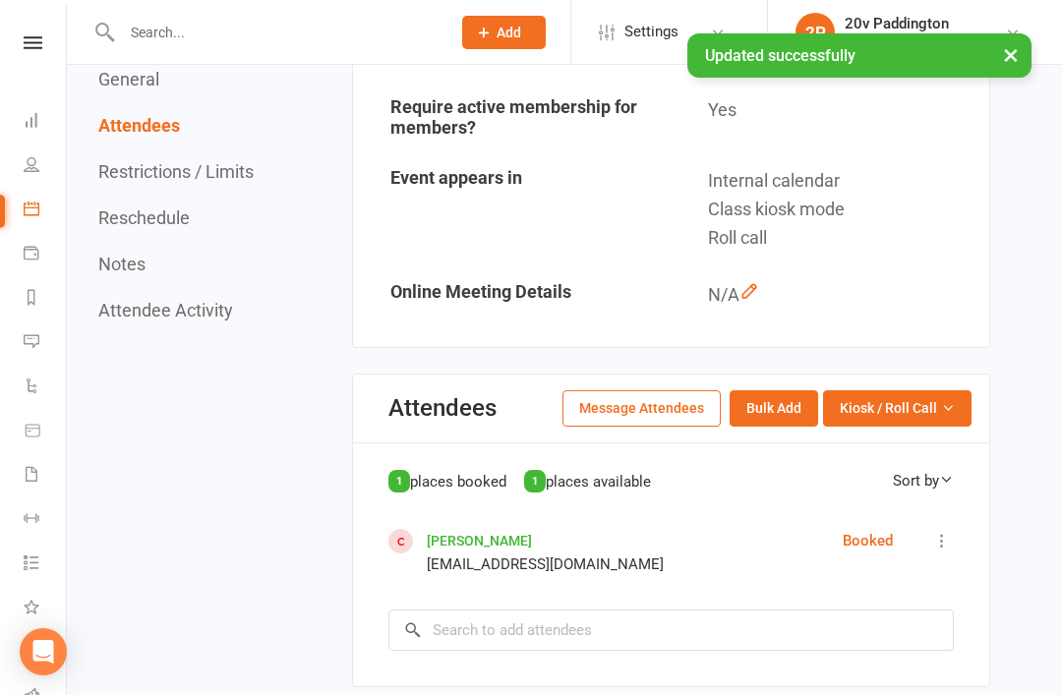
click at [771, 586] on div "1 places booked 1 places available Sort by First Name Last Name Quynh Anh Pham …" at bounding box center [670, 560] width 565 height 182
click at [742, 598] on div "1 places booked 1 places available Sort by First Name Last Name Quynh Anh Pham …" at bounding box center [670, 560] width 565 height 182
click at [719, 637] on input "search" at bounding box center [670, 629] width 565 height 41
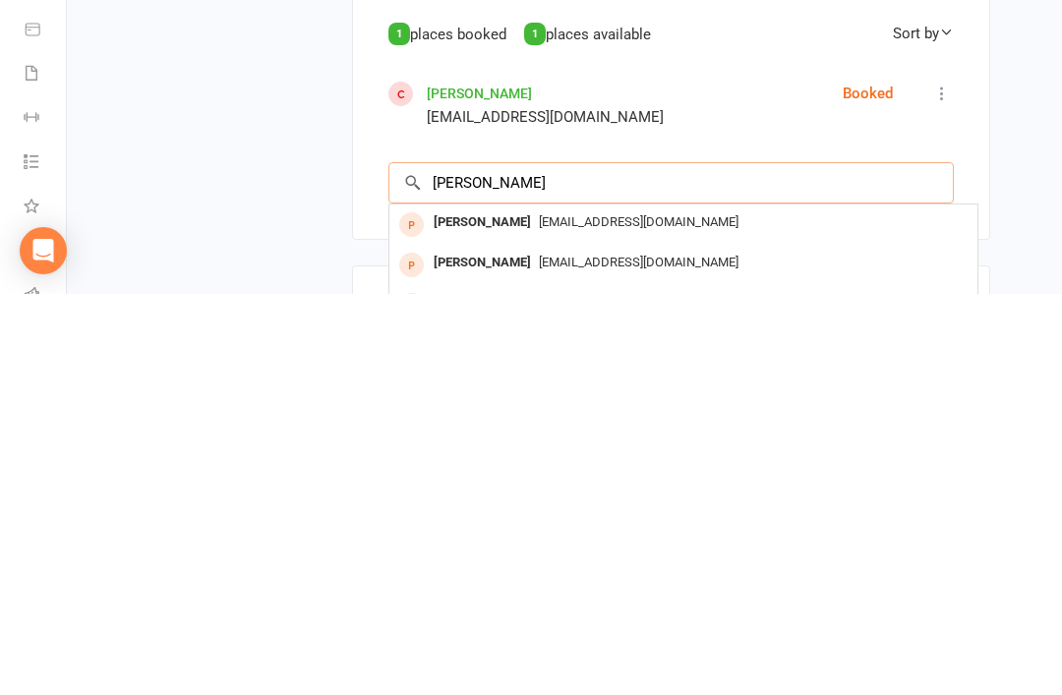
type input "Cassandra"
click at [755, 690] on div "Cassandrarose@google.com" at bounding box center [683, 704] width 572 height 29
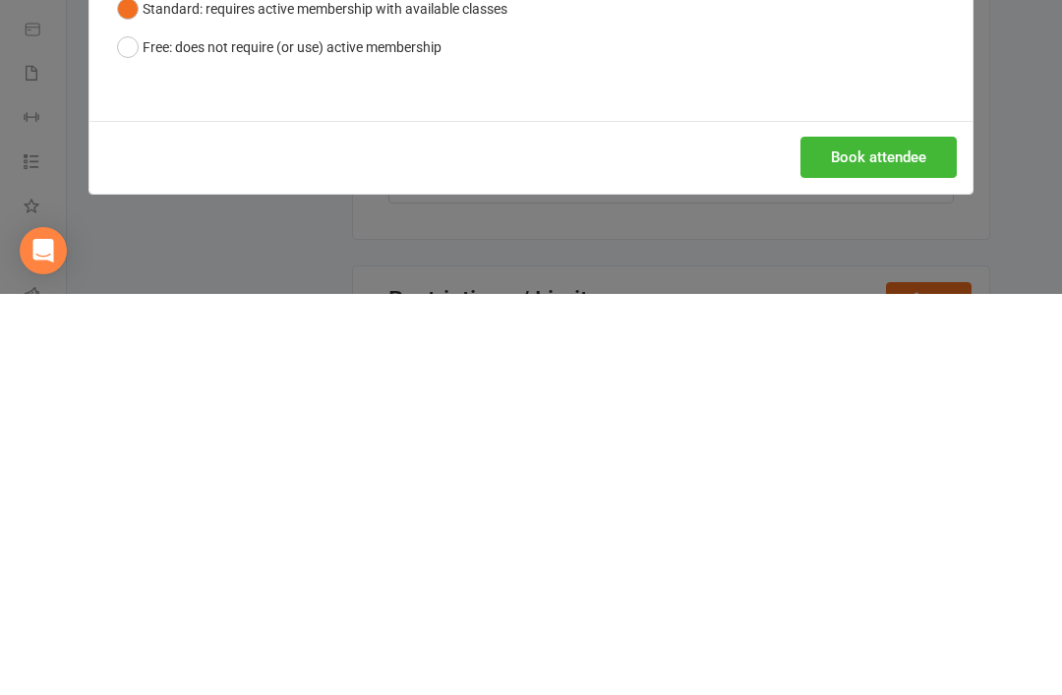
scroll to position [889, 0]
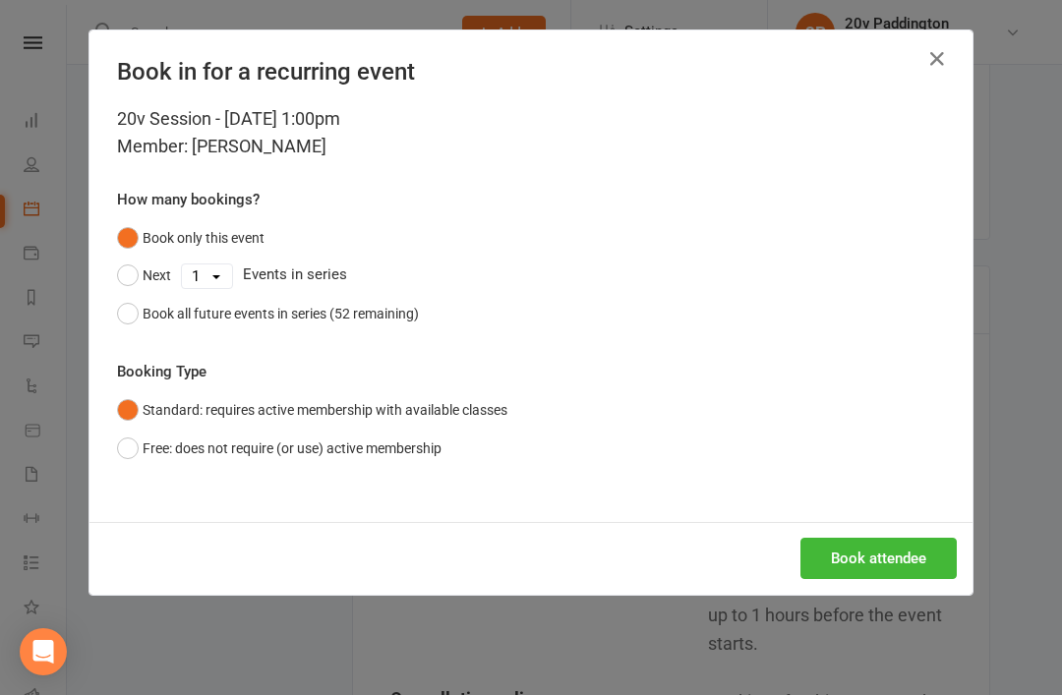
click at [890, 525] on div "Book attendee" at bounding box center [530, 558] width 883 height 73
click at [888, 531] on div "Book attendee" at bounding box center [530, 558] width 883 height 73
click at [888, 541] on button "Book attendee" at bounding box center [878, 558] width 156 height 41
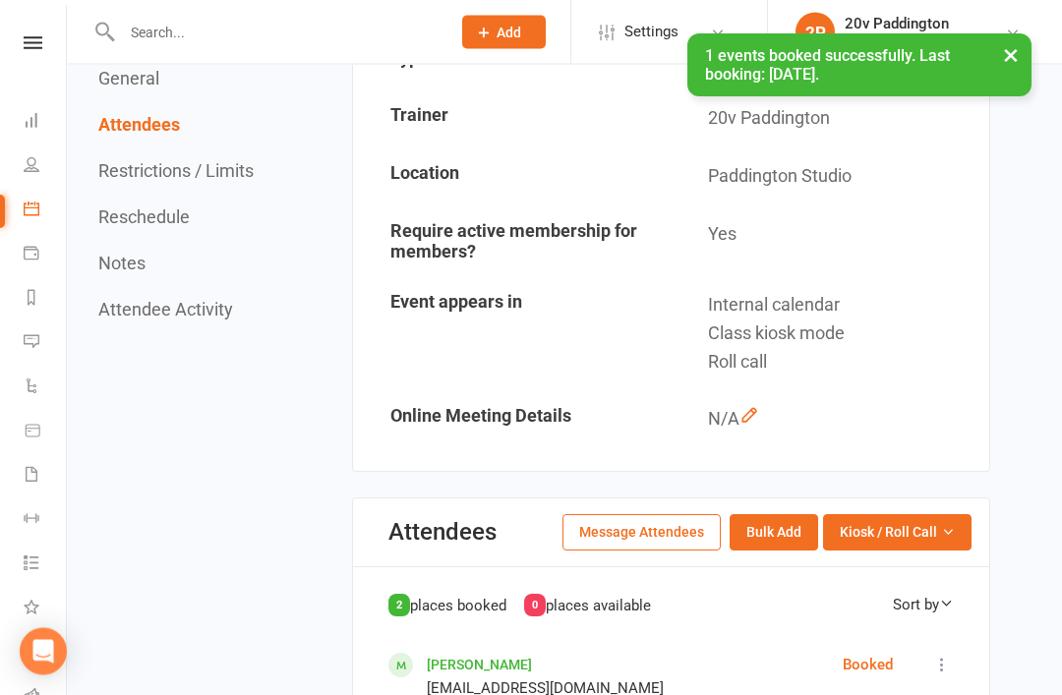
scroll to position [285, 0]
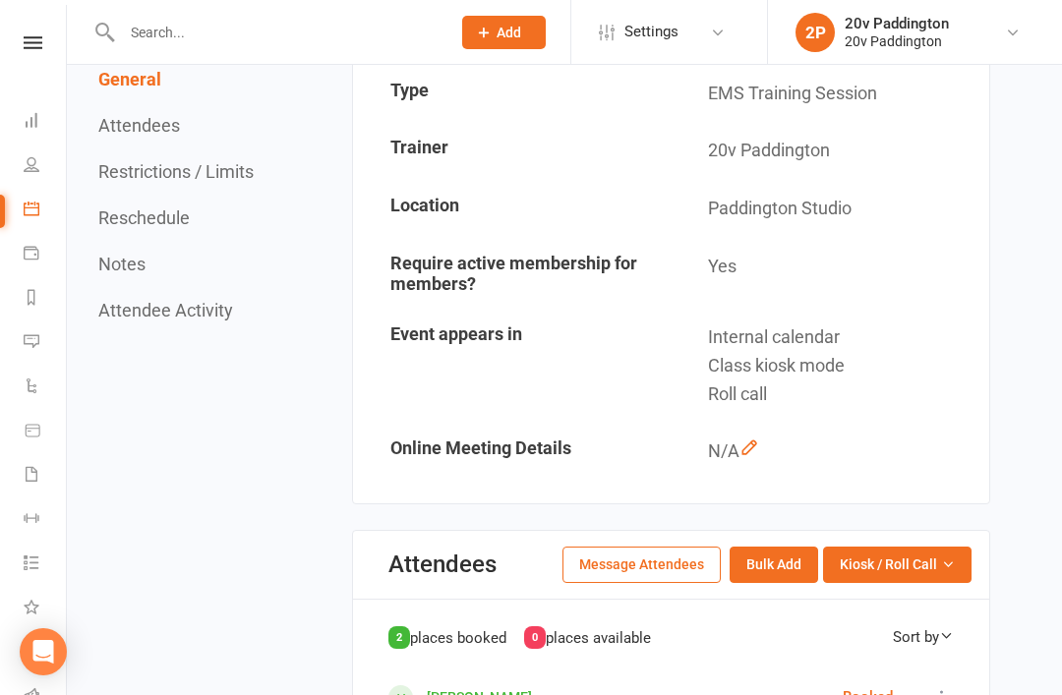
click at [51, 212] on link "Calendar" at bounding box center [46, 211] width 44 height 44
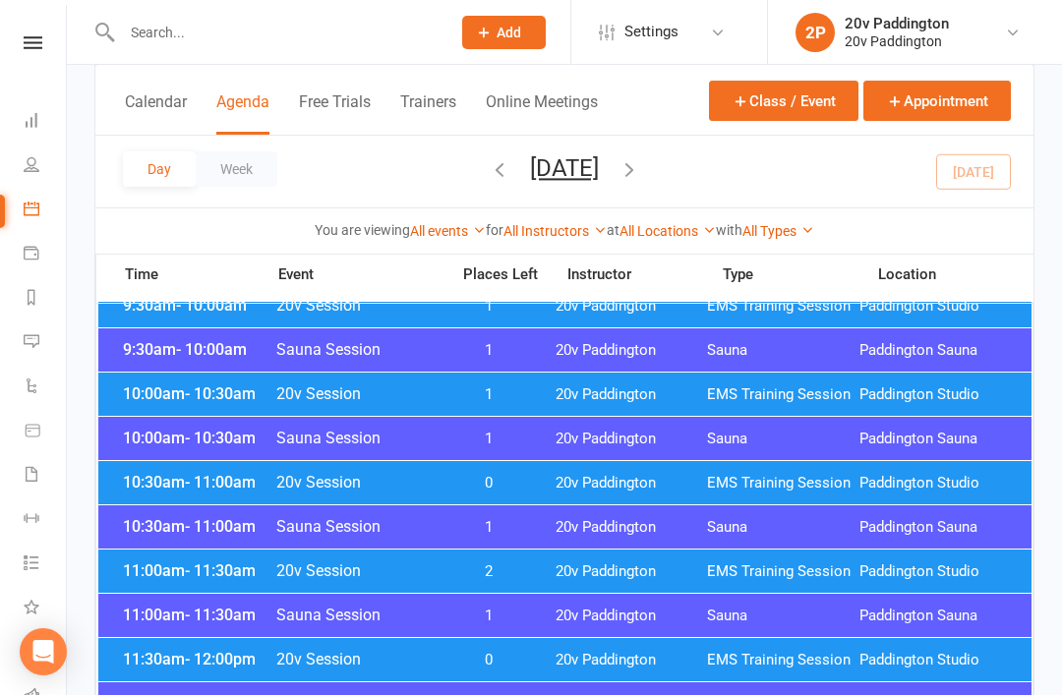
scroll to position [632, 0]
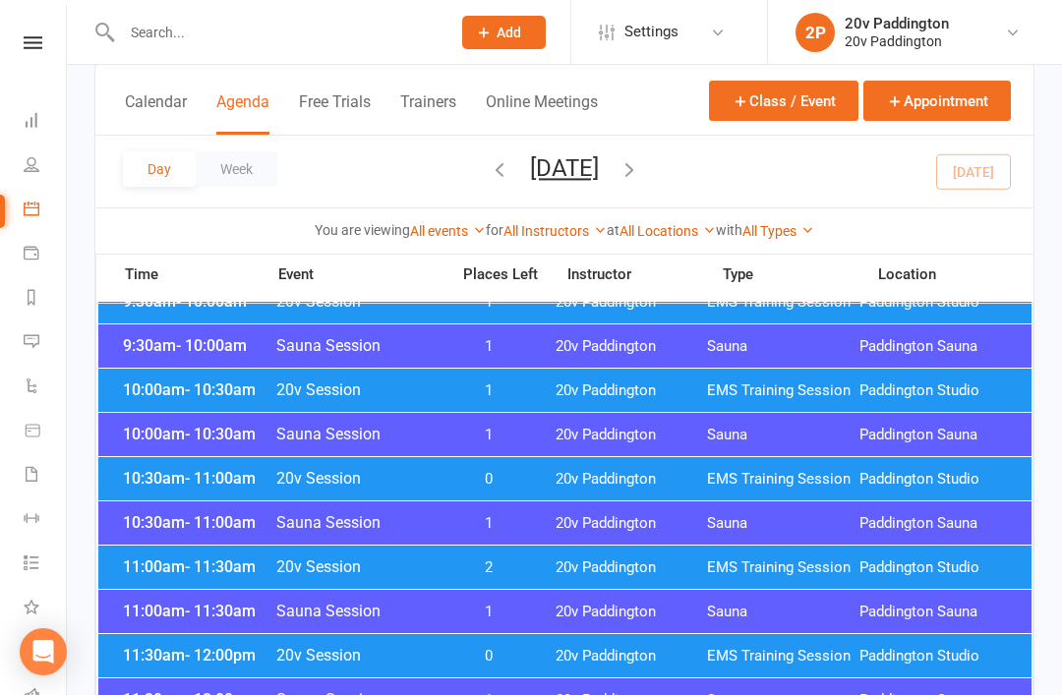
click at [701, 479] on span "20v Paddington" at bounding box center [631, 479] width 152 height 19
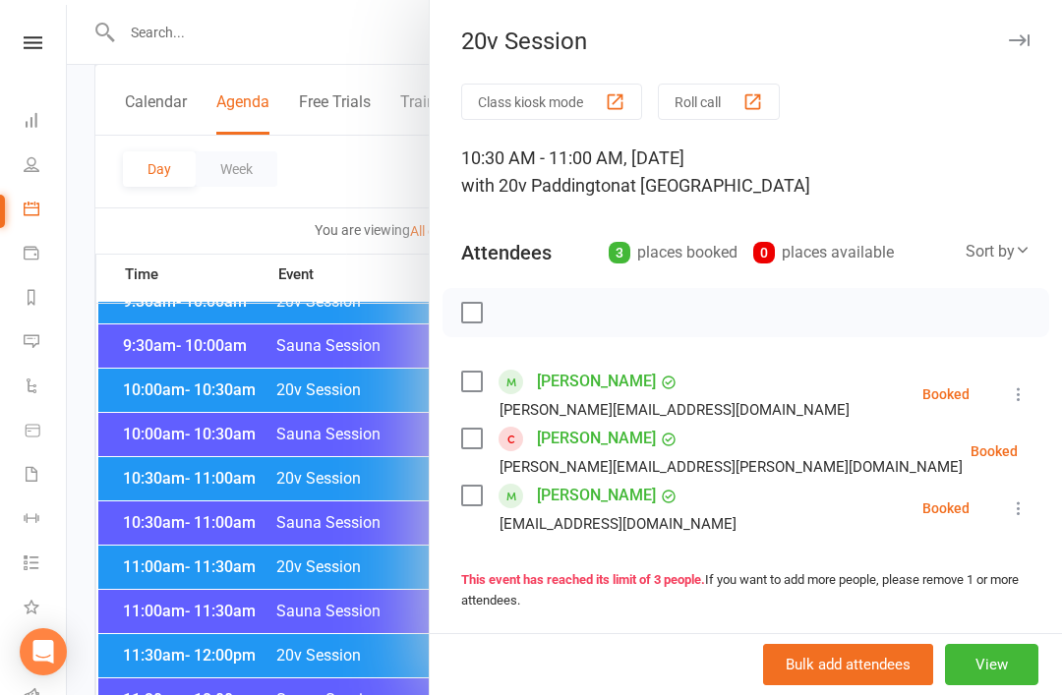
click at [264, 595] on div at bounding box center [564, 347] width 995 height 695
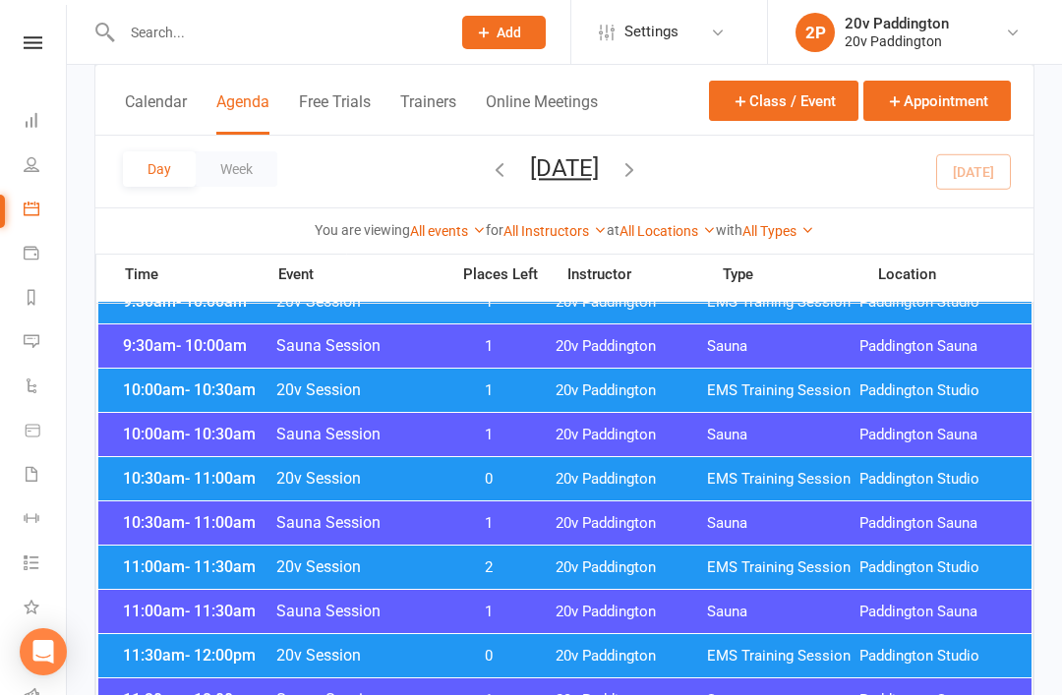
click at [503, 387] on span "1" at bounding box center [488, 390] width 103 height 19
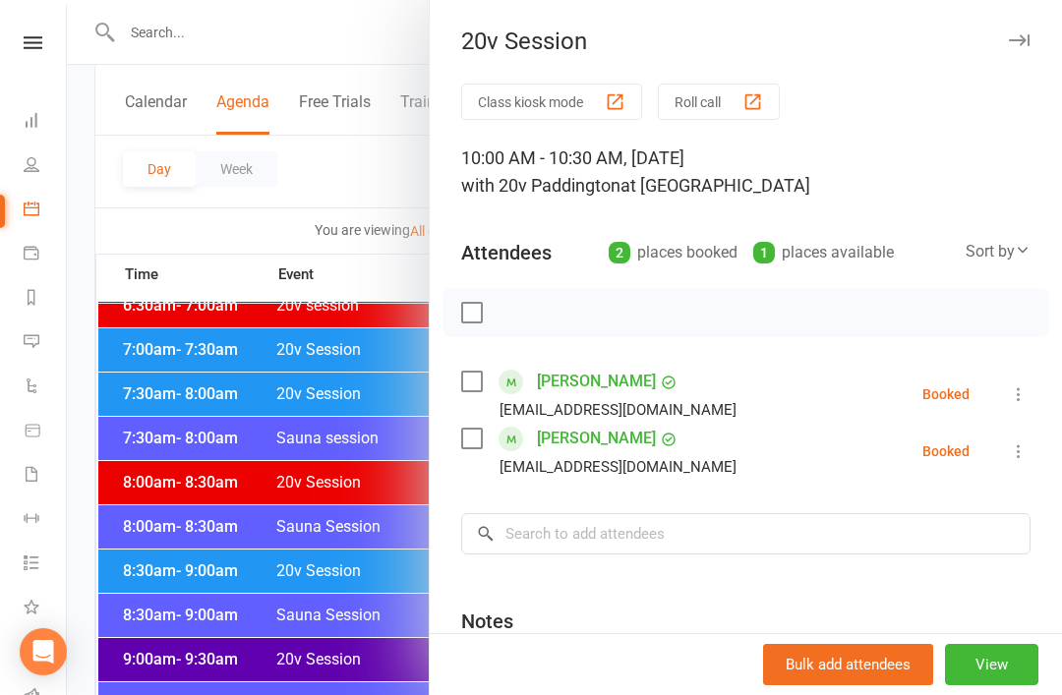
scroll to position [0, 0]
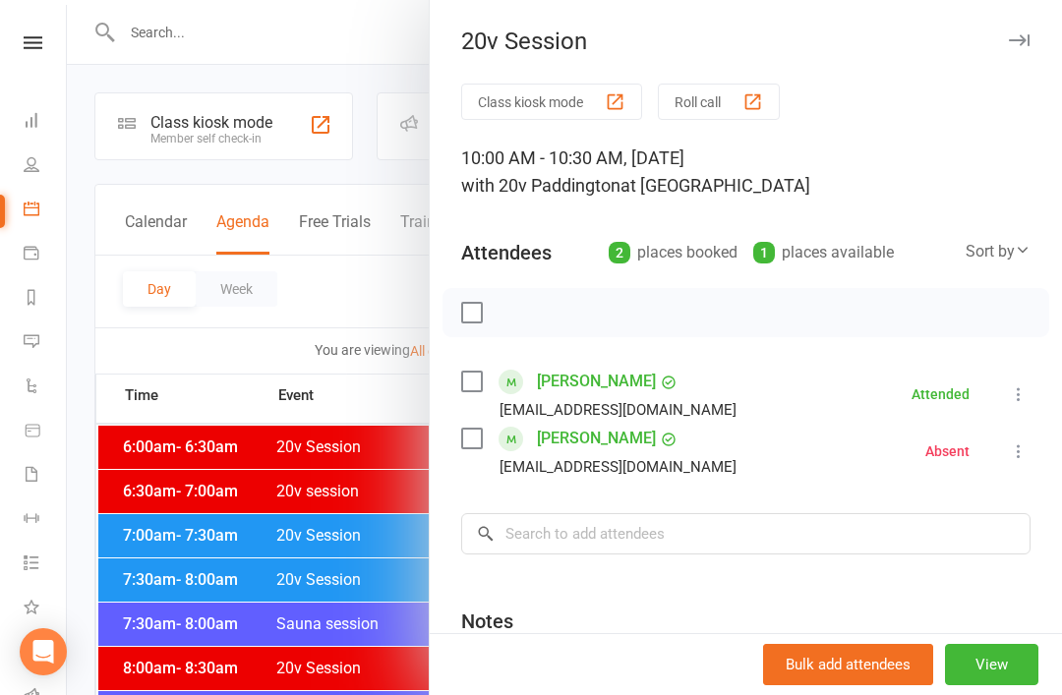
click at [47, 217] on link "Calendar" at bounding box center [46, 211] width 44 height 44
click at [33, 230] on link "Calendar" at bounding box center [46, 211] width 44 height 44
click at [41, 223] on link "Calendar" at bounding box center [46, 211] width 44 height 44
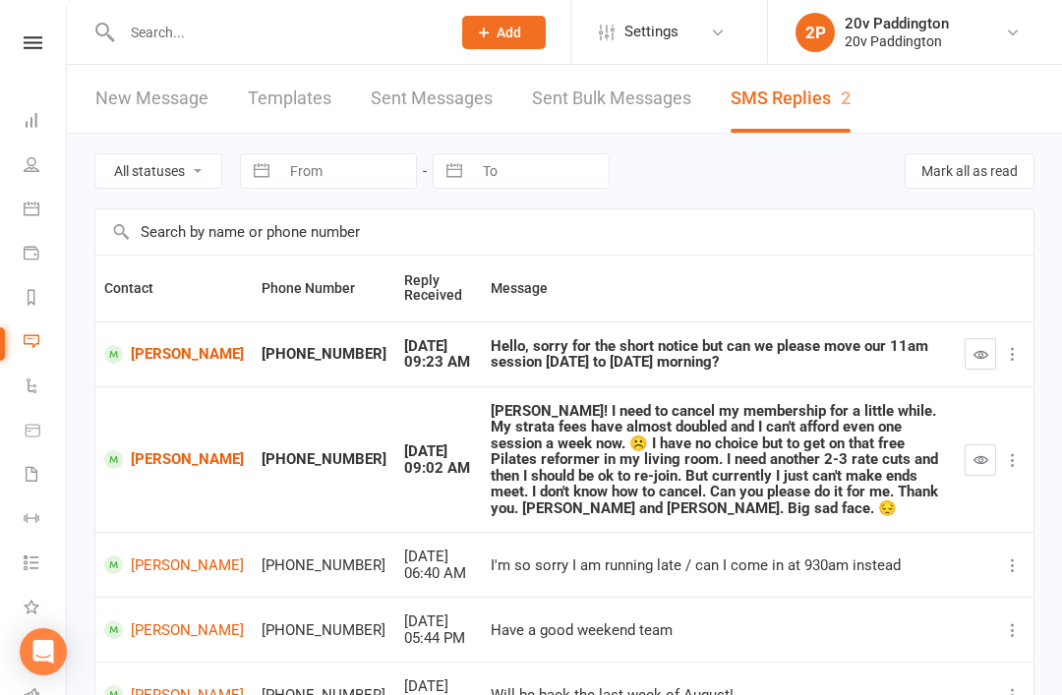
click at [148, 362] on link "[PERSON_NAME]" at bounding box center [174, 354] width 140 height 19
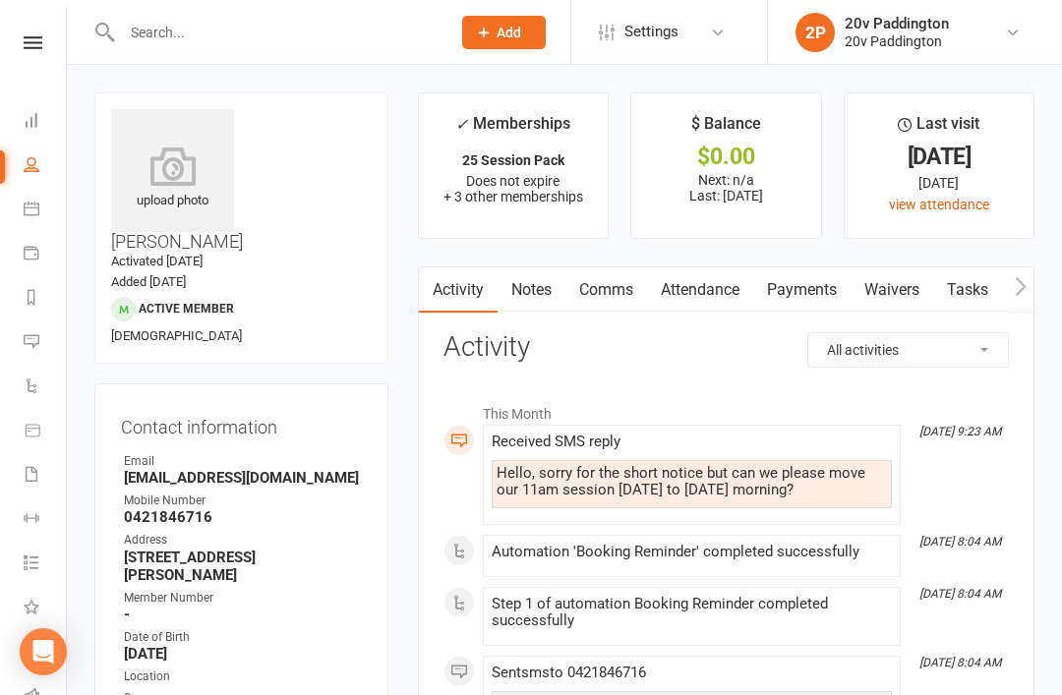
click at [153, 21] on input "text" at bounding box center [276, 33] width 320 height 28
click at [144, 8] on div at bounding box center [265, 32] width 342 height 64
click at [611, 304] on link "Comms" at bounding box center [606, 289] width 82 height 45
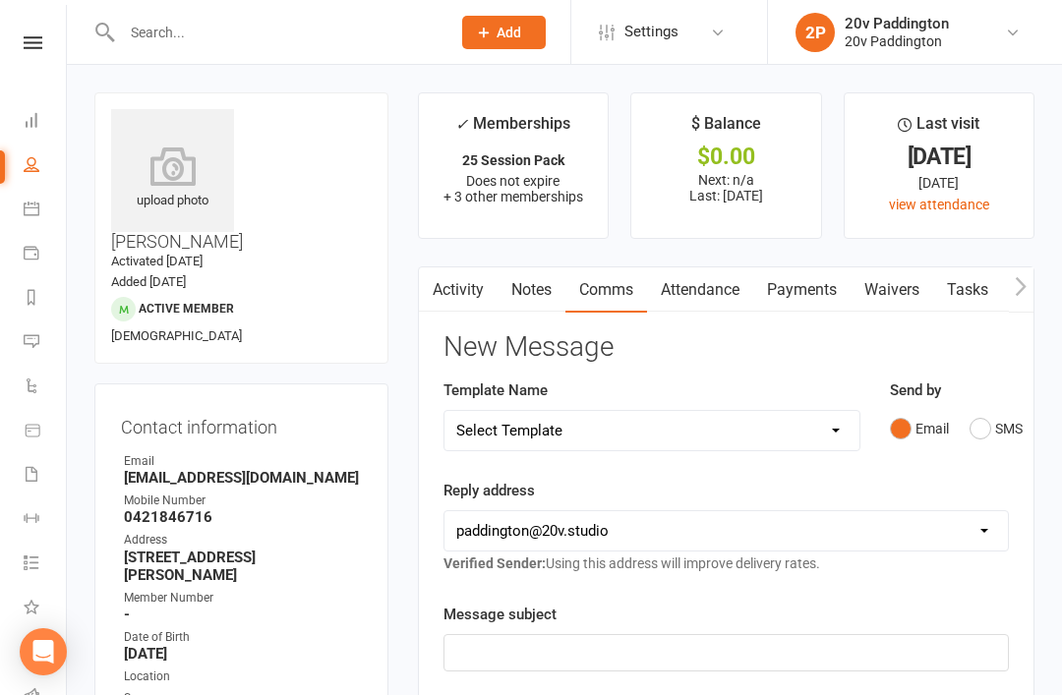
click at [962, 417] on div "Email SMS" at bounding box center [949, 428] width 119 height 37
click at [947, 427] on button "Email" at bounding box center [919, 428] width 59 height 37
click at [1007, 419] on button "SMS" at bounding box center [995, 428] width 53 height 37
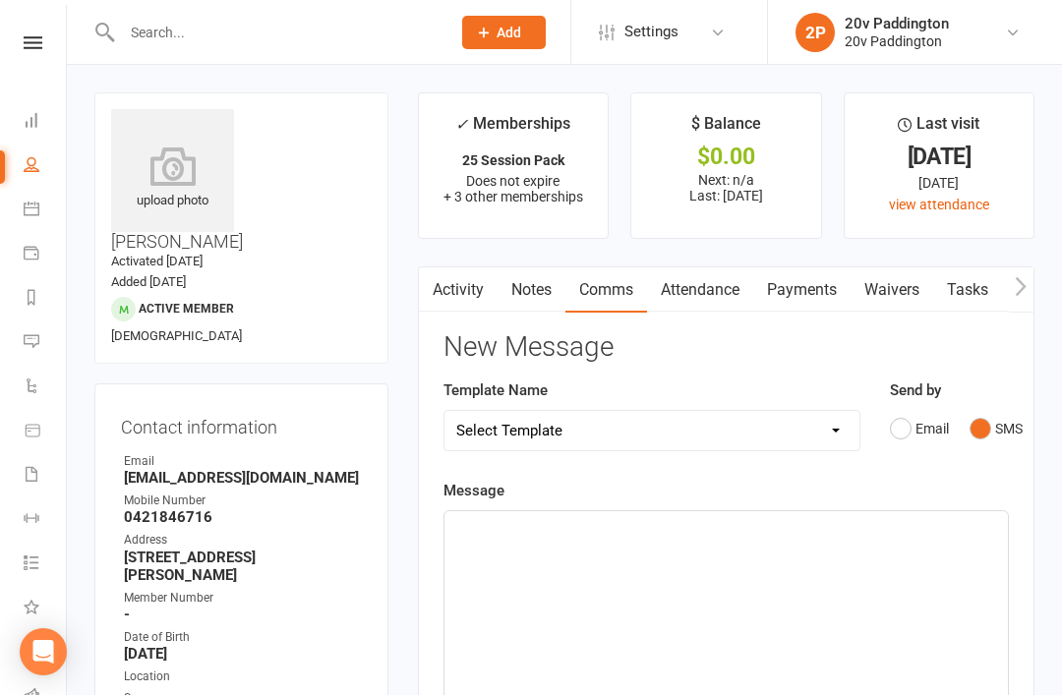
click at [709, 597] on div "﻿" at bounding box center [725, 658] width 563 height 295
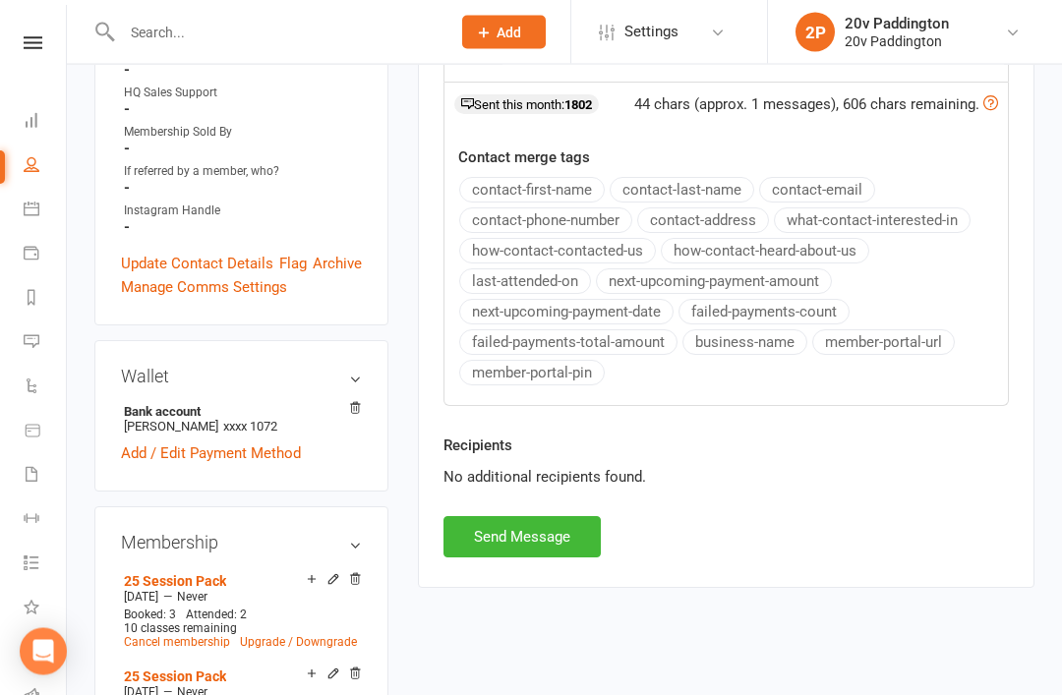
click at [542, 542] on button "Send Message" at bounding box center [521, 537] width 157 height 41
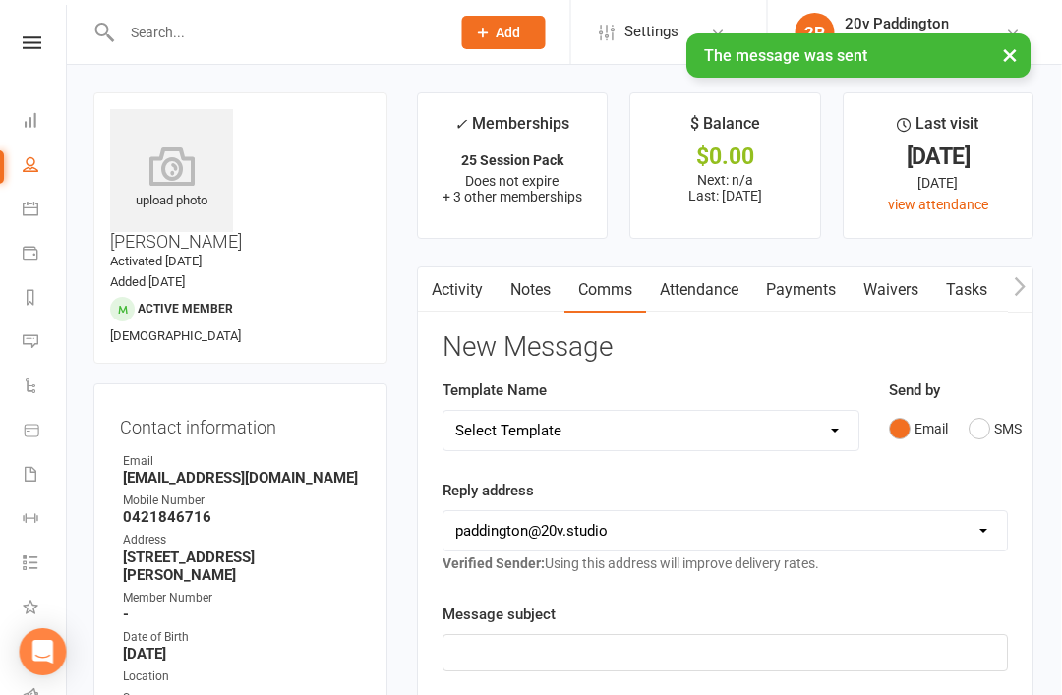
scroll to position [0, 367]
click at [25, 339] on icon at bounding box center [32, 341] width 16 height 16
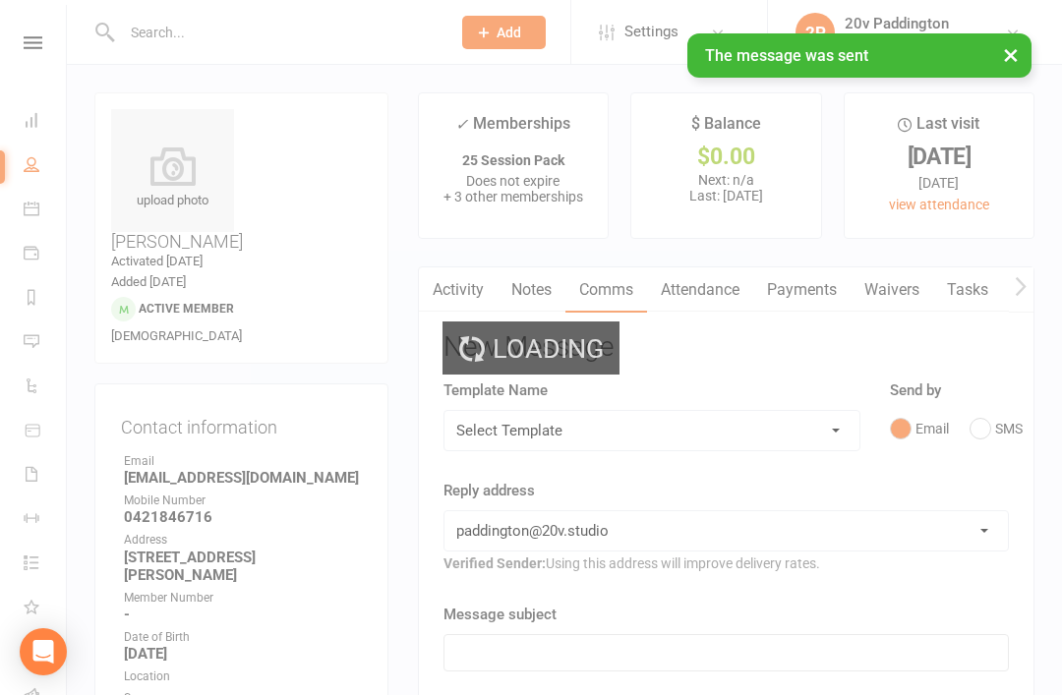
click at [29, 346] on div "Loading" at bounding box center [531, 347] width 1062 height 695
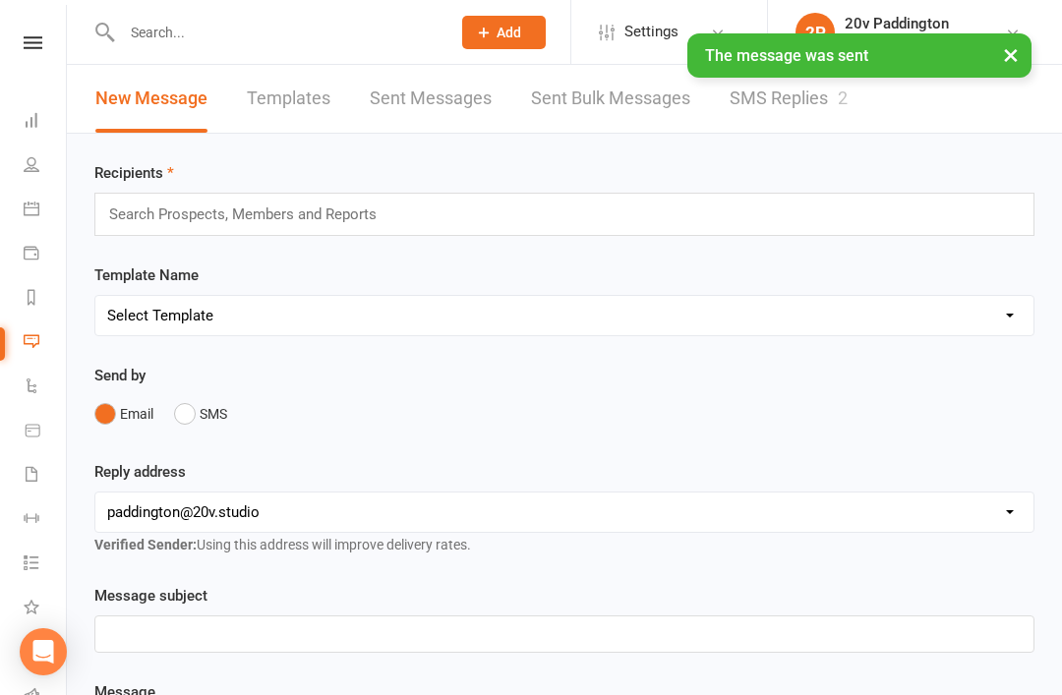
click at [778, 105] on link "SMS Replies 2" at bounding box center [788, 99] width 118 height 68
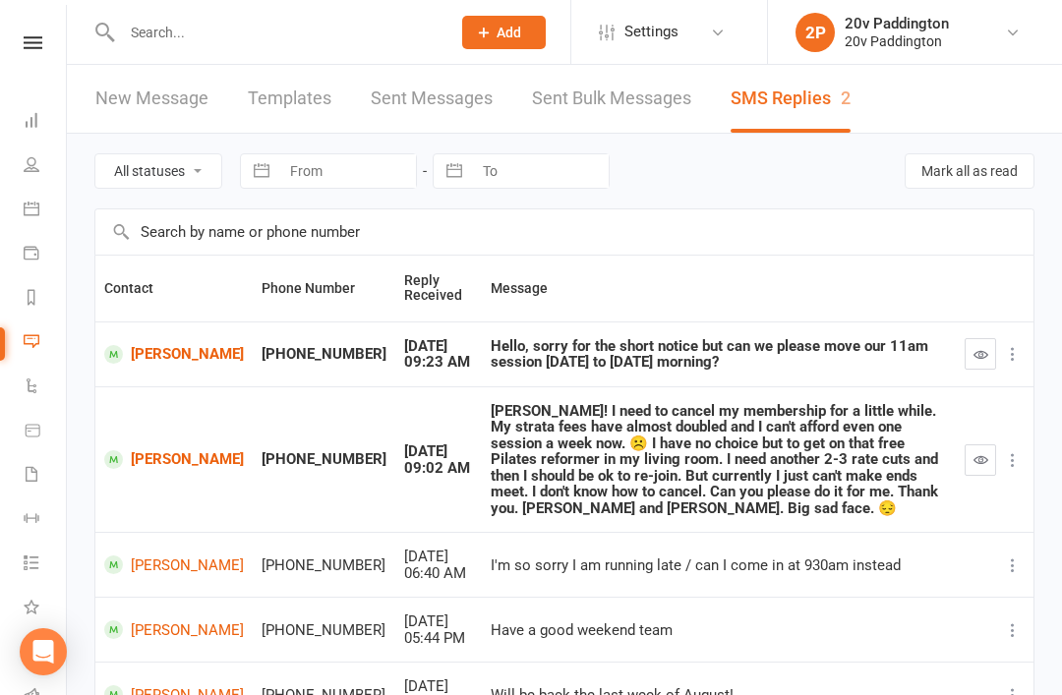
click at [994, 347] on button "button" at bounding box center [979, 353] width 31 height 31
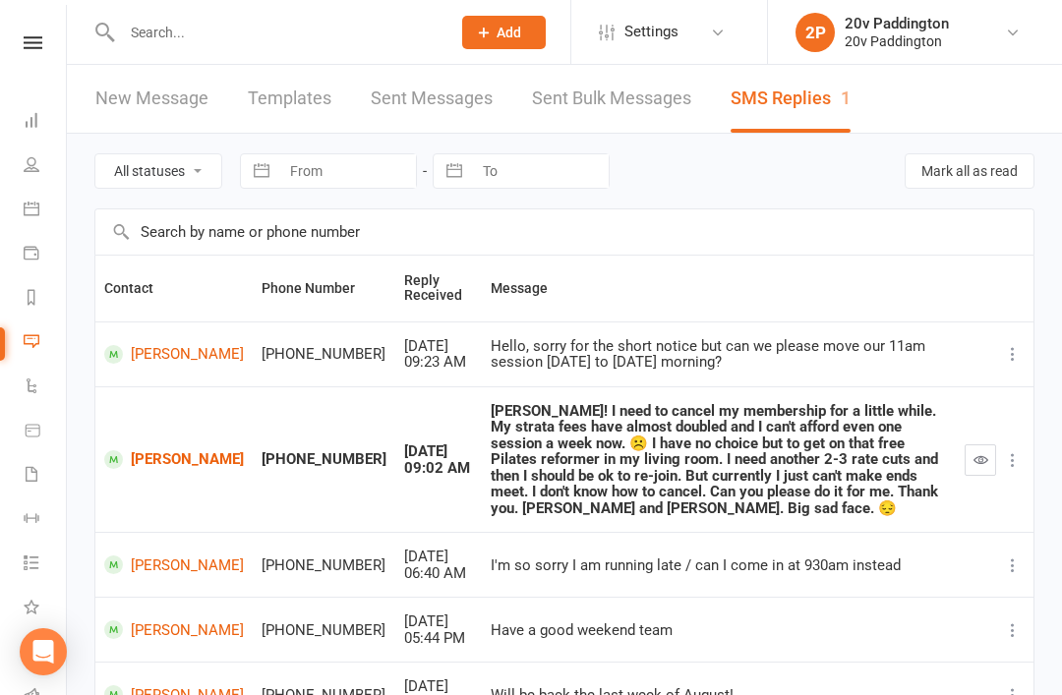
click at [376, 12] on div at bounding box center [265, 32] width 342 height 64
click at [351, 70] on div "New Message Templates Sent Messages Sent Bulk Messages SMS Replies 1" at bounding box center [473, 99] width 812 height 68
click at [306, 23] on input "text" at bounding box center [276, 33] width 320 height 28
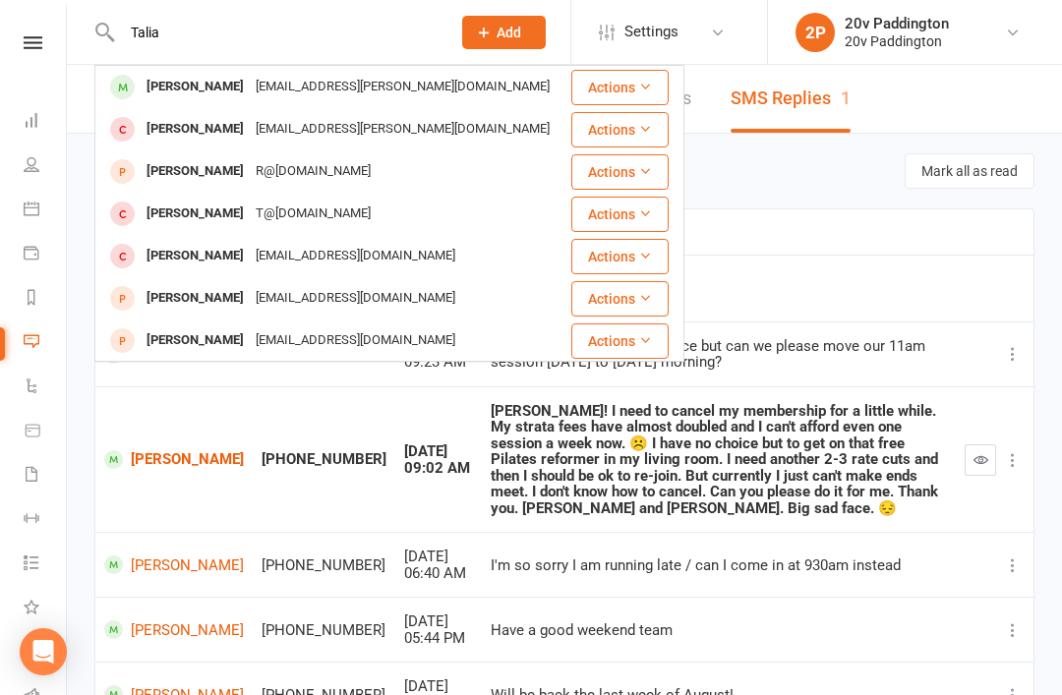
type input "Talia"
click at [413, 97] on div "[PERSON_NAME] [PERSON_NAME][EMAIL_ADDRESS][PERSON_NAME][DOMAIN_NAME]" at bounding box center [332, 87] width 473 height 40
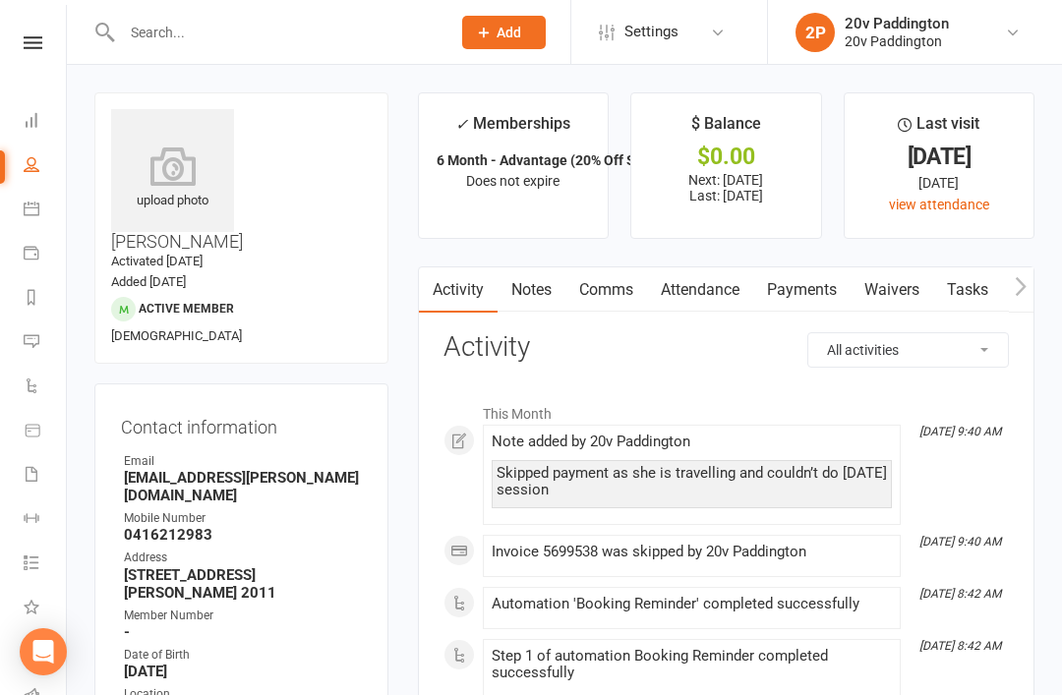
click at [676, 295] on link "Attendance" at bounding box center [700, 289] width 106 height 45
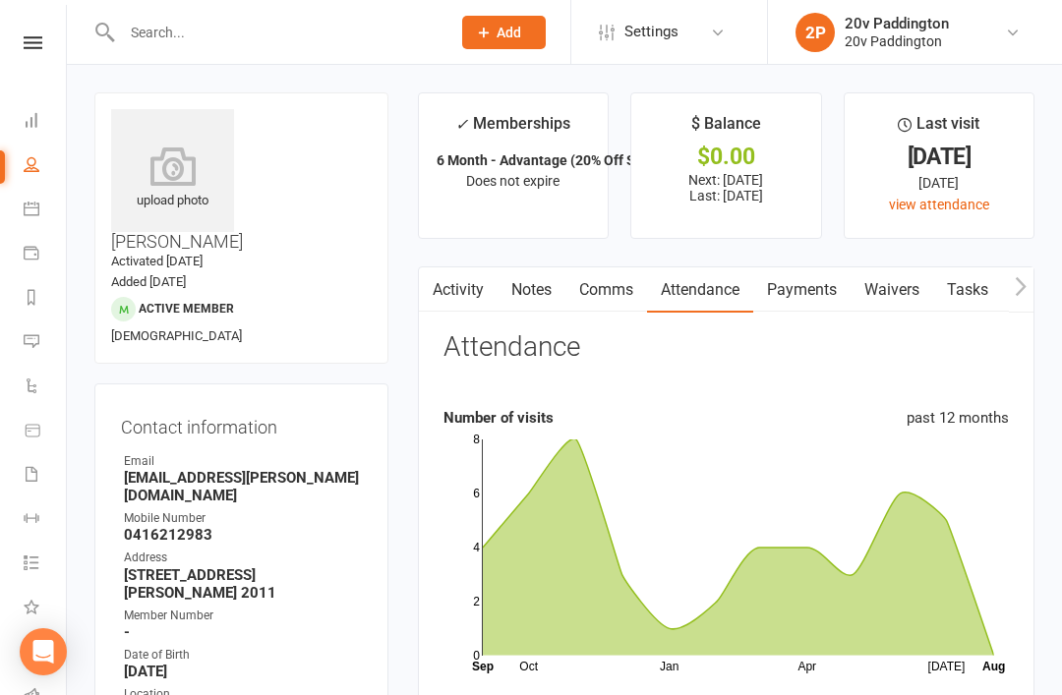
click at [46, 340] on link "Messages 1" at bounding box center [46, 343] width 44 height 44
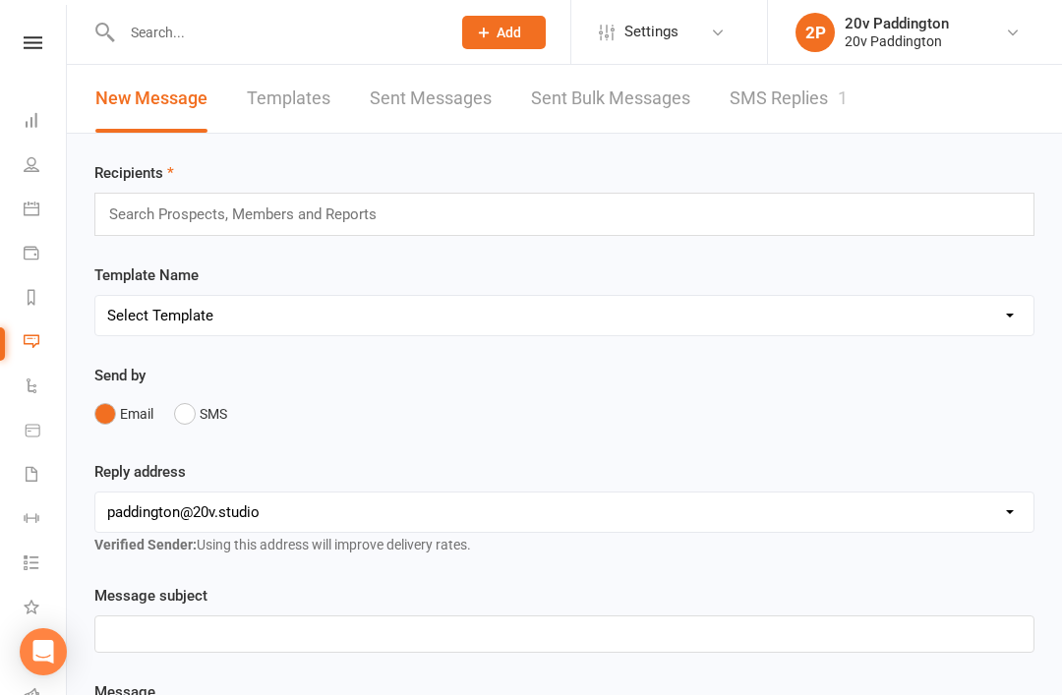
click at [771, 131] on link "SMS Replies 1" at bounding box center [788, 99] width 118 height 68
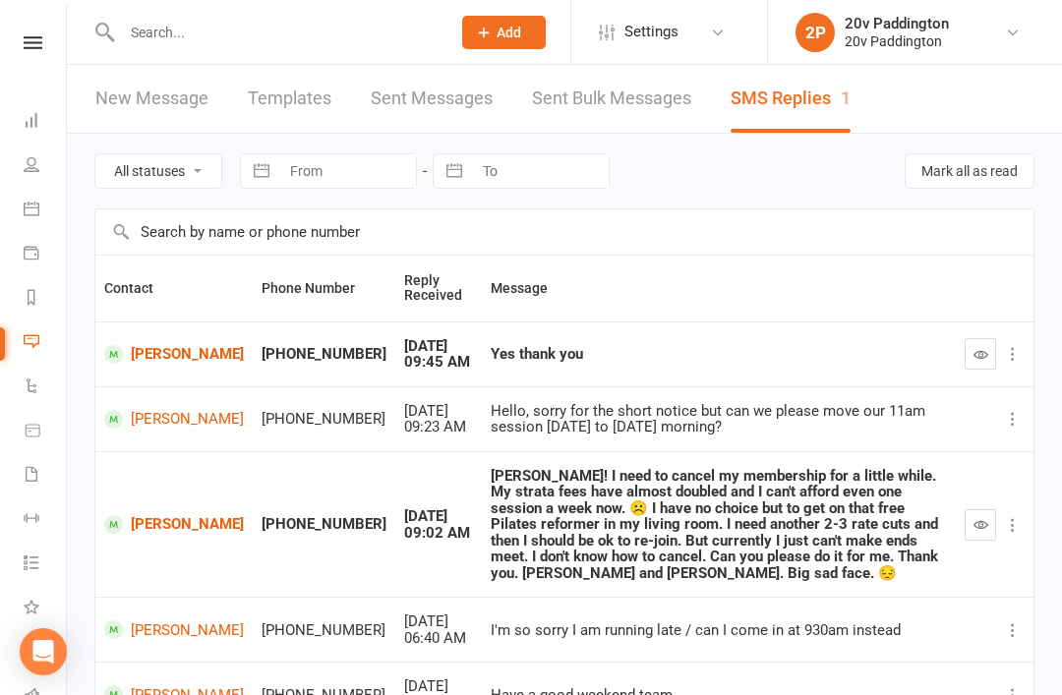
click at [981, 364] on button "button" at bounding box center [979, 353] width 31 height 31
click at [150, 388] on td "[PERSON_NAME]" at bounding box center [173, 418] width 157 height 65
click at [142, 353] on link "[PERSON_NAME]" at bounding box center [174, 354] width 140 height 19
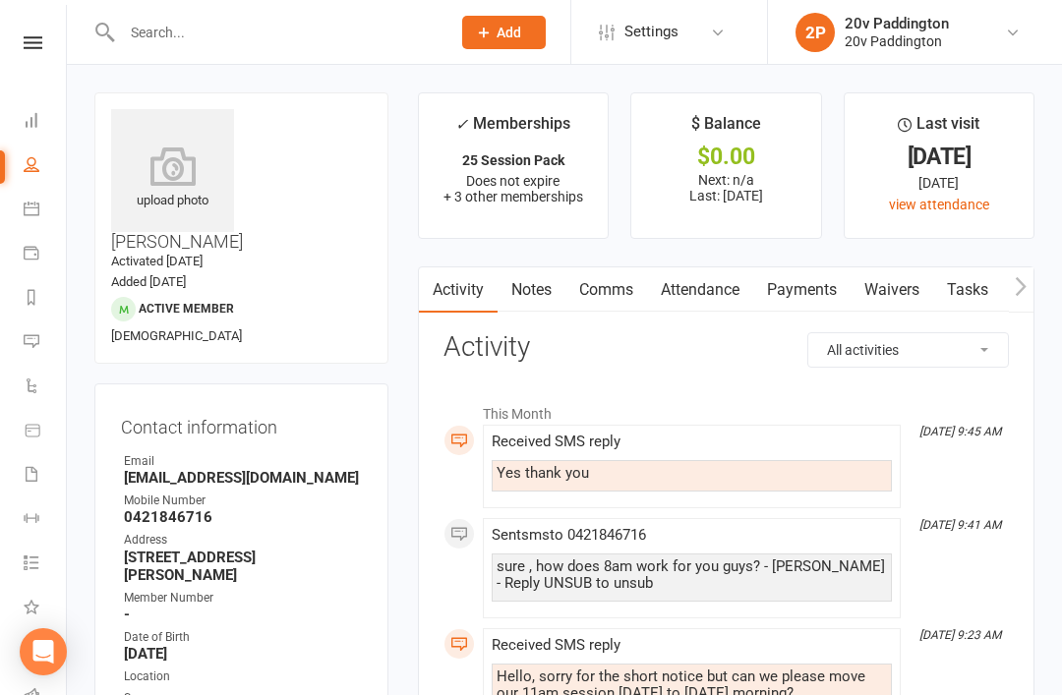
click at [602, 306] on link "Comms" at bounding box center [606, 289] width 82 height 45
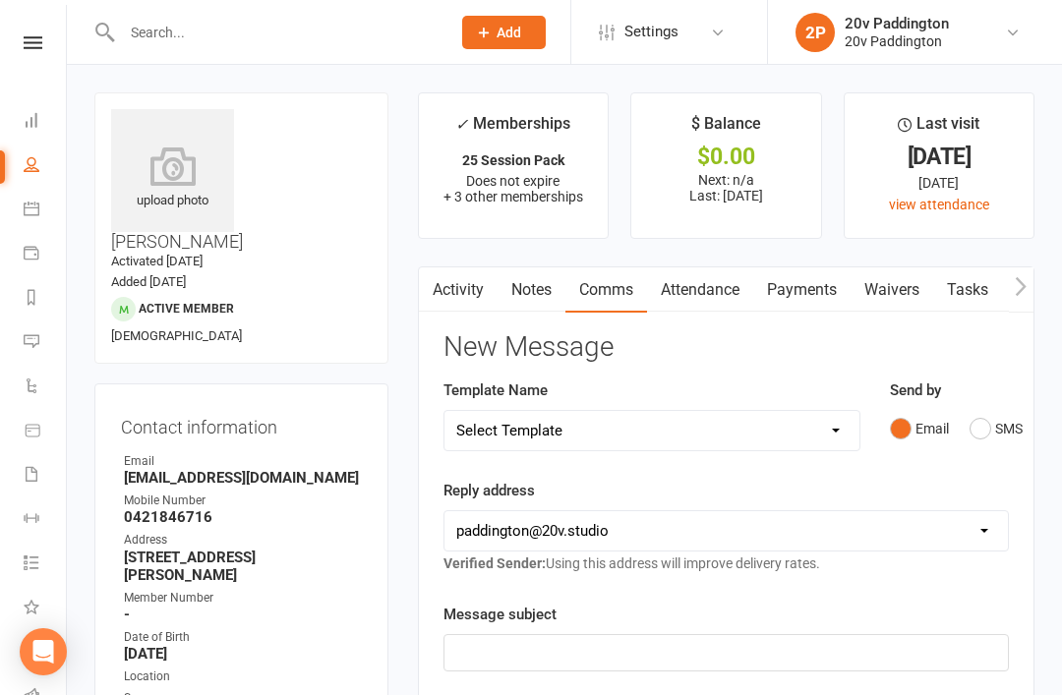
click at [968, 386] on div "Send by Email SMS" at bounding box center [949, 412] width 119 height 69
click at [988, 443] on button "SMS" at bounding box center [995, 428] width 53 height 37
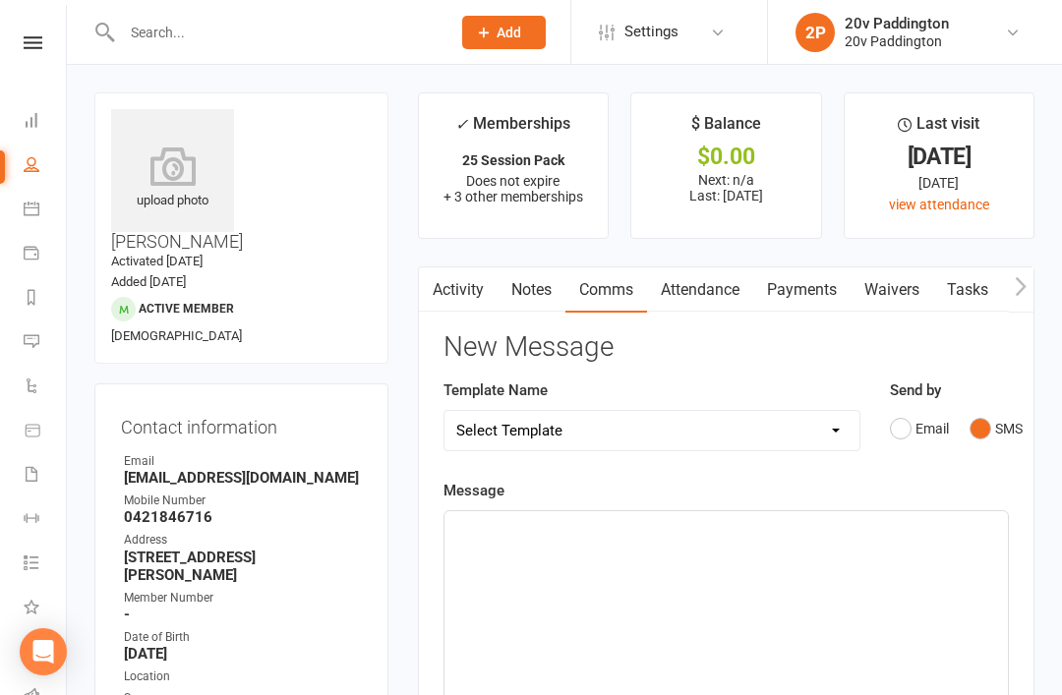
click at [747, 555] on div "﻿" at bounding box center [725, 658] width 563 height 295
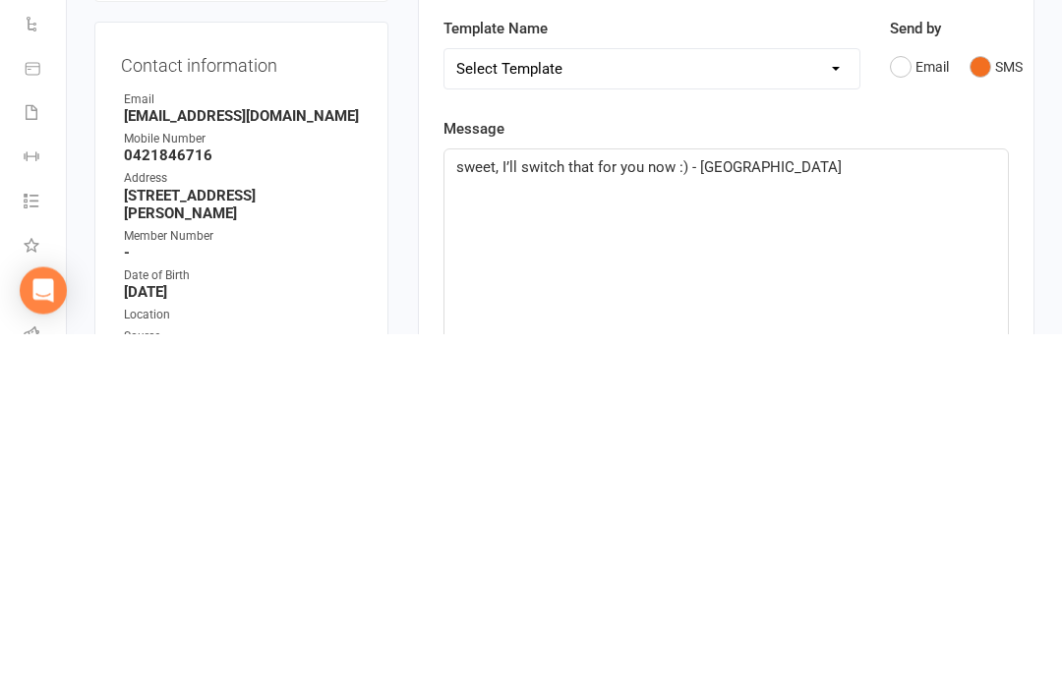
click at [985, 511] on div "sweet, I’ll switch that for you now :) - Zac" at bounding box center [725, 658] width 563 height 295
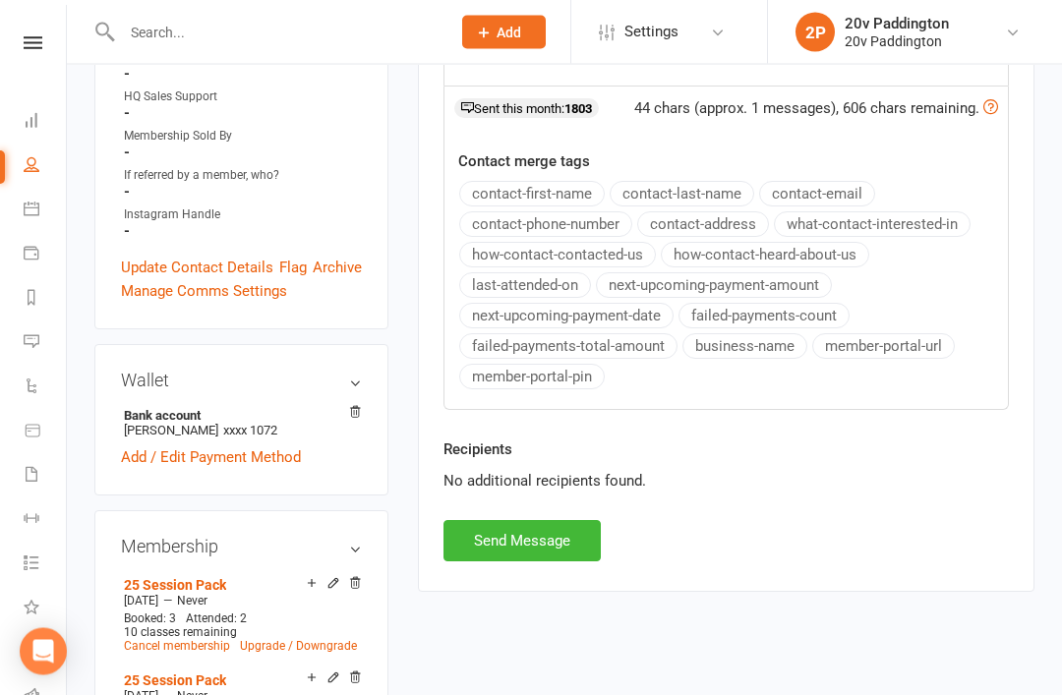
click at [519, 554] on button "Send Message" at bounding box center [521, 541] width 157 height 41
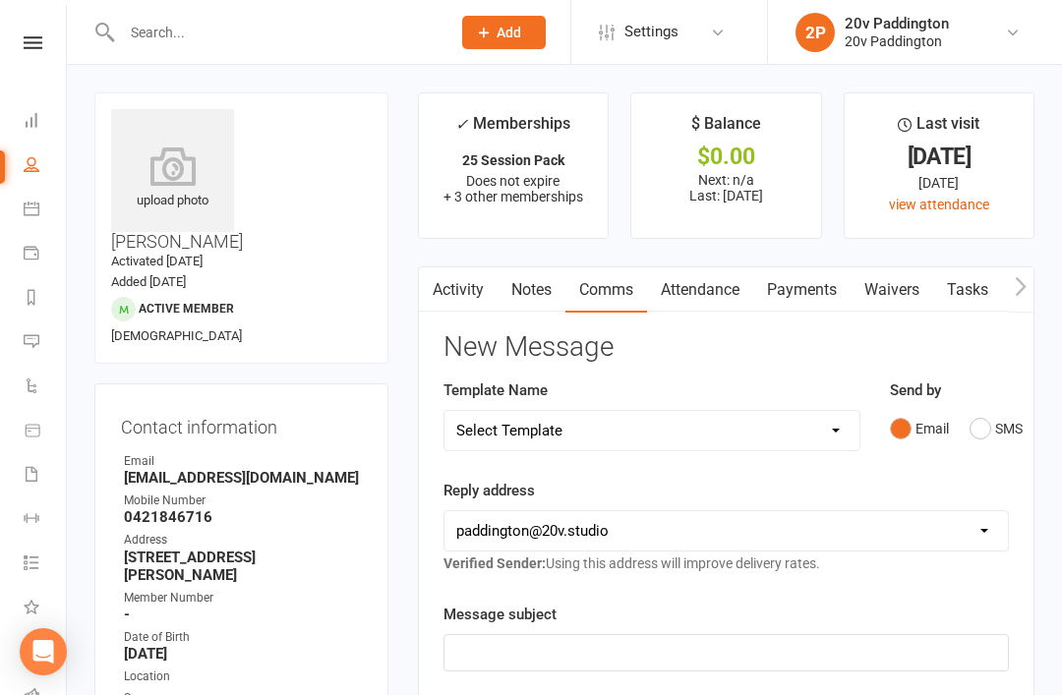
click at [162, 45] on input "text" at bounding box center [276, 33] width 320 height 28
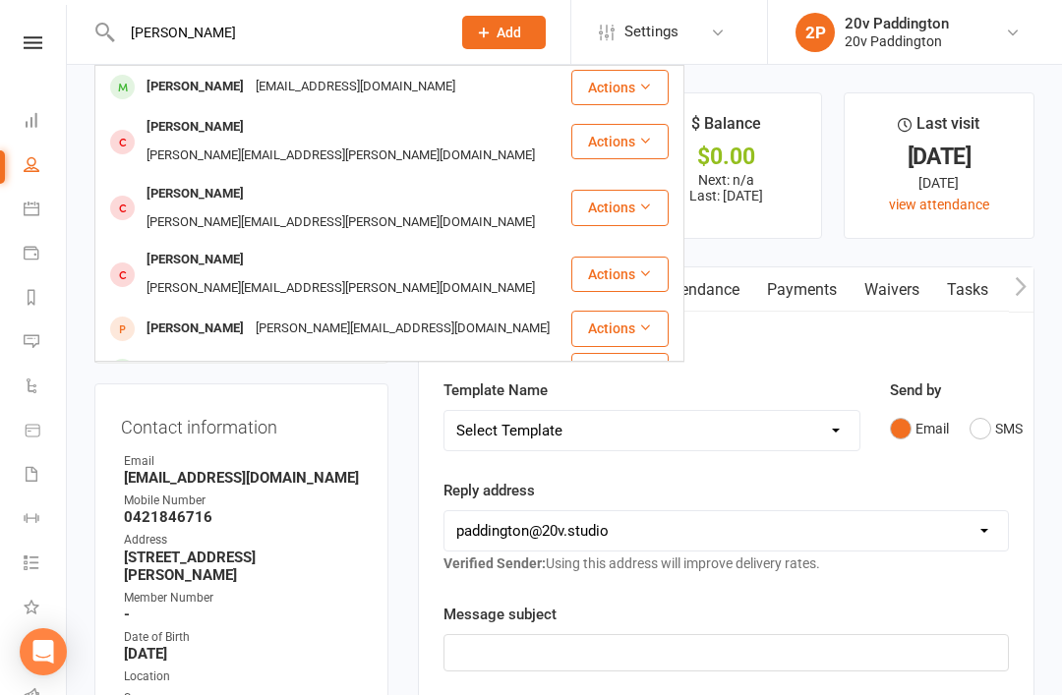
type input "Jessica kno"
click at [167, 70] on div "Jessica Knotnerus jmayleno@gmail.com" at bounding box center [332, 87] width 473 height 40
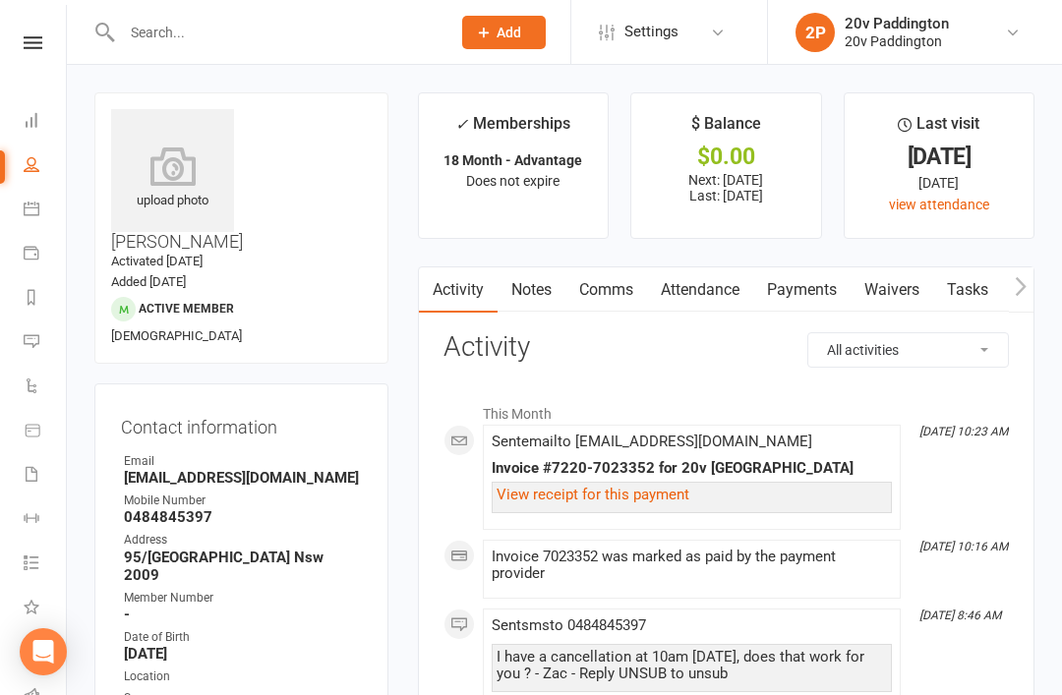
click at [626, 308] on link "Comms" at bounding box center [606, 289] width 82 height 45
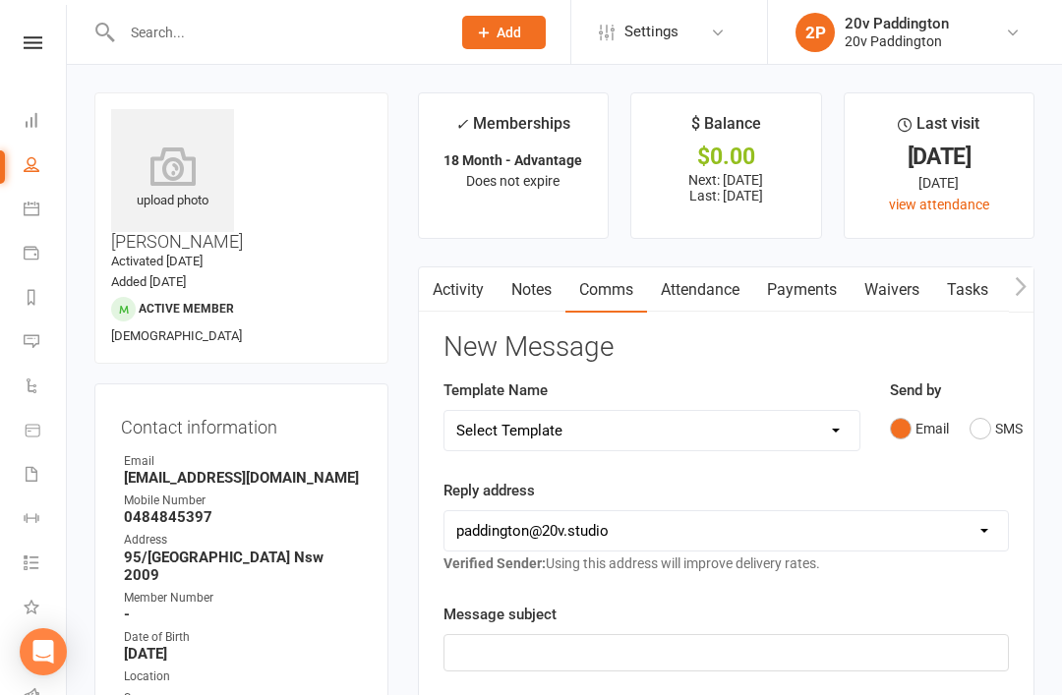
click at [970, 416] on button "SMS" at bounding box center [995, 428] width 53 height 37
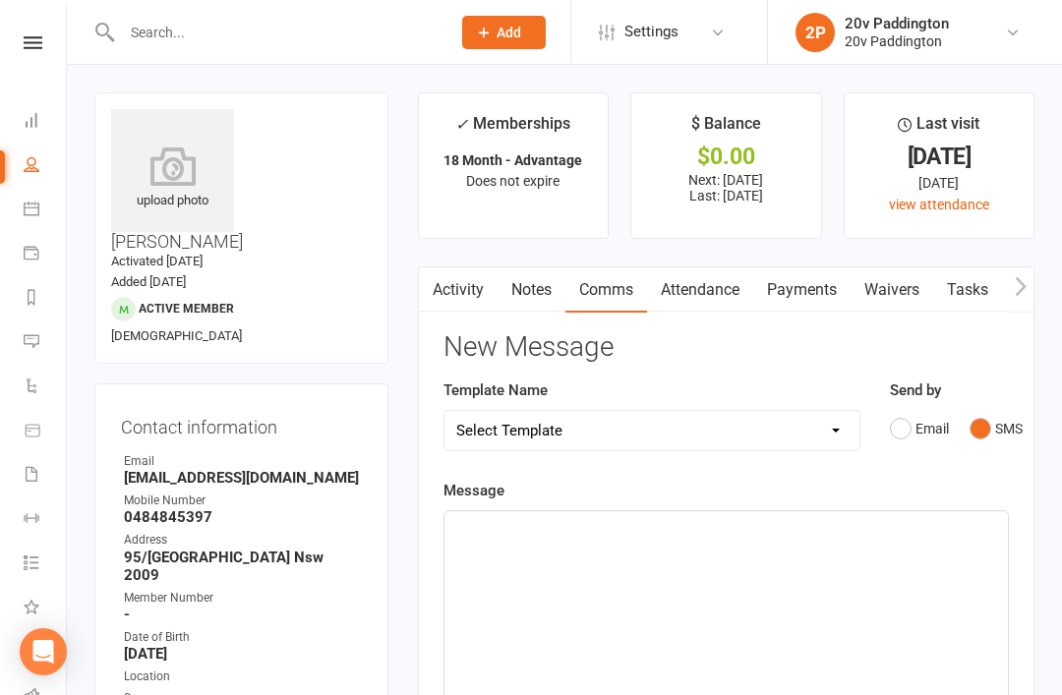
click at [746, 534] on p "﻿" at bounding box center [726, 529] width 540 height 24
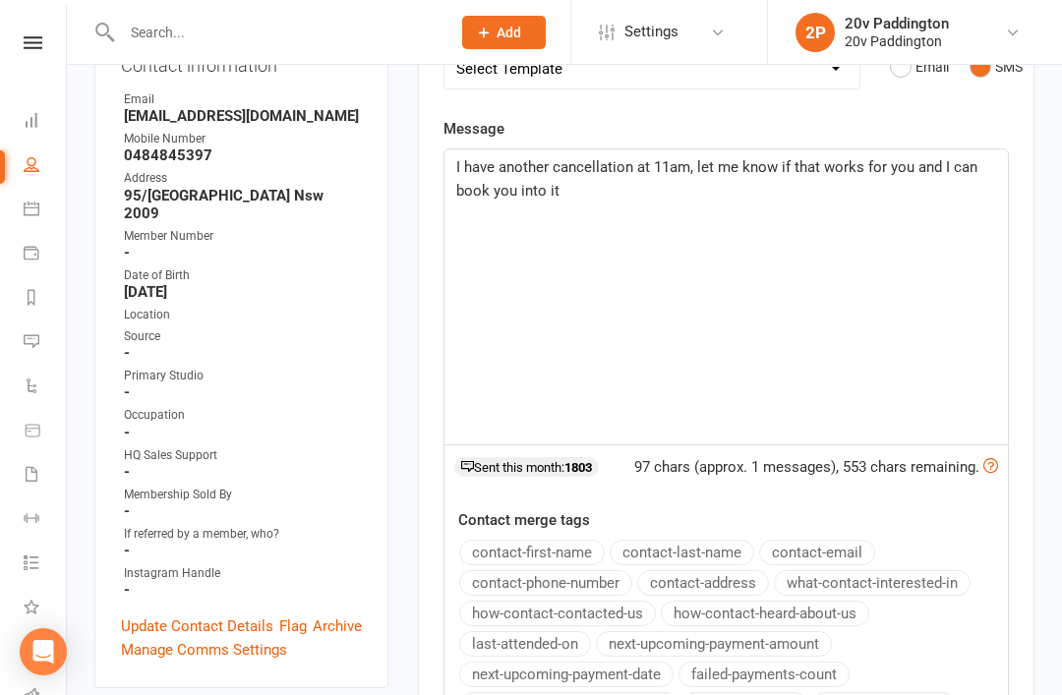
click at [745, 209] on div "I have another cancellation at 11am, let me know if that works for you and I ca…" at bounding box center [725, 296] width 563 height 295
click at [1006, 229] on div "I have another cancellation at 11am, let me know if that works for you and I ca…" at bounding box center [725, 297] width 563 height 295
click at [675, 195] on span "I have another cancellation at 11am, let me know if that works for you and I ca…" at bounding box center [718, 179] width 525 height 41
click at [760, 198] on p "I have another cancellation at 11am, let me know if that works for you and I ca…" at bounding box center [726, 179] width 540 height 47
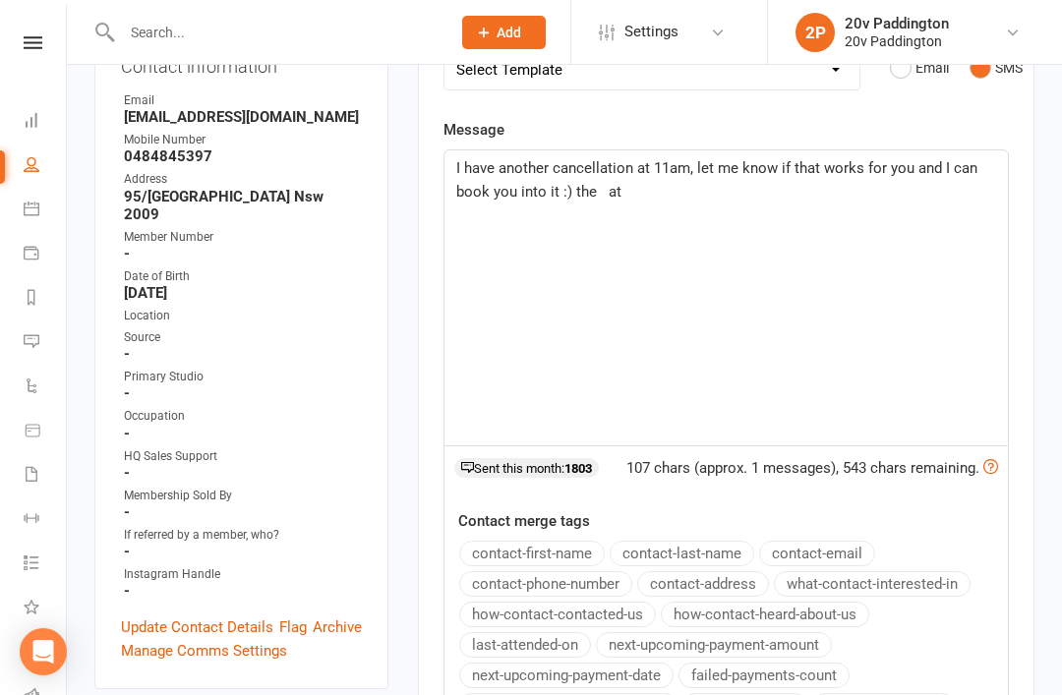
click at [589, 197] on p "I have another cancellation at 11am, let me know if that works for you and I ca…" at bounding box center [726, 179] width 540 height 47
click at [597, 200] on div "I have another cancellation at 11am, let me know if that works for you and I ca…" at bounding box center [725, 297] width 563 height 295
click at [1007, 208] on div "I have another cancellation at 11am, let me know if that works for you and I ca…" at bounding box center [725, 297] width 563 height 295
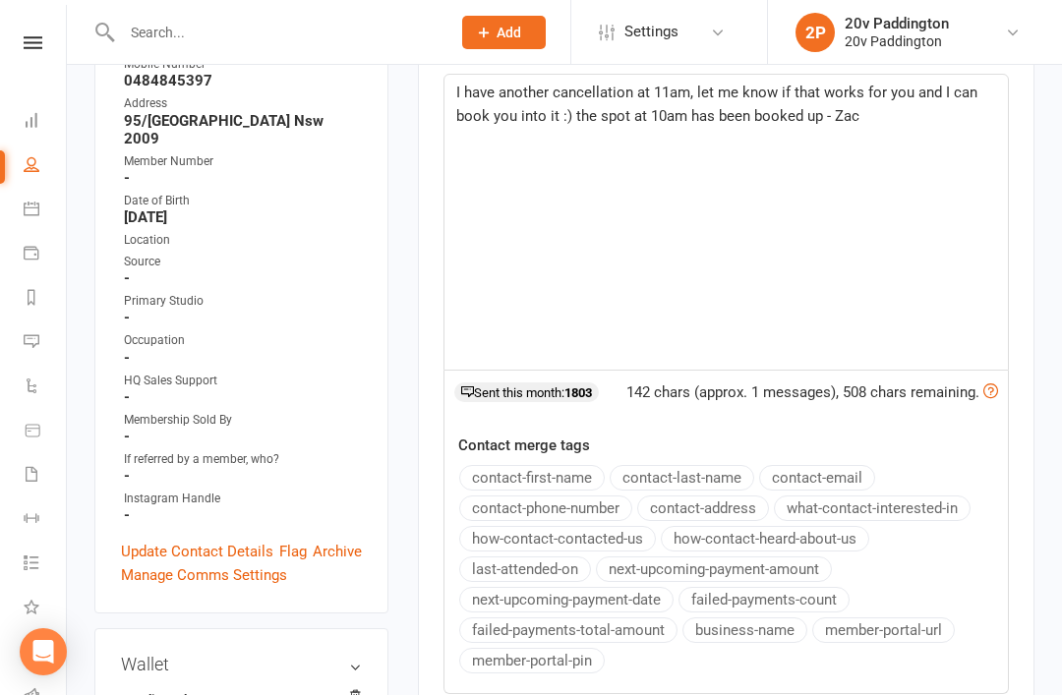
scroll to position [551, 0]
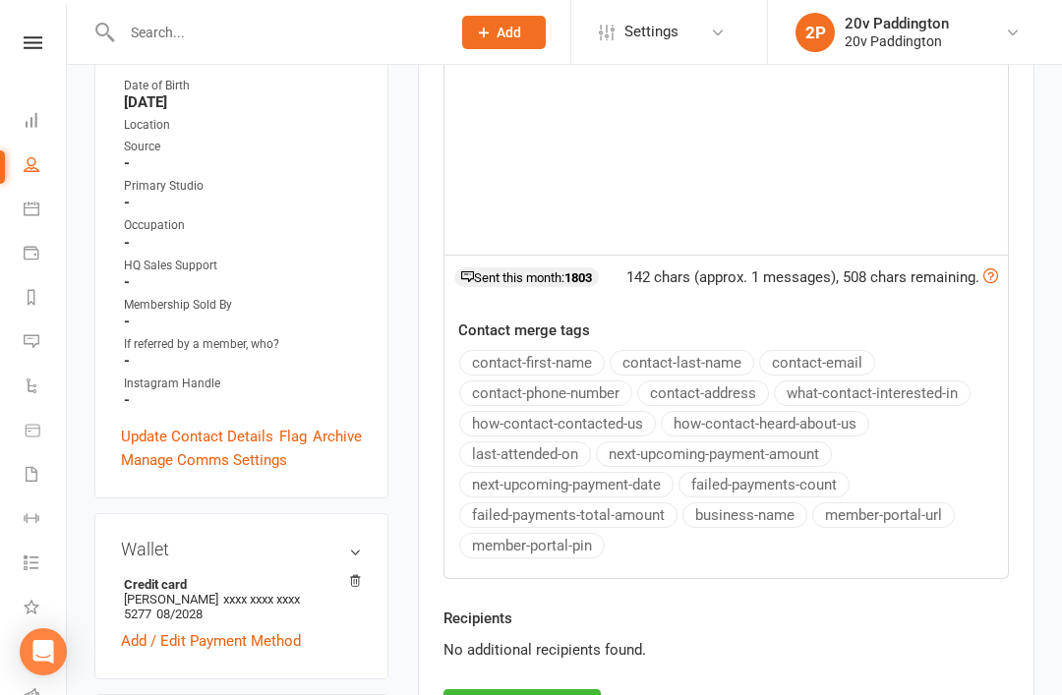
click at [548, 679] on div "Recipients No additional recipients found." at bounding box center [726, 647] width 595 height 83
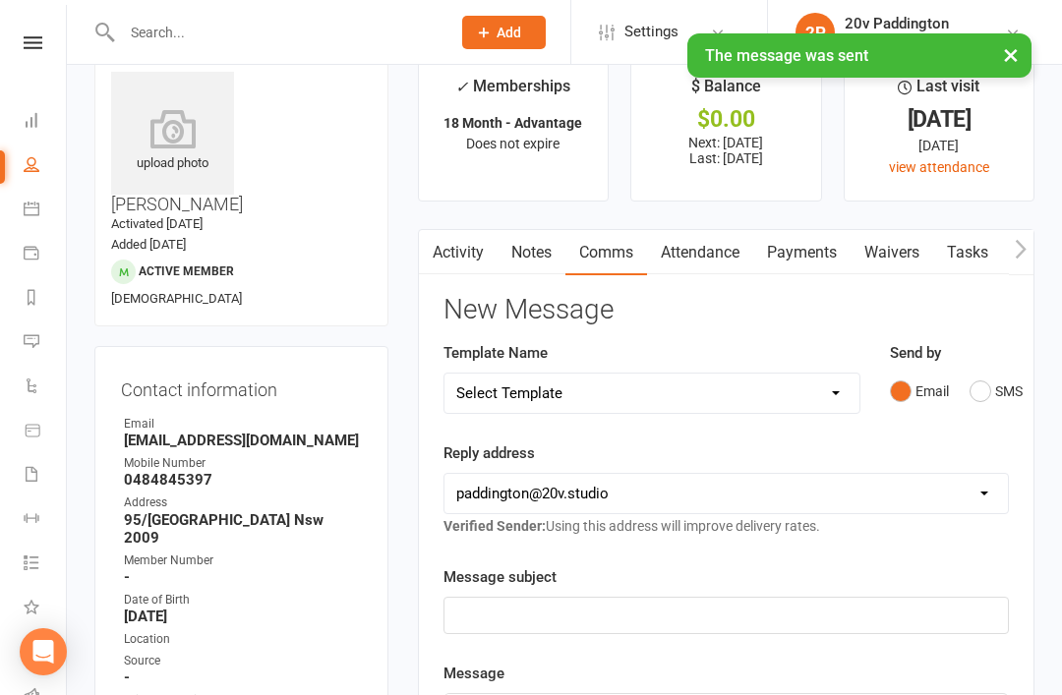
scroll to position [0, 0]
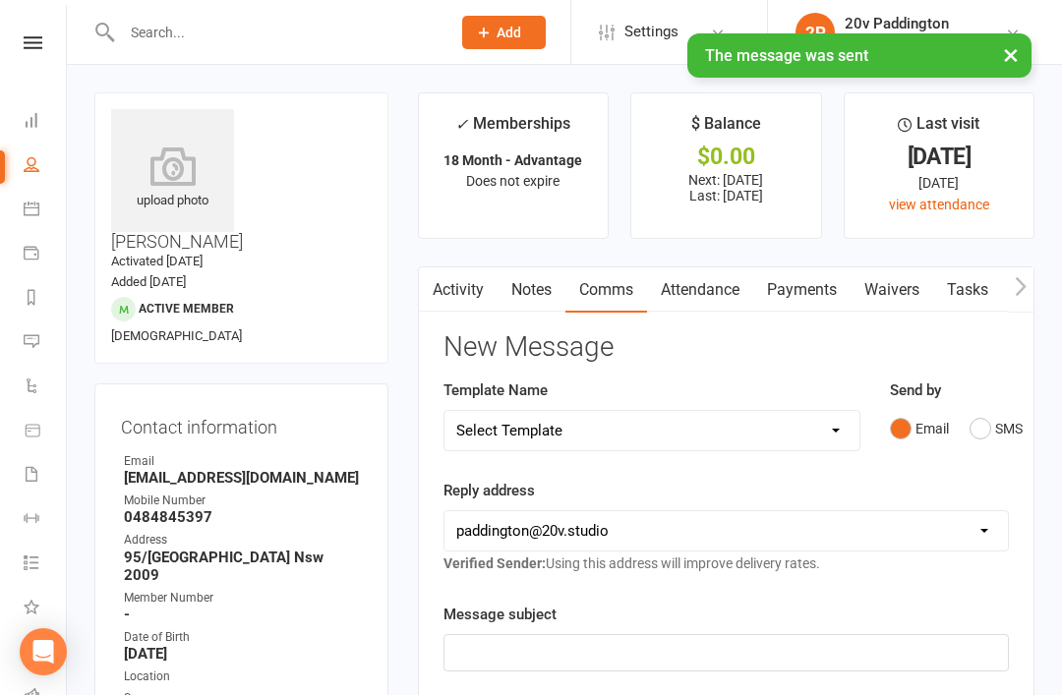
click at [33, 345] on icon at bounding box center [32, 341] width 16 height 16
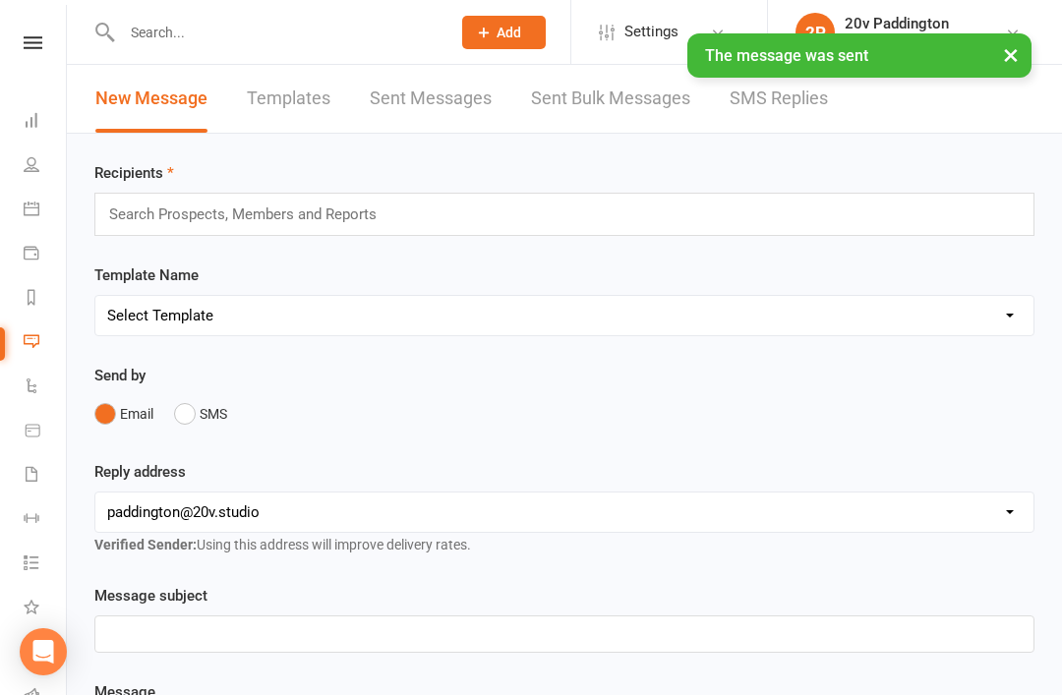
click at [823, 122] on link "SMS Replies" at bounding box center [778, 99] width 98 height 68
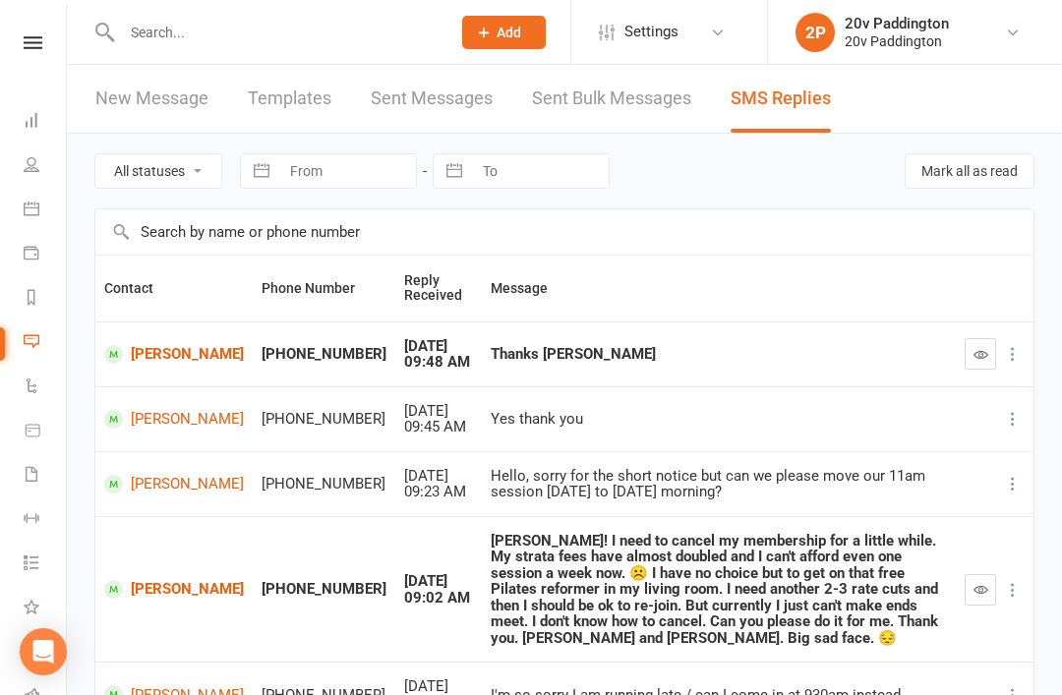
click at [980, 367] on button "button" at bounding box center [979, 353] width 31 height 31
click at [144, 580] on link "[PERSON_NAME]" at bounding box center [174, 589] width 140 height 19
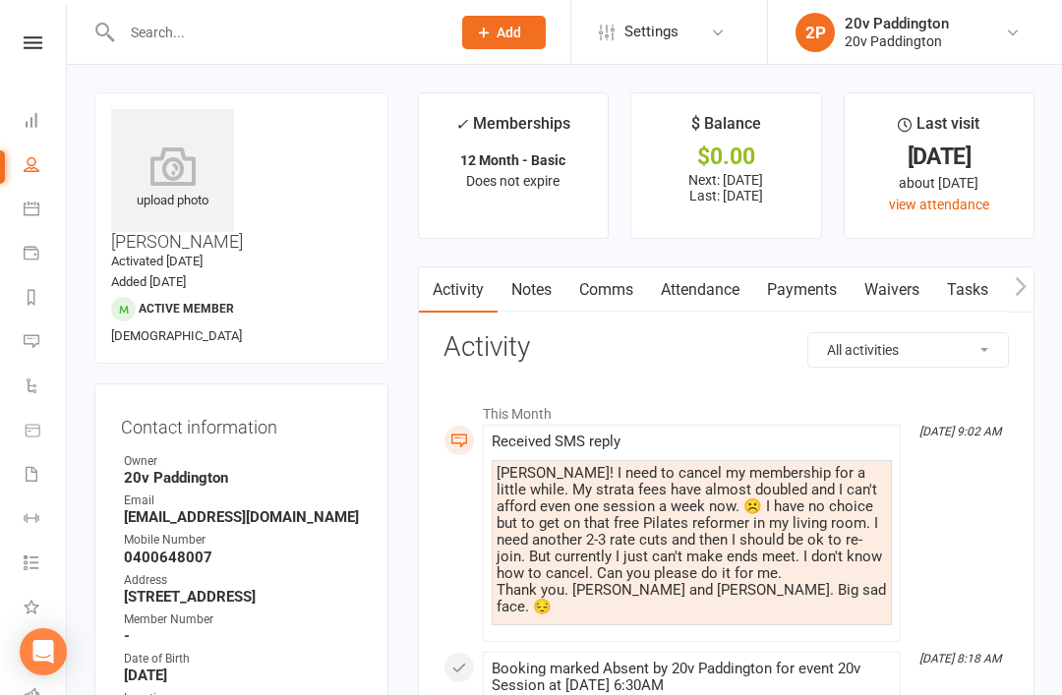
click at [32, 340] on icon at bounding box center [32, 341] width 16 height 16
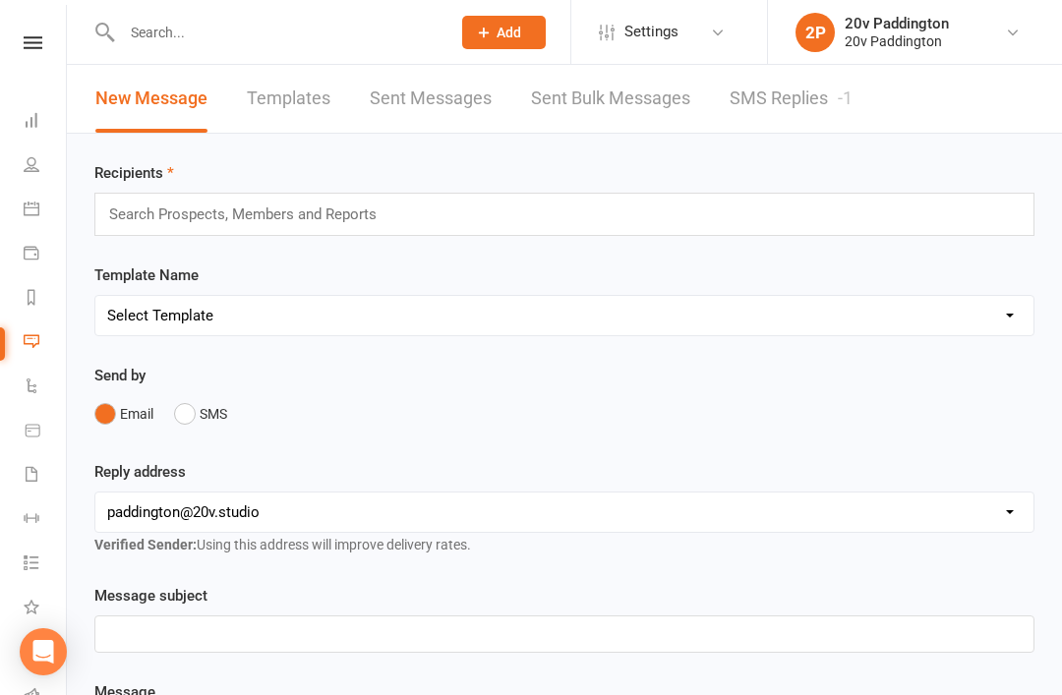
click at [814, 98] on link "SMS Replies -1" at bounding box center [790, 99] width 123 height 68
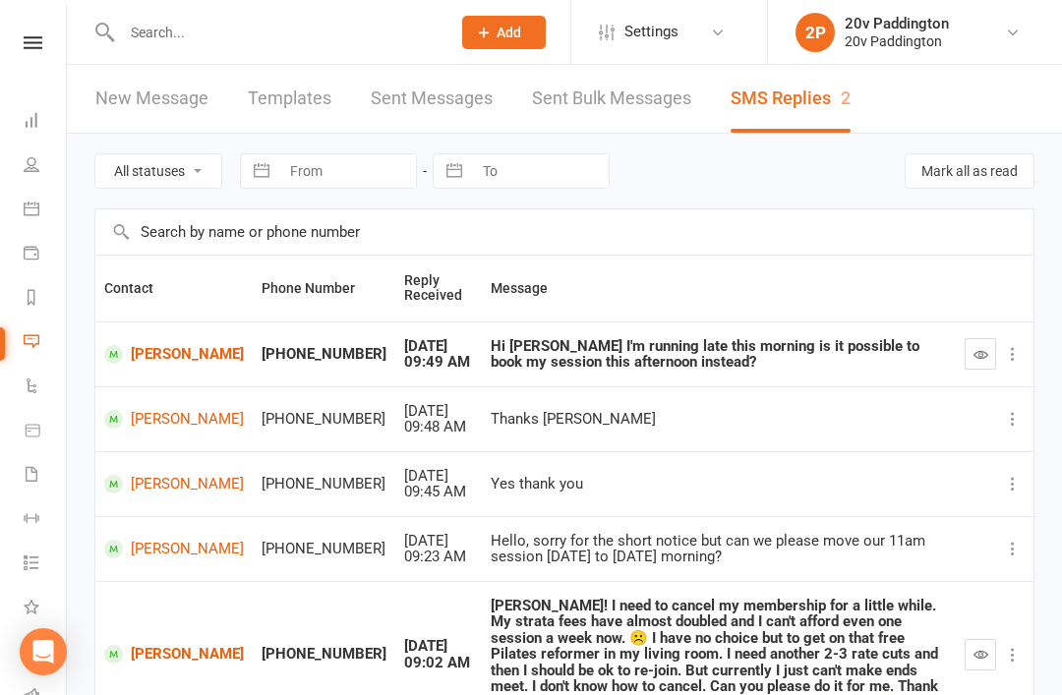
click at [146, 364] on link "[PERSON_NAME]" at bounding box center [174, 354] width 140 height 19
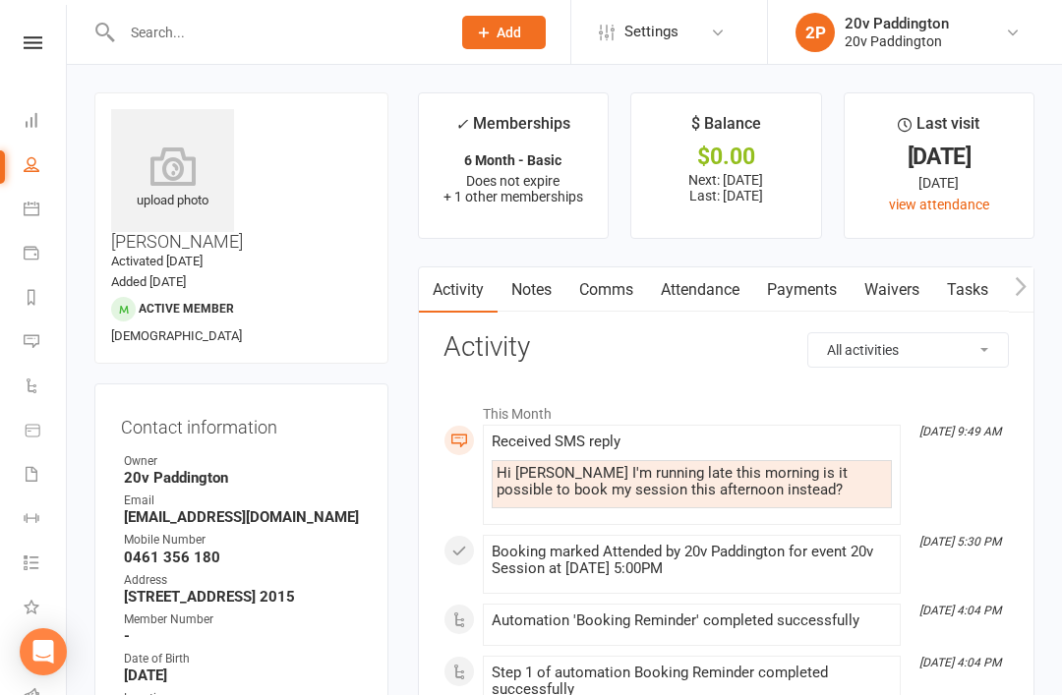
click at [640, 291] on link "Comms" at bounding box center [606, 289] width 82 height 45
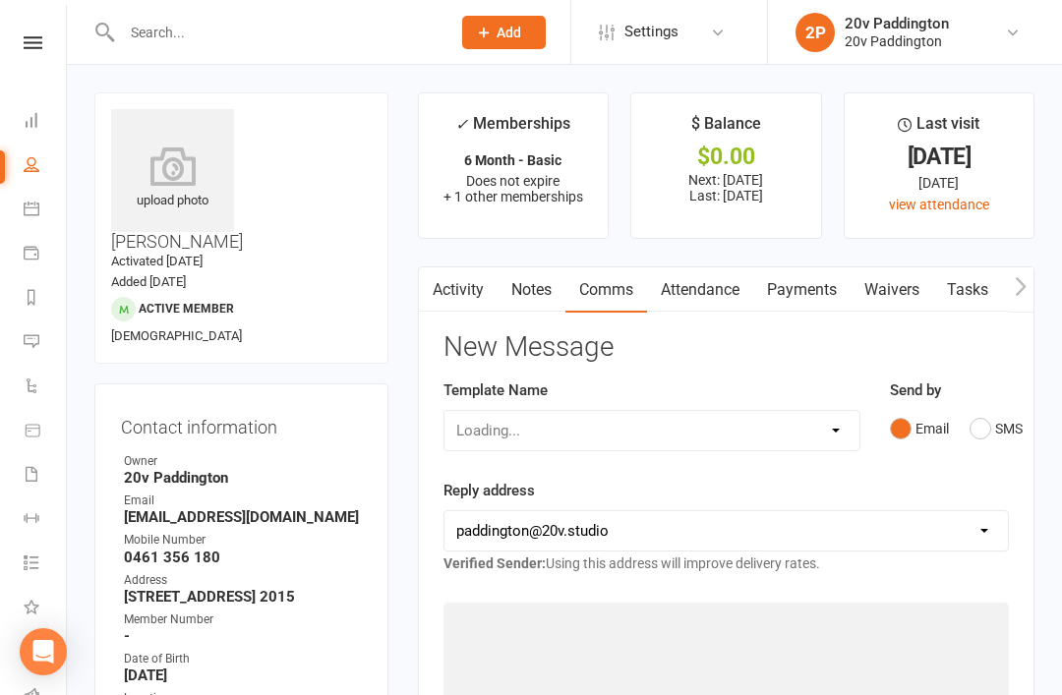
click at [981, 410] on button "SMS" at bounding box center [995, 428] width 53 height 37
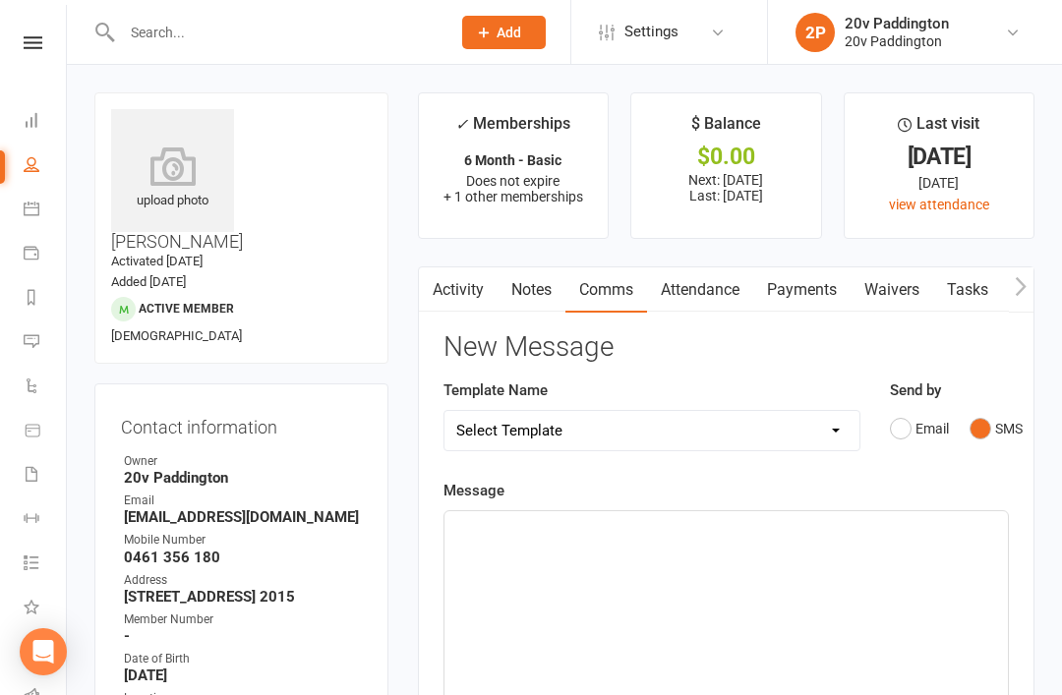
click at [987, 425] on button "SMS" at bounding box center [995, 428] width 53 height 37
click at [823, 584] on div "﻿" at bounding box center [725, 658] width 563 height 295
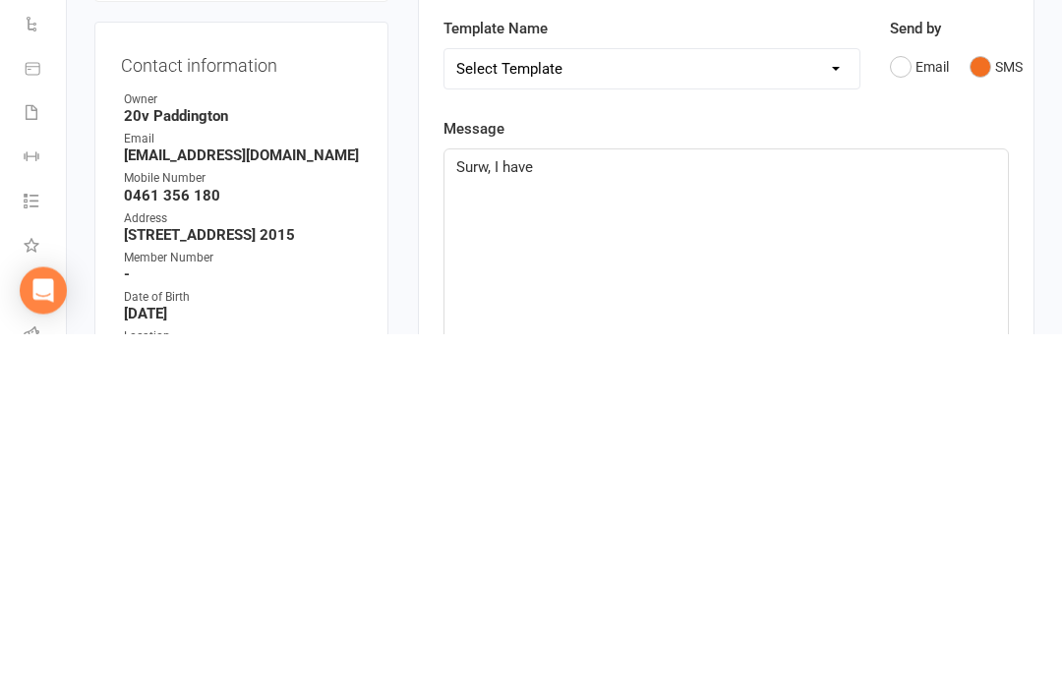
click at [481, 520] on span "Surw, I have" at bounding box center [494, 529] width 77 height 18
click at [465, 517] on p "Surw, I have" at bounding box center [726, 529] width 540 height 24
click at [475, 520] on span "Surw, I have" at bounding box center [494, 529] width 77 height 18
click at [456, 520] on span "Surw, I have" at bounding box center [494, 529] width 77 height 18
click at [746, 517] on p "Sure, I have" at bounding box center [726, 529] width 540 height 24
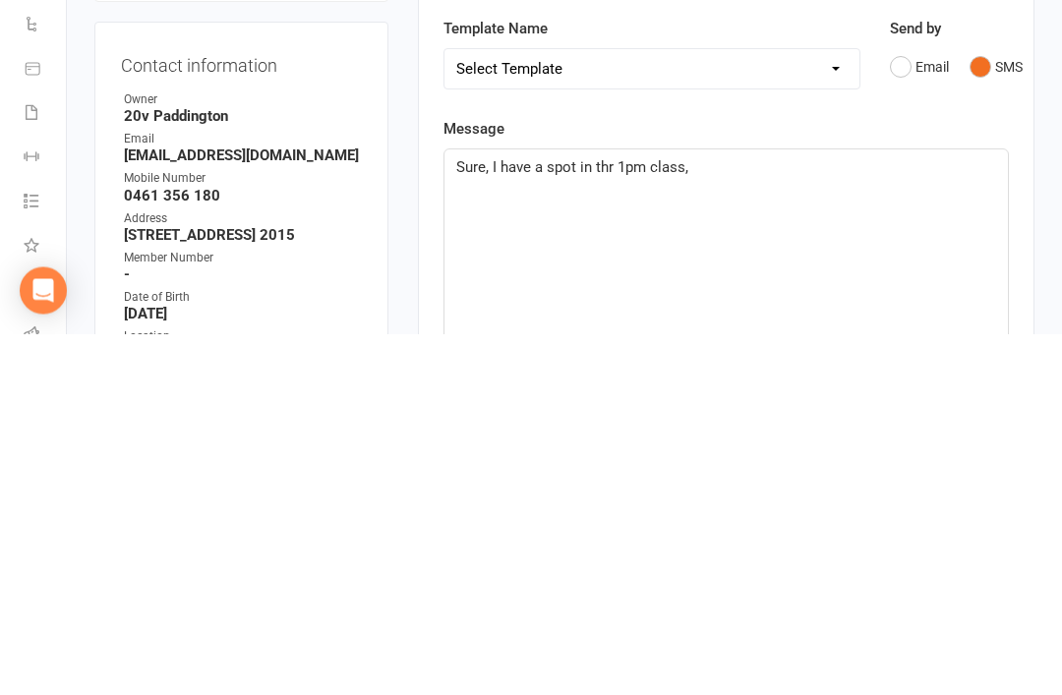
click at [596, 520] on span "Sure, I have a spot in thr 1pm class," at bounding box center [572, 529] width 232 height 18
click at [785, 517] on p "Sure, I have a spot in the 1pm class," at bounding box center [726, 529] width 540 height 24
click at [667, 520] on span "Sure, I have a spot in the 1pm class," at bounding box center [573, 529] width 235 height 18
click at [670, 520] on span "Sure, I have a spot in the 1pm class," at bounding box center [573, 529] width 235 height 18
click at [671, 511] on div "Sure, I have a spot in the 1pm dessiom ," at bounding box center [725, 658] width 563 height 295
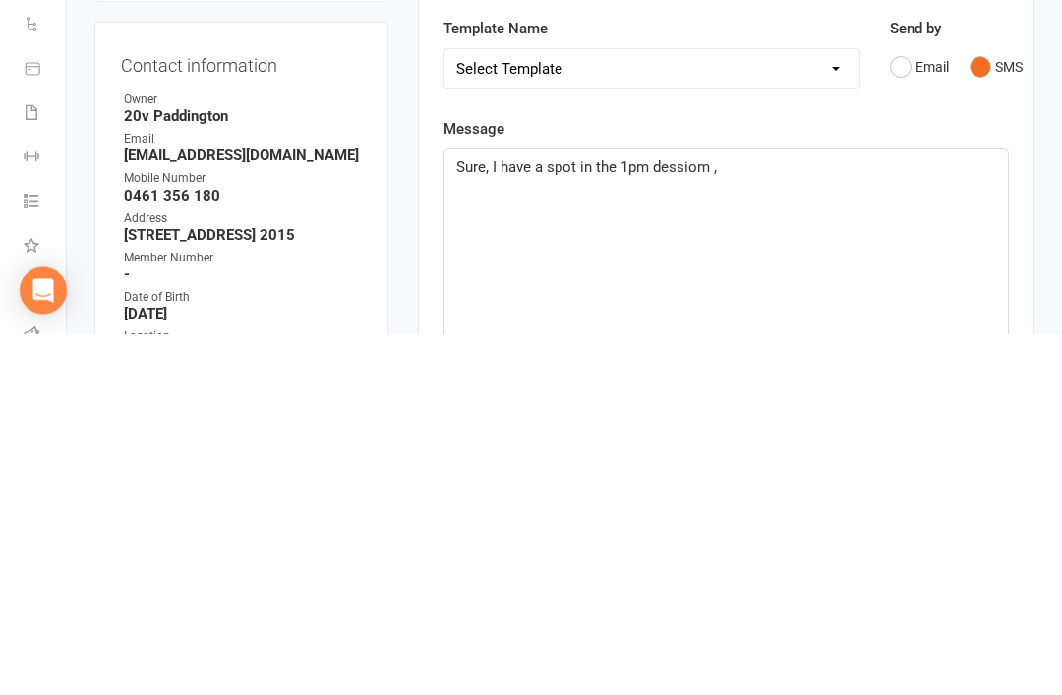
click at [686, 517] on p "Sure, I have a spot in the 1pm dessiom ," at bounding box center [726, 529] width 540 height 24
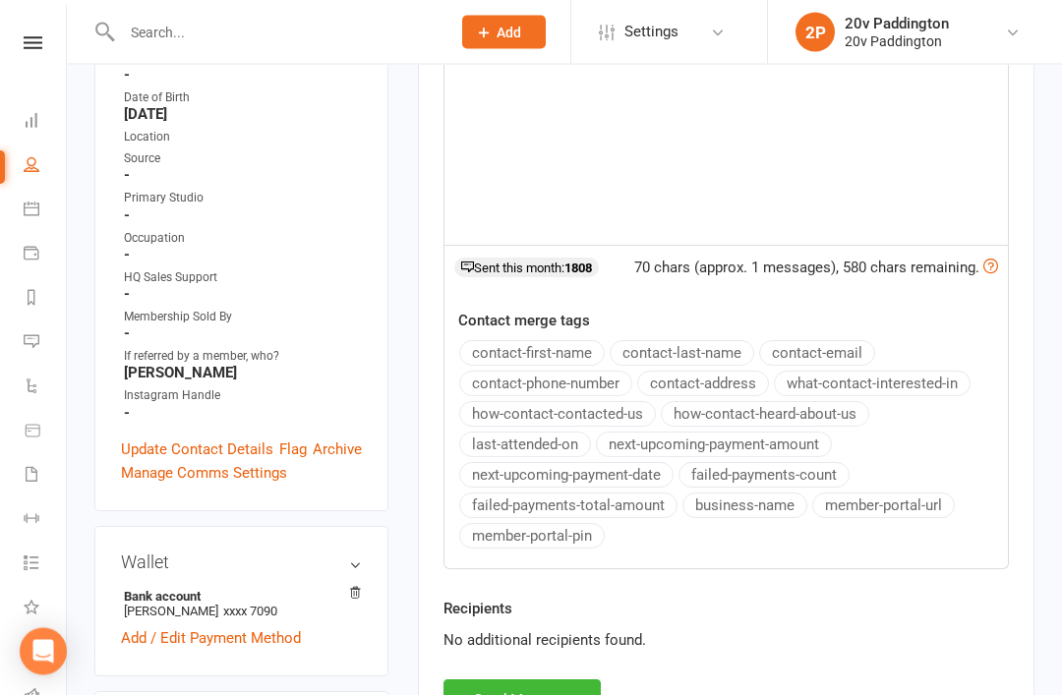
click at [537, 694] on button "Send Message" at bounding box center [521, 700] width 157 height 41
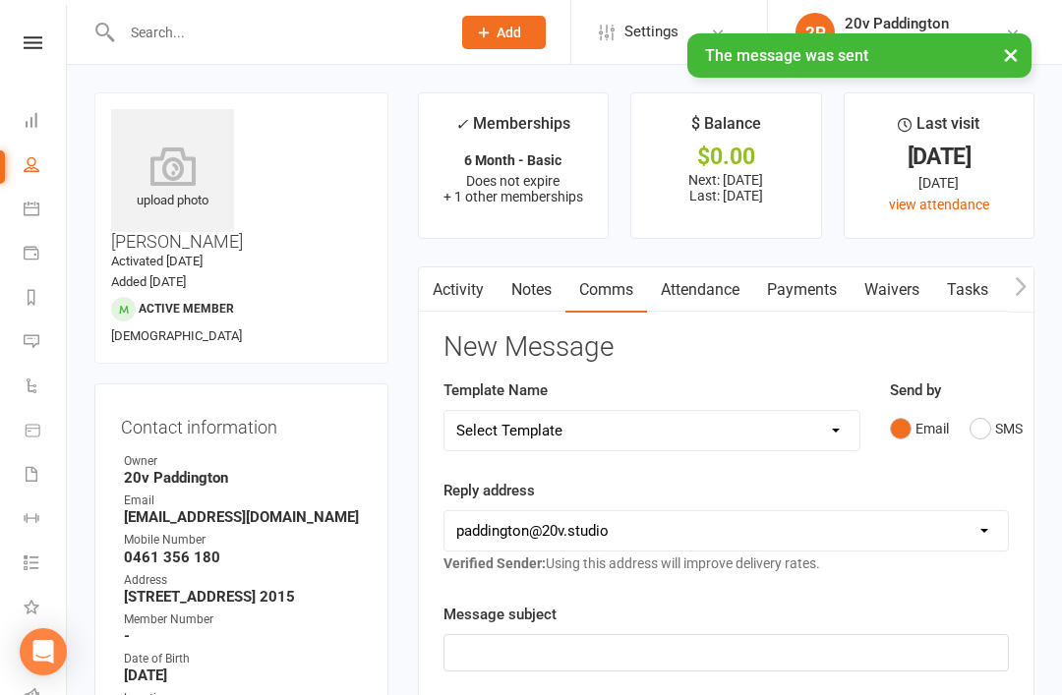
click at [40, 346] on link "Messages 2" at bounding box center [46, 343] width 44 height 44
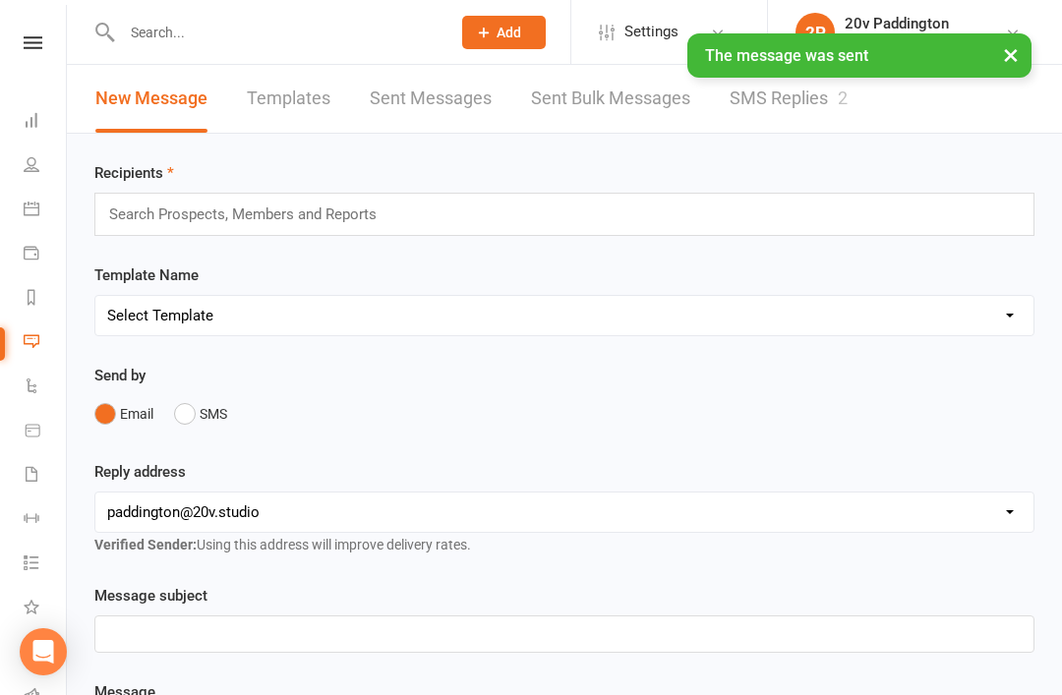
click at [805, 131] on link "SMS Replies 2" at bounding box center [788, 99] width 118 height 68
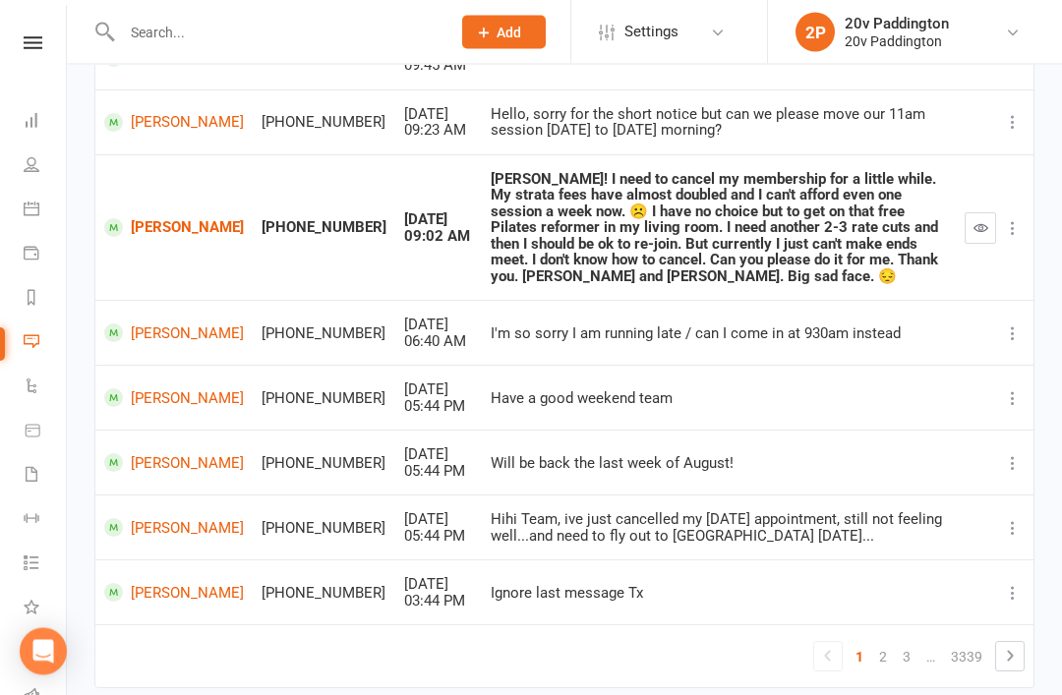
scroll to position [429, 0]
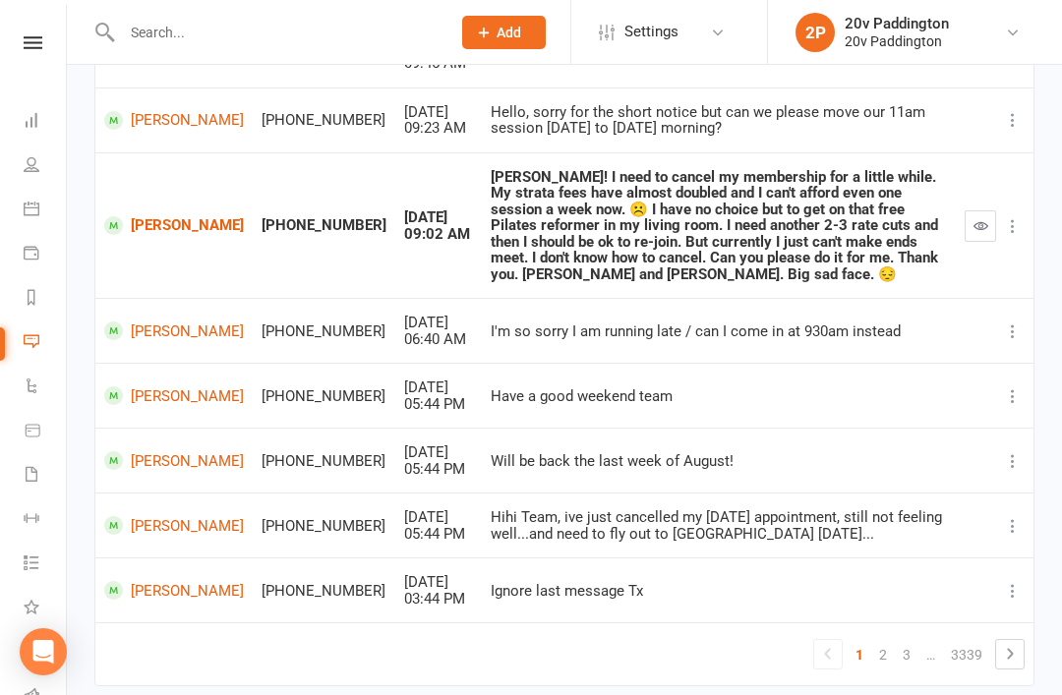
click at [887, 641] on link "2" at bounding box center [883, 655] width 24 height 28
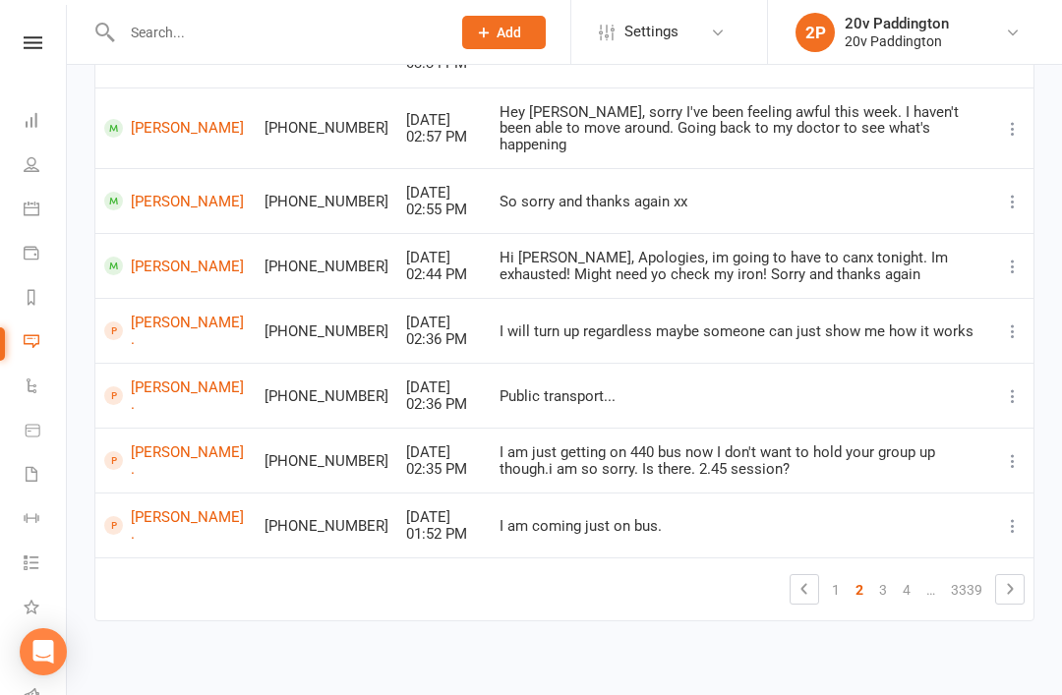
scroll to position [366, 0]
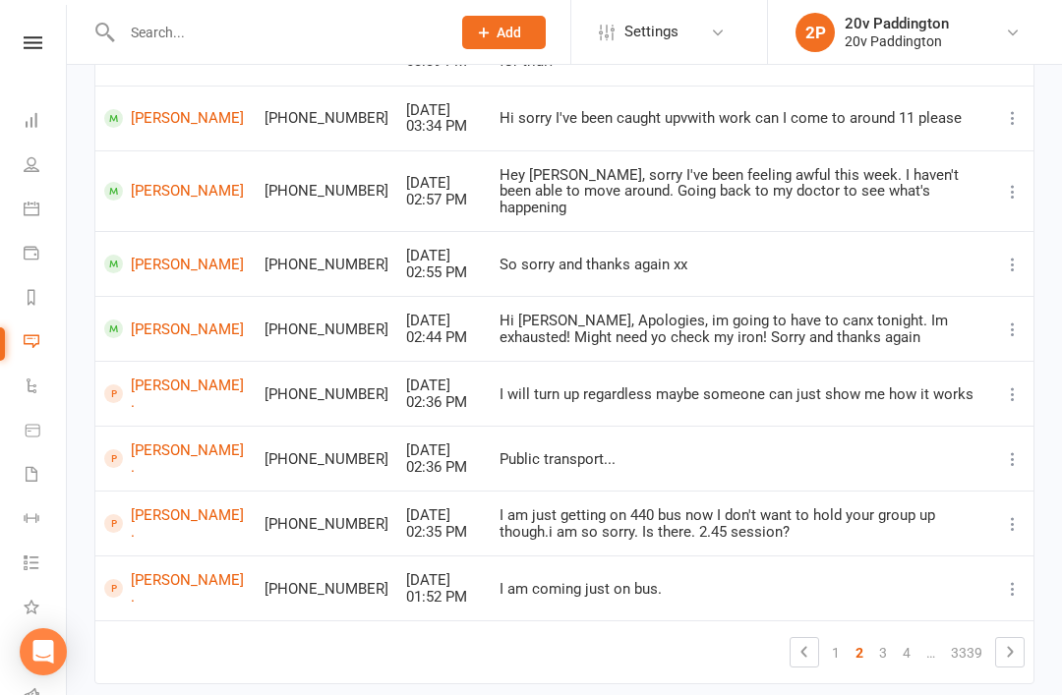
click at [843, 639] on link "1" at bounding box center [836, 653] width 24 height 28
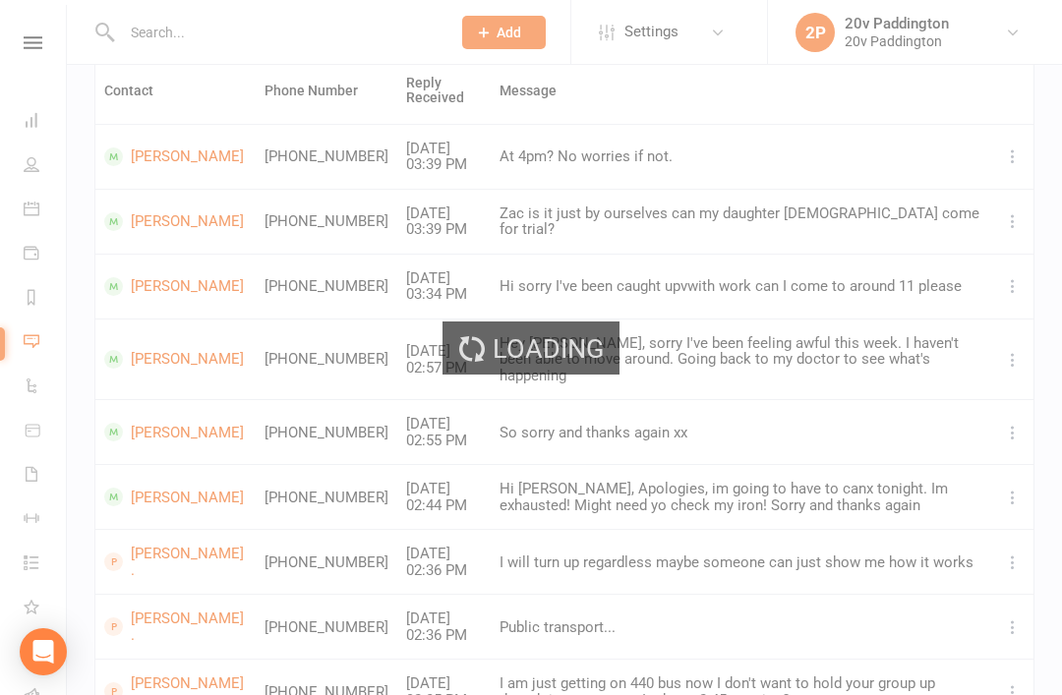
scroll to position [0, 0]
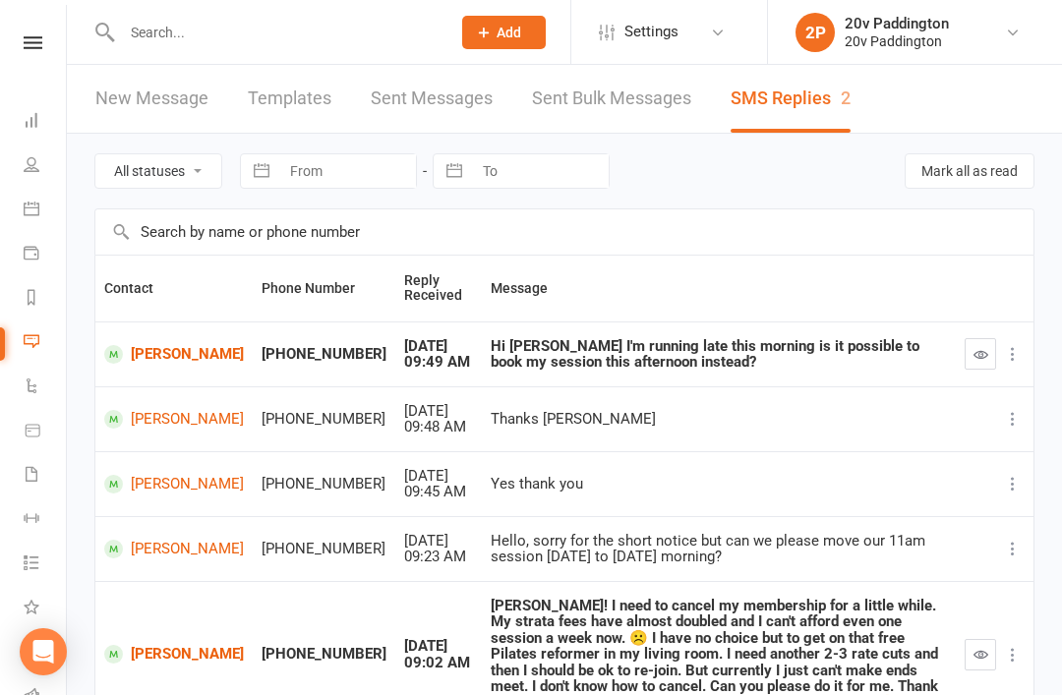
click at [360, 29] on input "text" at bounding box center [276, 33] width 320 height 28
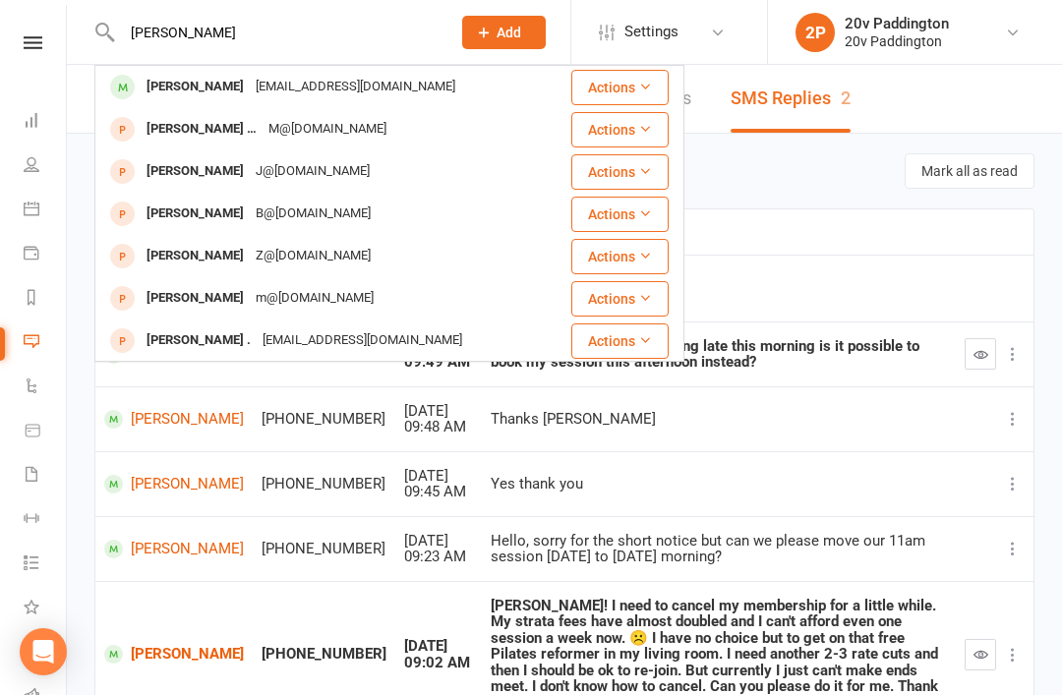
type input "[PERSON_NAME]"
click at [157, 89] on div "[PERSON_NAME]" at bounding box center [195, 87] width 109 height 29
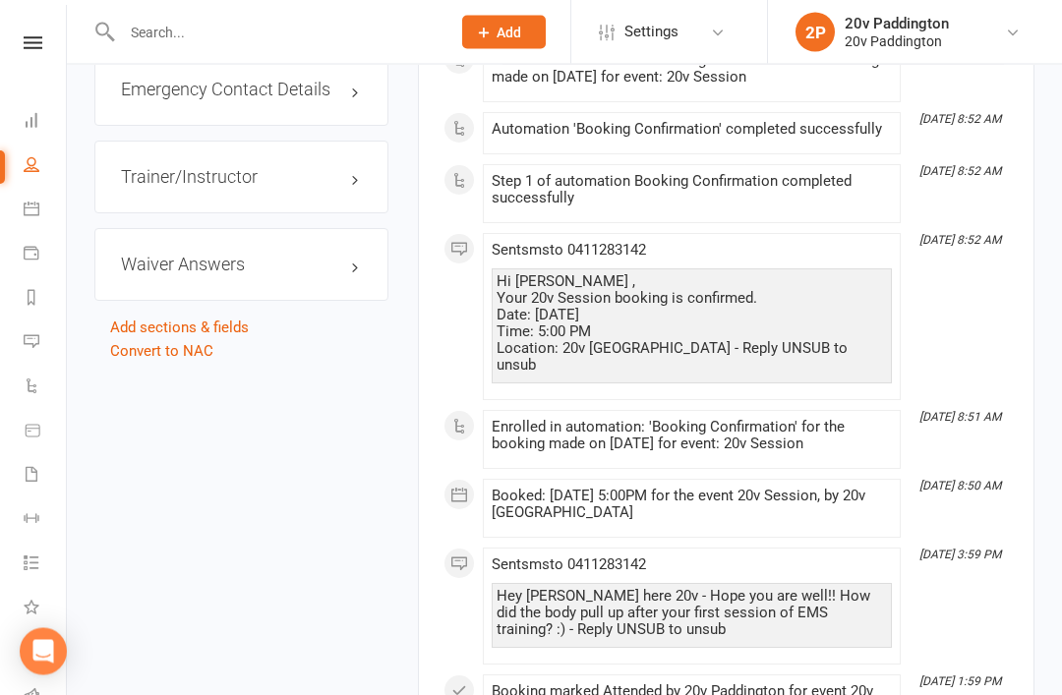
scroll to position [2282, 0]
click at [374, 228] on div "Waiver Answers edit" at bounding box center [241, 264] width 294 height 73
click at [359, 255] on h3 "Waiver Answers edit" at bounding box center [241, 265] width 241 height 20
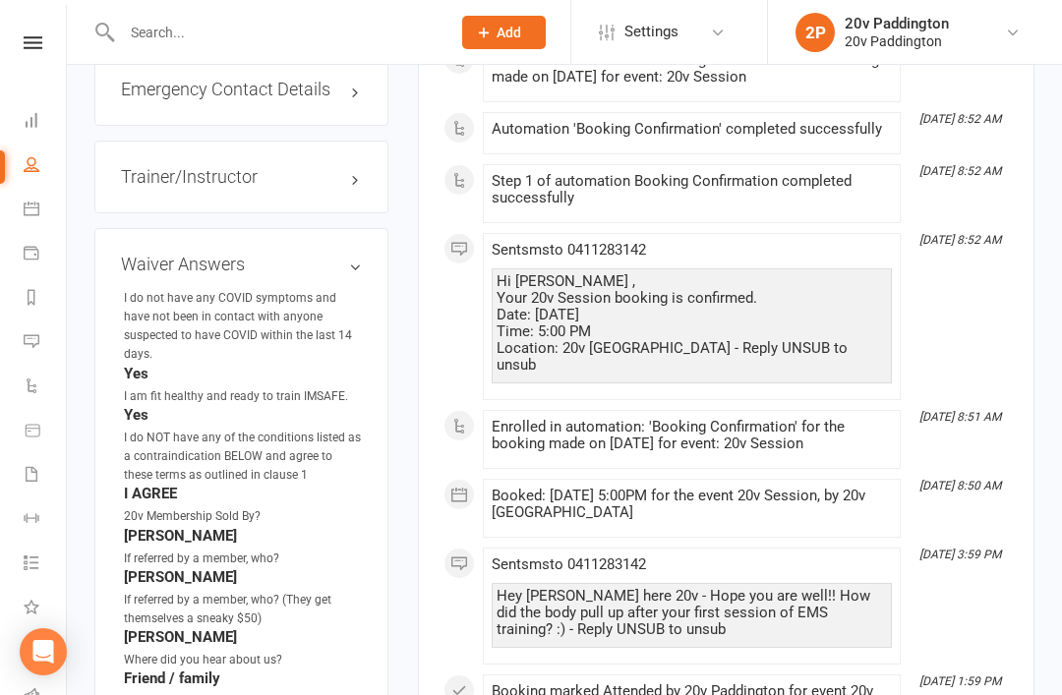
click at [360, 255] on h3 "Waiver Answers edit" at bounding box center [241, 265] width 241 height 20
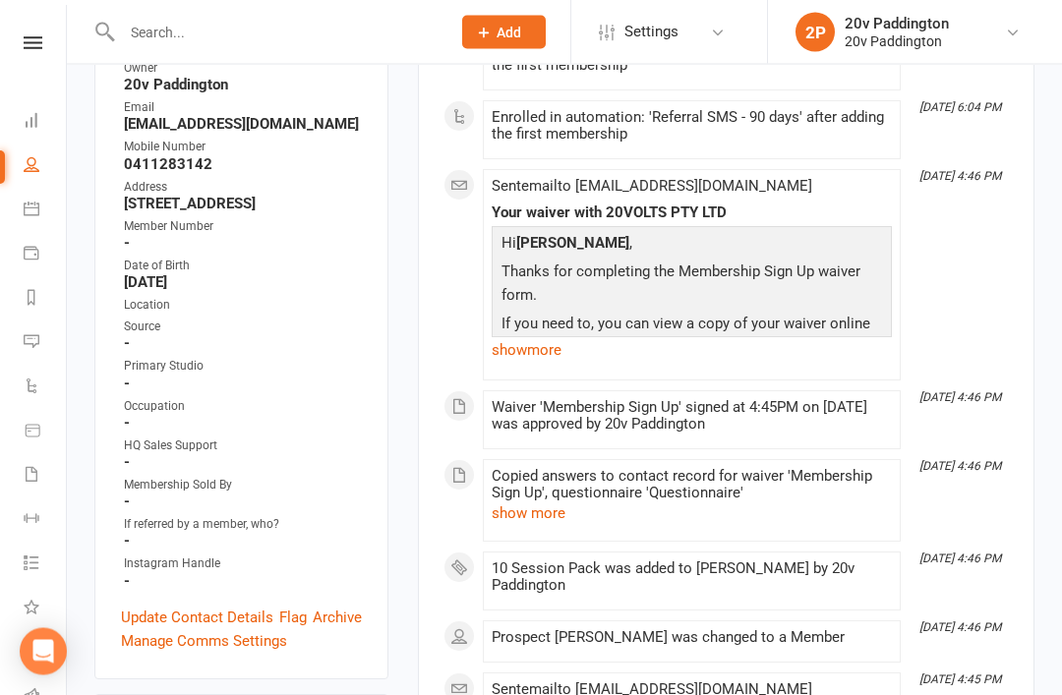
click at [45, 345] on link "Messages 2" at bounding box center [46, 343] width 44 height 44
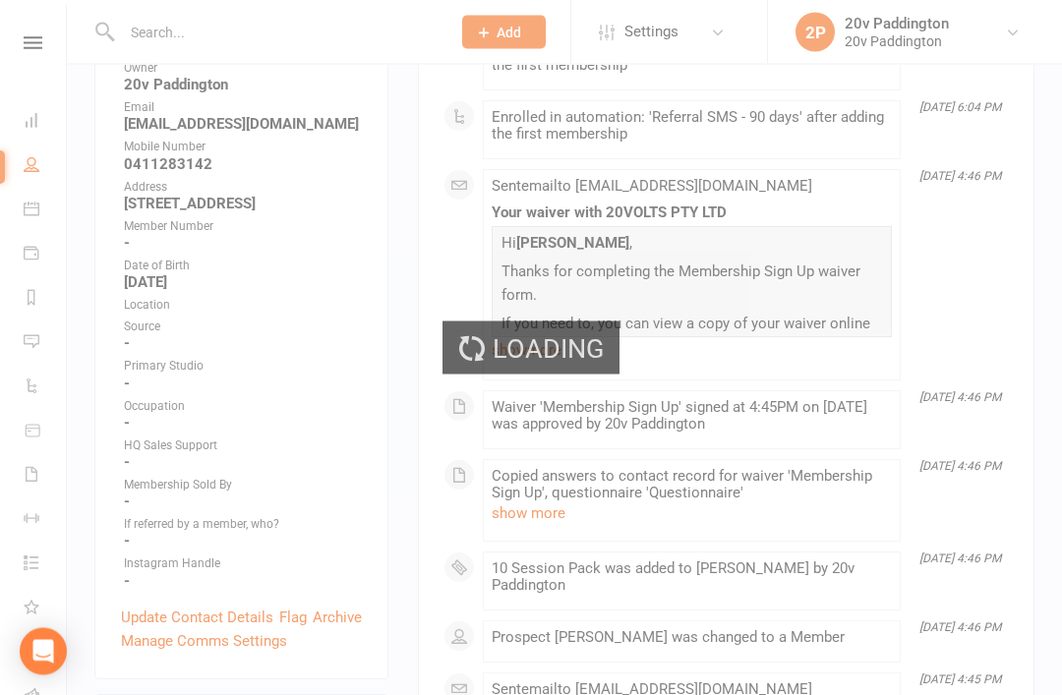
scroll to position [393, 0]
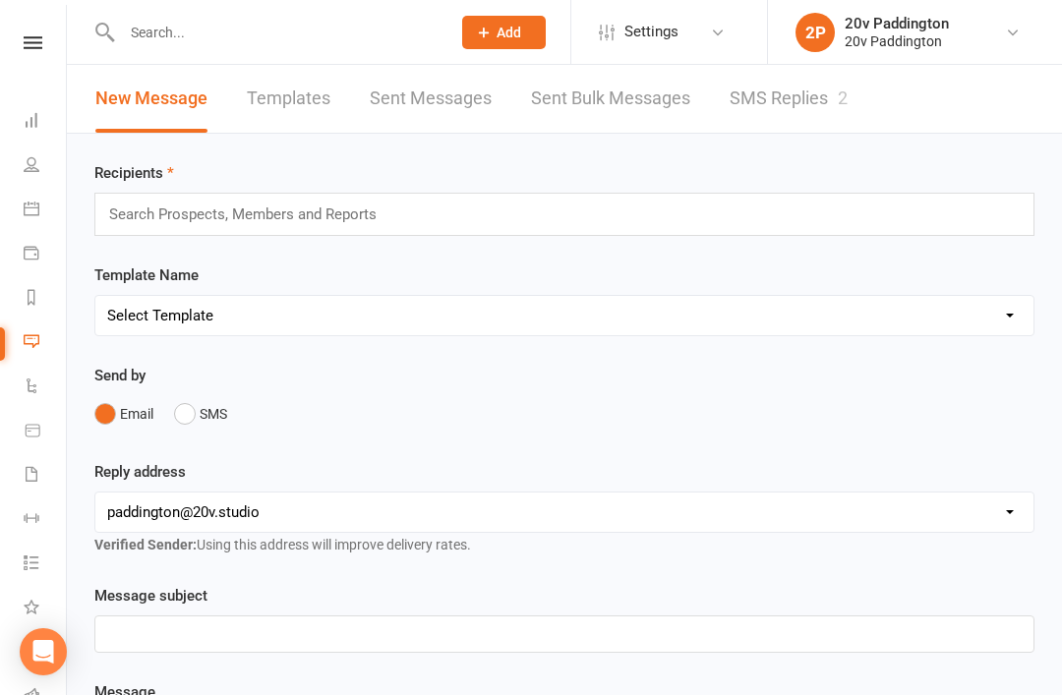
click at [782, 124] on link "SMS Replies 2" at bounding box center [788, 99] width 118 height 68
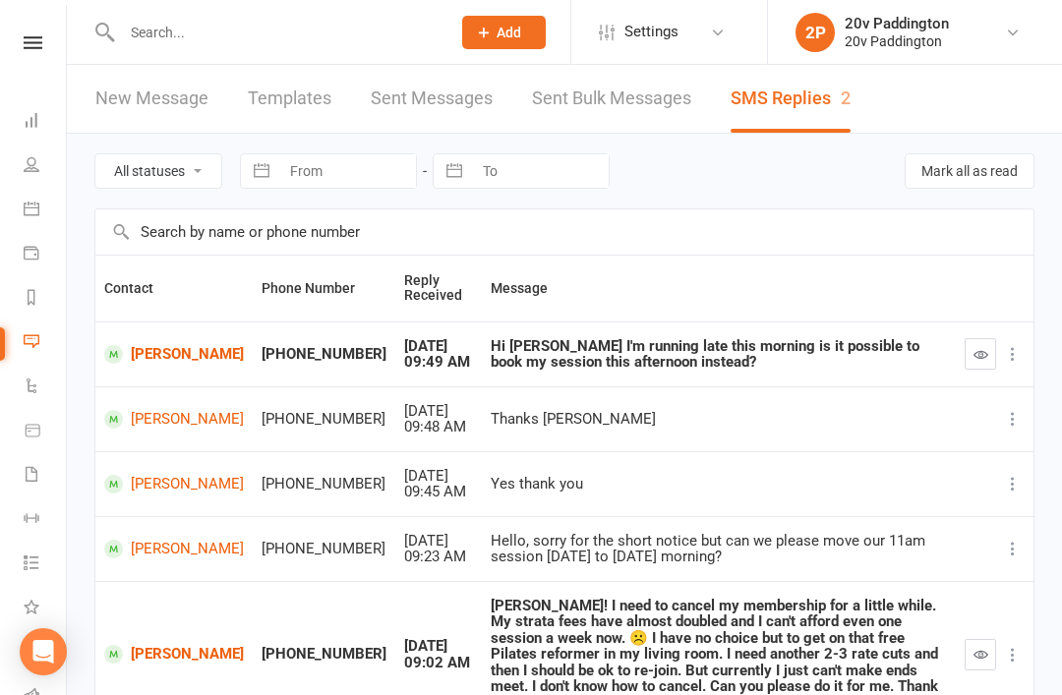
click at [965, 349] on button "button" at bounding box center [979, 353] width 31 height 31
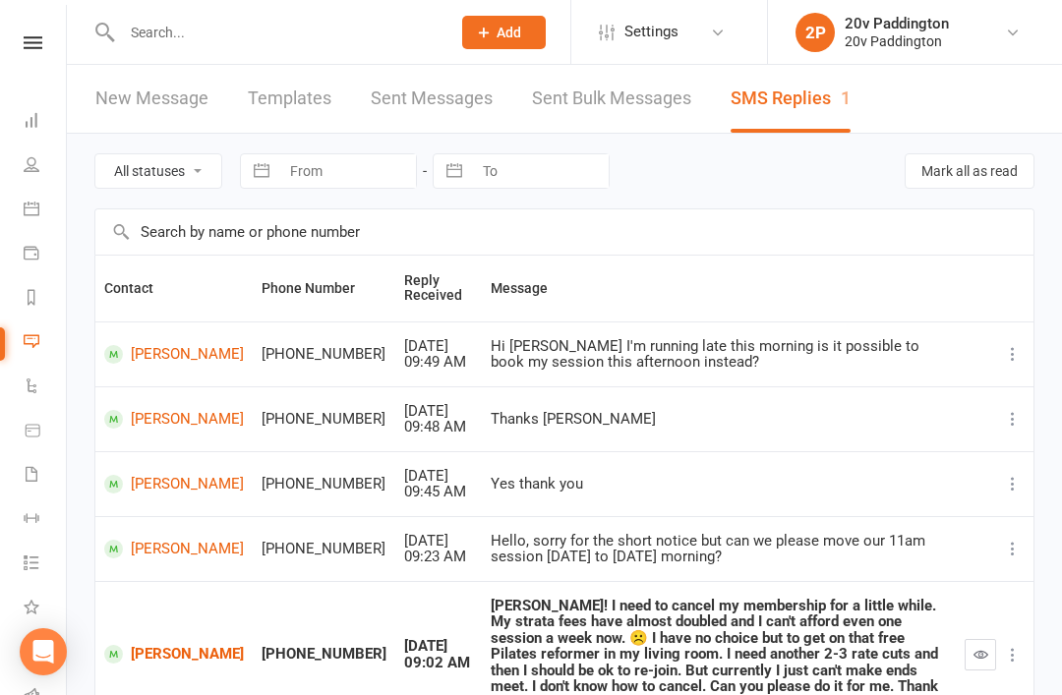
click at [163, 364] on link "[PERSON_NAME]" at bounding box center [174, 354] width 140 height 19
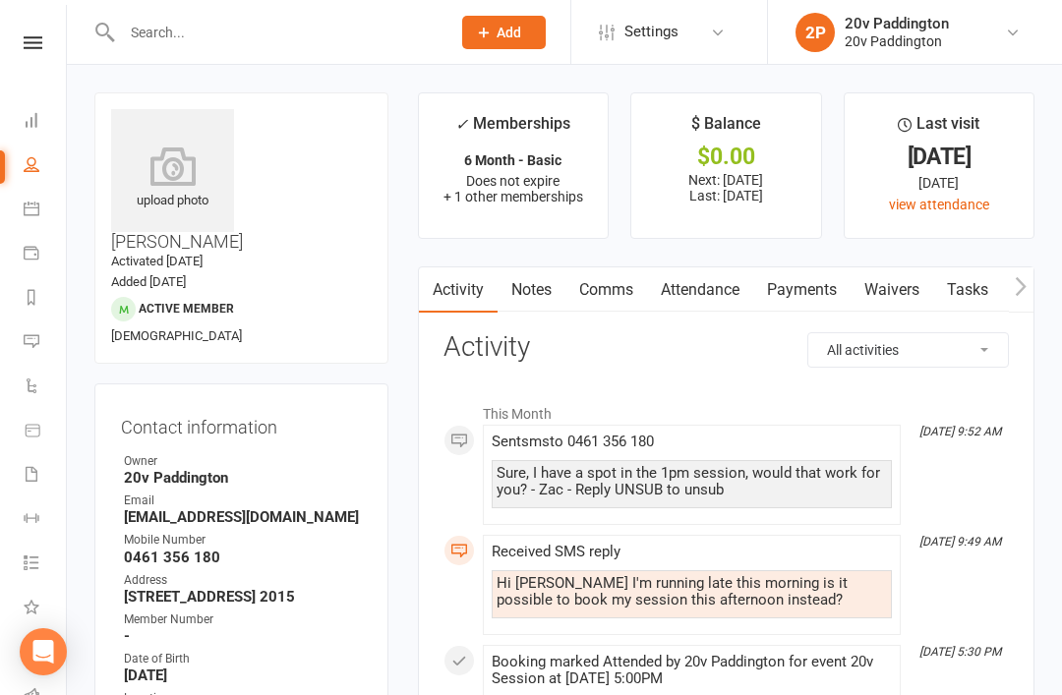
click at [618, 296] on link "Comms" at bounding box center [606, 289] width 82 height 45
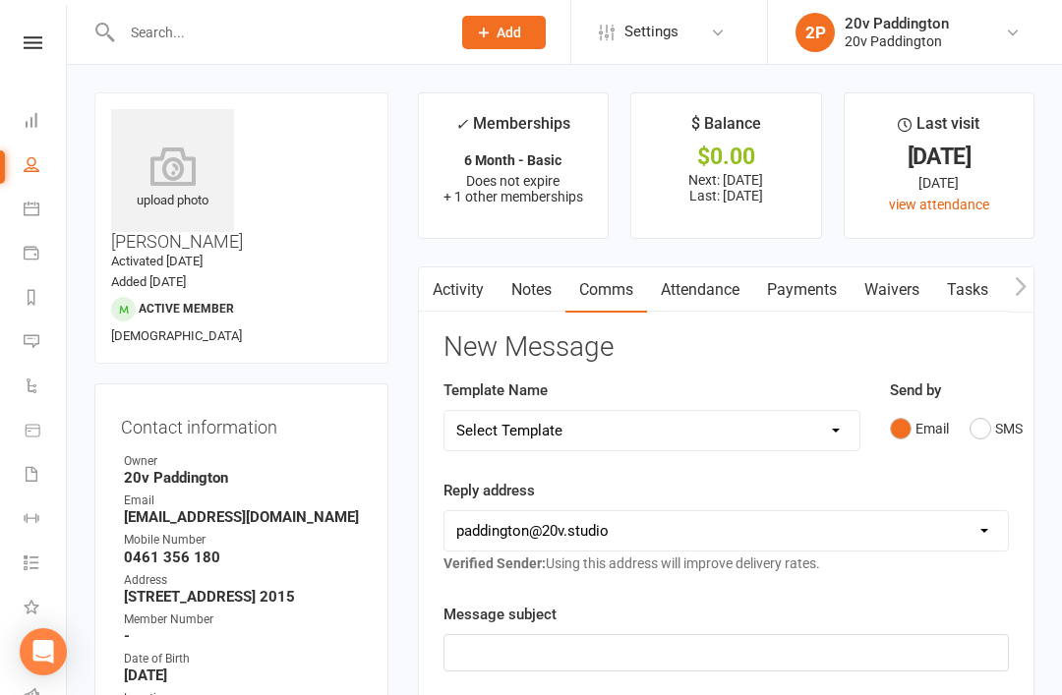
click at [988, 423] on button "SMS" at bounding box center [995, 428] width 53 height 37
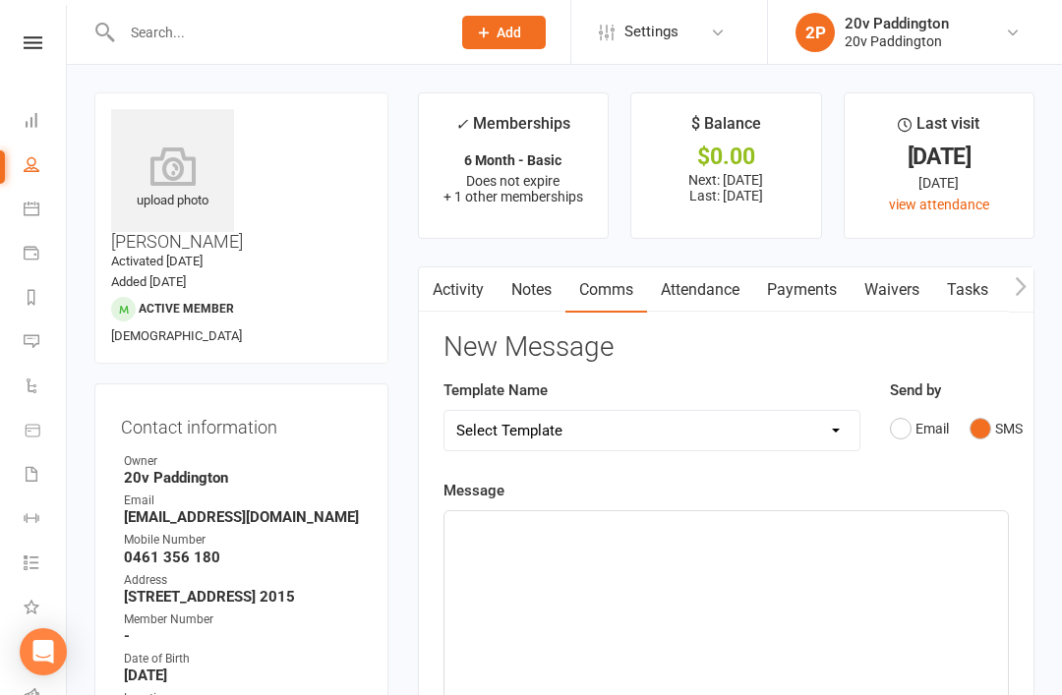
click at [781, 582] on div "﻿" at bounding box center [725, 658] width 563 height 295
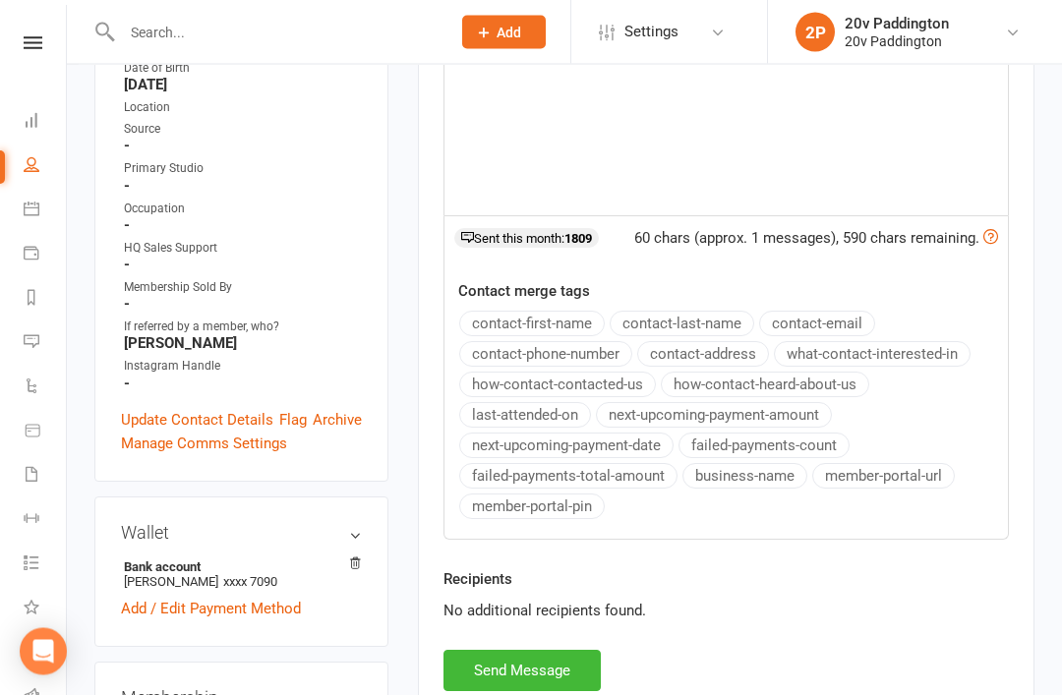
click at [577, 659] on button "Send Message" at bounding box center [521, 671] width 157 height 41
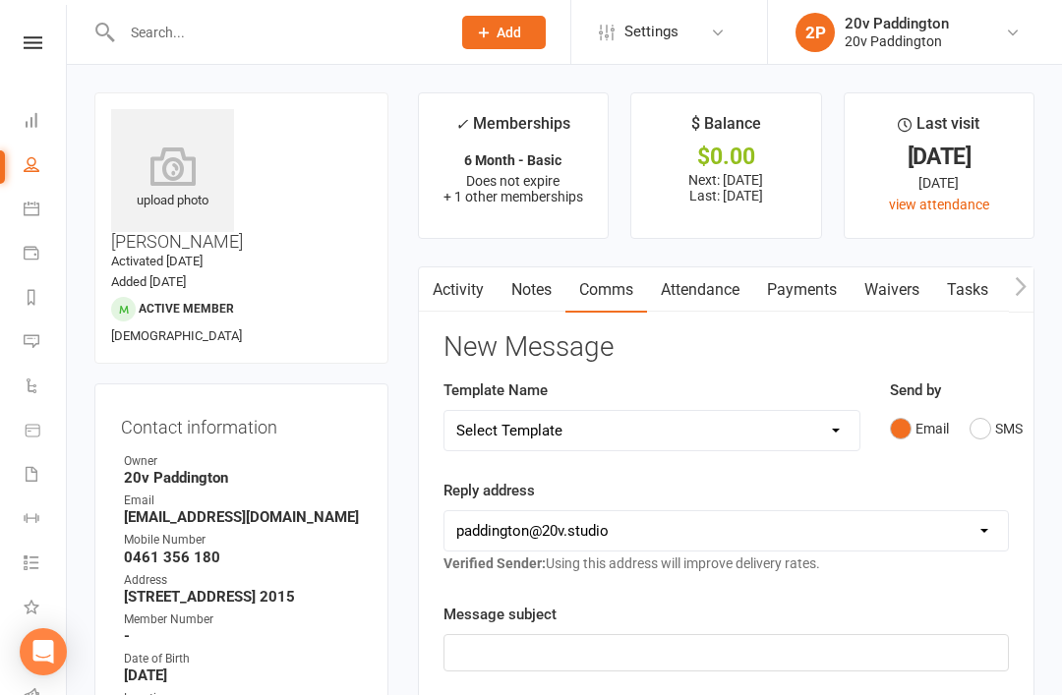
click at [449, 283] on link "Activity" at bounding box center [458, 289] width 79 height 45
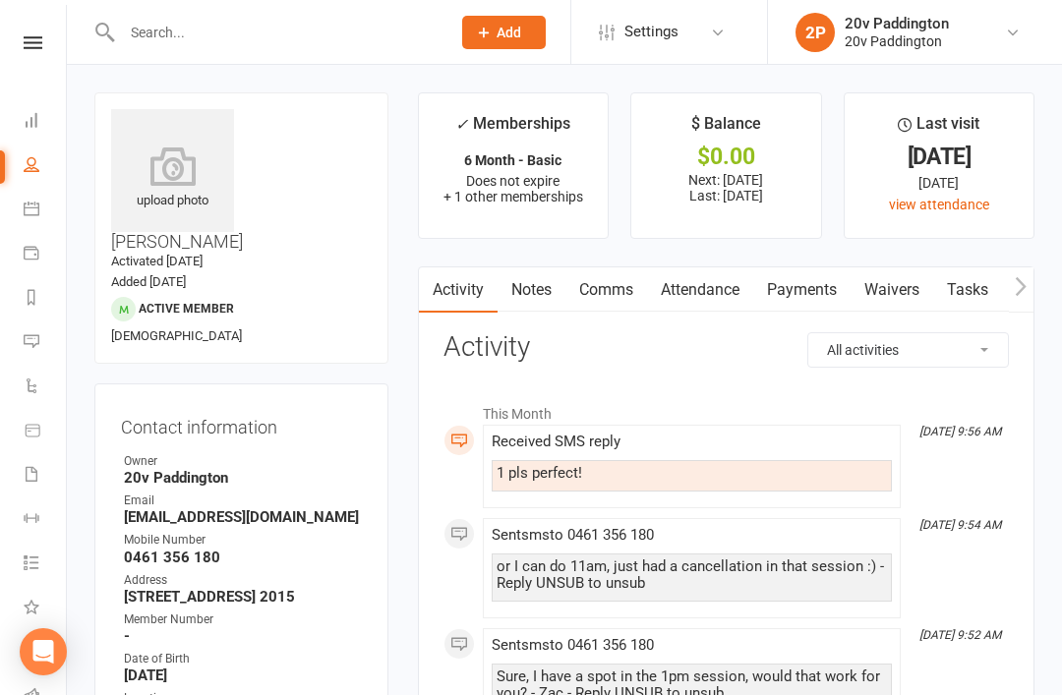
click at [607, 284] on link "Comms" at bounding box center [606, 289] width 82 height 45
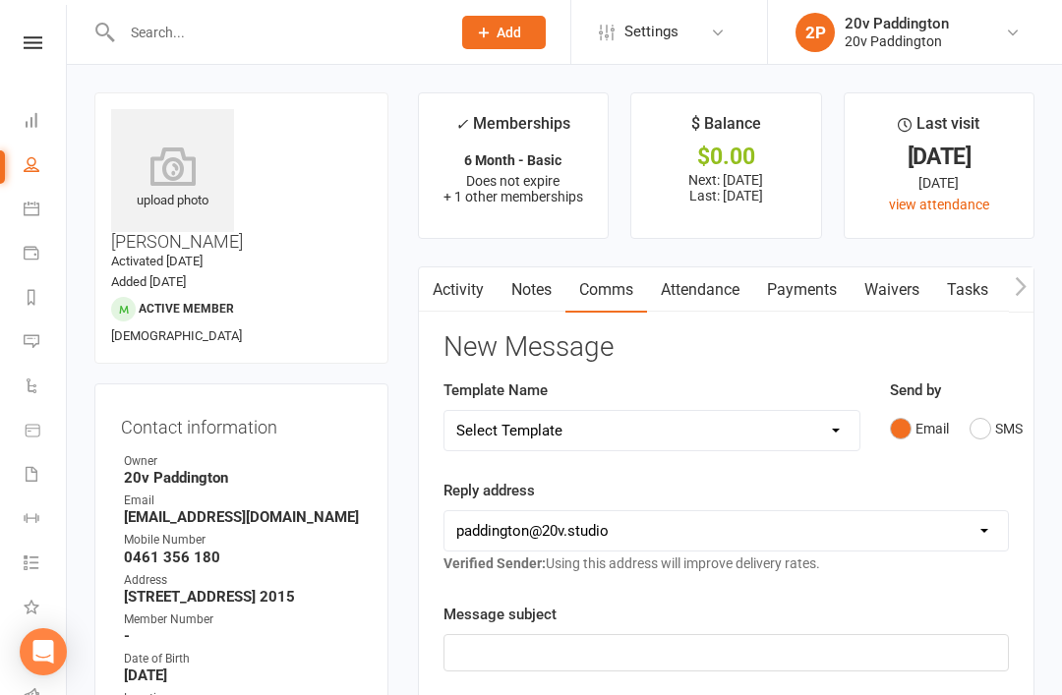
click at [469, 282] on link "Activity" at bounding box center [458, 289] width 79 height 45
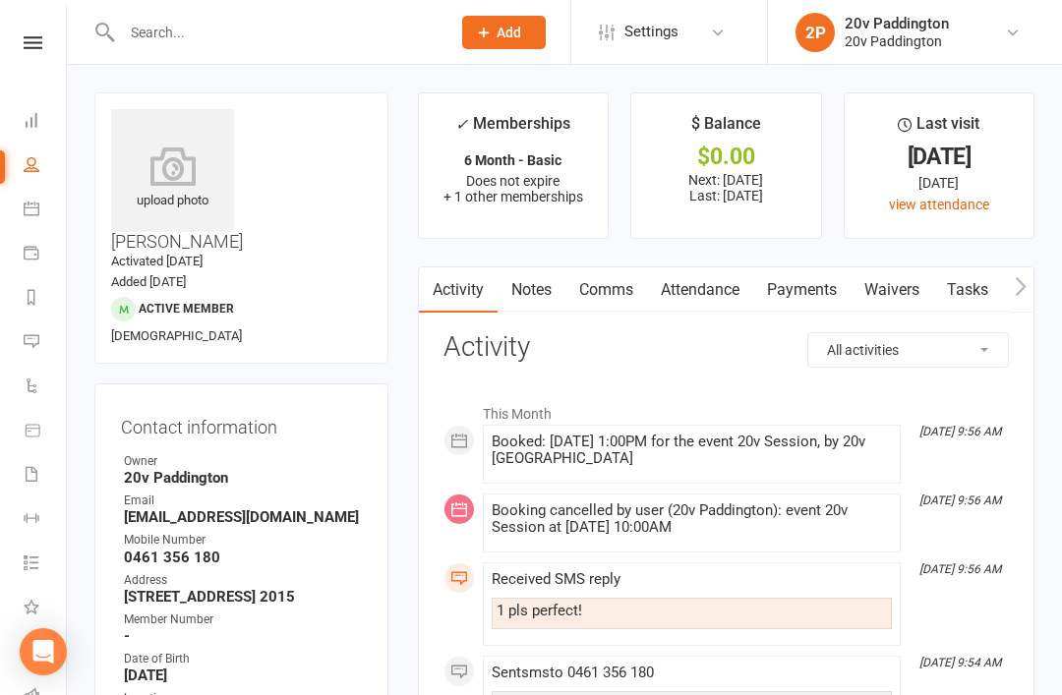
click at [27, 336] on icon at bounding box center [32, 341] width 16 height 16
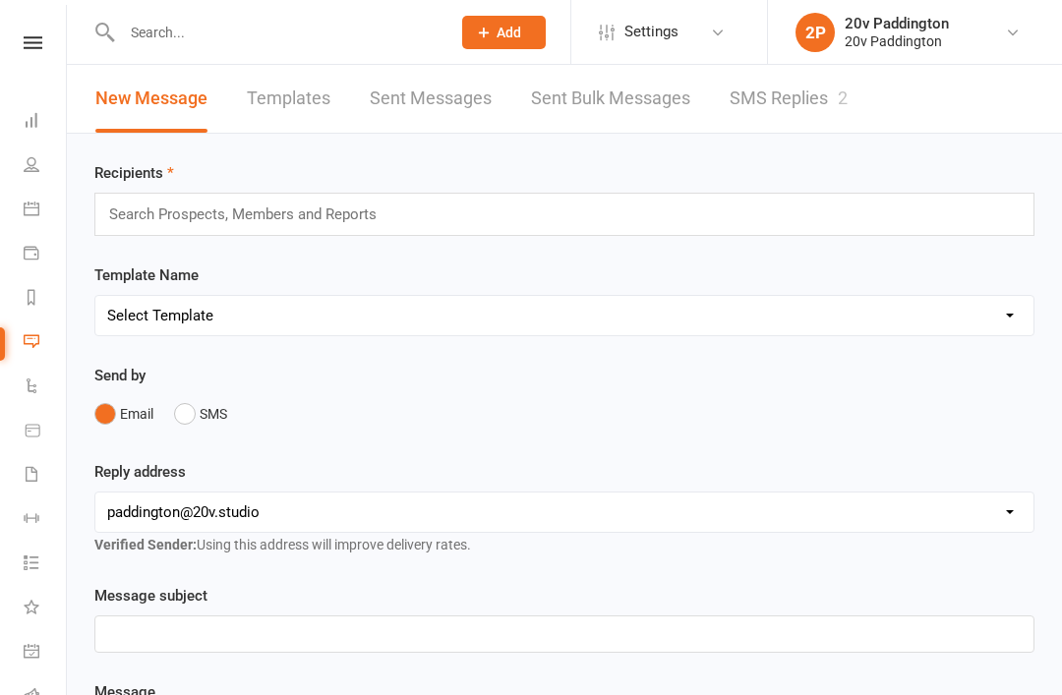
click at [795, 87] on link "SMS Replies 2" at bounding box center [788, 99] width 118 height 68
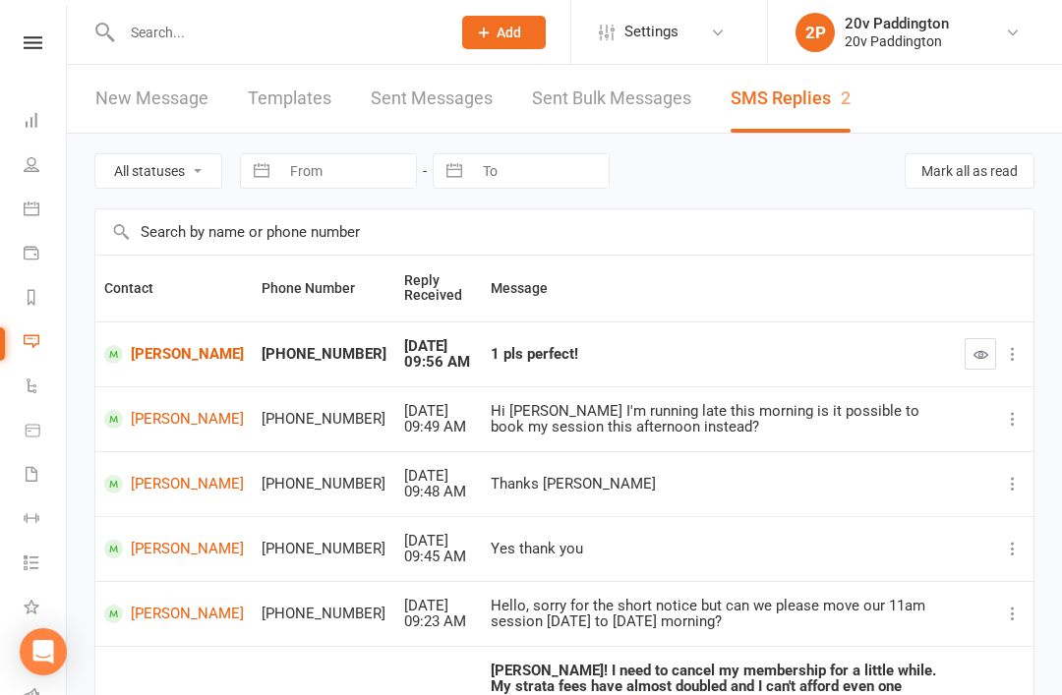
click at [968, 349] on button "button" at bounding box center [979, 353] width 31 height 31
click at [328, 25] on input "text" at bounding box center [276, 33] width 320 height 28
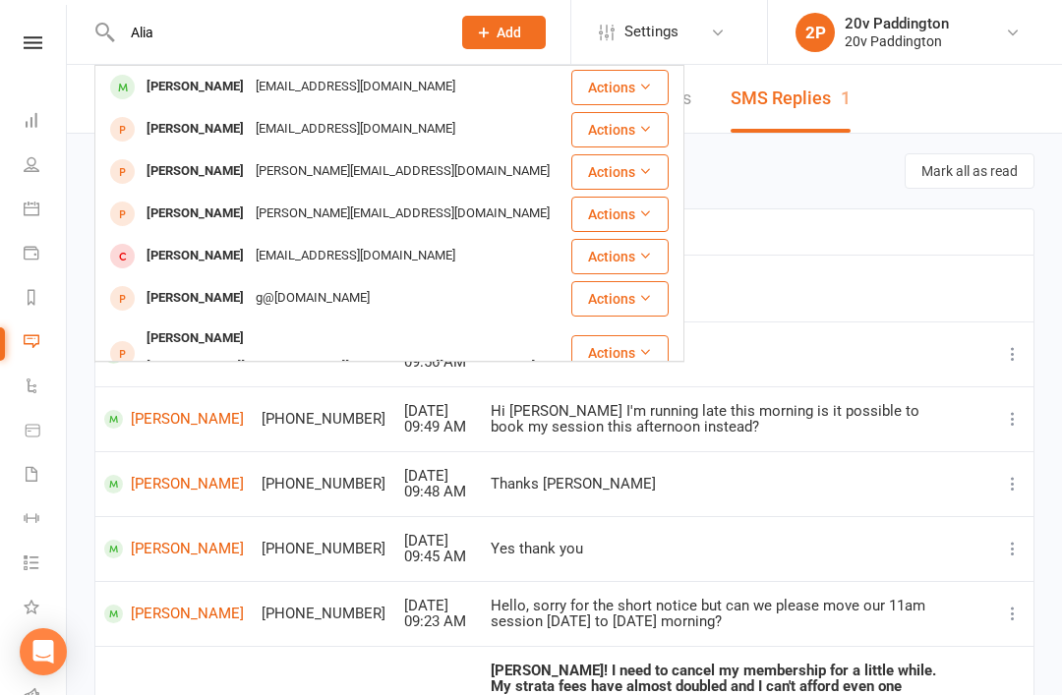
type input "Alia"
click at [412, 71] on div "Alia Nasser nasseralia@hotmail.com" at bounding box center [332, 87] width 473 height 40
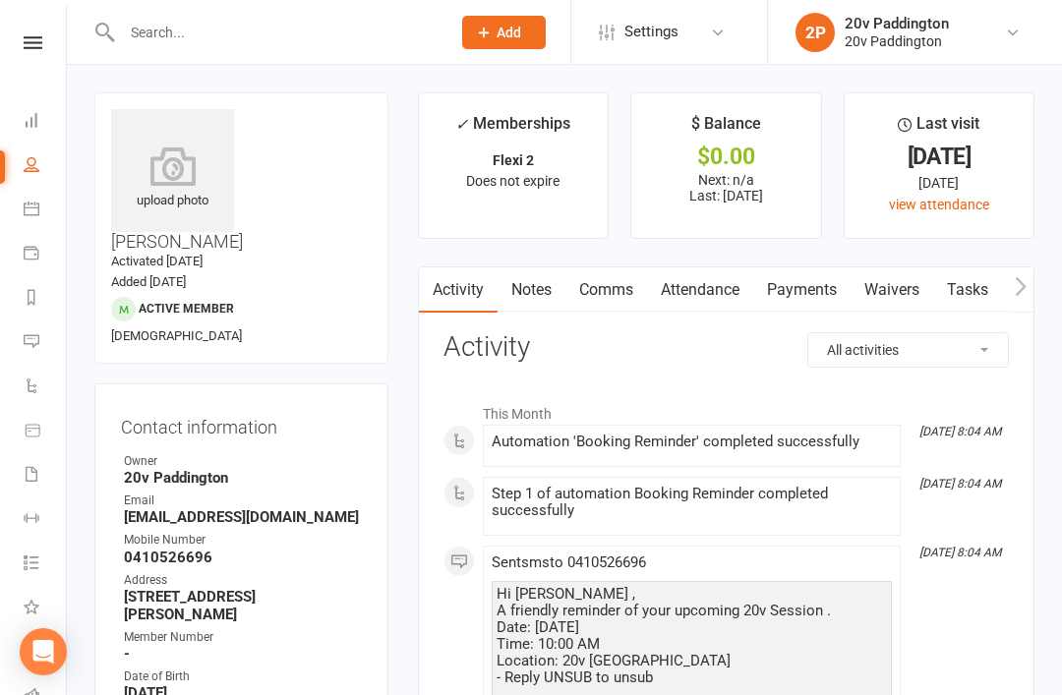
click at [614, 292] on link "Comms" at bounding box center [606, 289] width 82 height 45
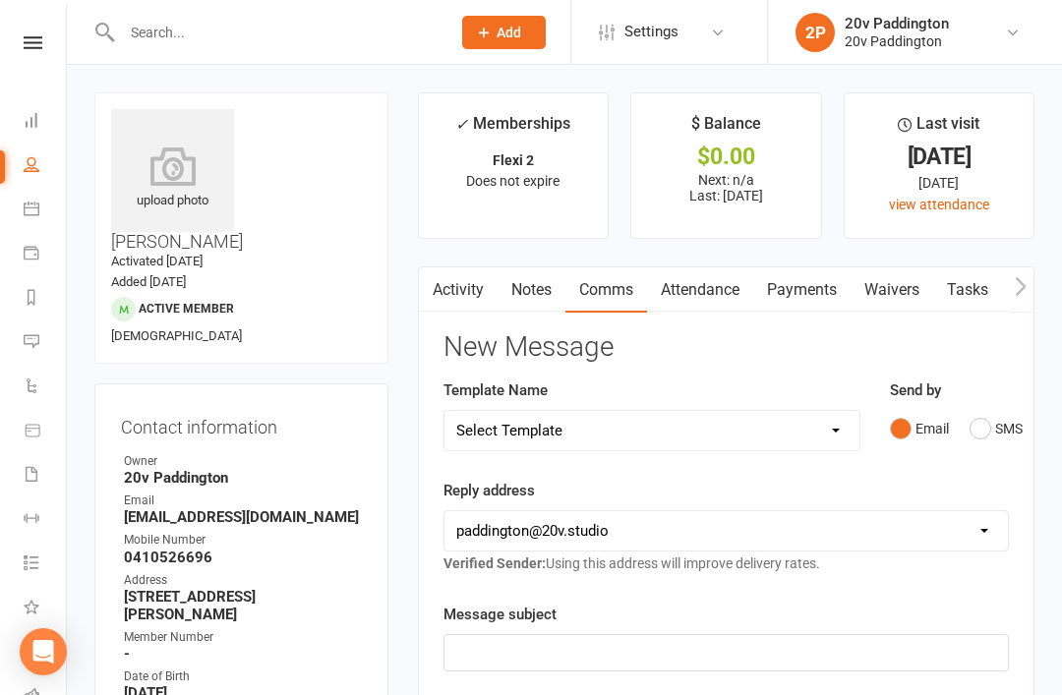
click at [995, 432] on button "SMS" at bounding box center [995, 428] width 53 height 37
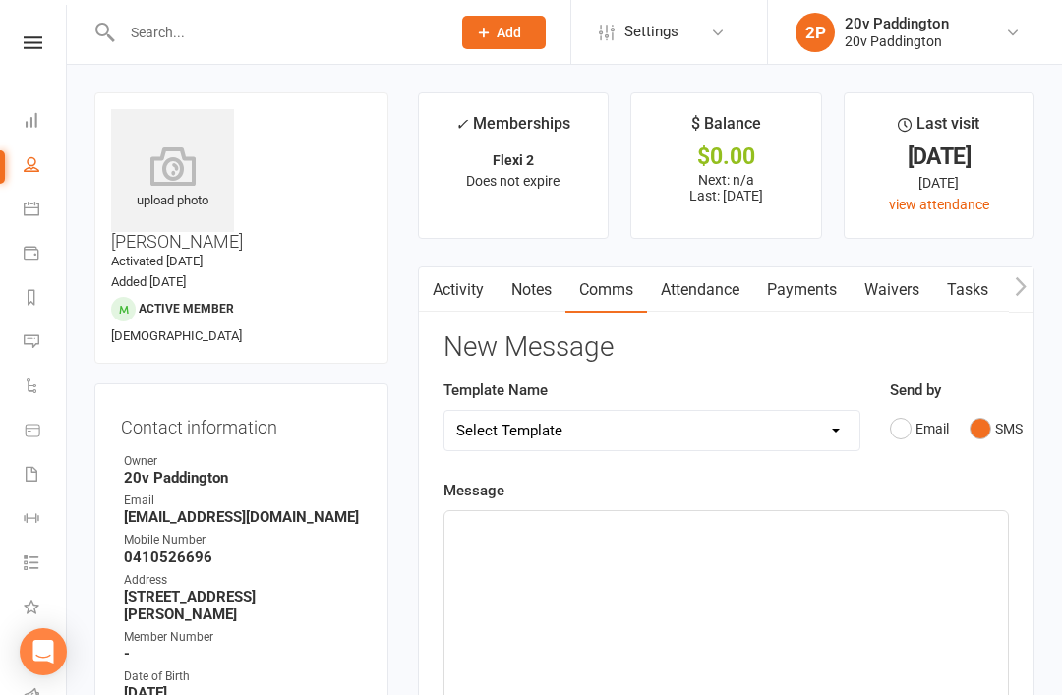
click at [770, 579] on div "﻿" at bounding box center [725, 658] width 563 height 295
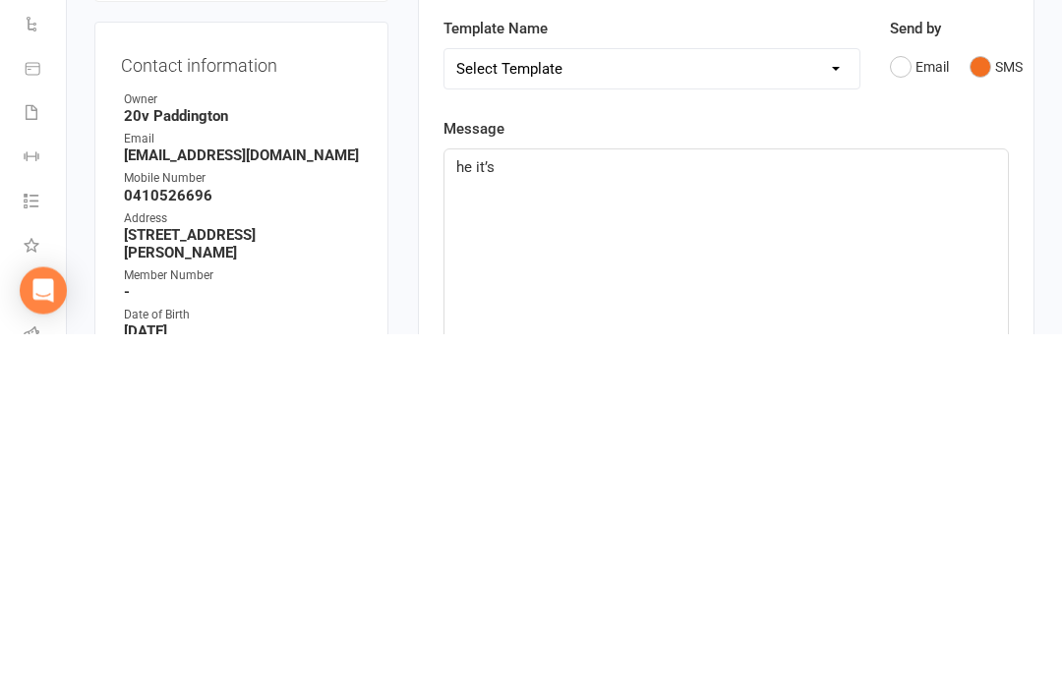
click at [466, 520] on span "he it’s" at bounding box center [475, 529] width 38 height 18
click at [532, 511] on div "he it’s" at bounding box center [725, 658] width 563 height 295
click at [474, 520] on span "hey it’s Zac" at bounding box center [493, 529] width 74 height 18
click at [689, 517] on p "hey, it’s Zac" at bounding box center [726, 529] width 540 height 24
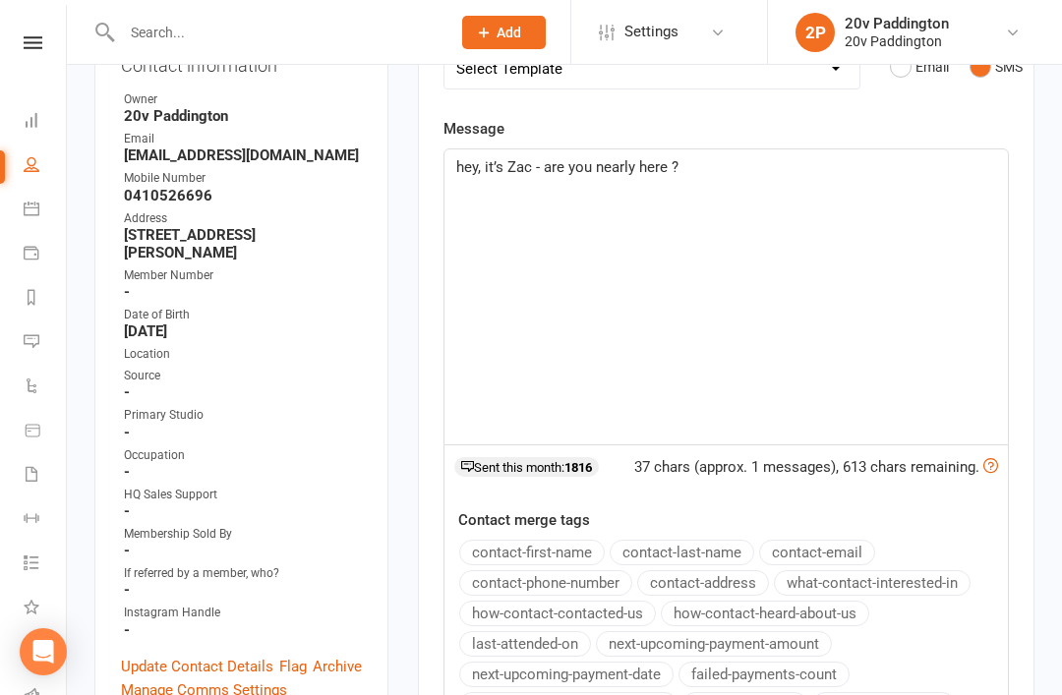
click at [1020, 178] on div "Activity Notes Comms Attendance Payments Waivers Tasks Automations Workouts Ass…" at bounding box center [726, 427] width 616 height 1045
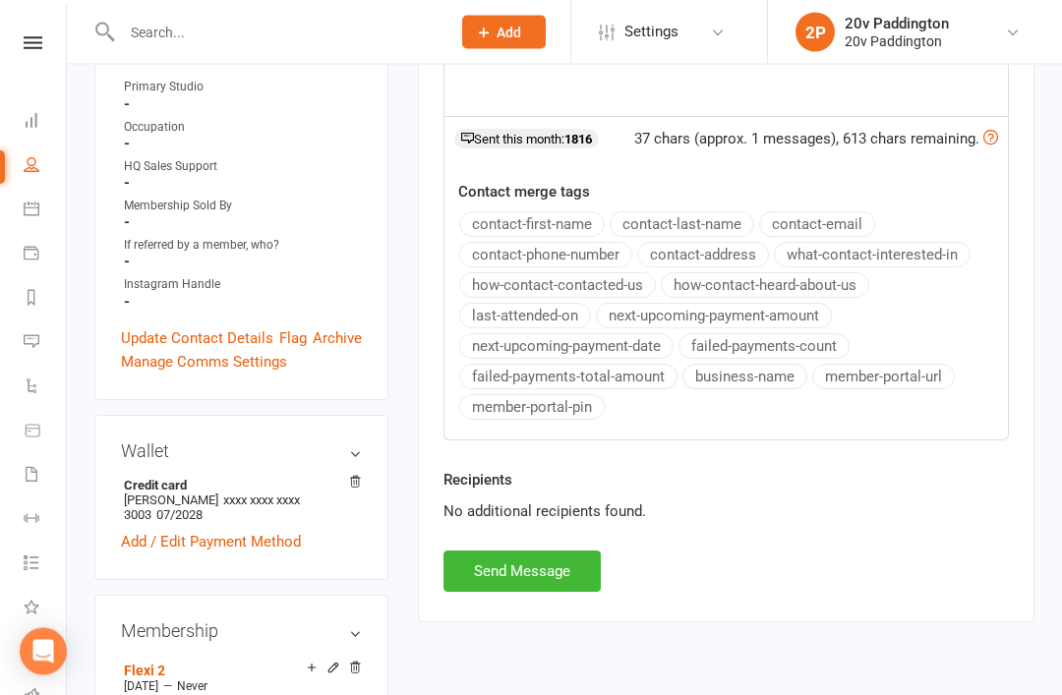
scroll to position [690, 0]
click at [556, 581] on button "Send Message" at bounding box center [521, 570] width 157 height 41
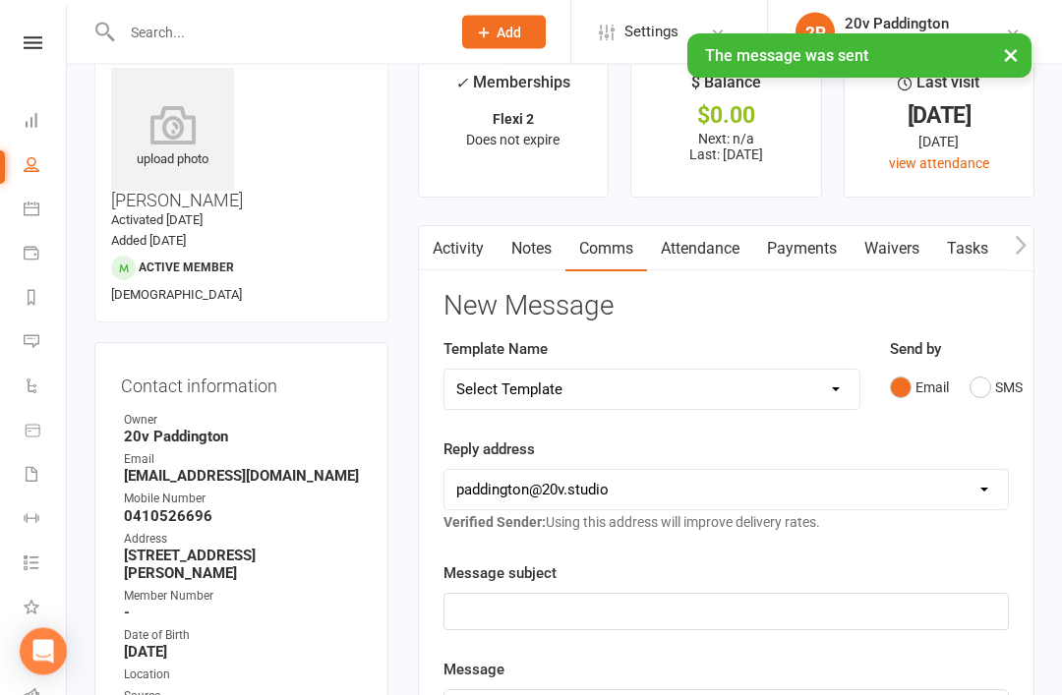
scroll to position [0, 0]
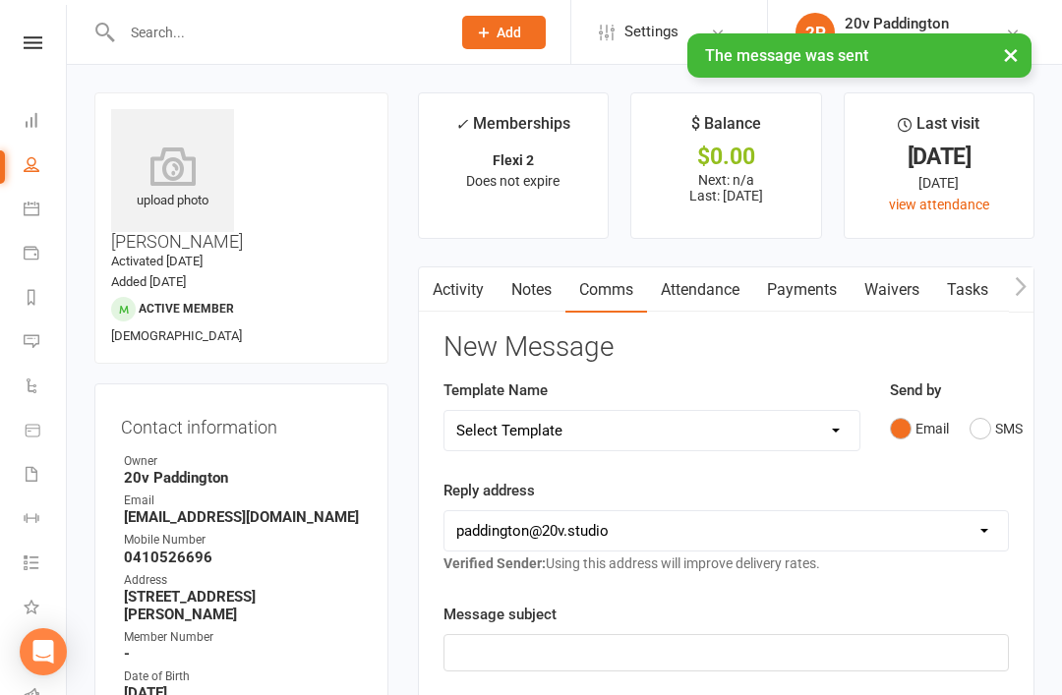
click at [57, 362] on link "Messages 1" at bounding box center [46, 343] width 44 height 44
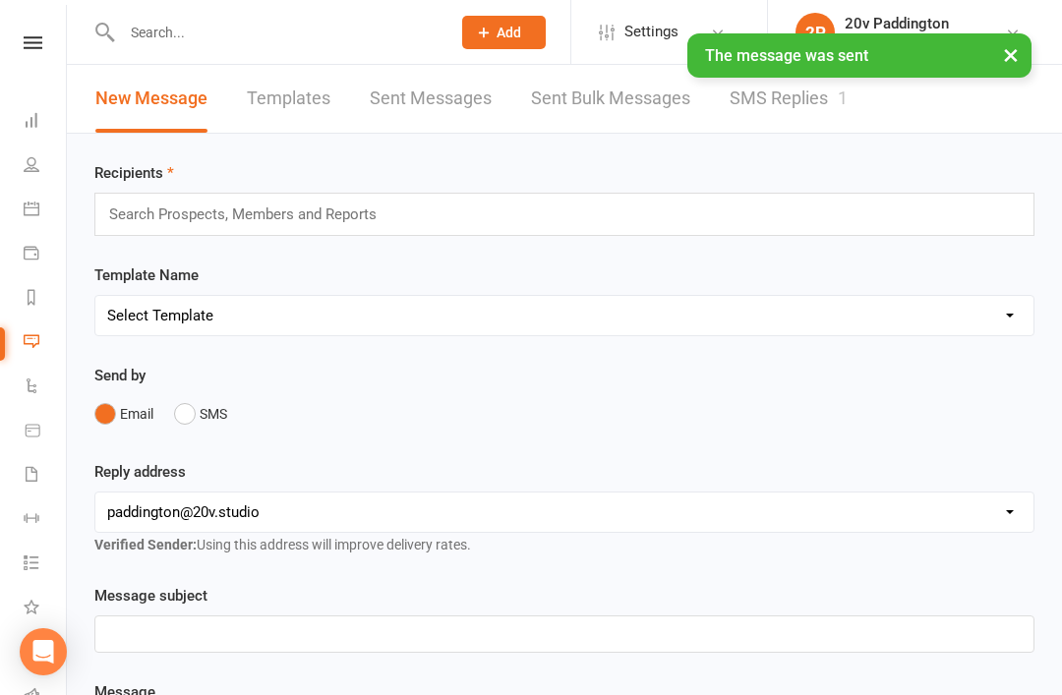
click at [827, 96] on link "SMS Replies 1" at bounding box center [788, 99] width 118 height 68
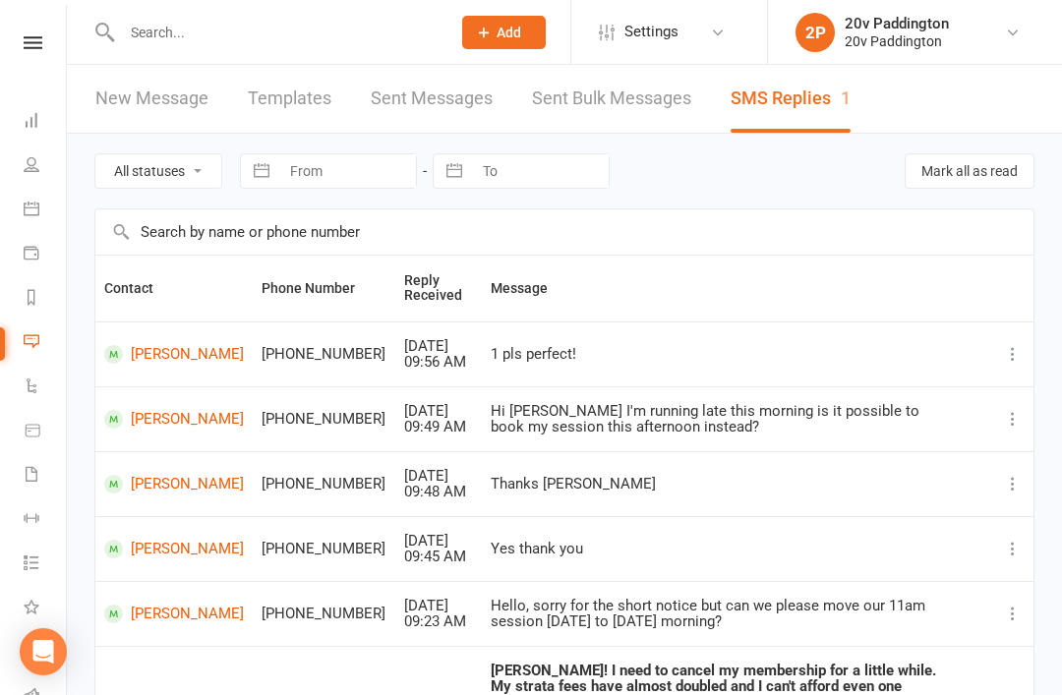
click at [29, 208] on icon at bounding box center [32, 209] width 16 height 16
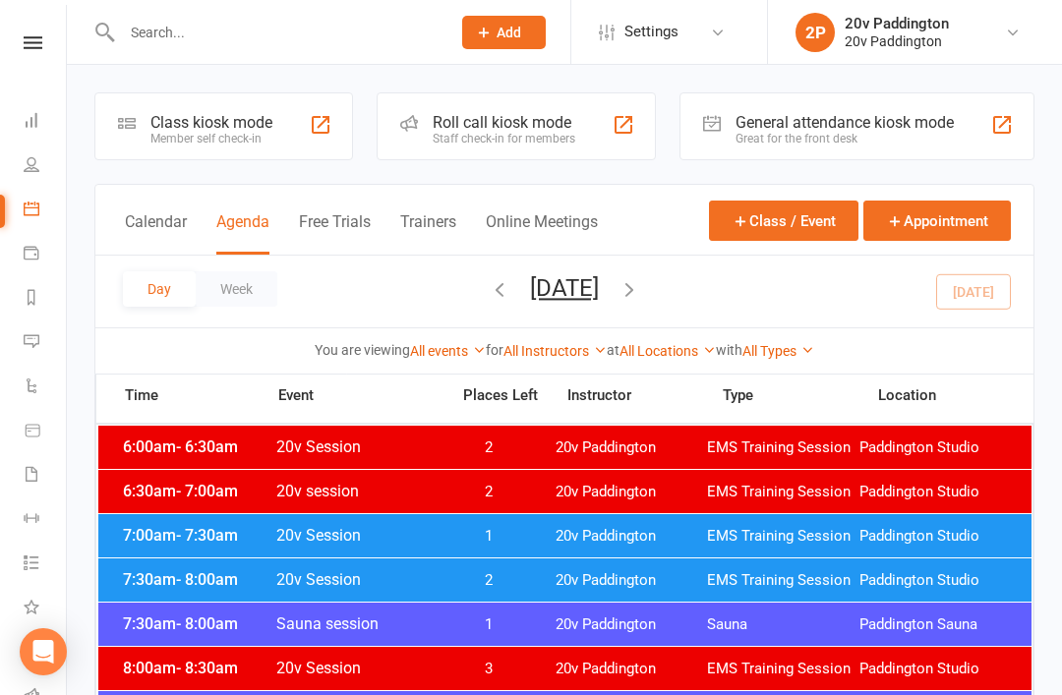
click at [30, 215] on icon at bounding box center [32, 209] width 16 height 16
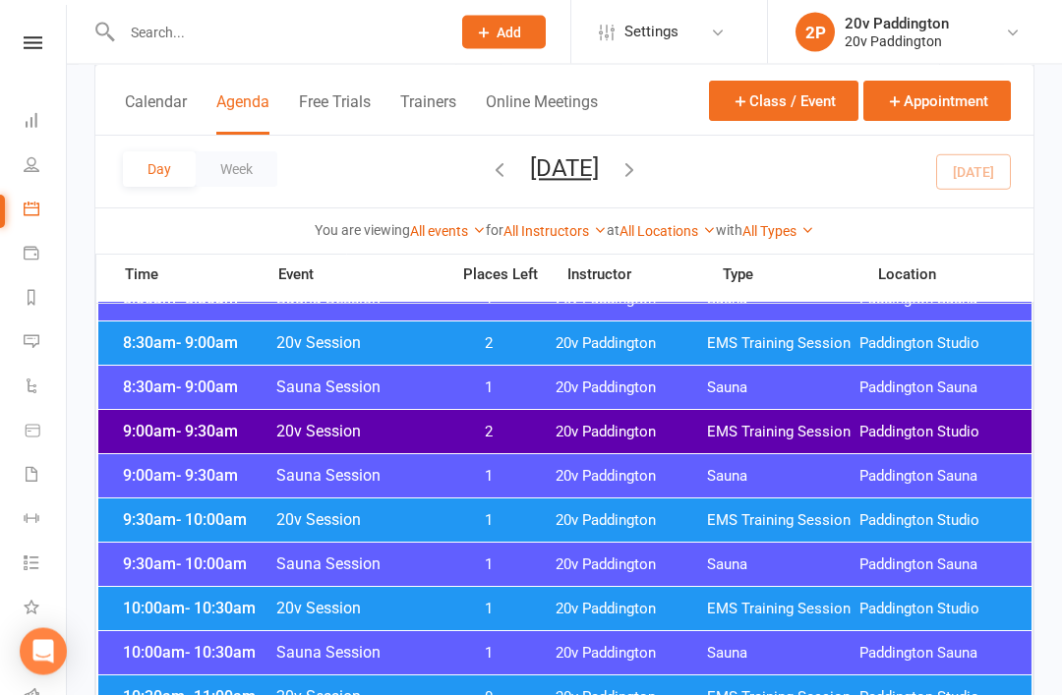
click at [177, 432] on span "- 9:30am" at bounding box center [207, 432] width 62 height 19
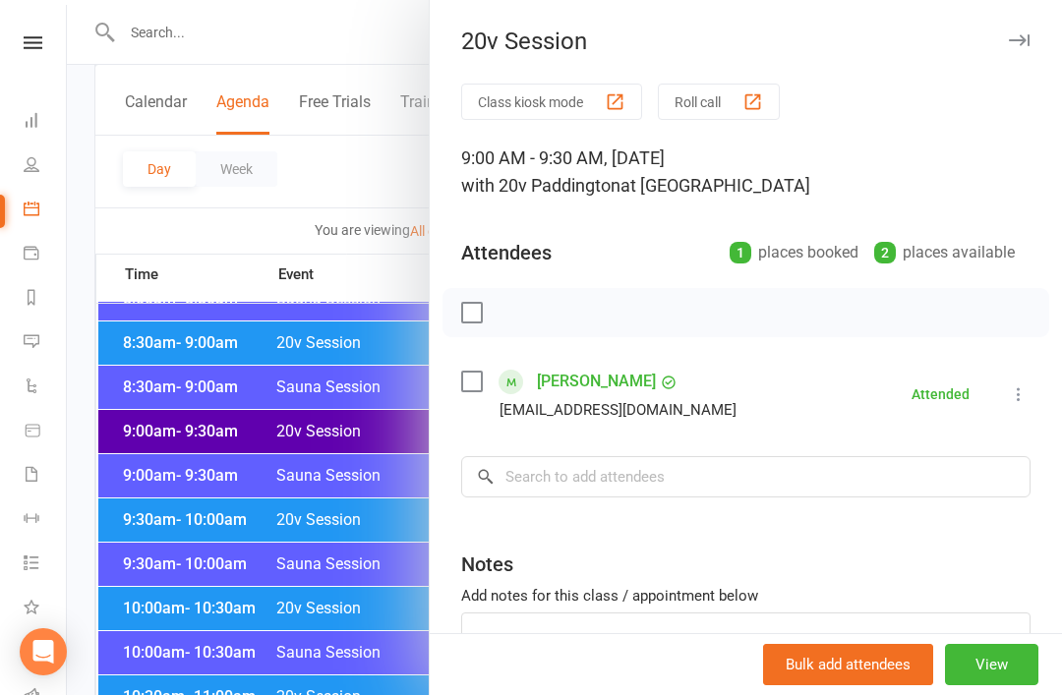
click at [139, 504] on div at bounding box center [564, 347] width 995 height 695
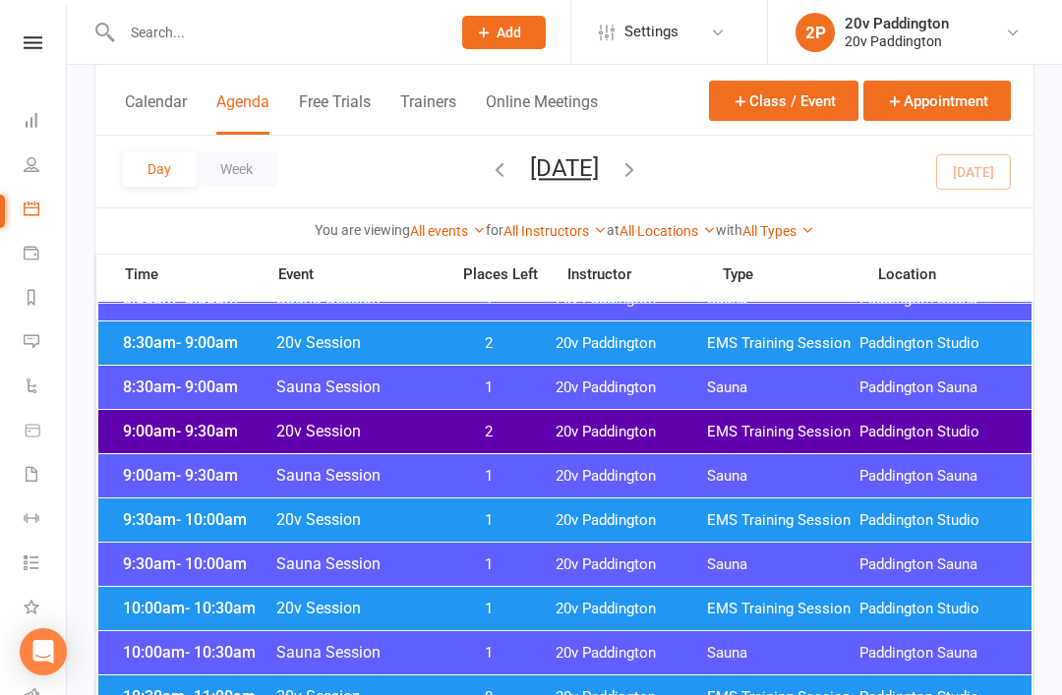
click at [155, 532] on div "9:30am - 10:00am 20v Session 1 20v Paddington EMS Training Session [GEOGRAPHIC_…" at bounding box center [564, 519] width 933 height 43
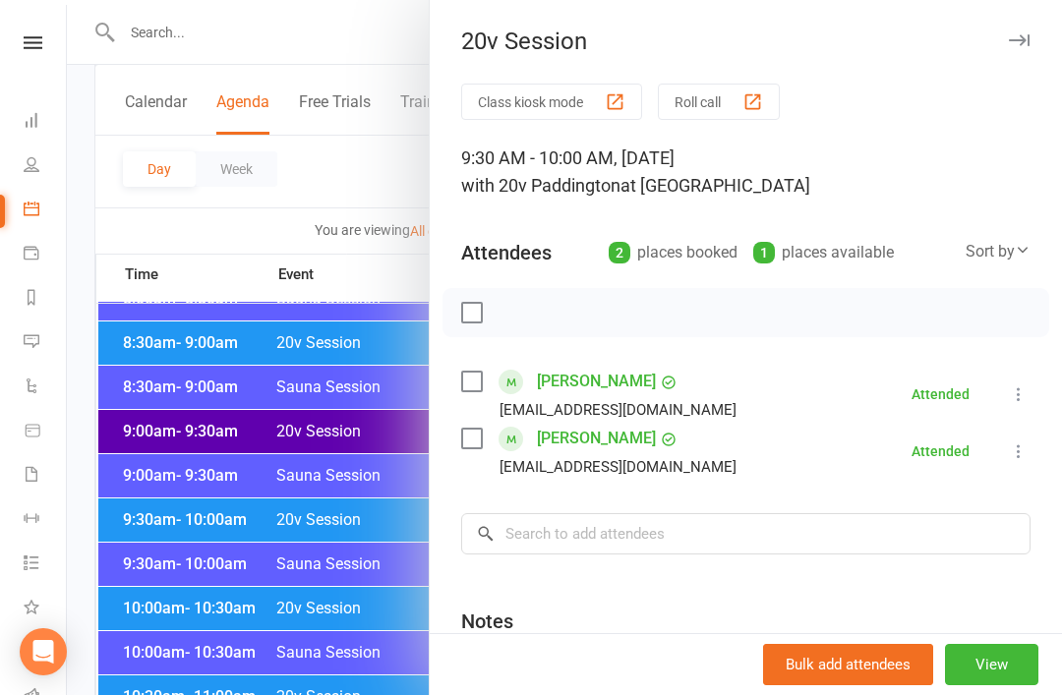
click at [153, 539] on div at bounding box center [564, 347] width 995 height 695
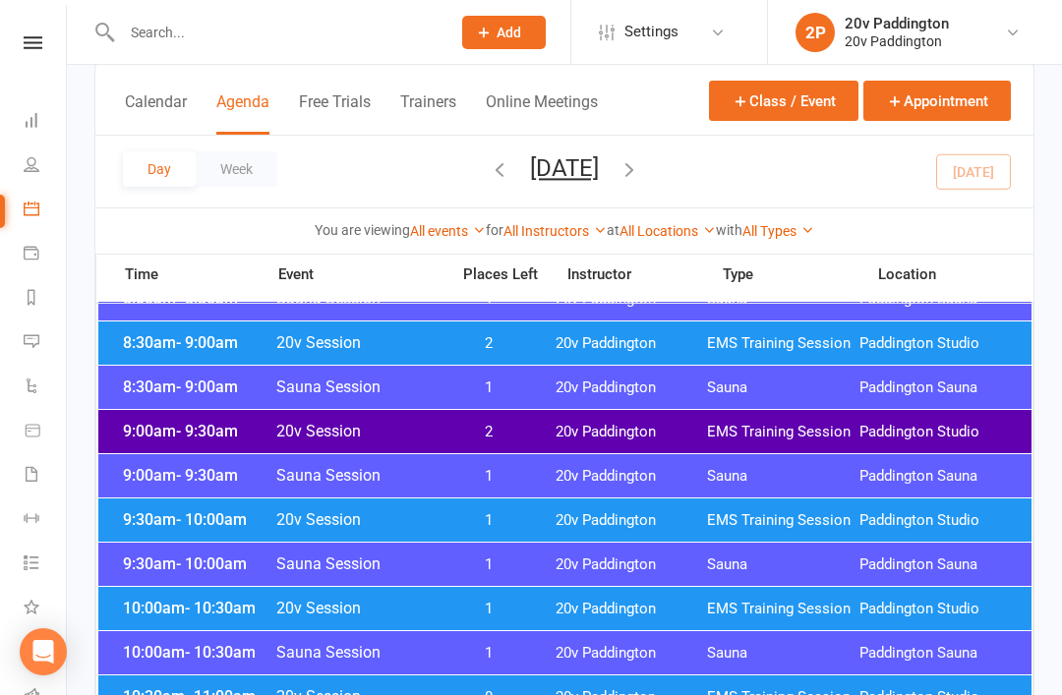
click at [154, 616] on span "10:00am - 10:30am" at bounding box center [196, 608] width 157 height 19
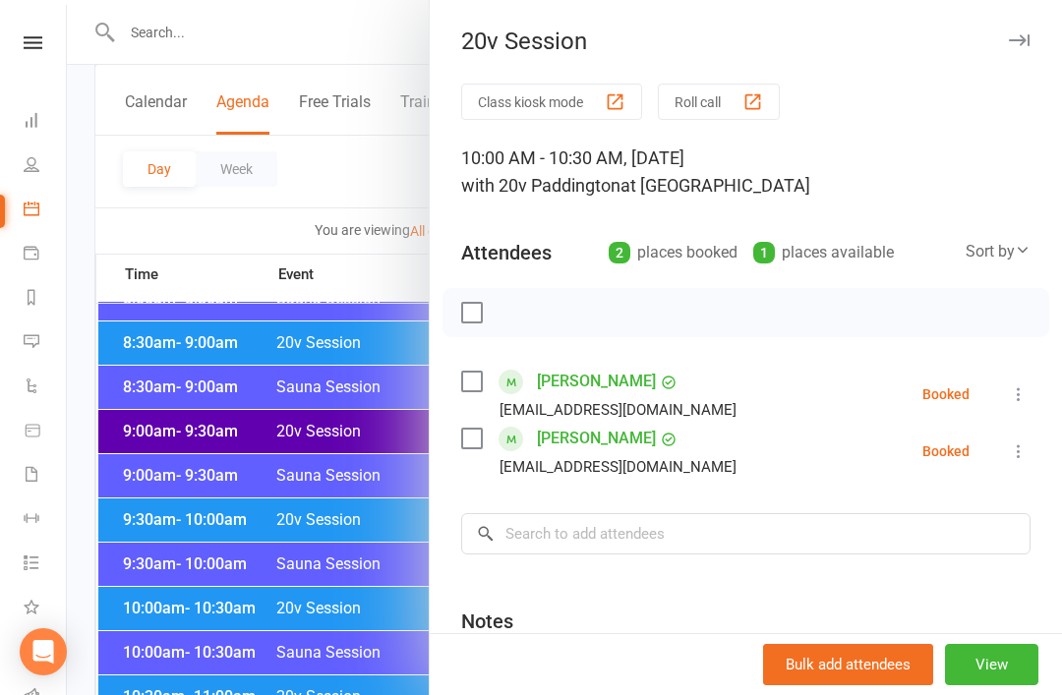
click at [1019, 403] on icon at bounding box center [1018, 394] width 20 height 20
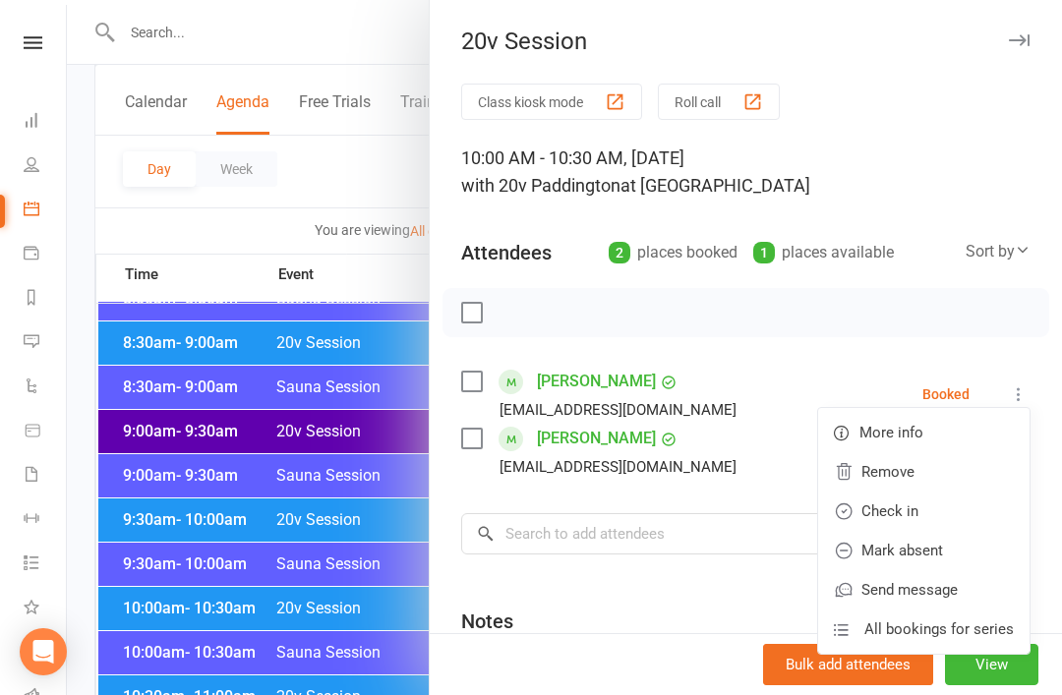
click at [943, 518] on link "Check in" at bounding box center [923, 510] width 211 height 39
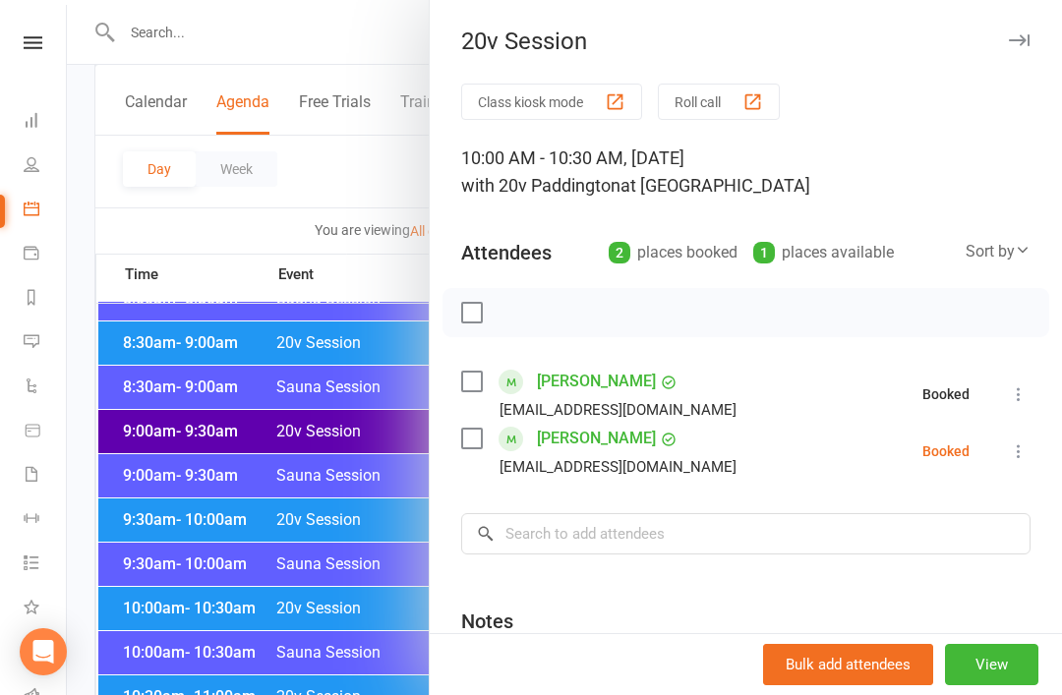
click at [1022, 457] on icon at bounding box center [1018, 451] width 20 height 20
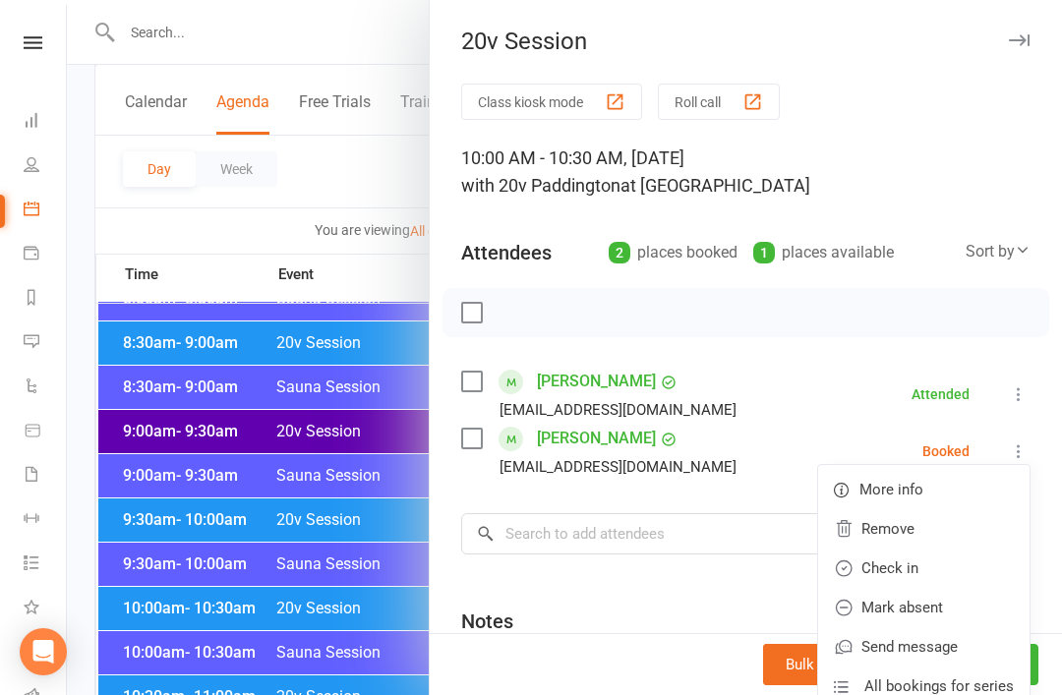
click at [948, 611] on link "Mark absent" at bounding box center [923, 607] width 211 height 39
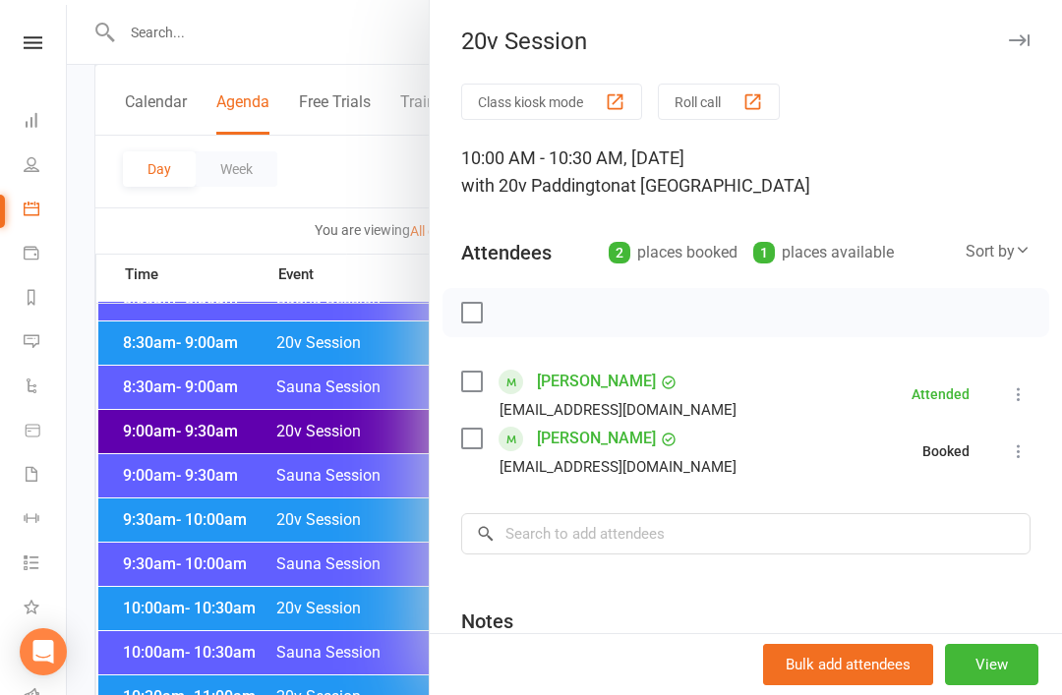
click at [144, 609] on div at bounding box center [564, 347] width 995 height 695
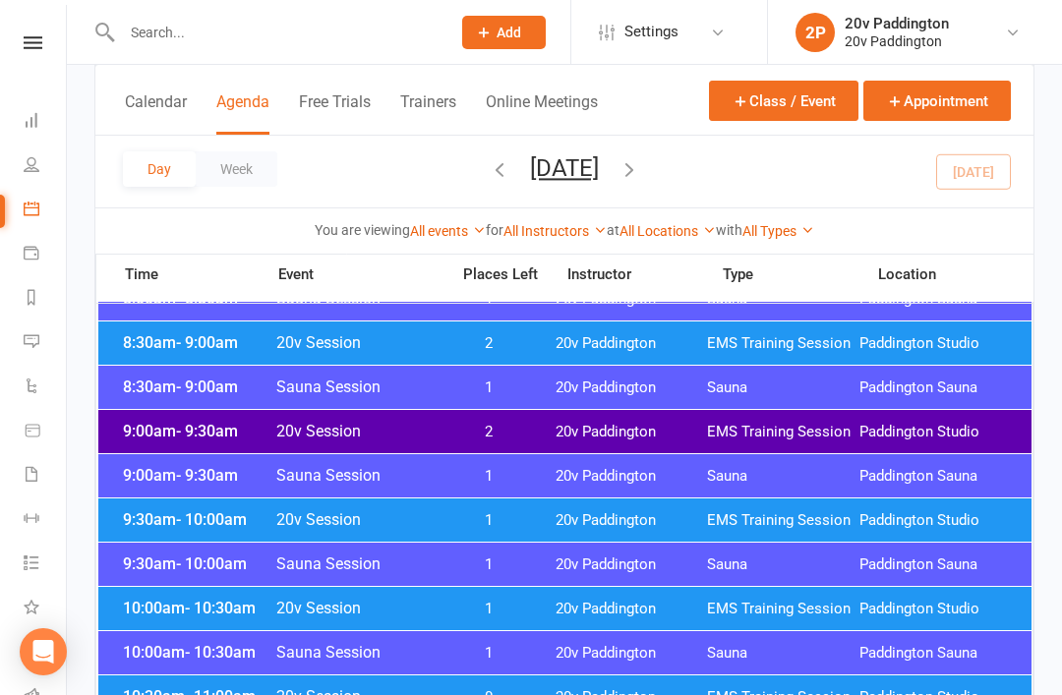
click at [162, 627] on div "10:00am - 10:30am 20v Session 1 20v Paddington EMS Training Session [GEOGRAPHIC…" at bounding box center [564, 608] width 933 height 43
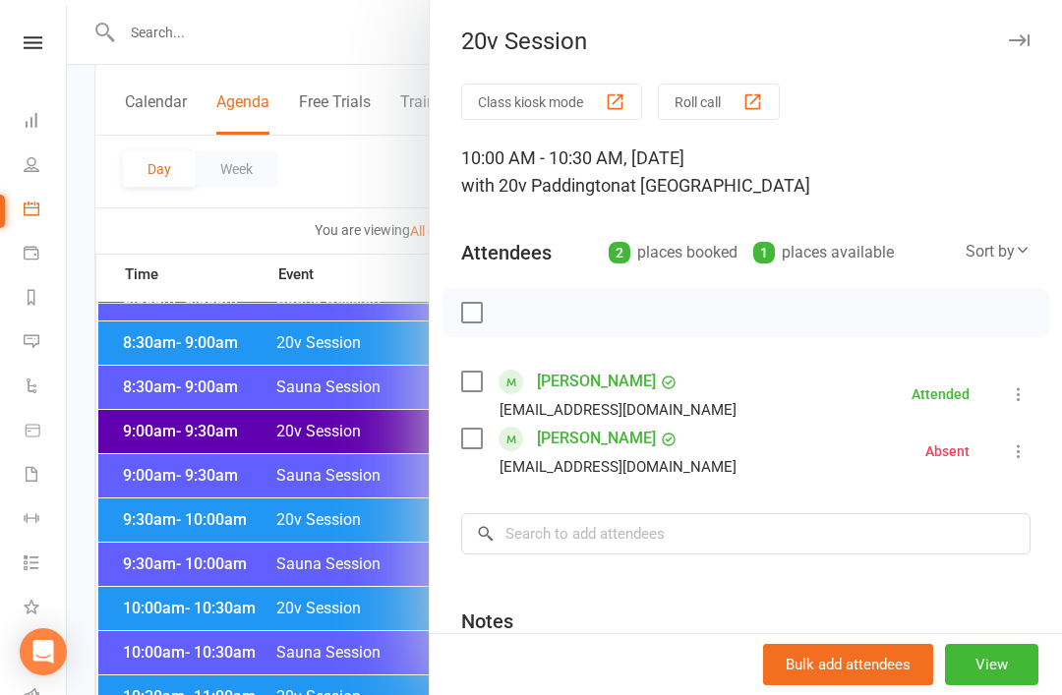
click at [150, 583] on div at bounding box center [564, 347] width 995 height 695
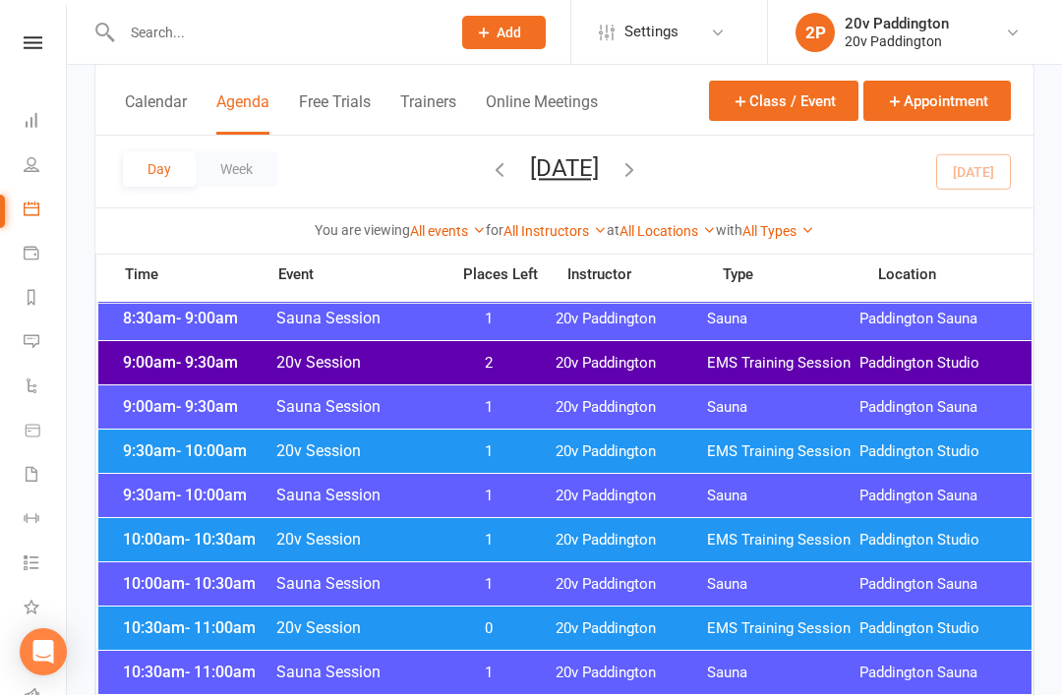
scroll to position [510, 0]
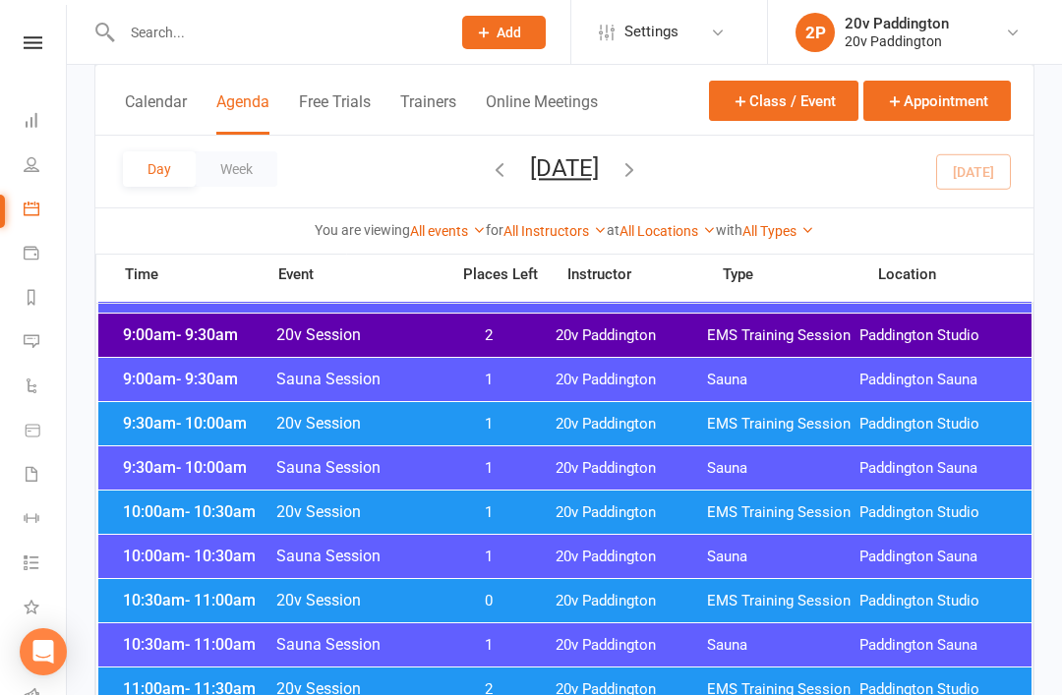
click at [186, 605] on span "- 11:00am" at bounding box center [220, 600] width 71 height 19
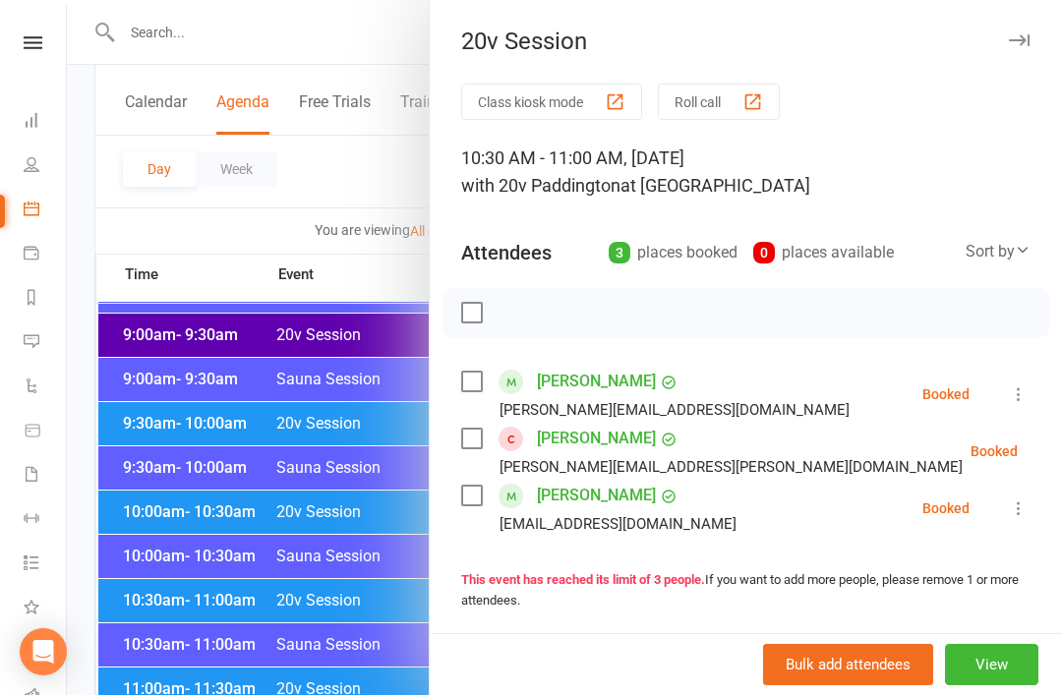
click at [1057, 453] on icon at bounding box center [1067, 451] width 20 height 20
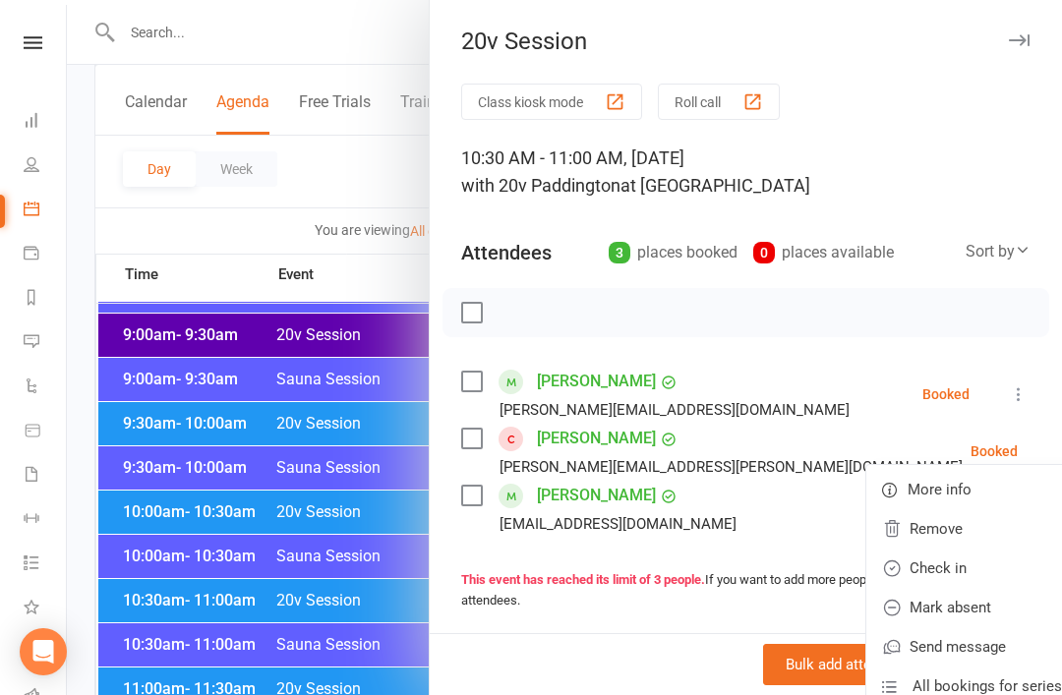
click at [928, 575] on link "Check in" at bounding box center [971, 567] width 211 height 39
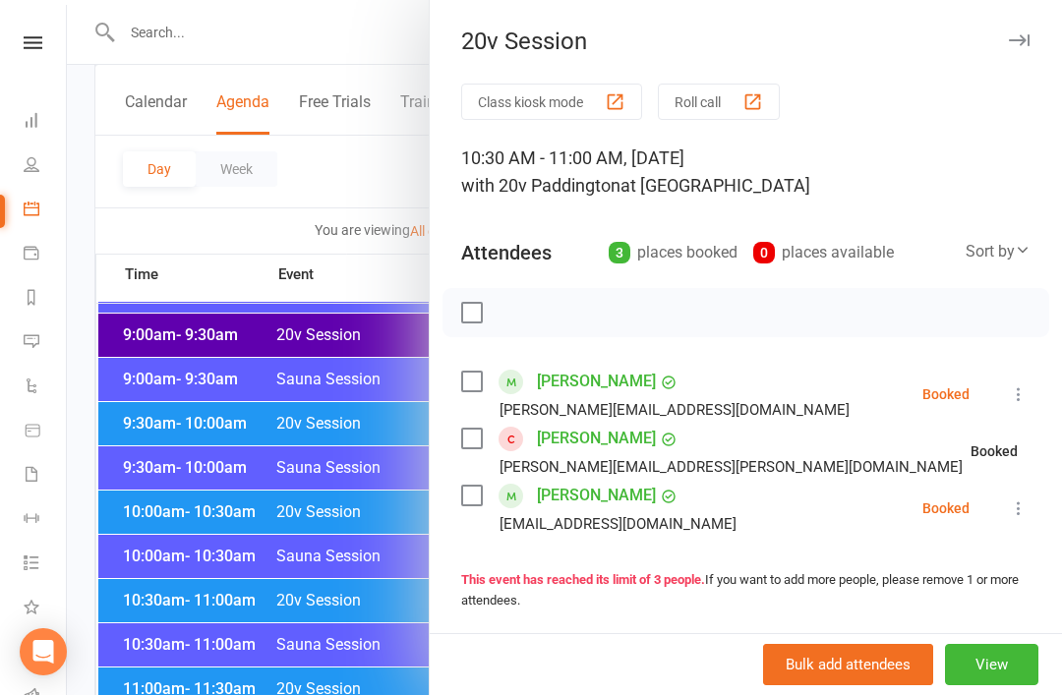
click at [1028, 511] on icon at bounding box center [1018, 508] width 20 height 20
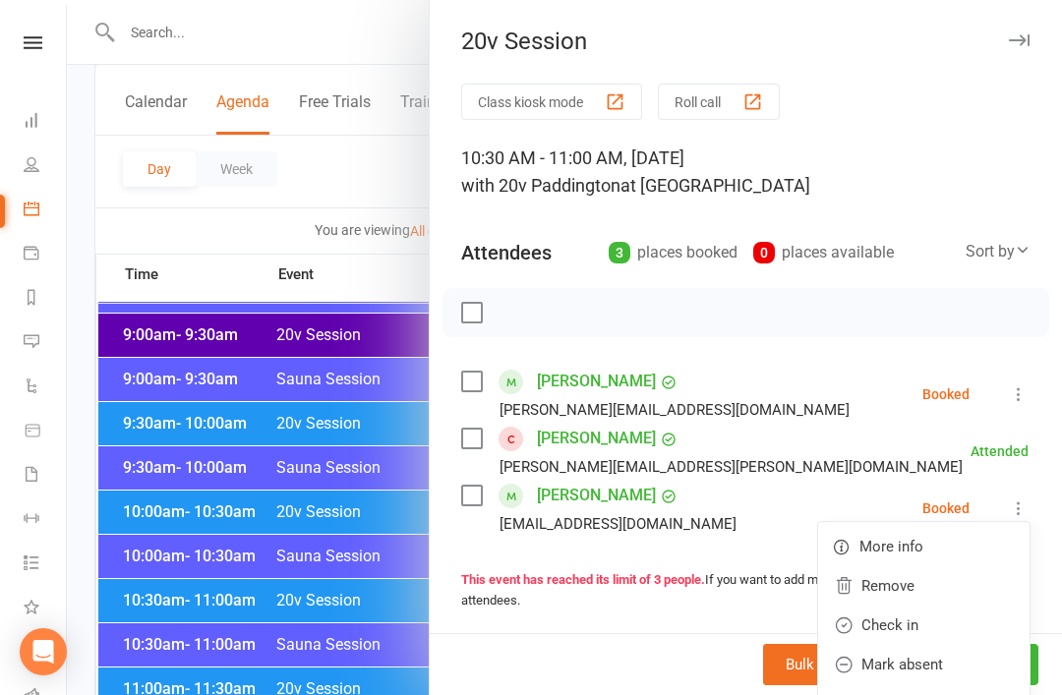
click at [914, 633] on link "Check in" at bounding box center [923, 624] width 211 height 39
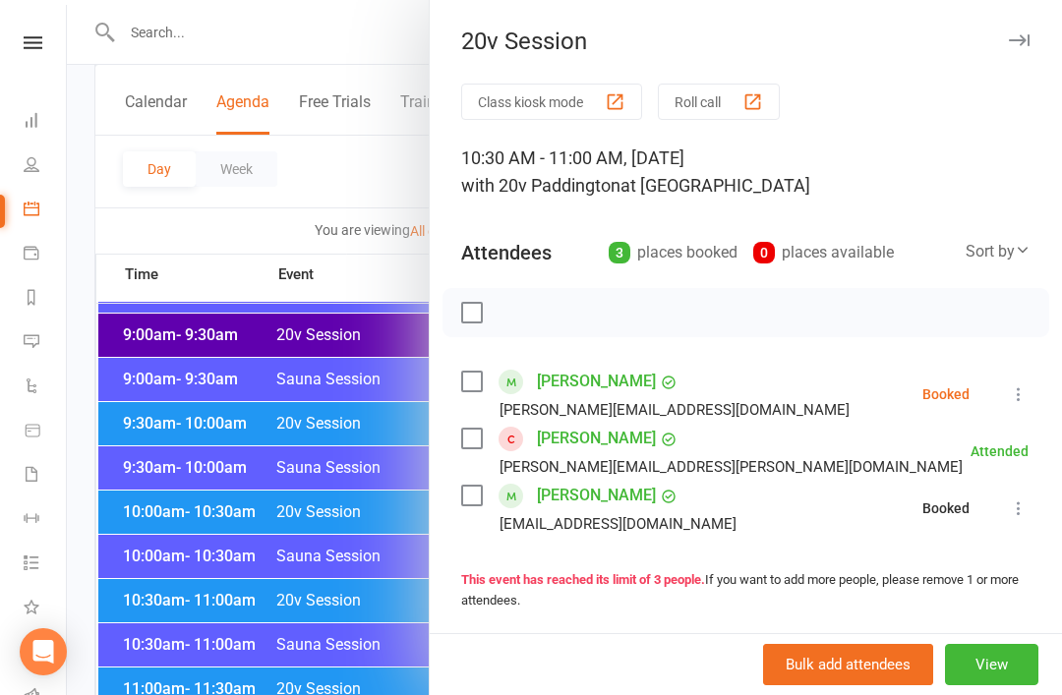
click at [44, 345] on link "Messages 3" at bounding box center [46, 343] width 44 height 44
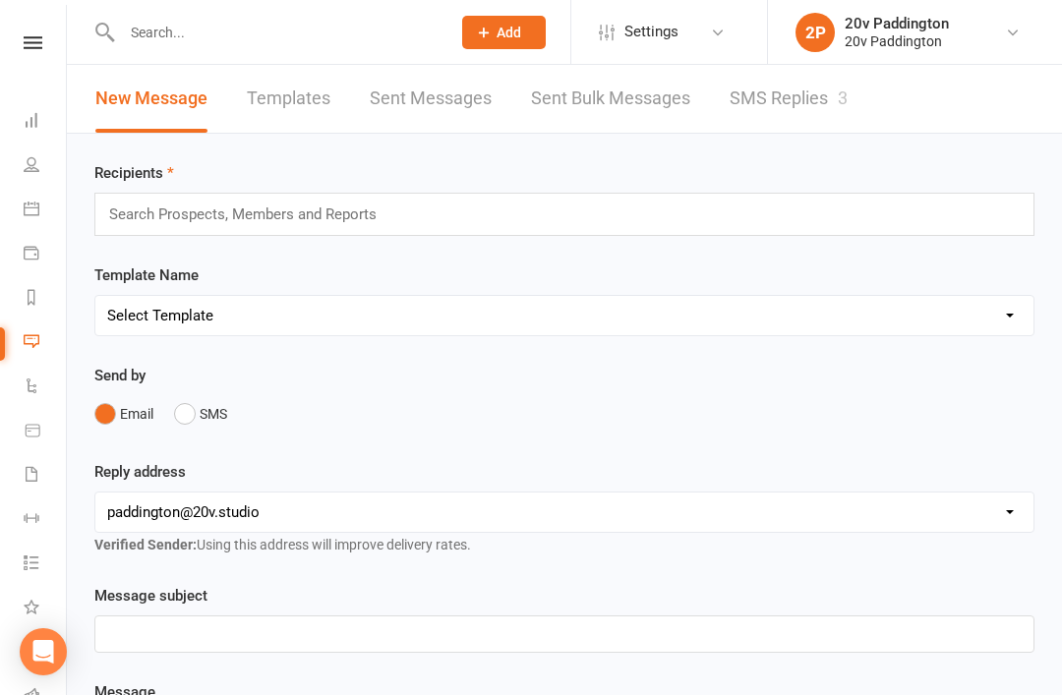
click at [807, 125] on link "SMS Replies 3" at bounding box center [788, 99] width 118 height 68
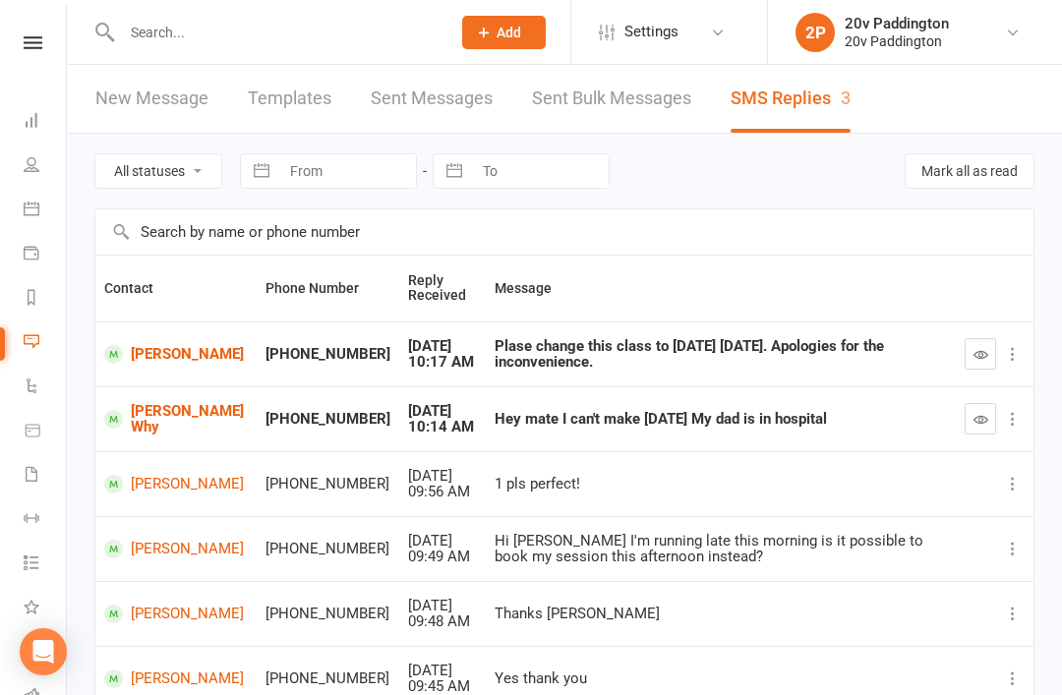
click at [157, 364] on link "[PERSON_NAME]" at bounding box center [176, 354] width 144 height 19
